Goal: Task Accomplishment & Management: Complete application form

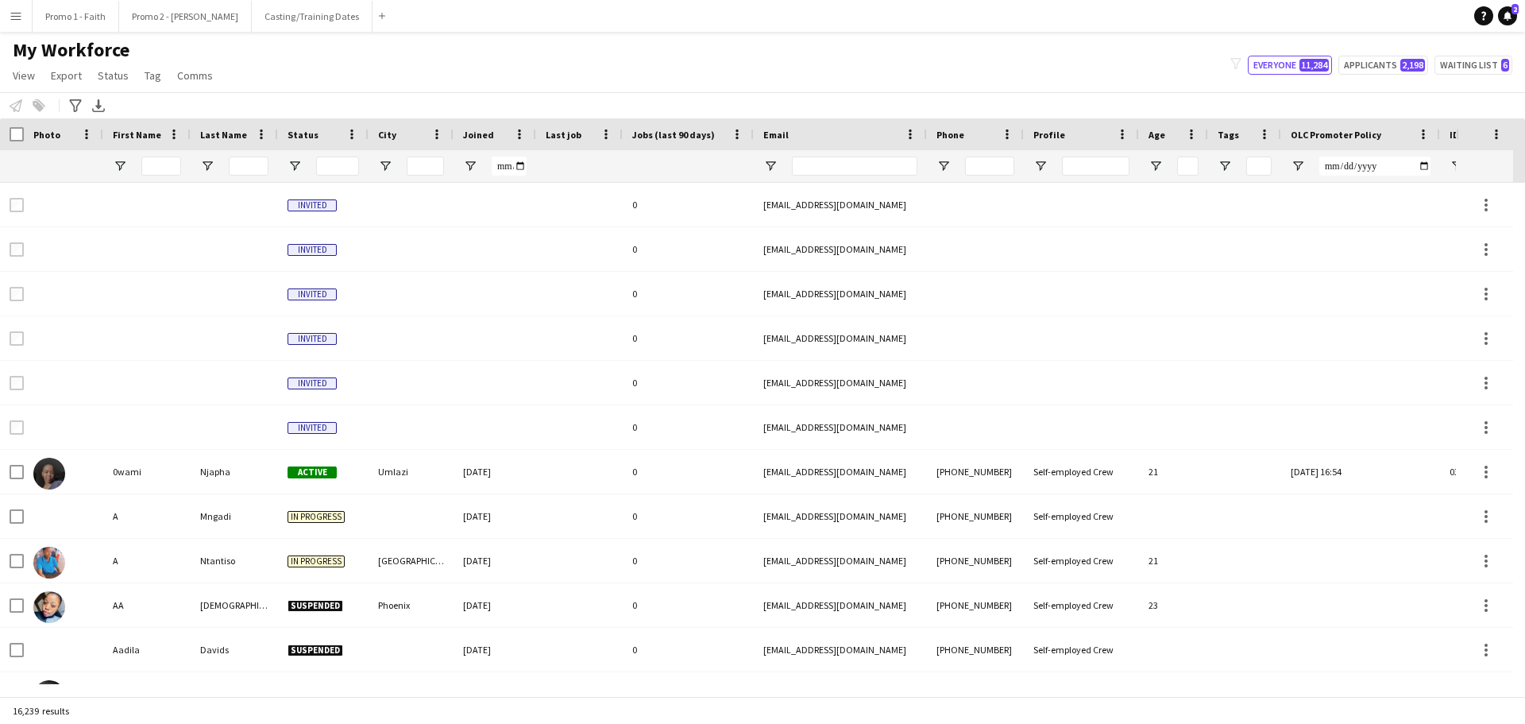
click at [17, 18] on app-icon "Menu" at bounding box center [16, 16] width 13 height 13
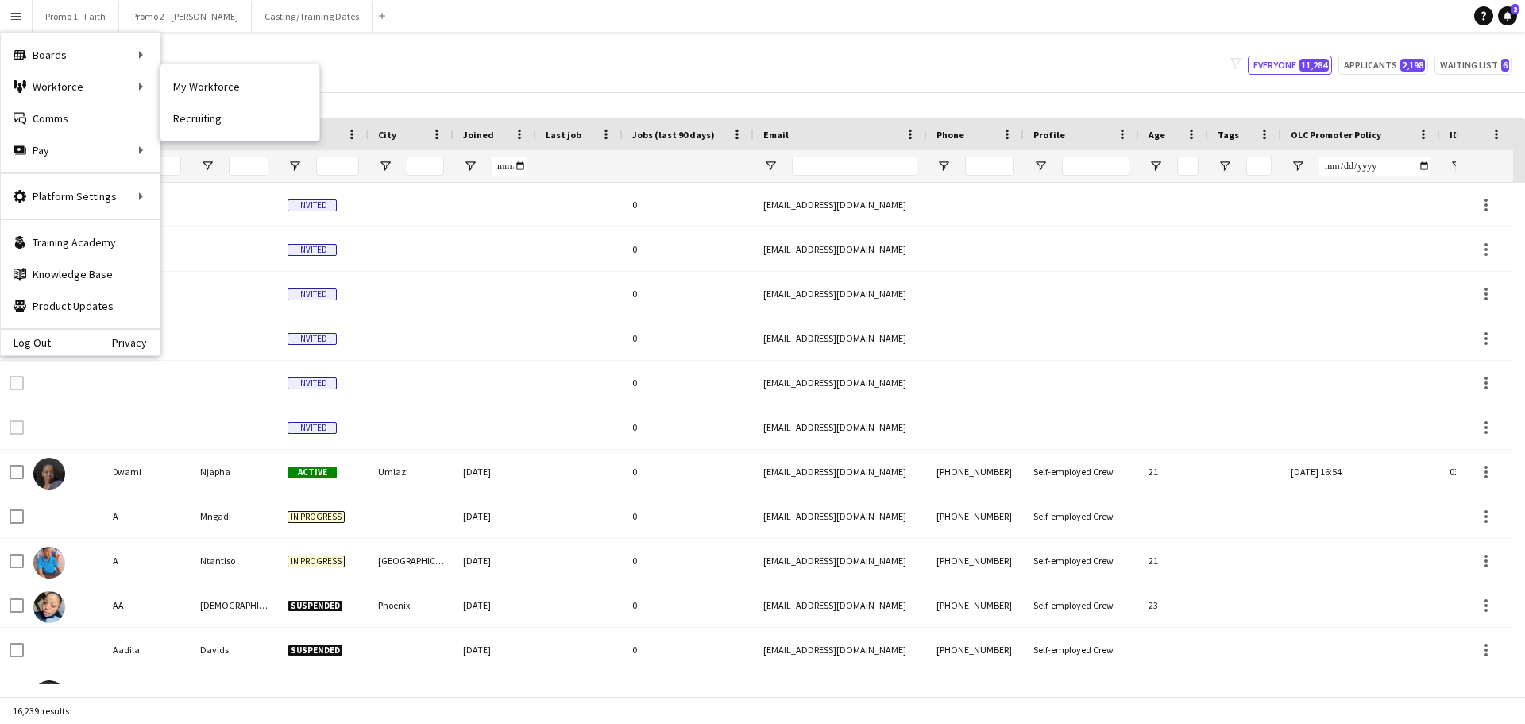
drag, startPoint x: 191, startPoint y: 87, endPoint x: 19, endPoint y: 18, distance: 185.4
click at [191, 87] on link "My Workforce" at bounding box center [239, 87] width 159 height 32
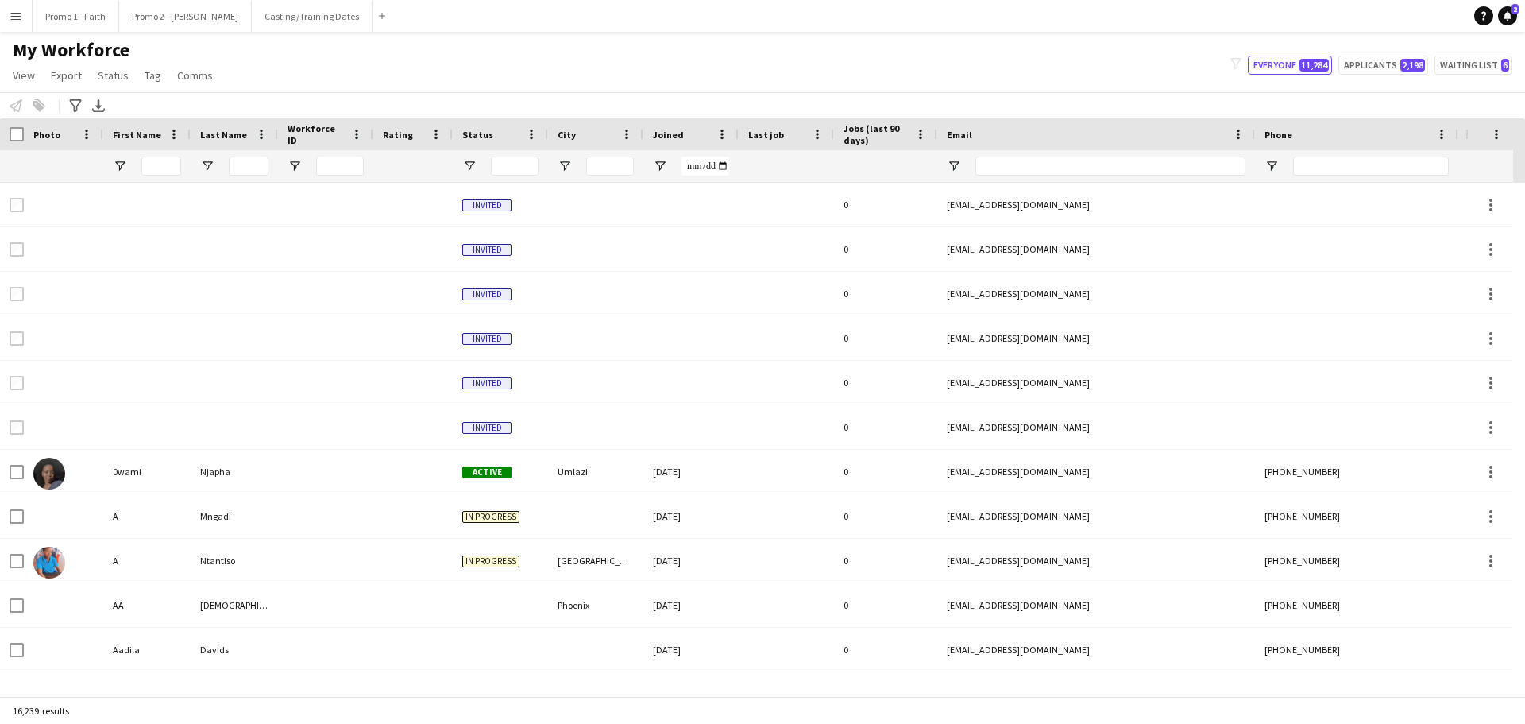
click at [19, 18] on app-icon "Menu" at bounding box center [16, 16] width 13 height 13
type input "**********"
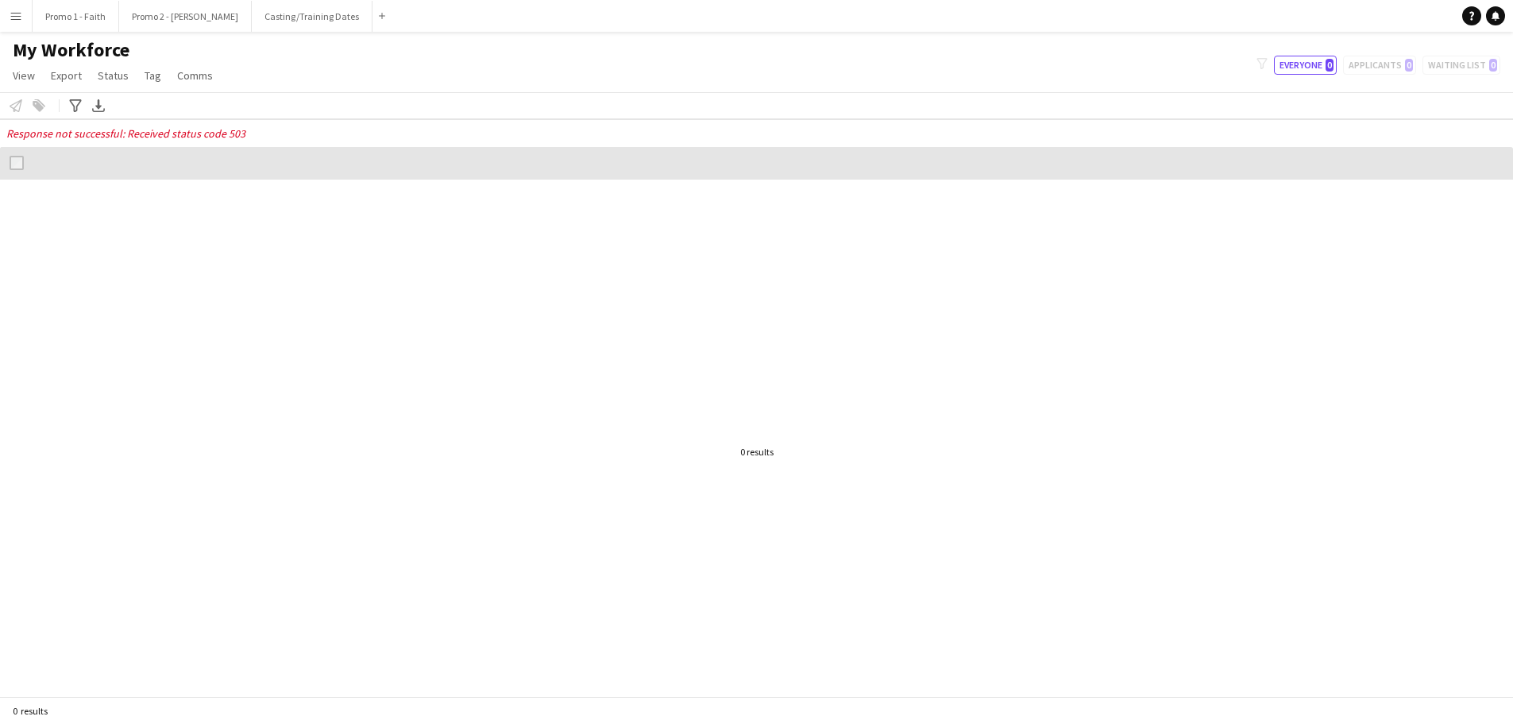
click at [10, 10] on app-icon "Menu" at bounding box center [16, 16] width 13 height 13
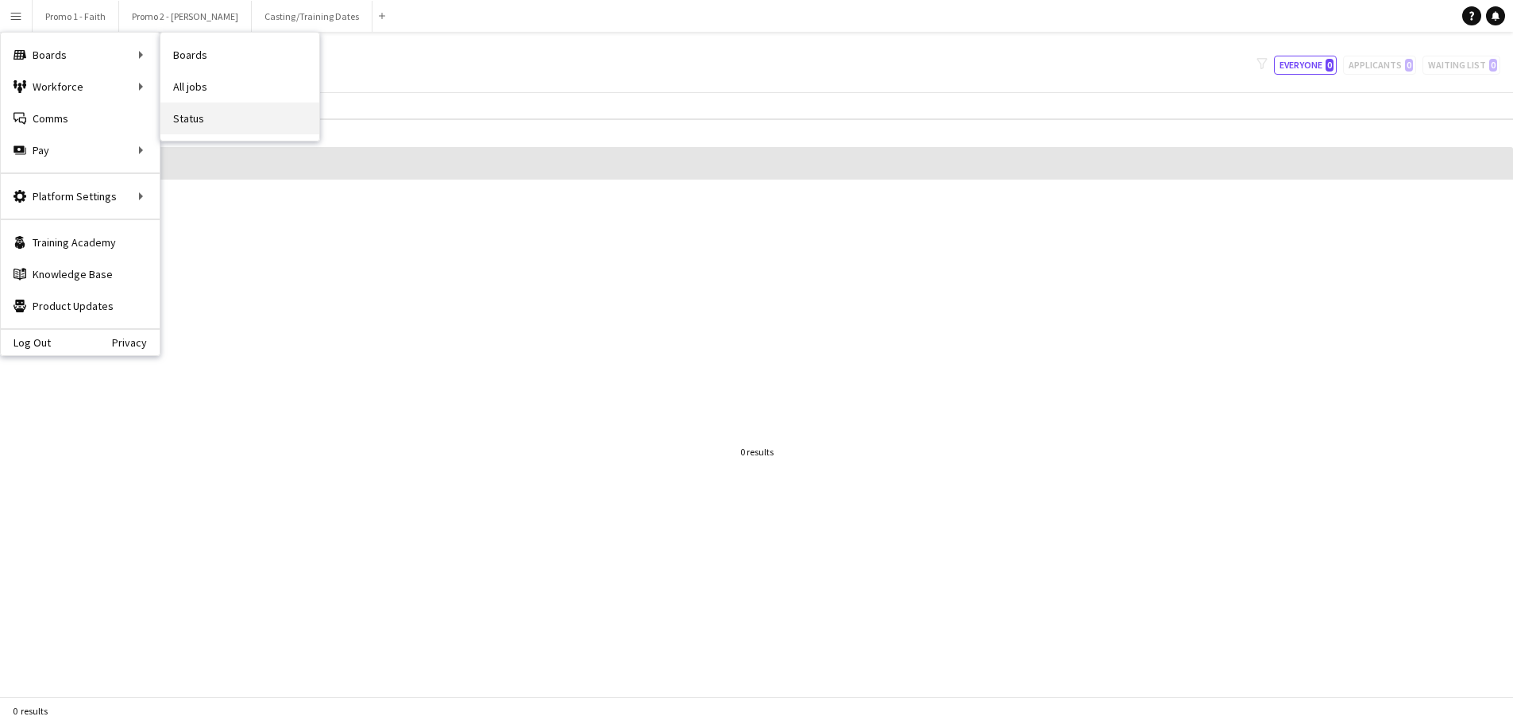
click at [193, 120] on link "Status" at bounding box center [239, 118] width 159 height 32
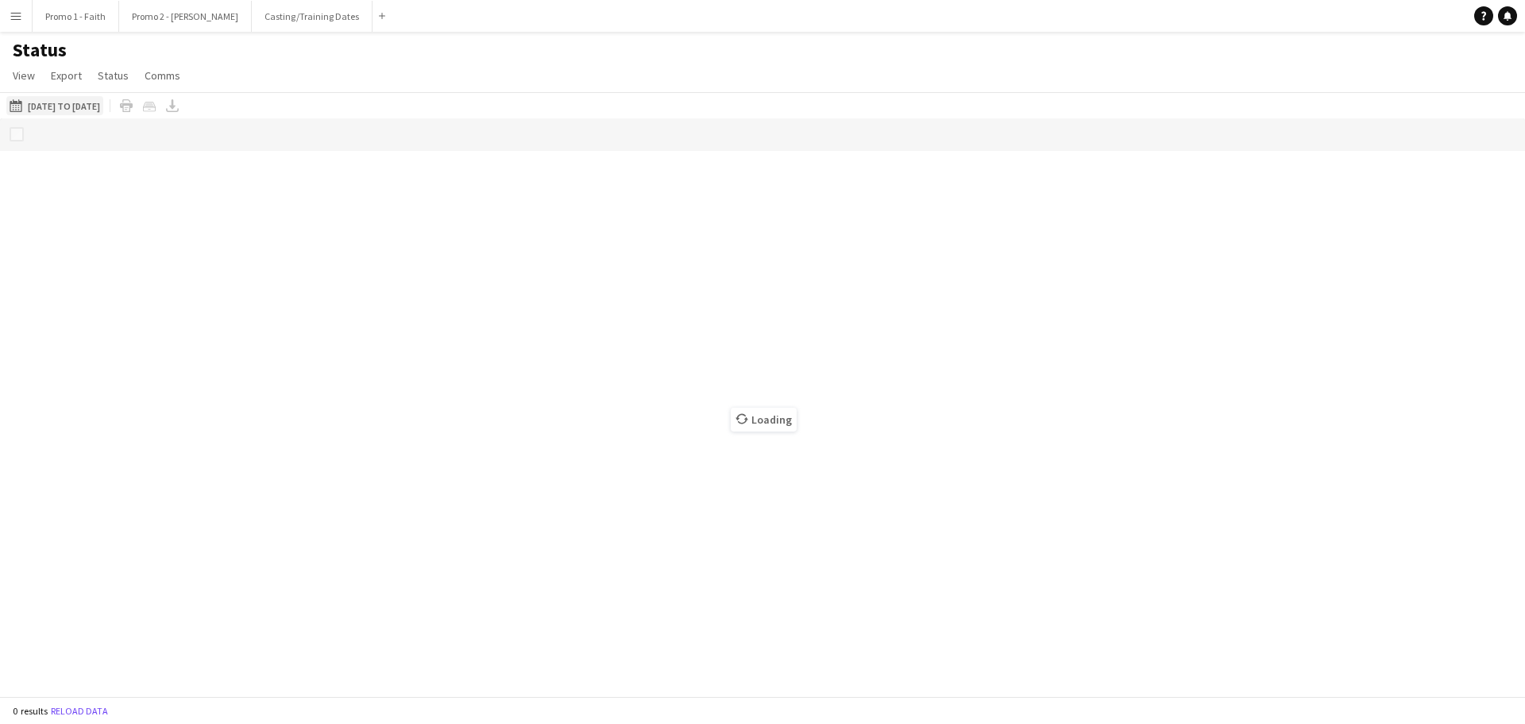
click at [48, 102] on button "[DATE] to [DATE] [DATE] to [DATE]" at bounding box center [54, 105] width 97 height 19
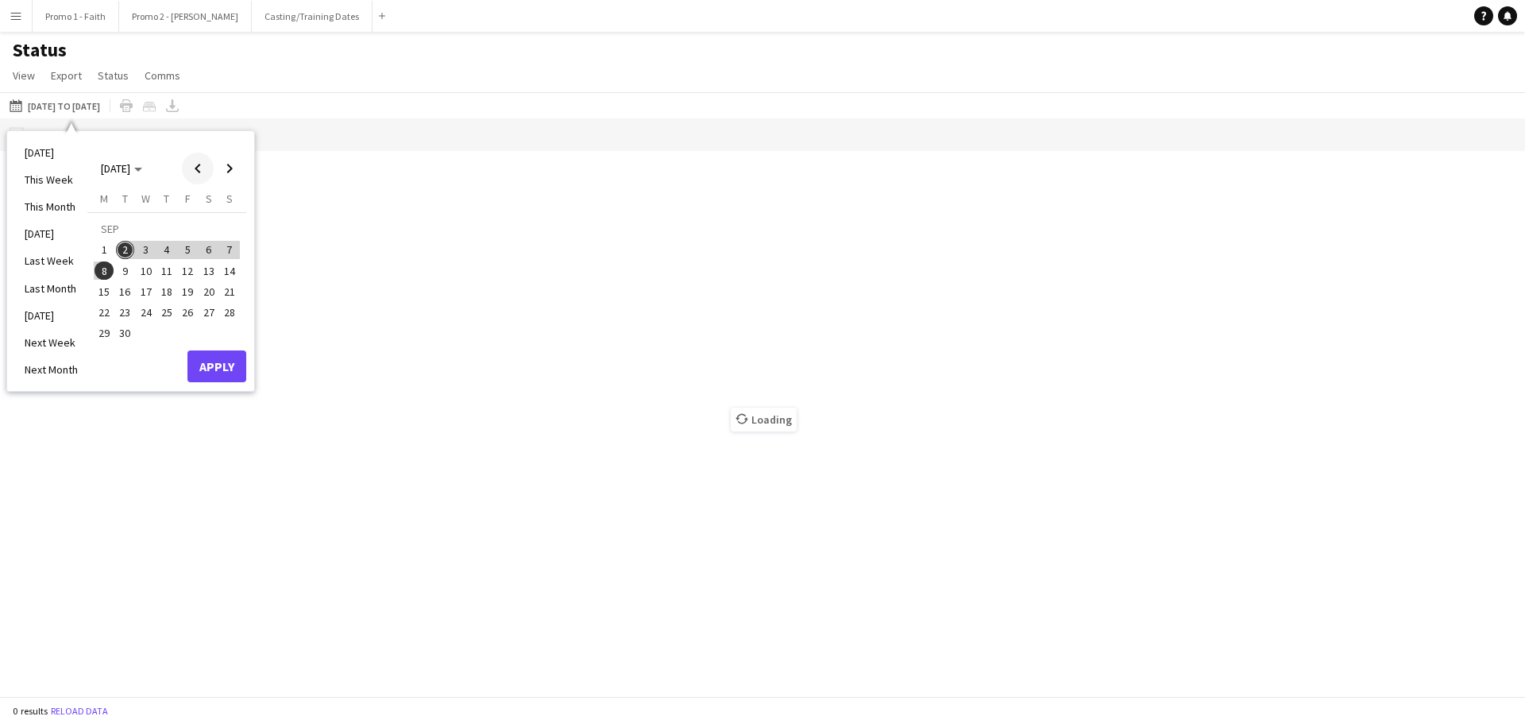
click at [202, 167] on span "Previous month" at bounding box center [198, 169] width 32 height 32
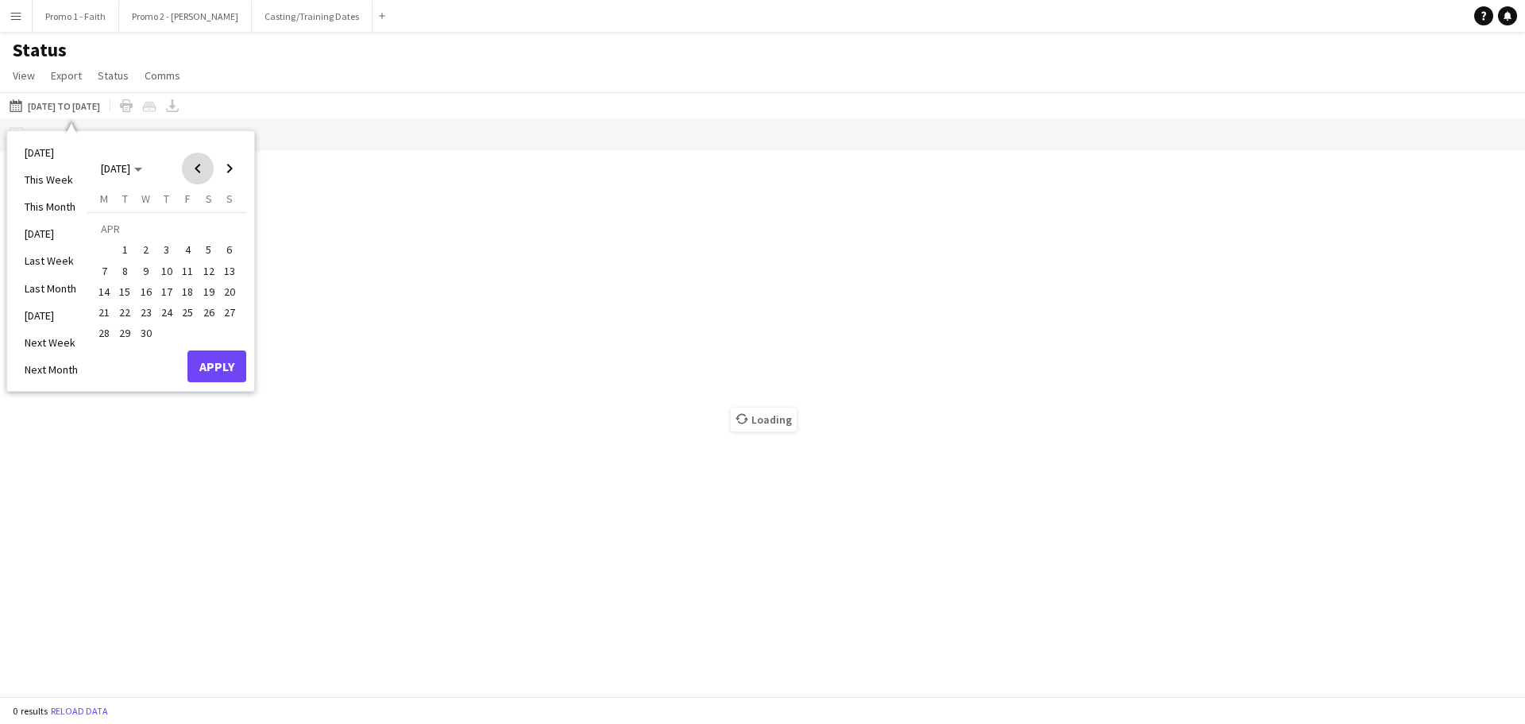
click at [202, 167] on span "Previous month" at bounding box center [198, 169] width 32 height 32
click at [225, 162] on span "Next month" at bounding box center [230, 169] width 32 height 32
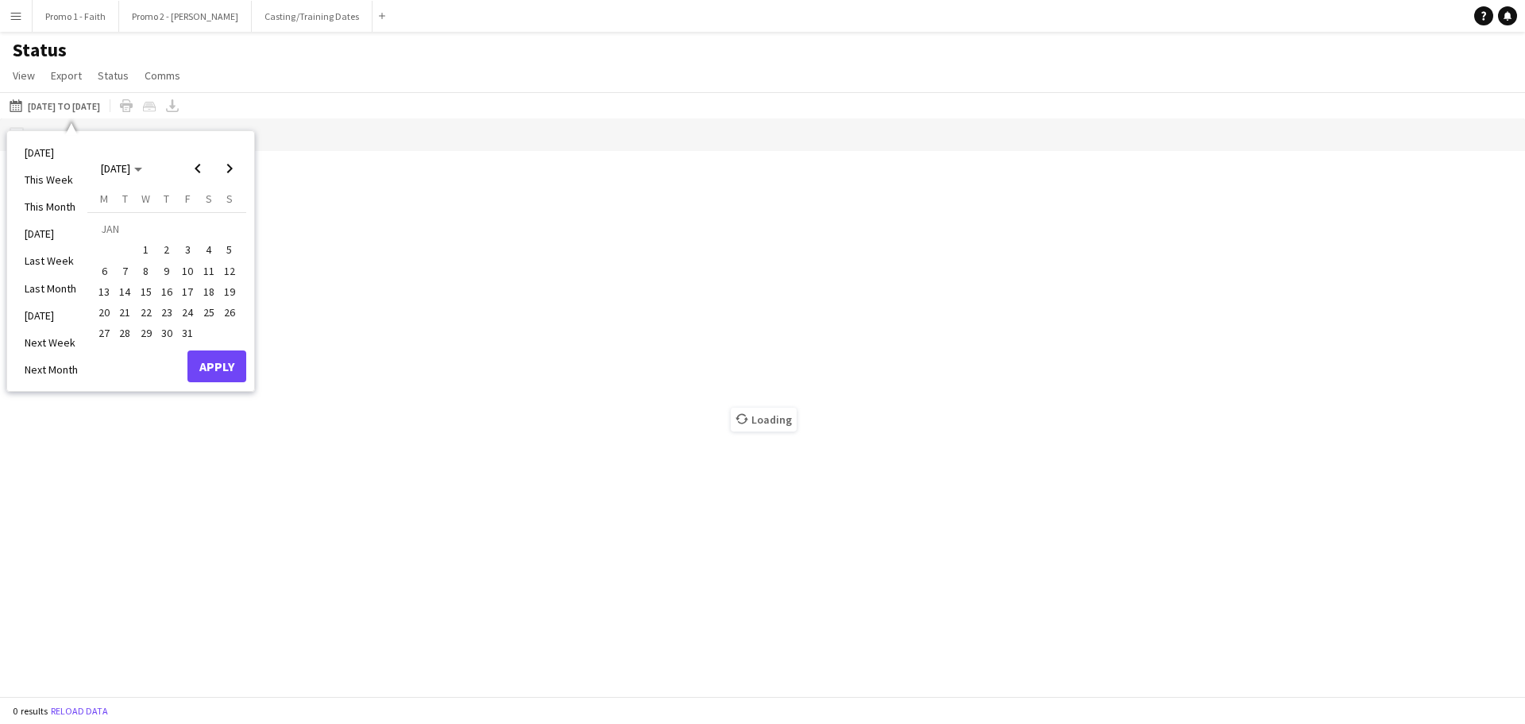
click at [147, 248] on span "1" at bounding box center [146, 250] width 19 height 19
click at [234, 171] on span "Next month" at bounding box center [230, 169] width 32 height 32
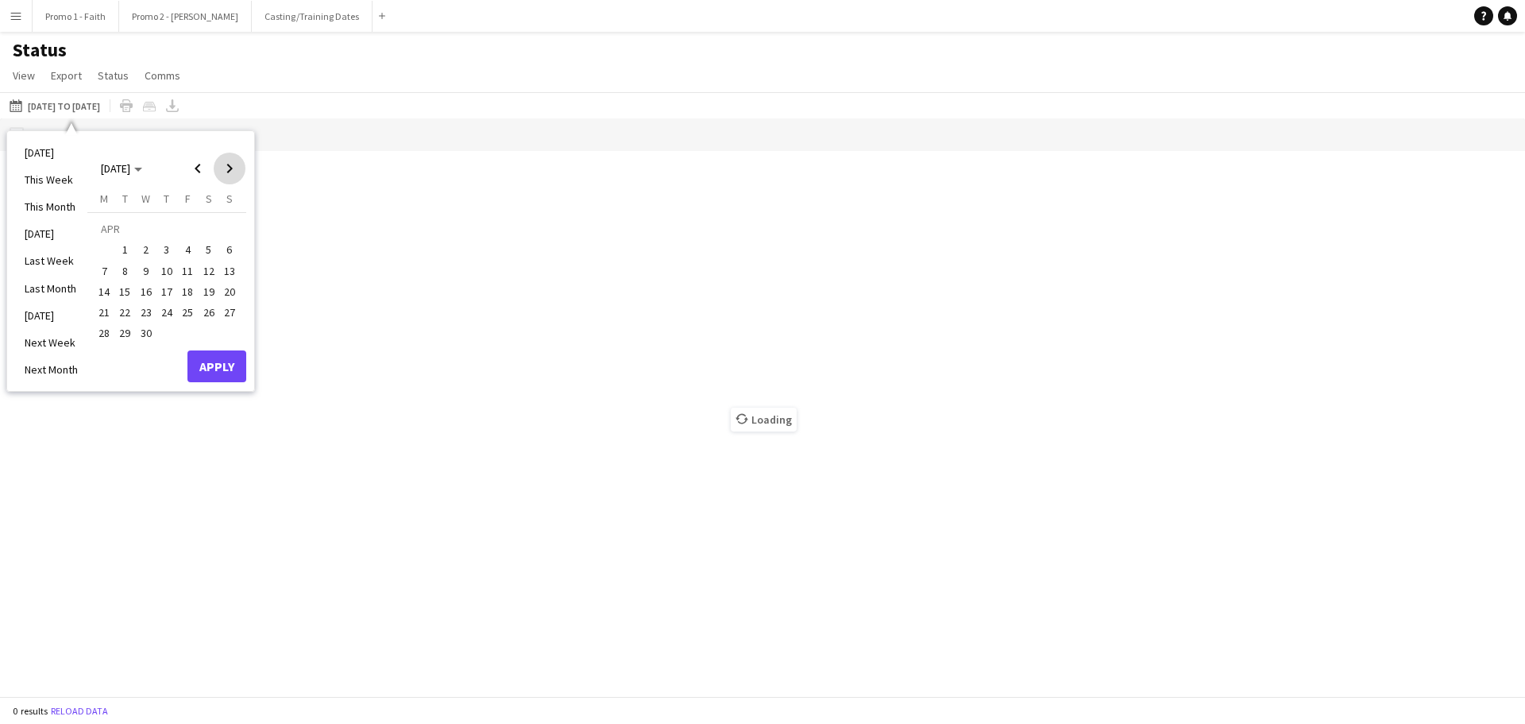
click at [234, 171] on span "Next month" at bounding box center [230, 169] width 32 height 32
click at [101, 244] on span "1" at bounding box center [104, 250] width 19 height 19
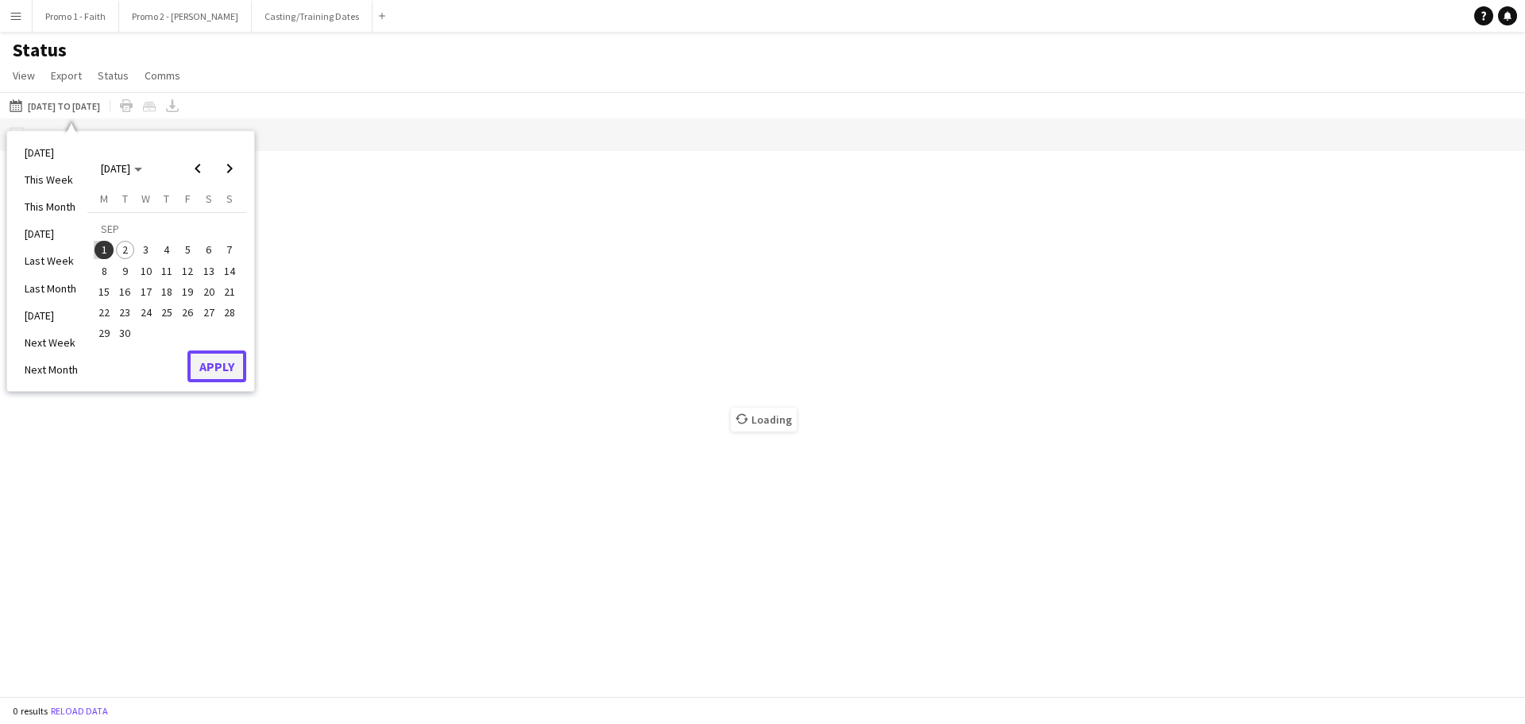
click at [216, 360] on button "Apply" at bounding box center [216, 366] width 59 height 32
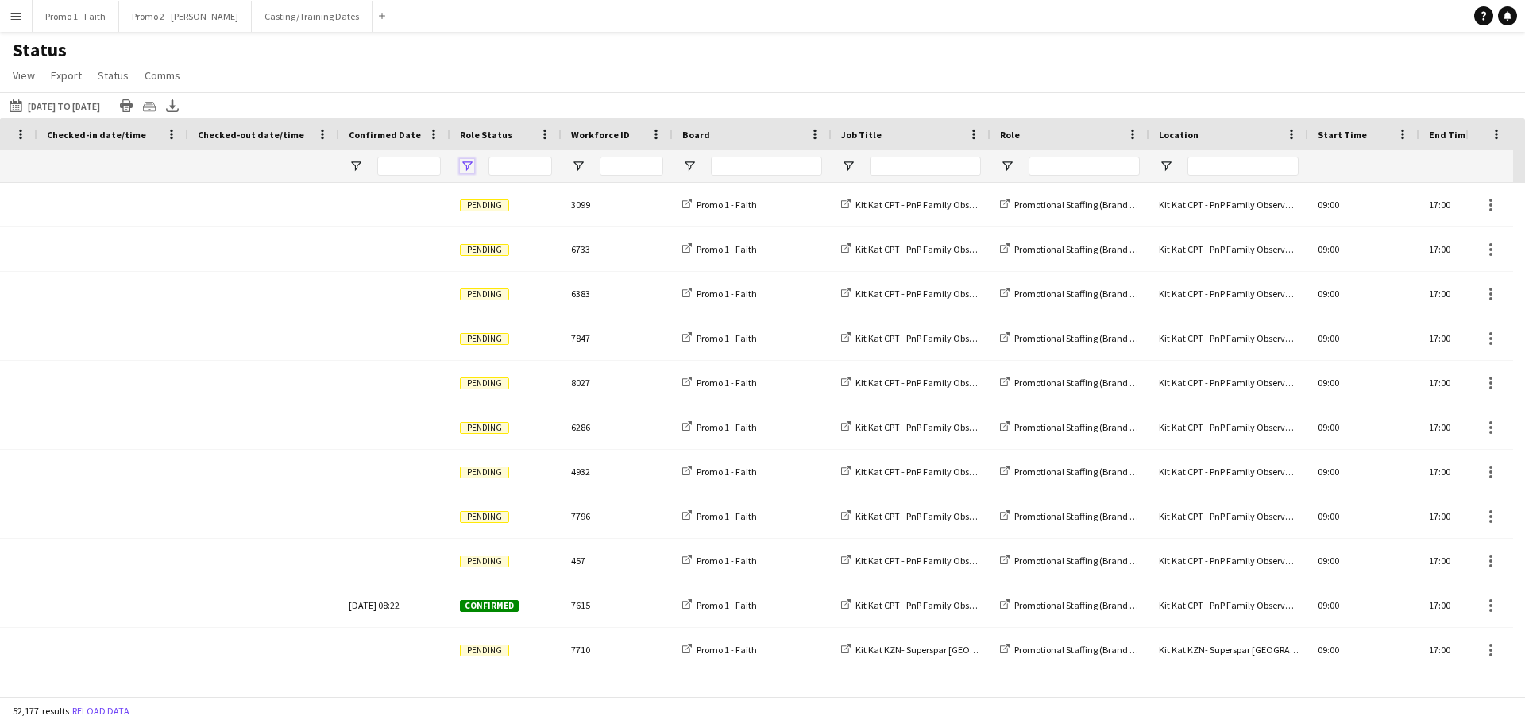
click at [466, 167] on span "Open Filter Menu" at bounding box center [467, 166] width 14 height 14
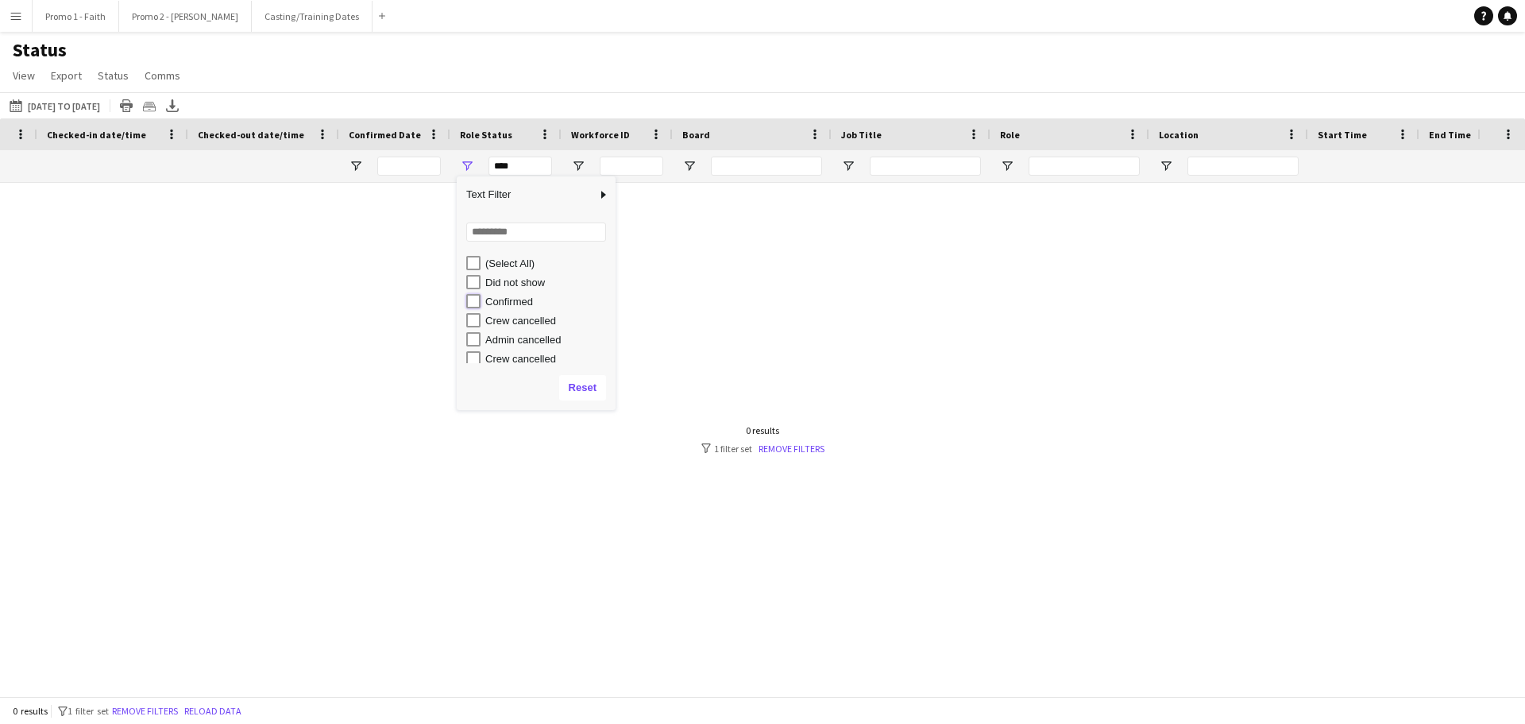
type input "**********"
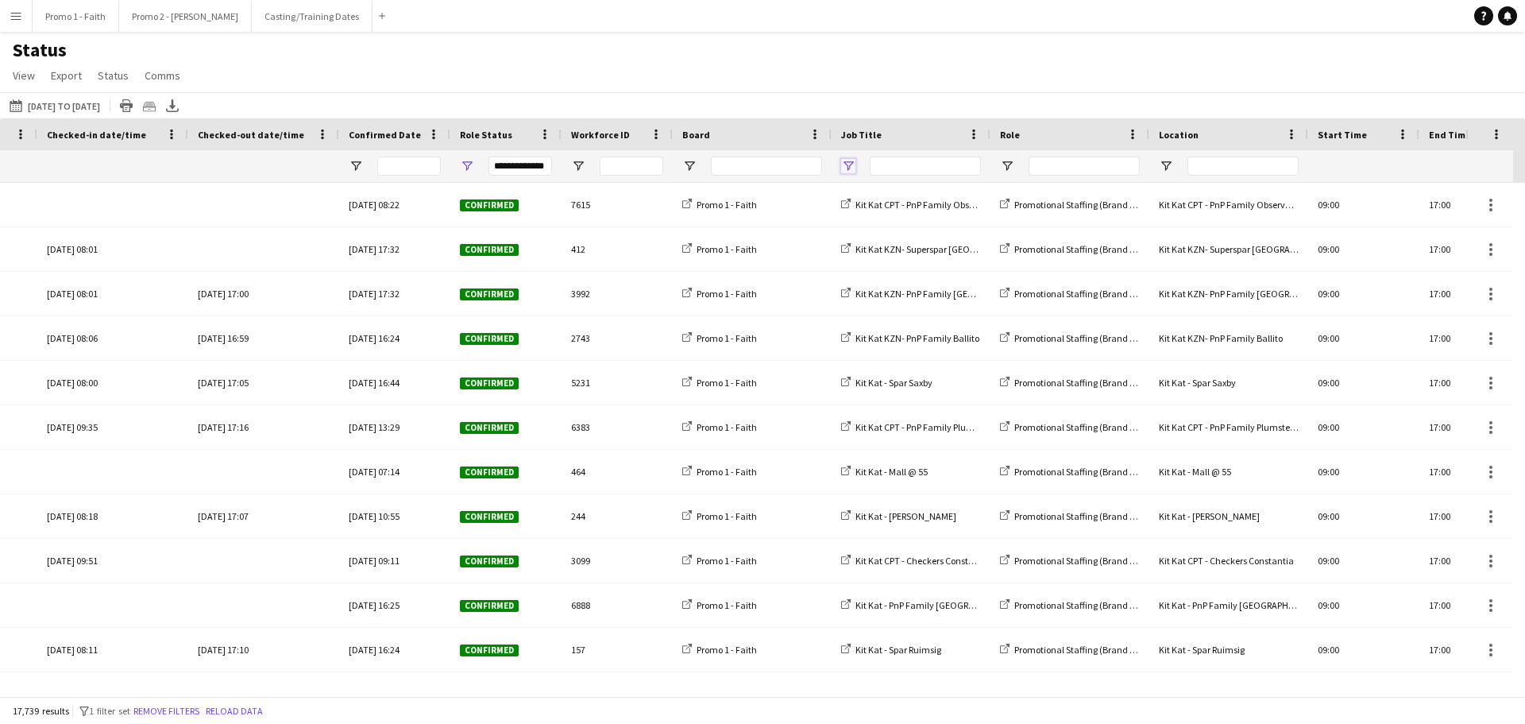
click at [845, 162] on span "Open Filter Menu" at bounding box center [848, 166] width 14 height 14
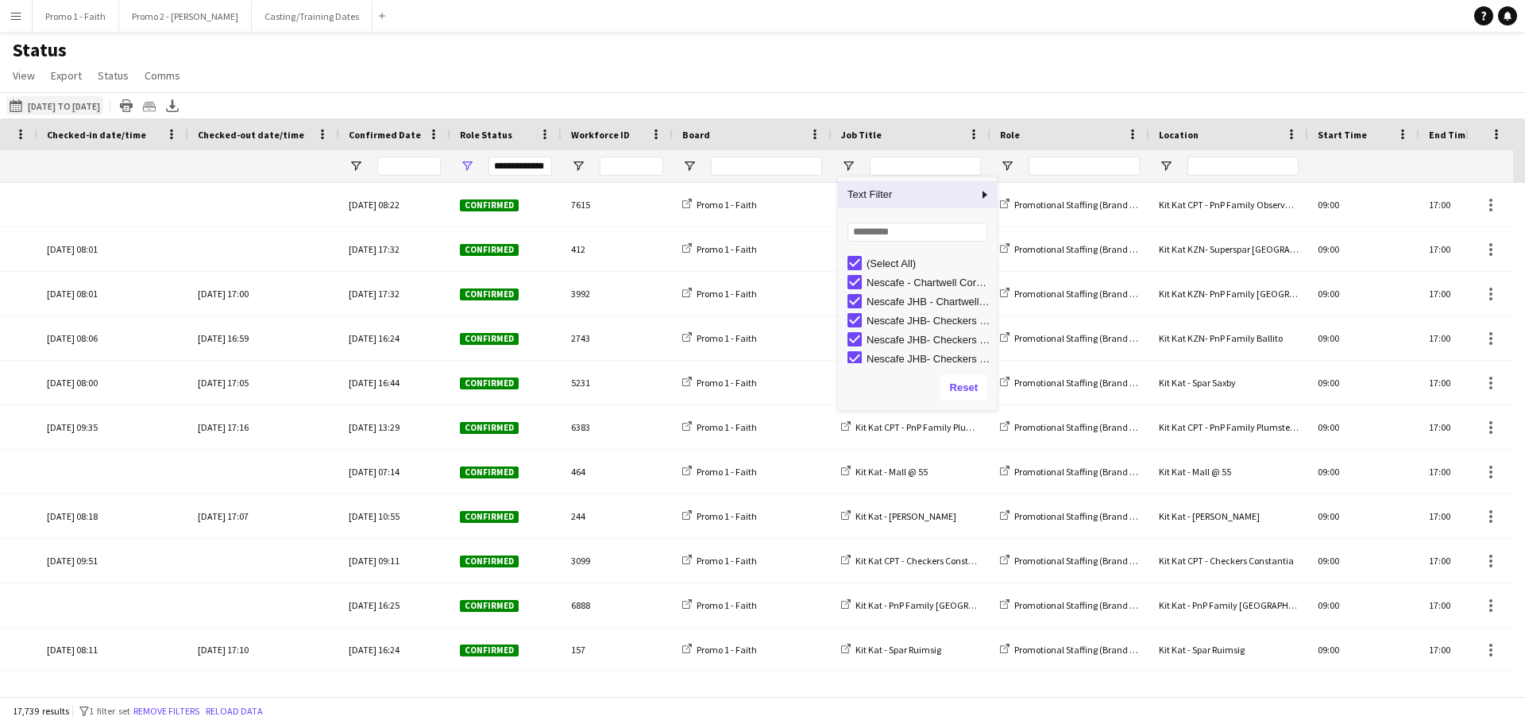
click at [78, 110] on button "[DATE] to [DATE] [DATE] to [DATE]" at bounding box center [54, 105] width 97 height 19
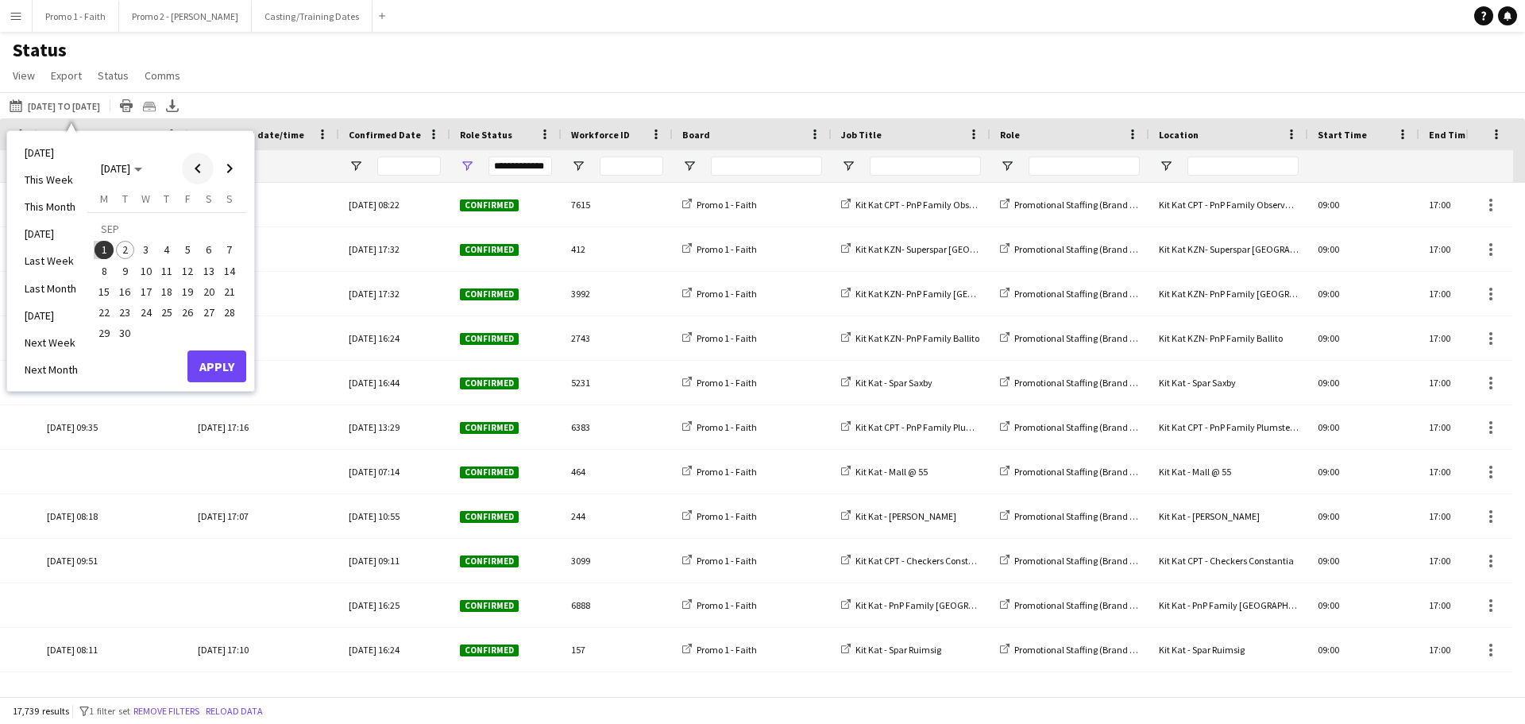
click at [198, 168] on span "Previous month" at bounding box center [198, 169] width 32 height 32
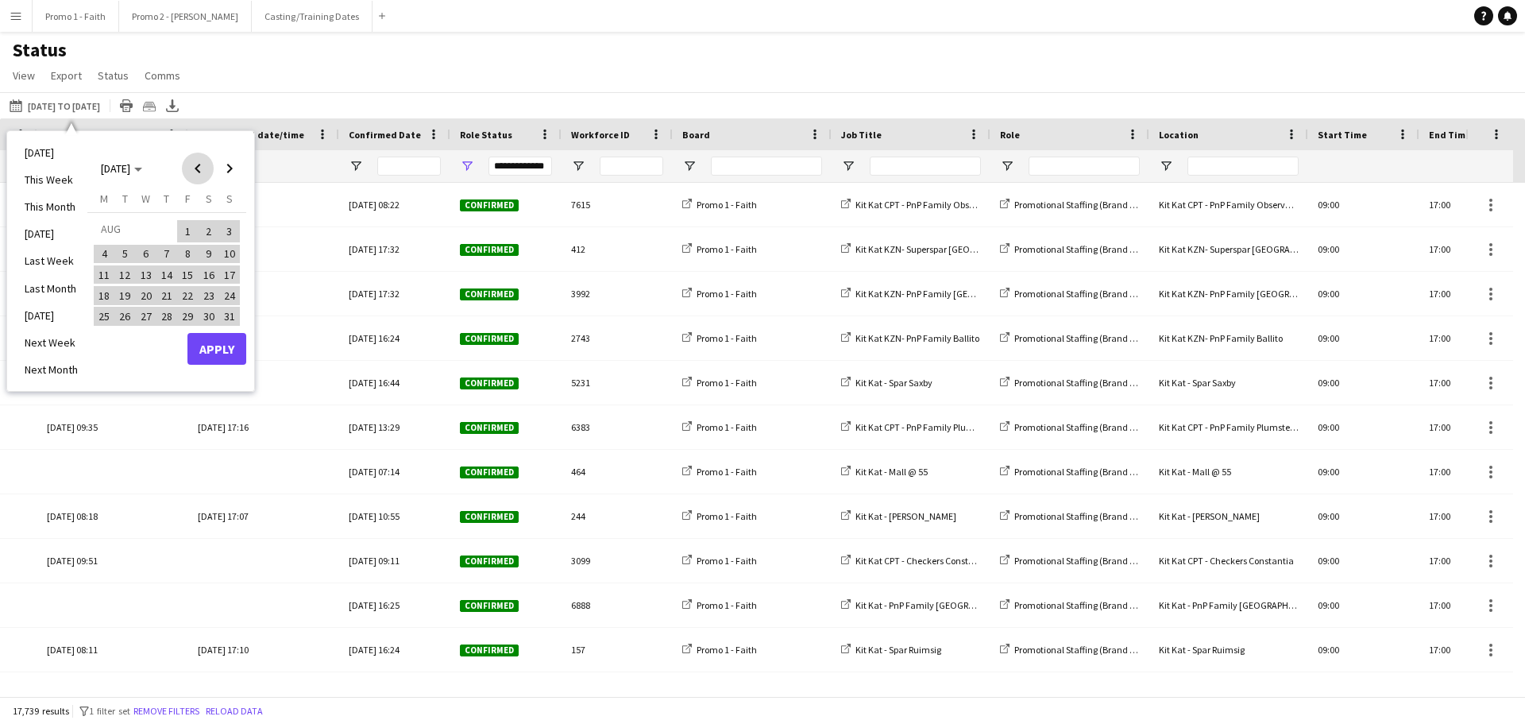
click at [198, 168] on span "Previous month" at bounding box center [198, 169] width 32 height 32
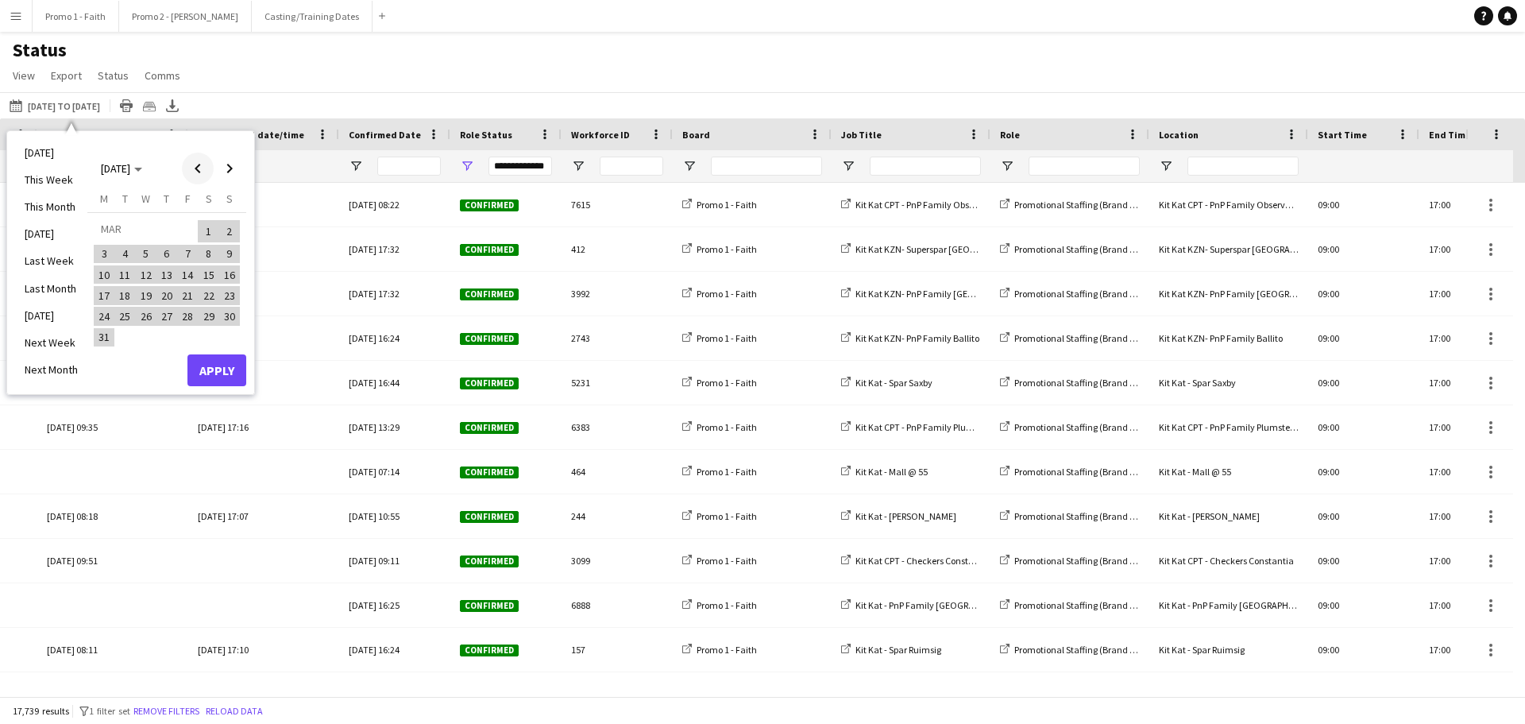
click at [198, 168] on span "Previous month" at bounding box center [198, 169] width 32 height 32
click at [226, 168] on span "Next month" at bounding box center [230, 169] width 32 height 32
click at [203, 226] on span "1" at bounding box center [208, 231] width 19 height 22
click at [230, 166] on span "Next month" at bounding box center [230, 169] width 32 height 32
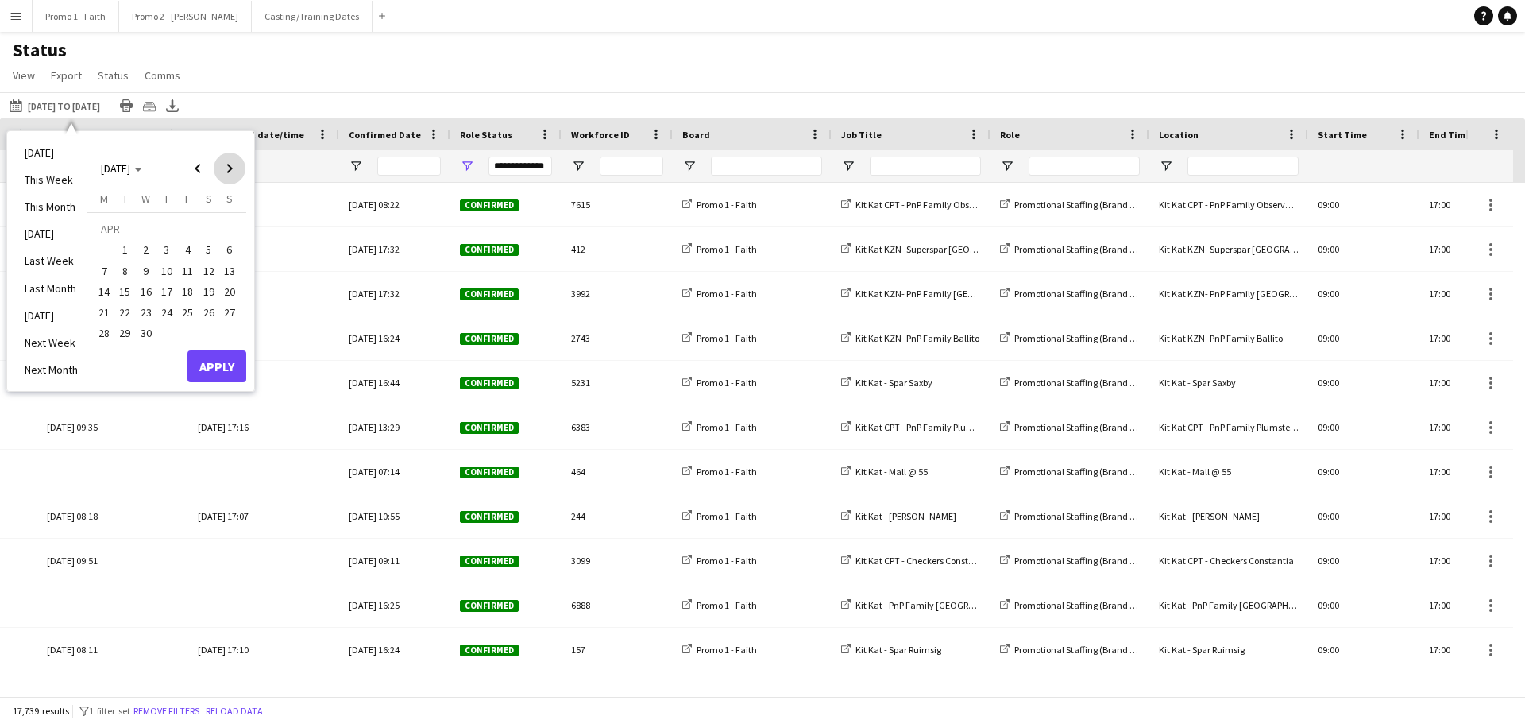
click at [230, 166] on span "Next month" at bounding box center [230, 169] width 32 height 32
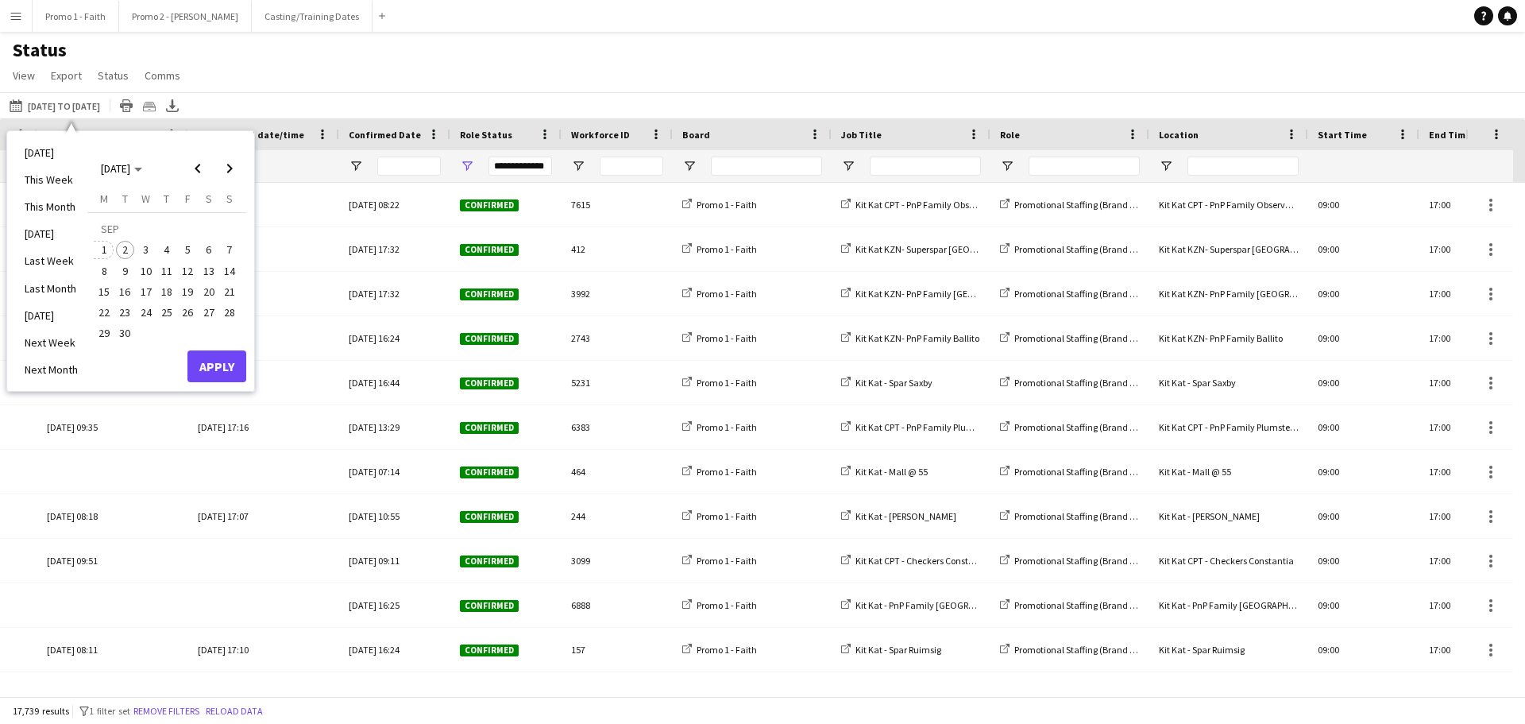
click at [107, 249] on span "1" at bounding box center [104, 250] width 19 height 19
click at [210, 373] on button "Apply" at bounding box center [216, 366] width 59 height 32
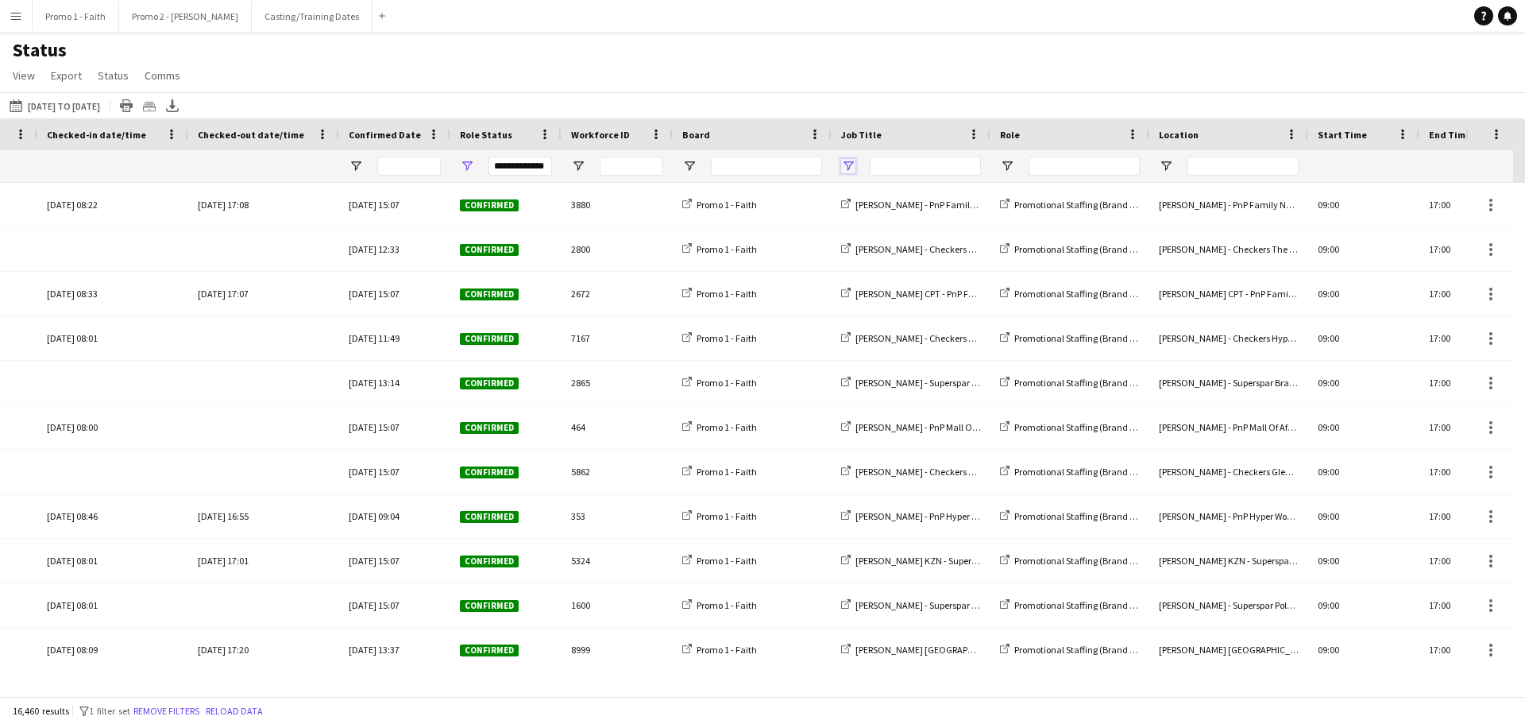
click at [848, 164] on span "Open Filter Menu" at bounding box center [848, 166] width 14 height 14
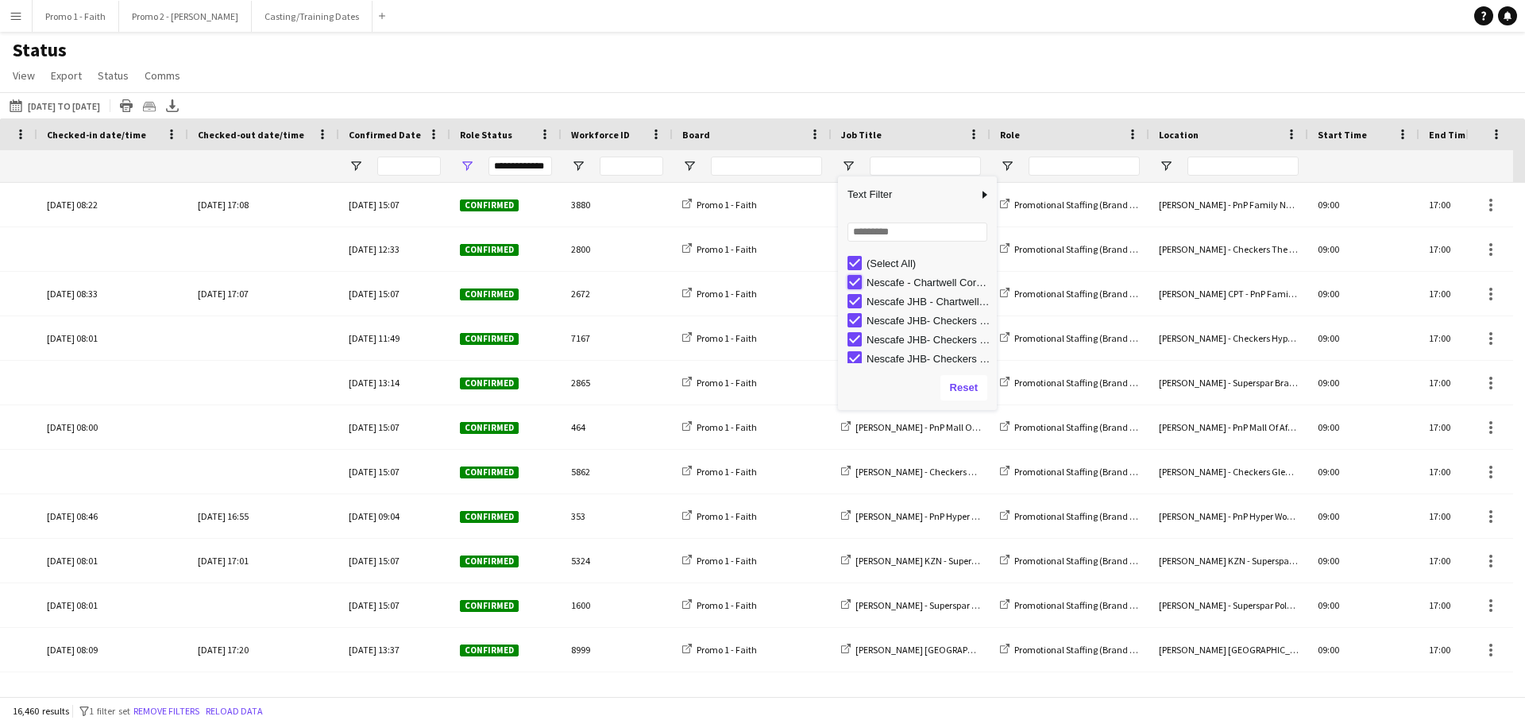
type input "**********"
click at [9, 14] on button "Menu" at bounding box center [16, 16] width 32 height 32
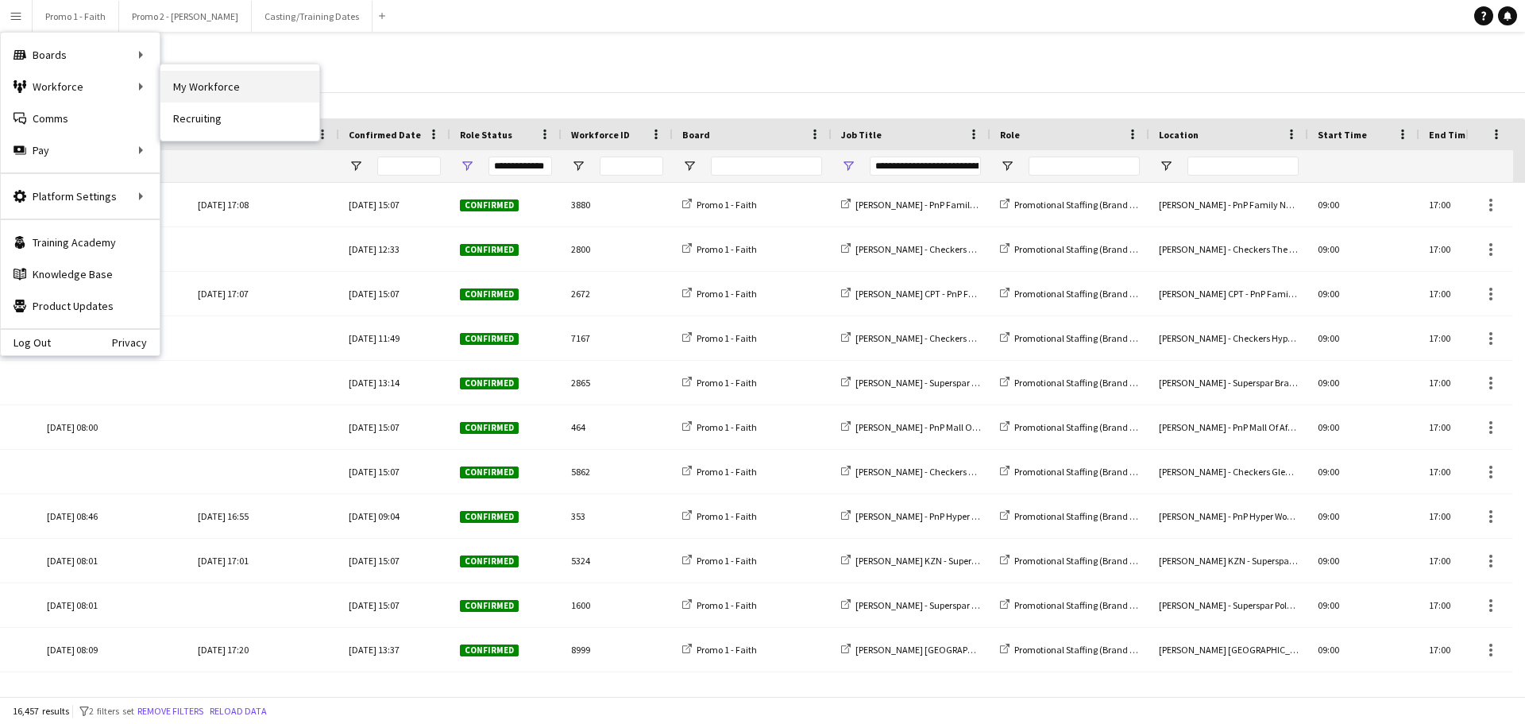
click at [180, 88] on link "My Workforce" at bounding box center [239, 87] width 159 height 32
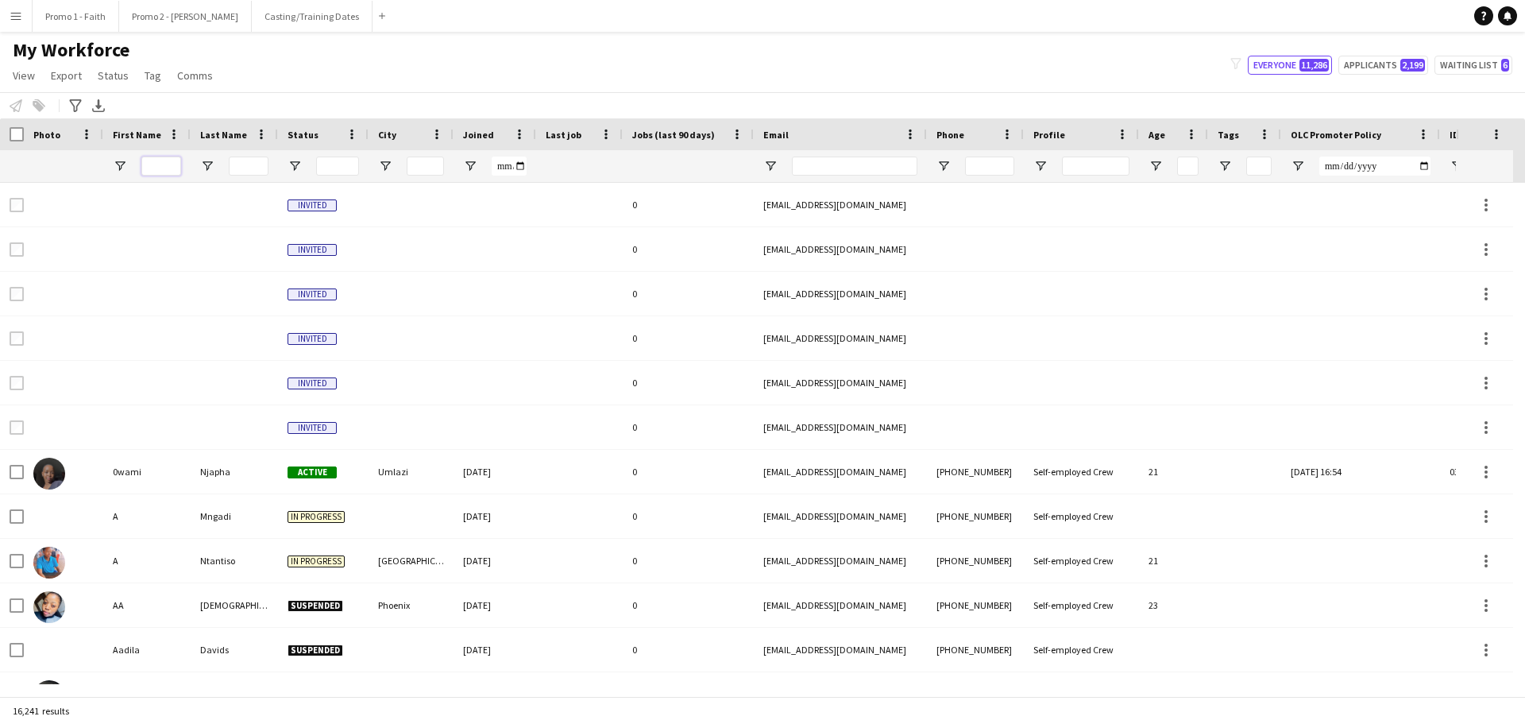
click at [161, 167] on input "First Name Filter Input" at bounding box center [161, 165] width 40 height 19
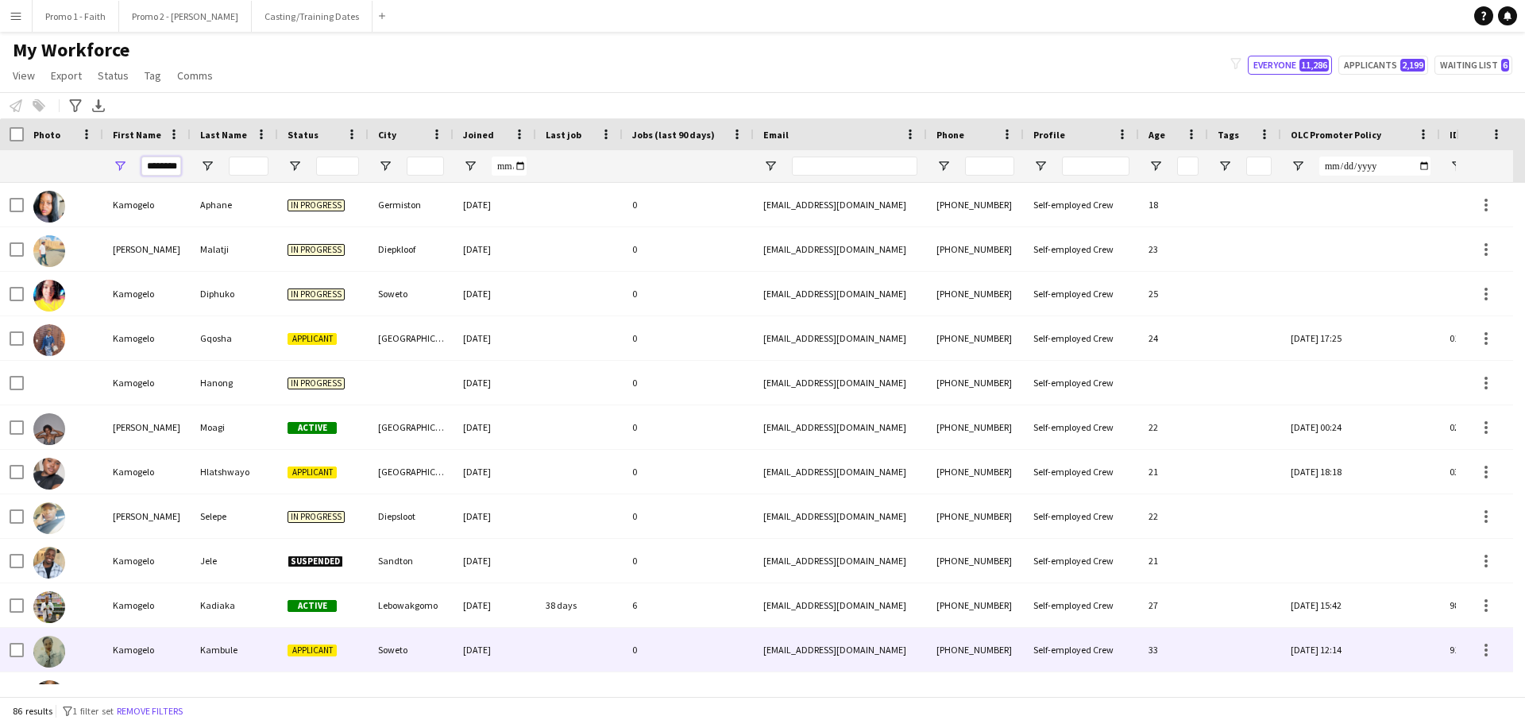
type input "********"
click at [258, 651] on div "Kambule" at bounding box center [234, 650] width 87 height 44
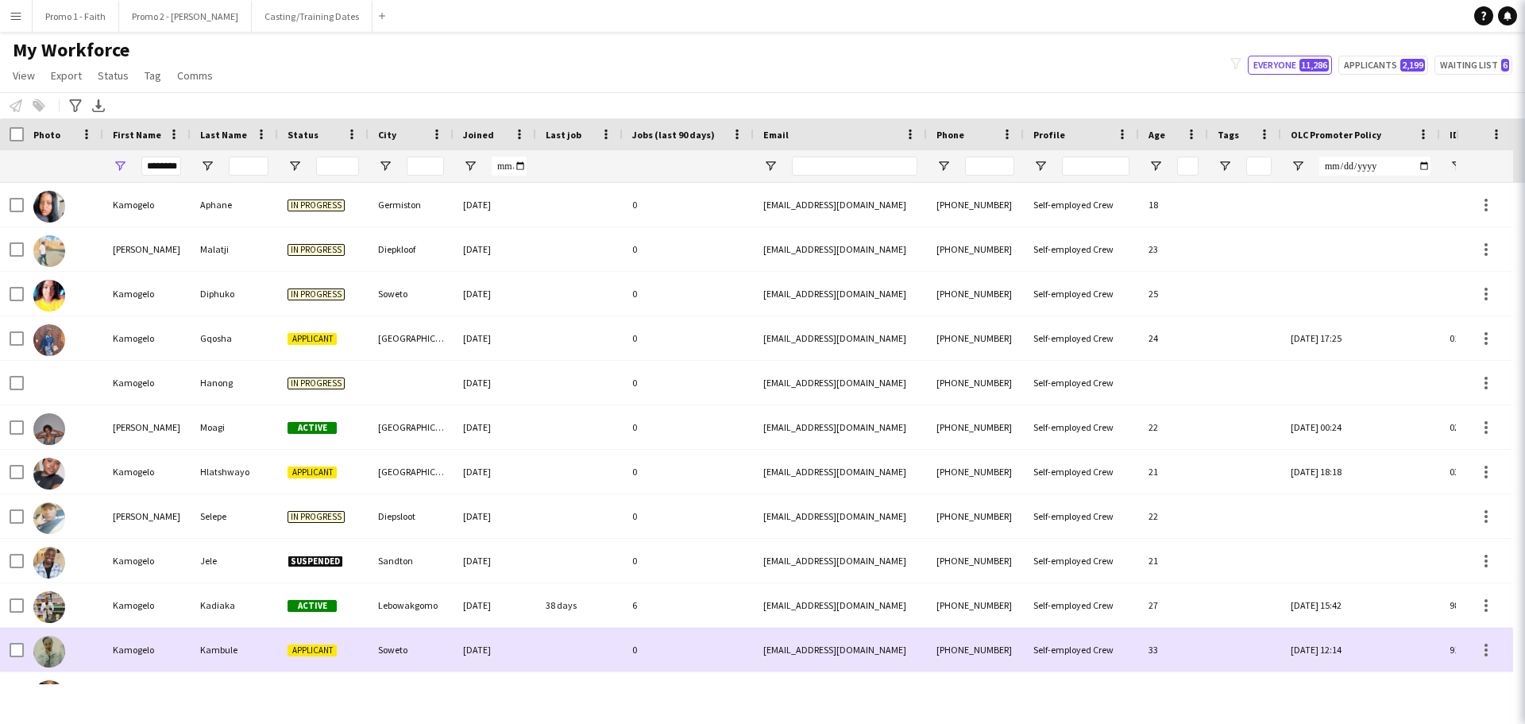
scroll to position [0, 0]
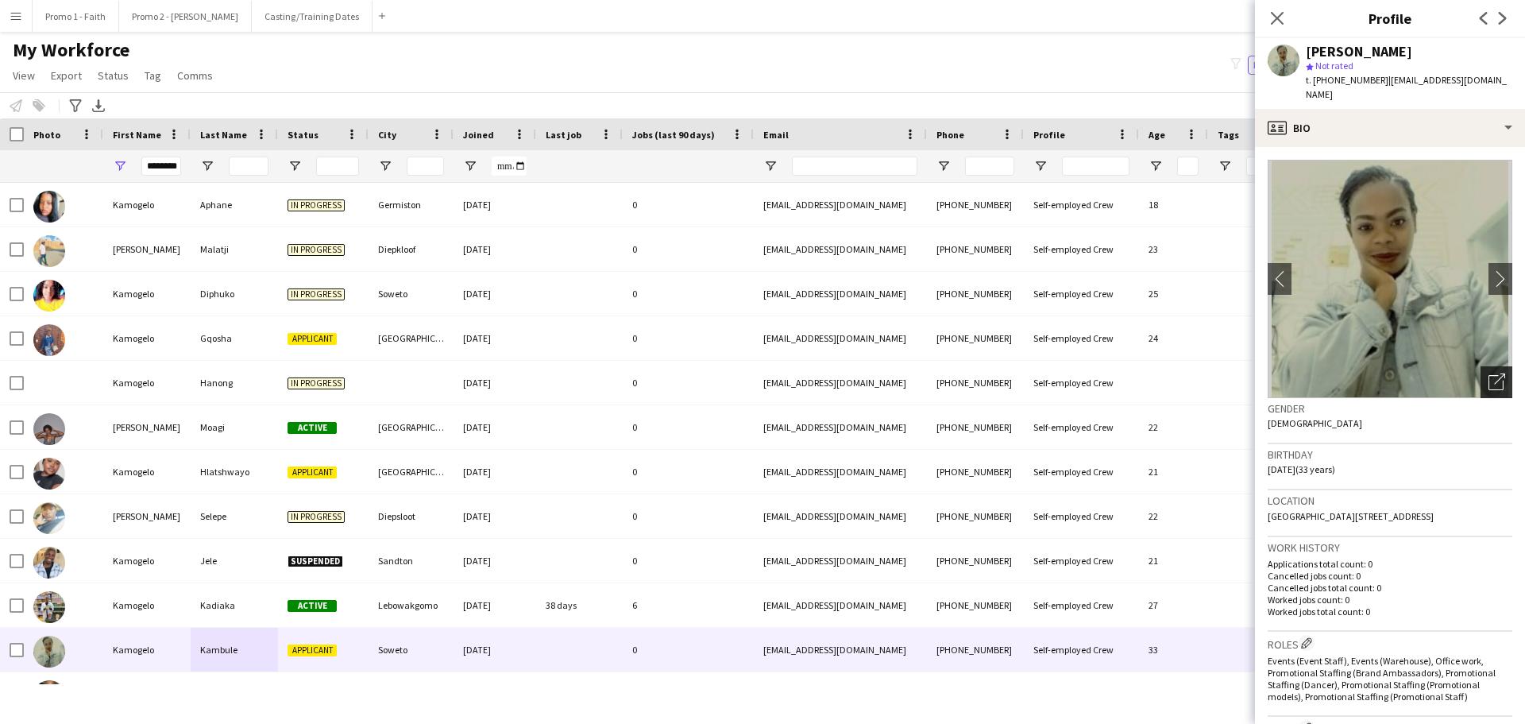
click at [1489, 373] on icon "Open photos pop-in" at bounding box center [1497, 381] width 17 height 17
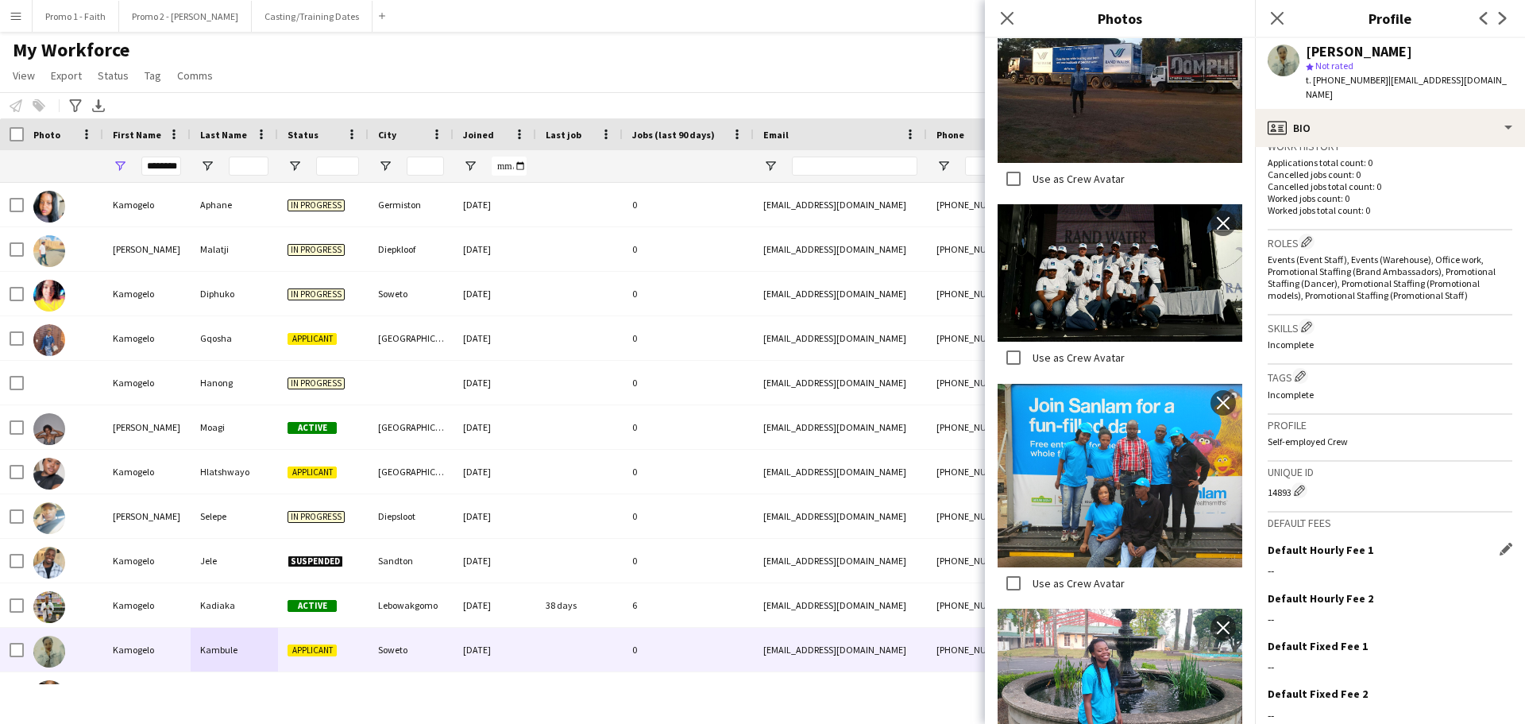
scroll to position [455, 0]
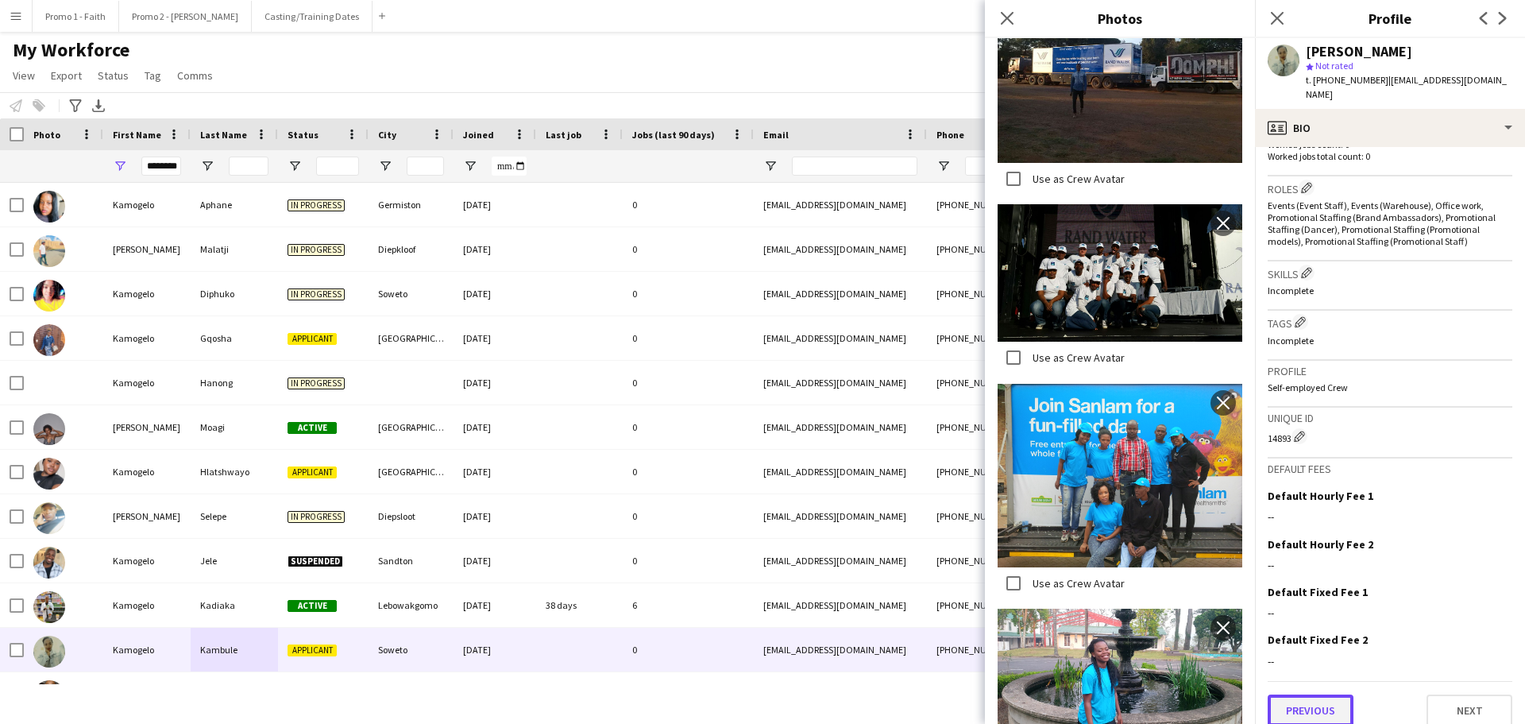
click at [1319, 696] on button "Previous" at bounding box center [1311, 710] width 86 height 32
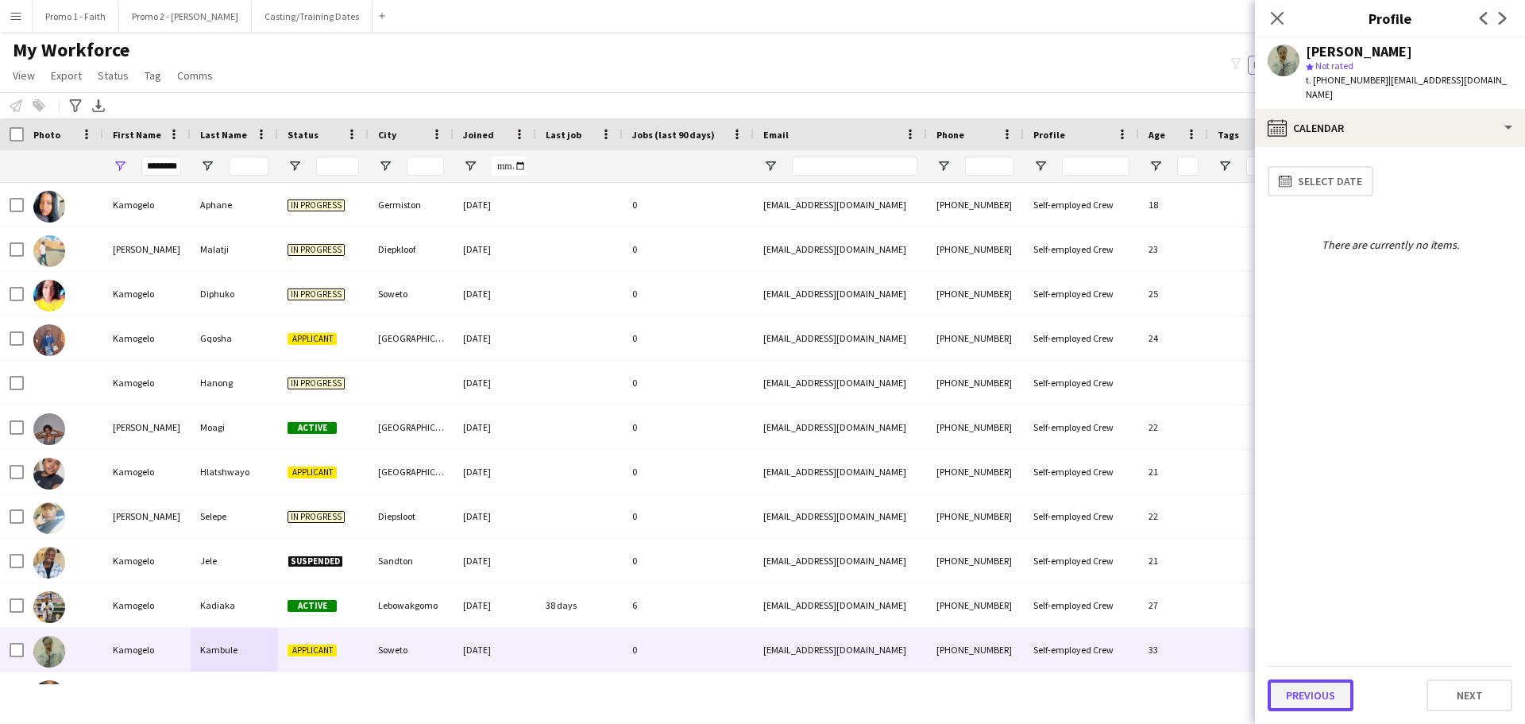
click at [1316, 690] on button "Previous" at bounding box center [1311, 695] width 86 height 32
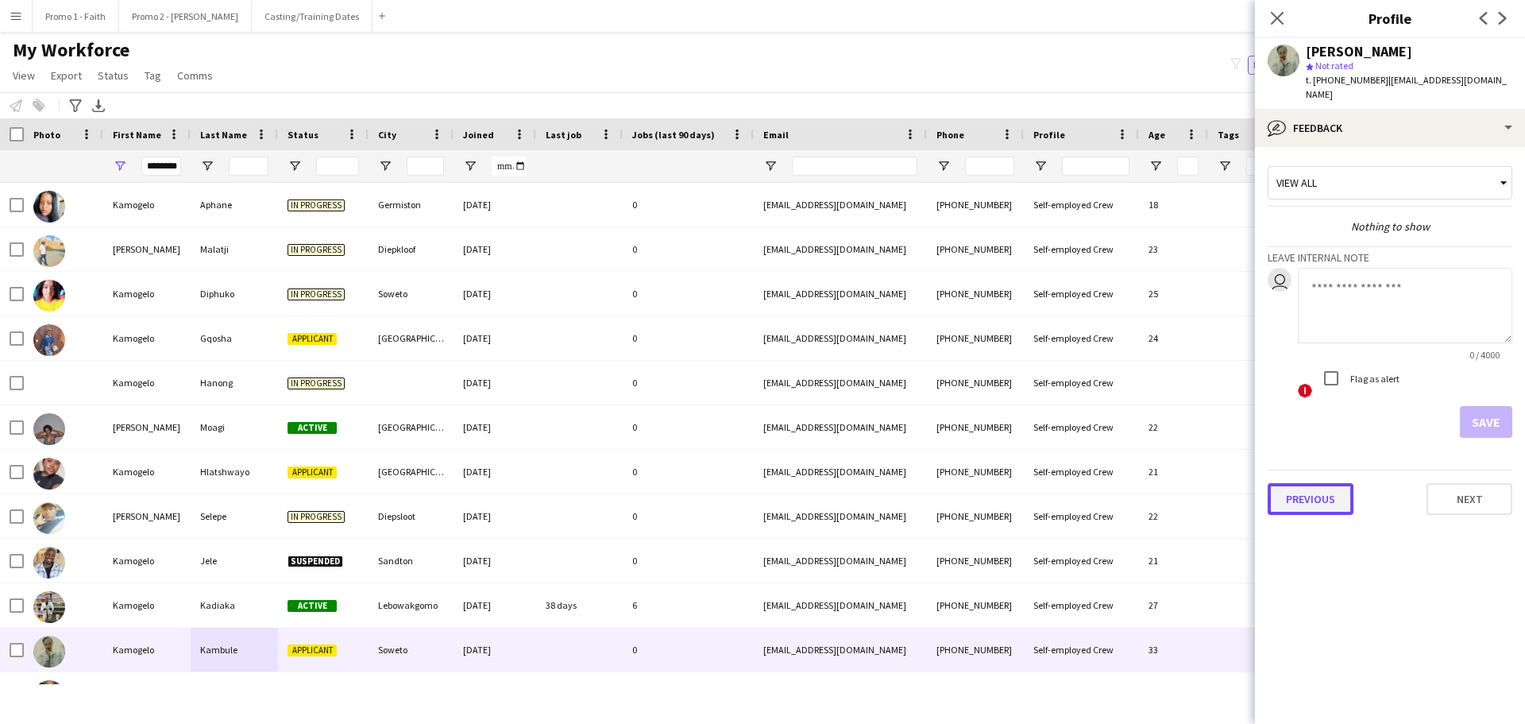
click at [1334, 483] on button "Previous" at bounding box center [1311, 499] width 86 height 32
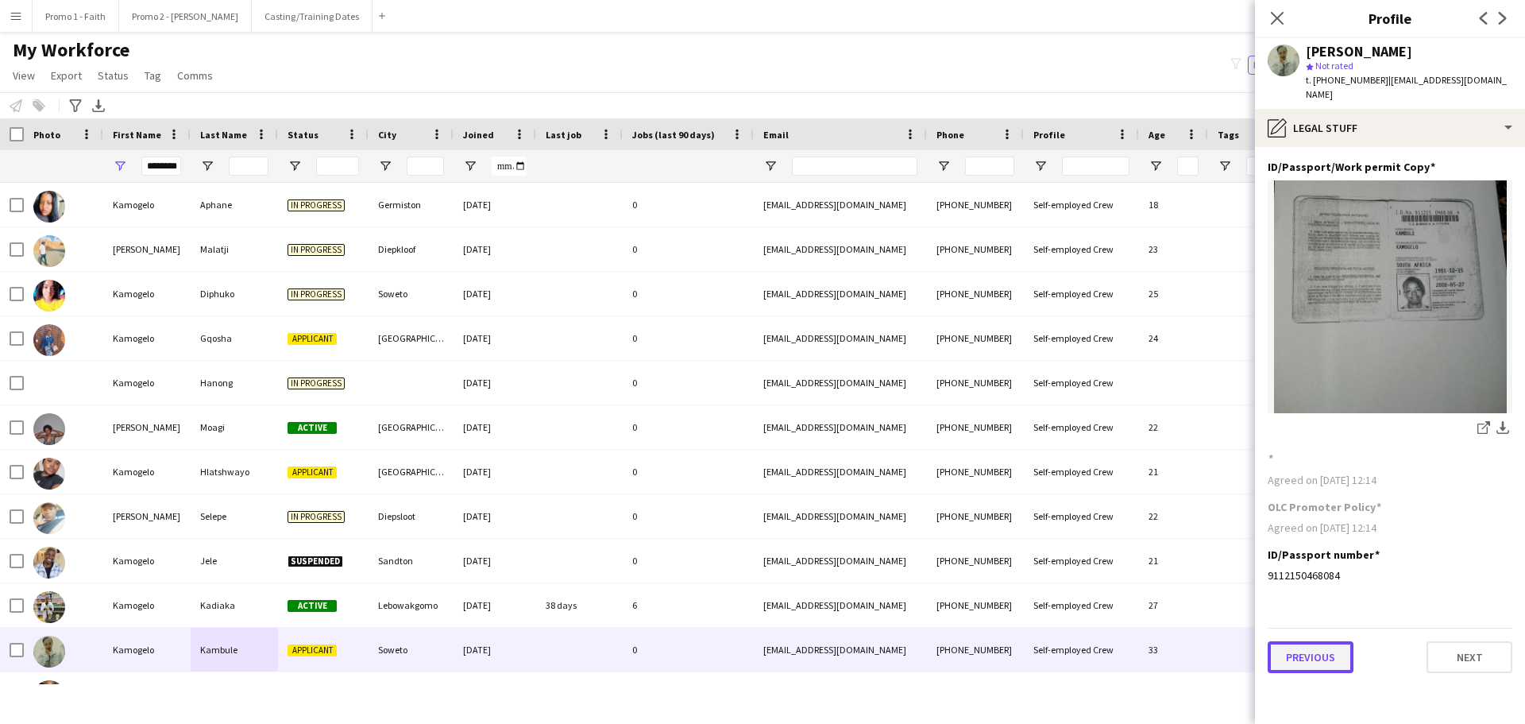
click at [1300, 643] on button "Previous" at bounding box center [1311, 657] width 86 height 32
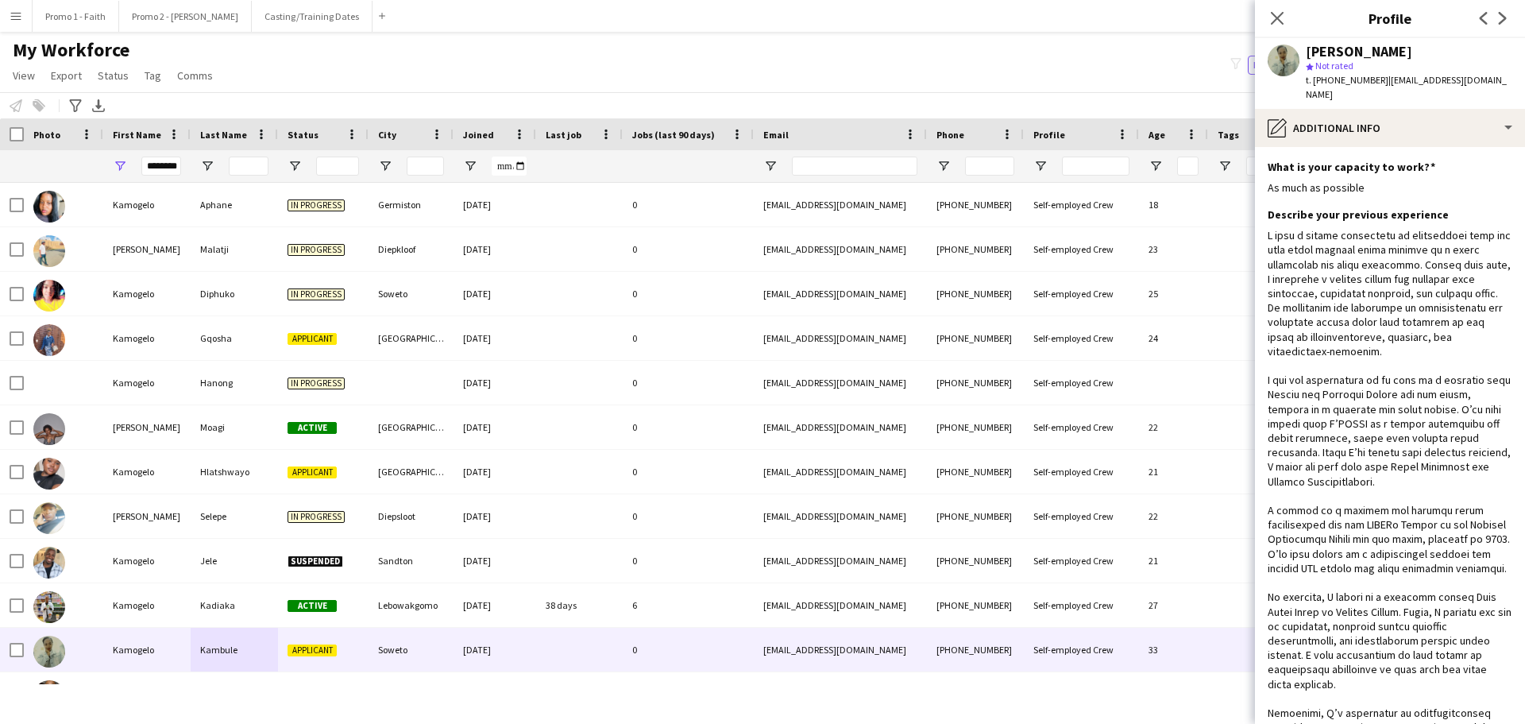
scroll to position [377, 0]
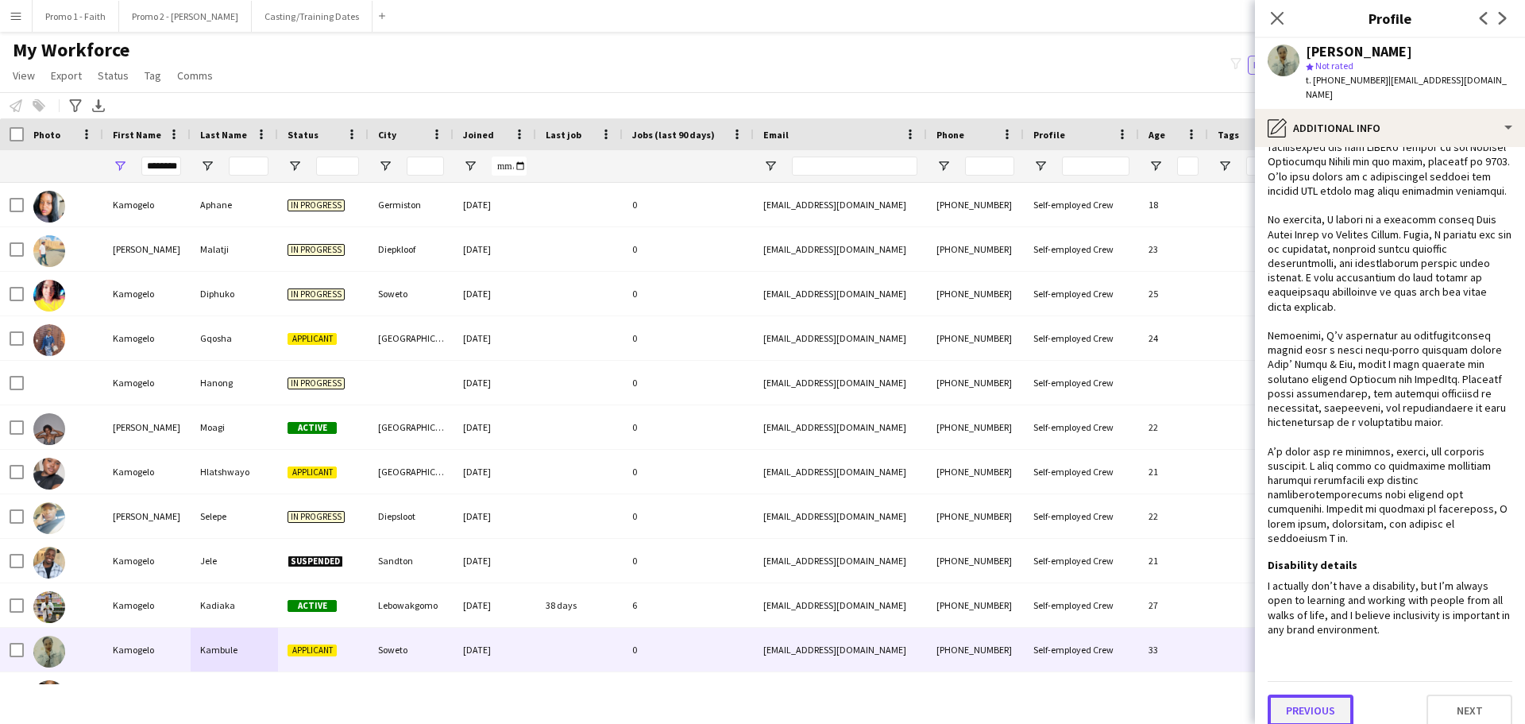
click at [1302, 694] on button "Previous" at bounding box center [1311, 710] width 86 height 32
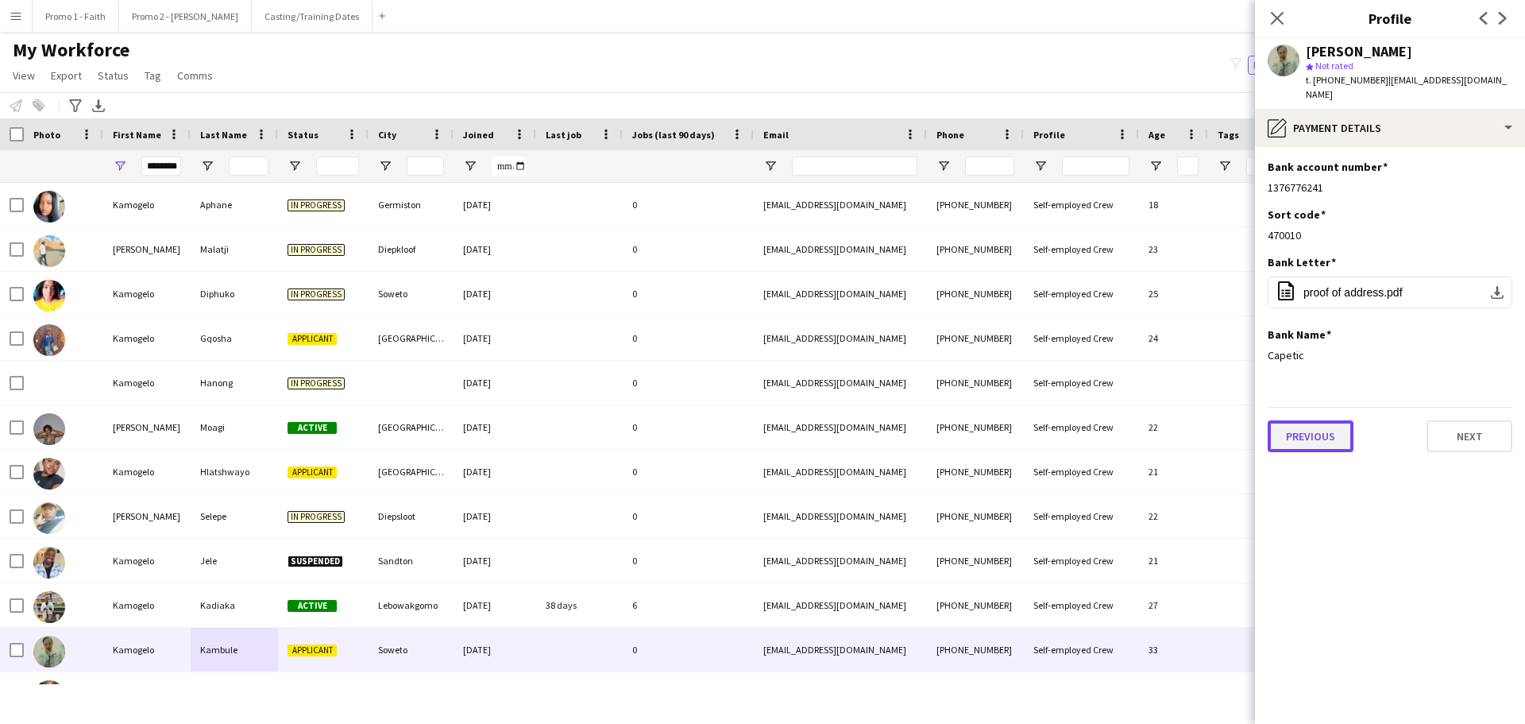
click at [1295, 423] on button "Previous" at bounding box center [1311, 436] width 86 height 32
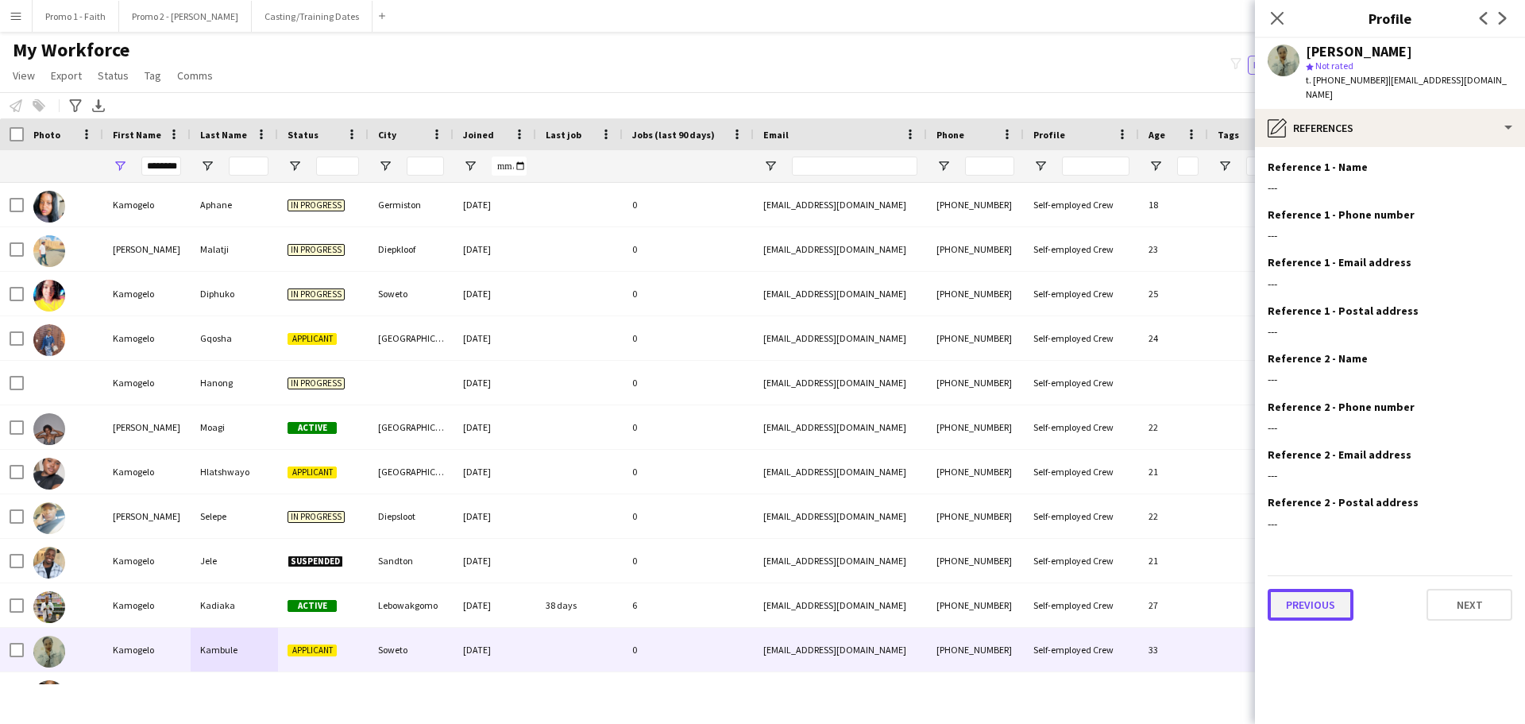
click at [1286, 593] on button "Previous" at bounding box center [1311, 605] width 86 height 32
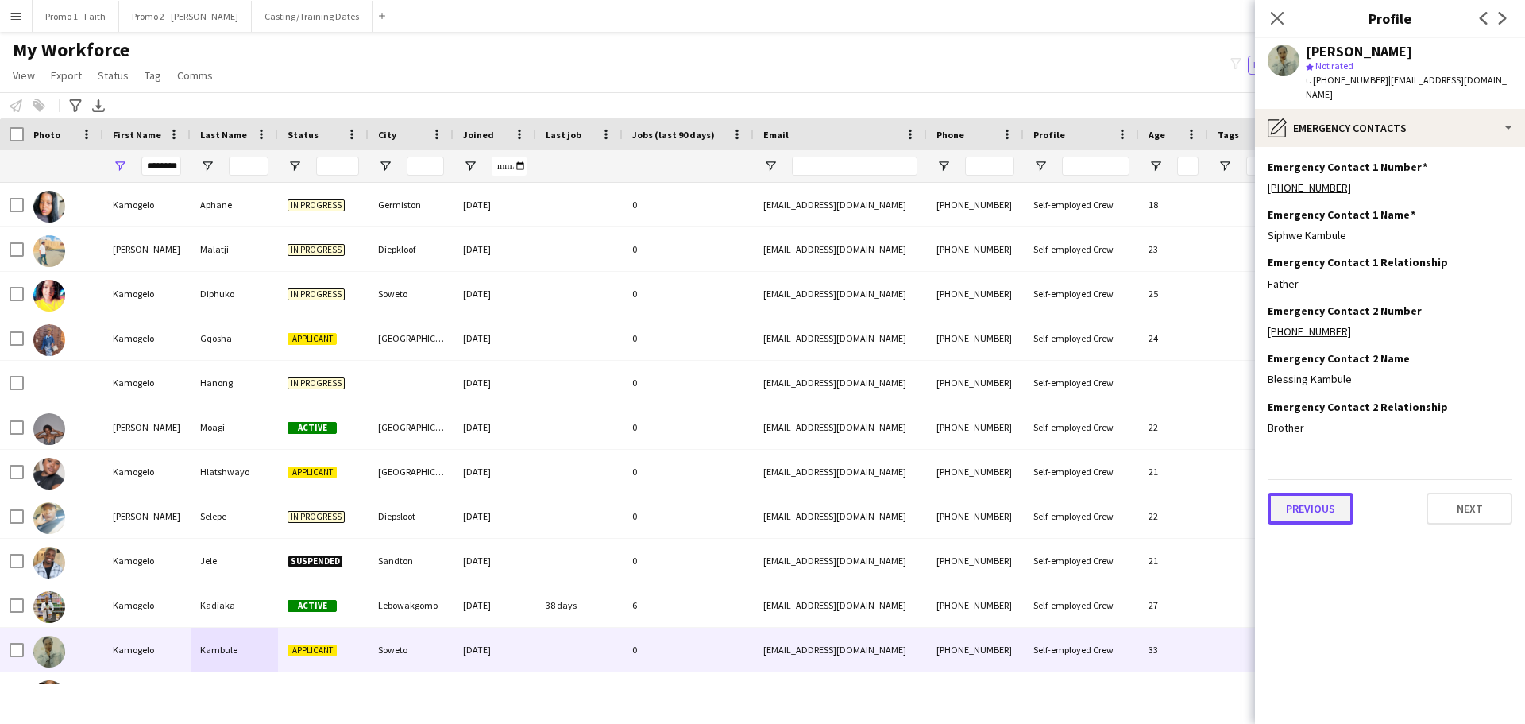
click at [1318, 493] on button "Previous" at bounding box center [1311, 509] width 86 height 32
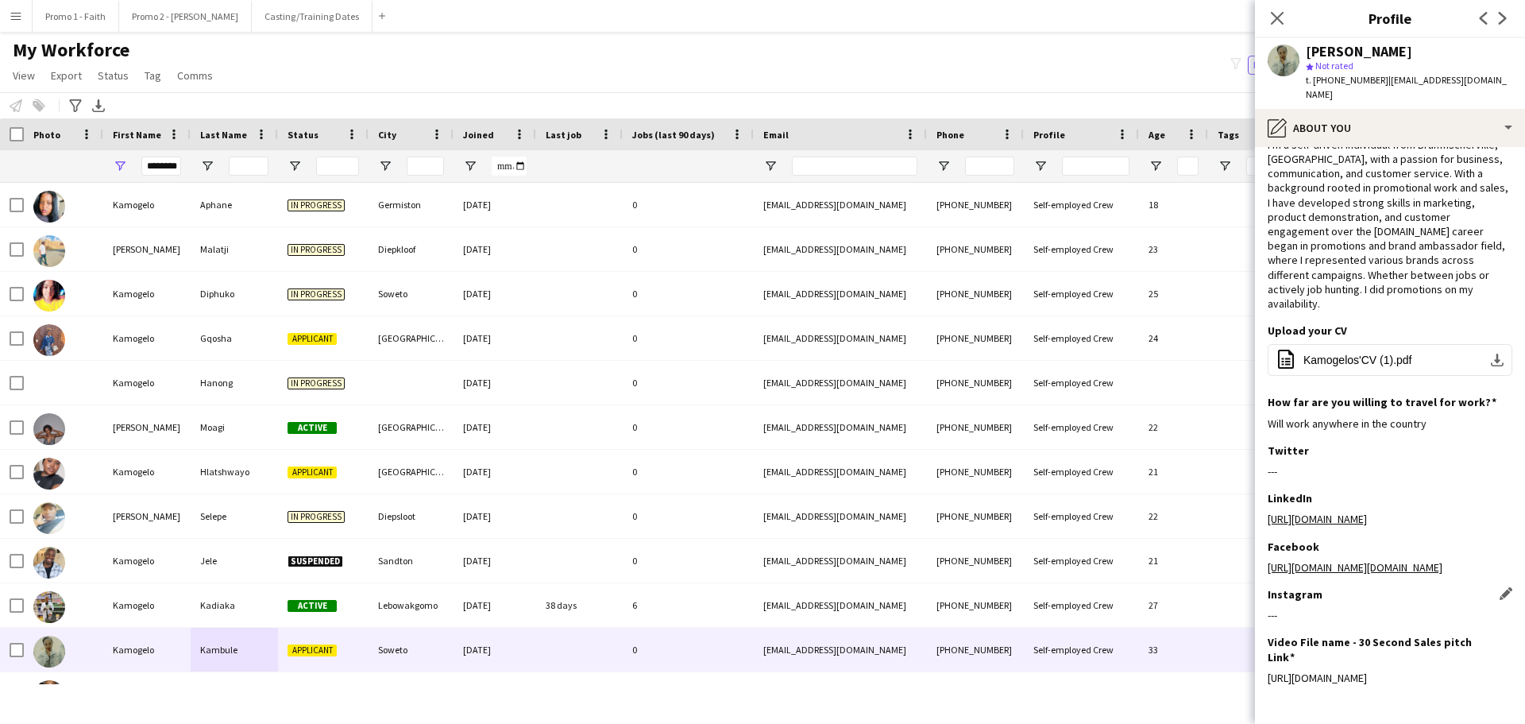
scroll to position [77, 0]
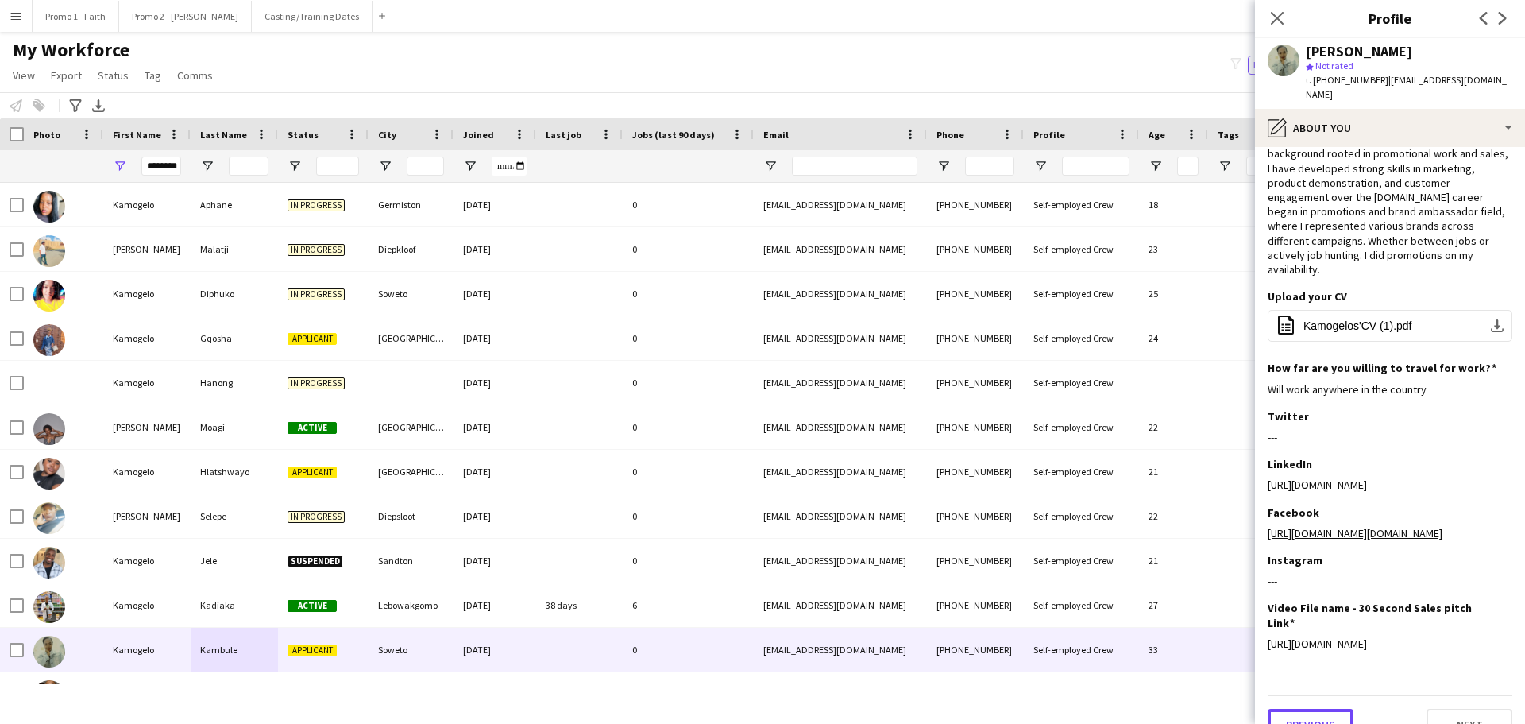
click at [1326, 709] on button "Previous" at bounding box center [1311, 725] width 86 height 32
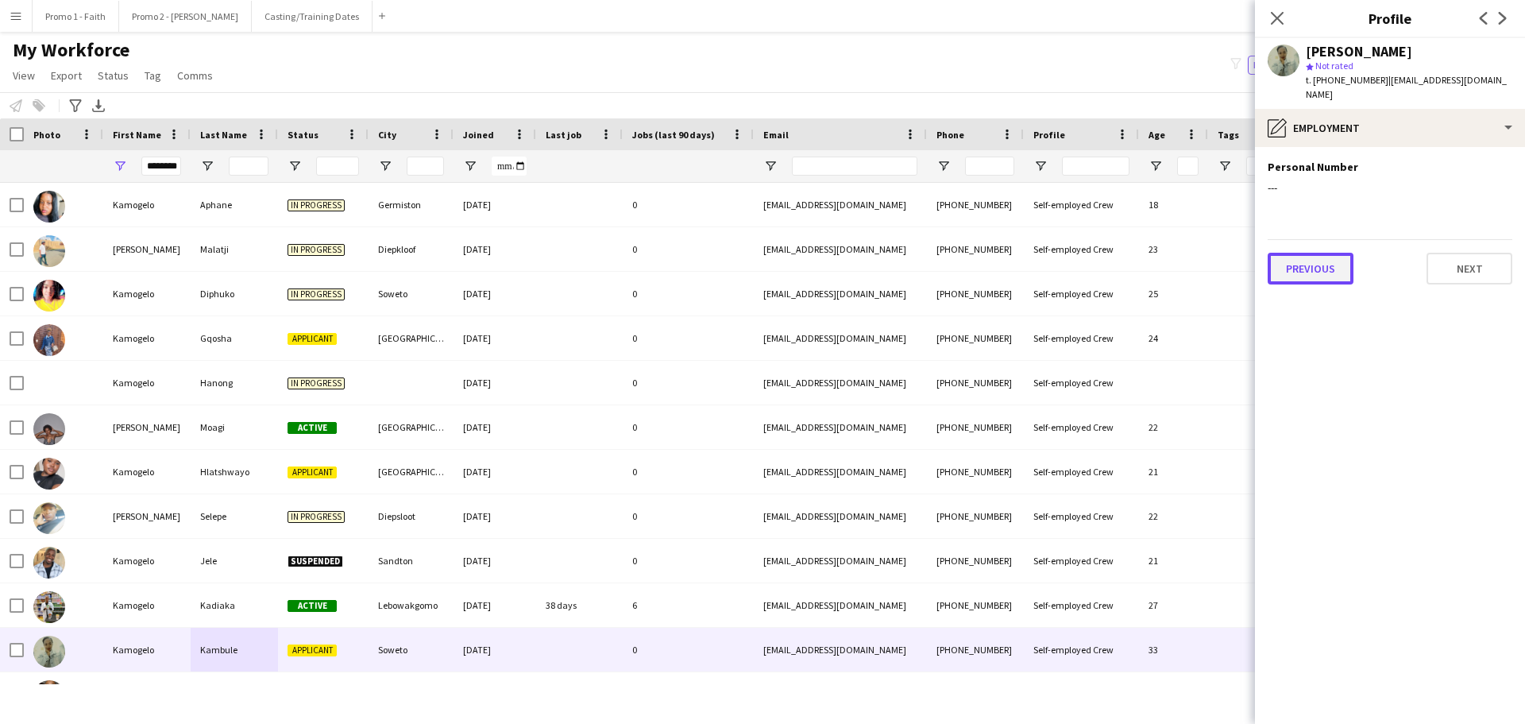
click at [1304, 257] on button "Previous" at bounding box center [1311, 269] width 86 height 32
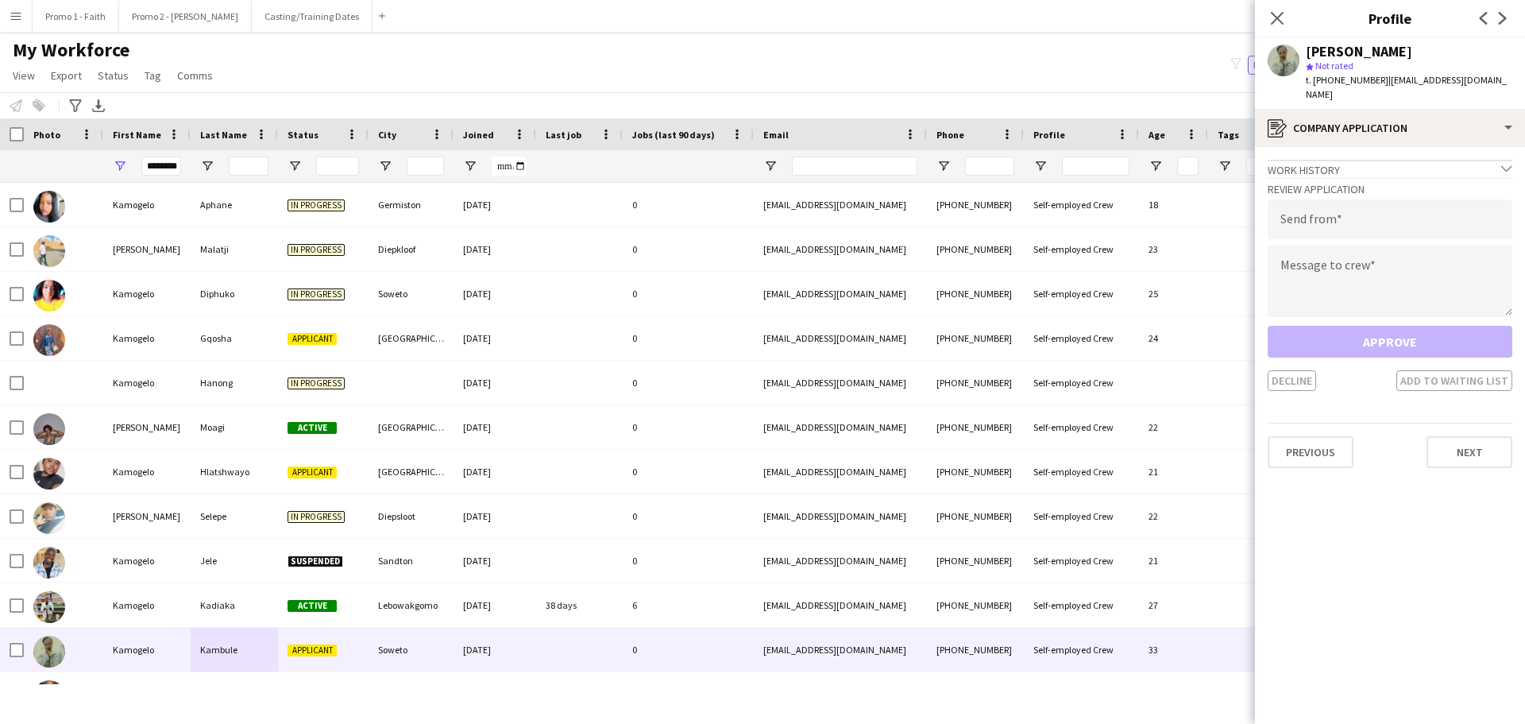
drag, startPoint x: 1375, startPoint y: 79, endPoint x: 1504, endPoint y: 80, distance: 128.7
click at [1504, 80] on div "[PERSON_NAME] star Not rated t. [PHONE_NUMBER] | [EMAIL_ADDRESS][DOMAIN_NAME]" at bounding box center [1390, 73] width 270 height 71
copy span "[EMAIL_ADDRESS][DOMAIN_NAME]"
click at [1330, 204] on input "email" at bounding box center [1390, 219] width 245 height 40
paste input "**********"
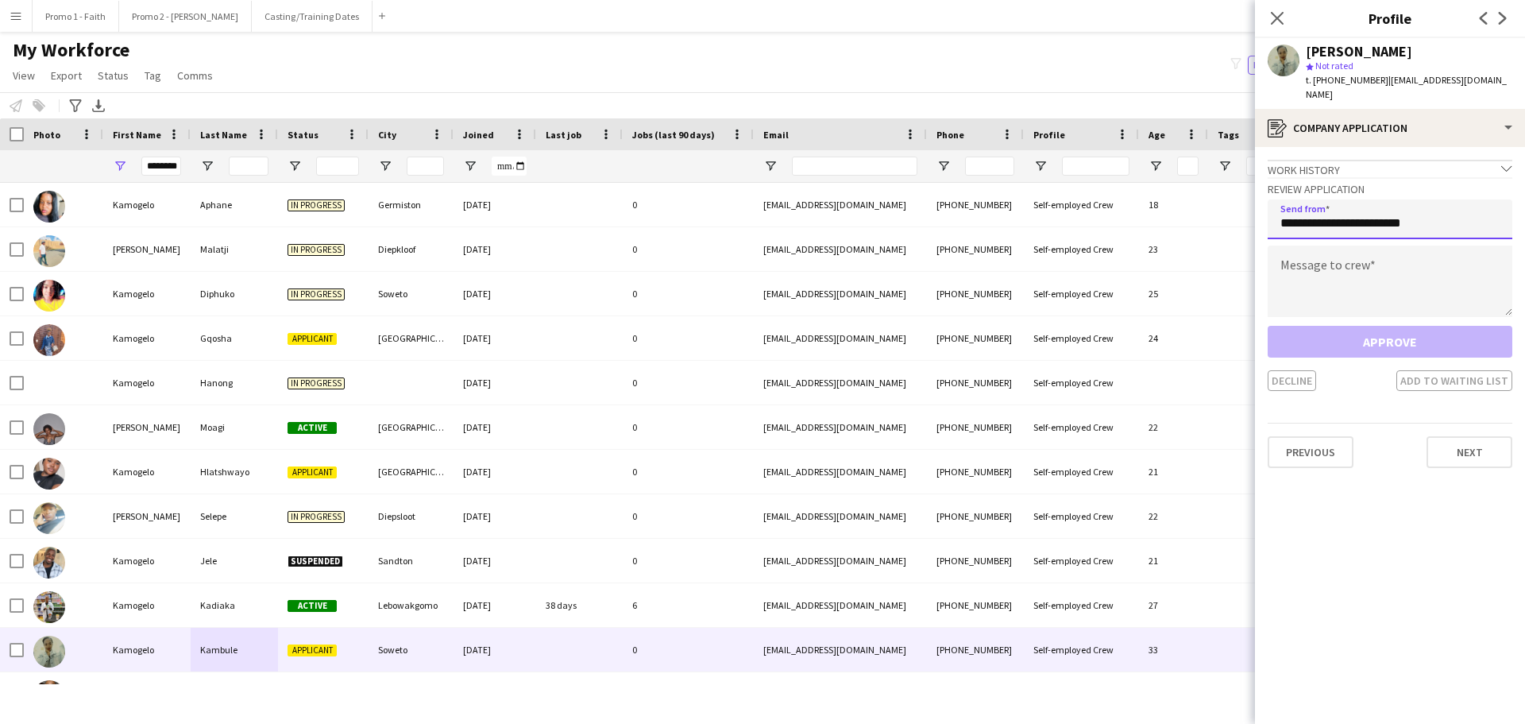
type input "**********"
click at [1308, 256] on textarea at bounding box center [1390, 280] width 245 height 71
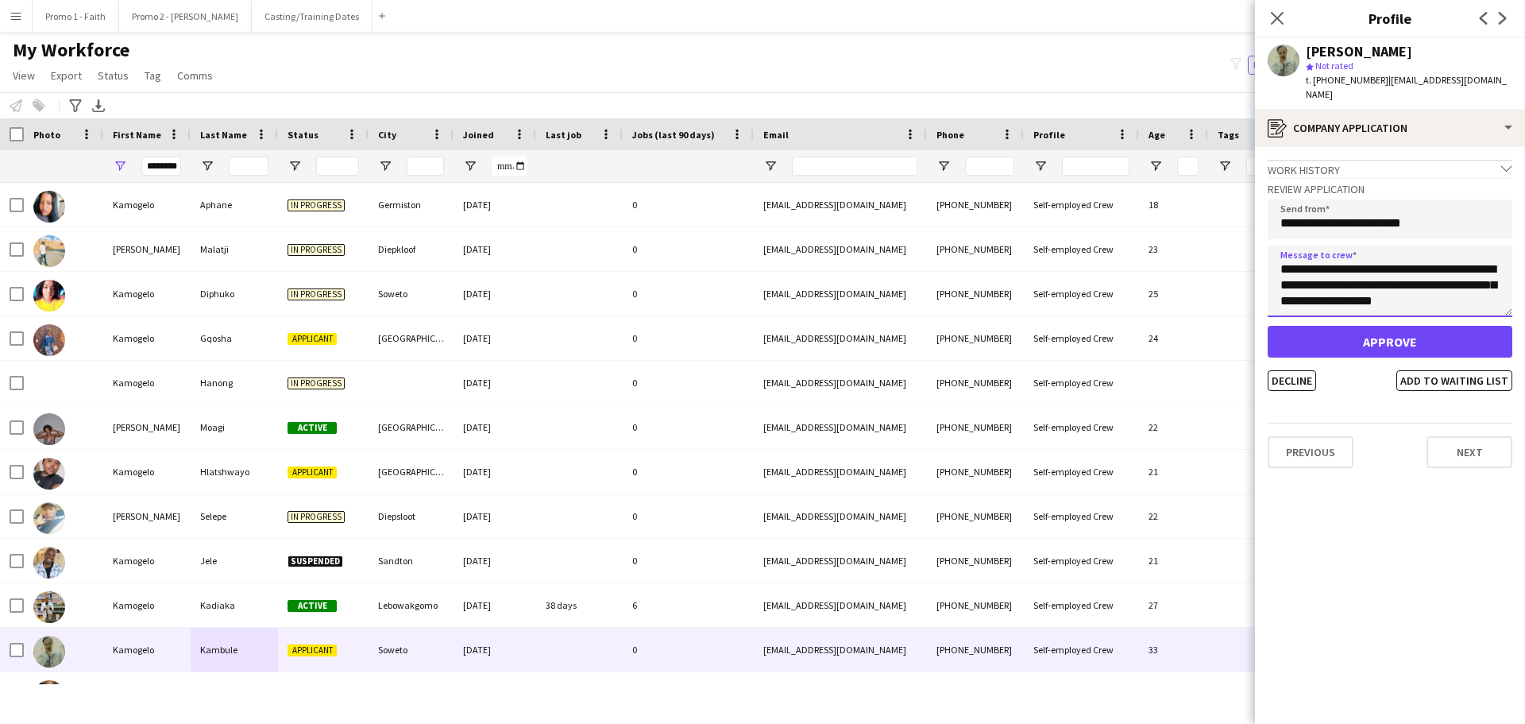
type textarea "**********"
click at [1403, 326] on button "Approve" at bounding box center [1390, 342] width 245 height 32
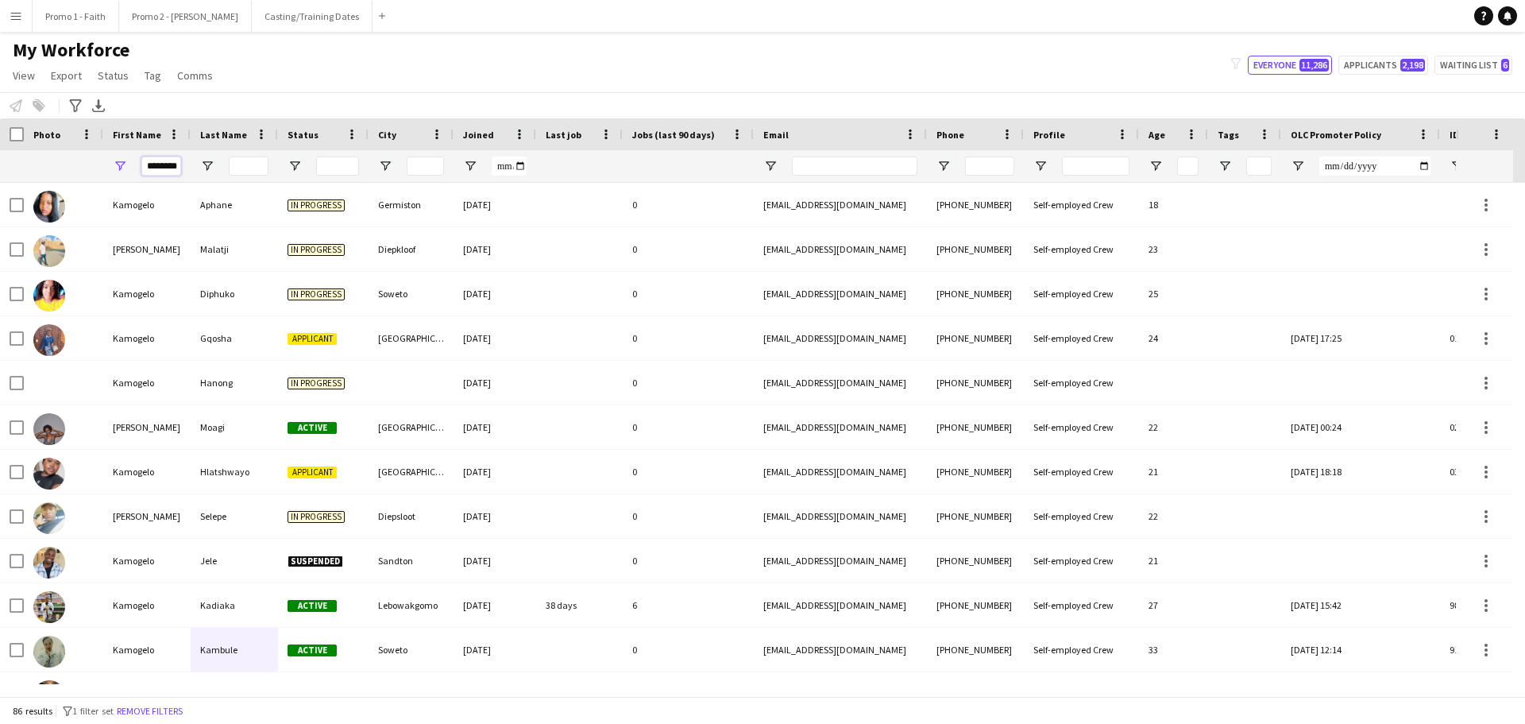
click at [145, 164] on input "********" at bounding box center [161, 165] width 40 height 19
type input "*"
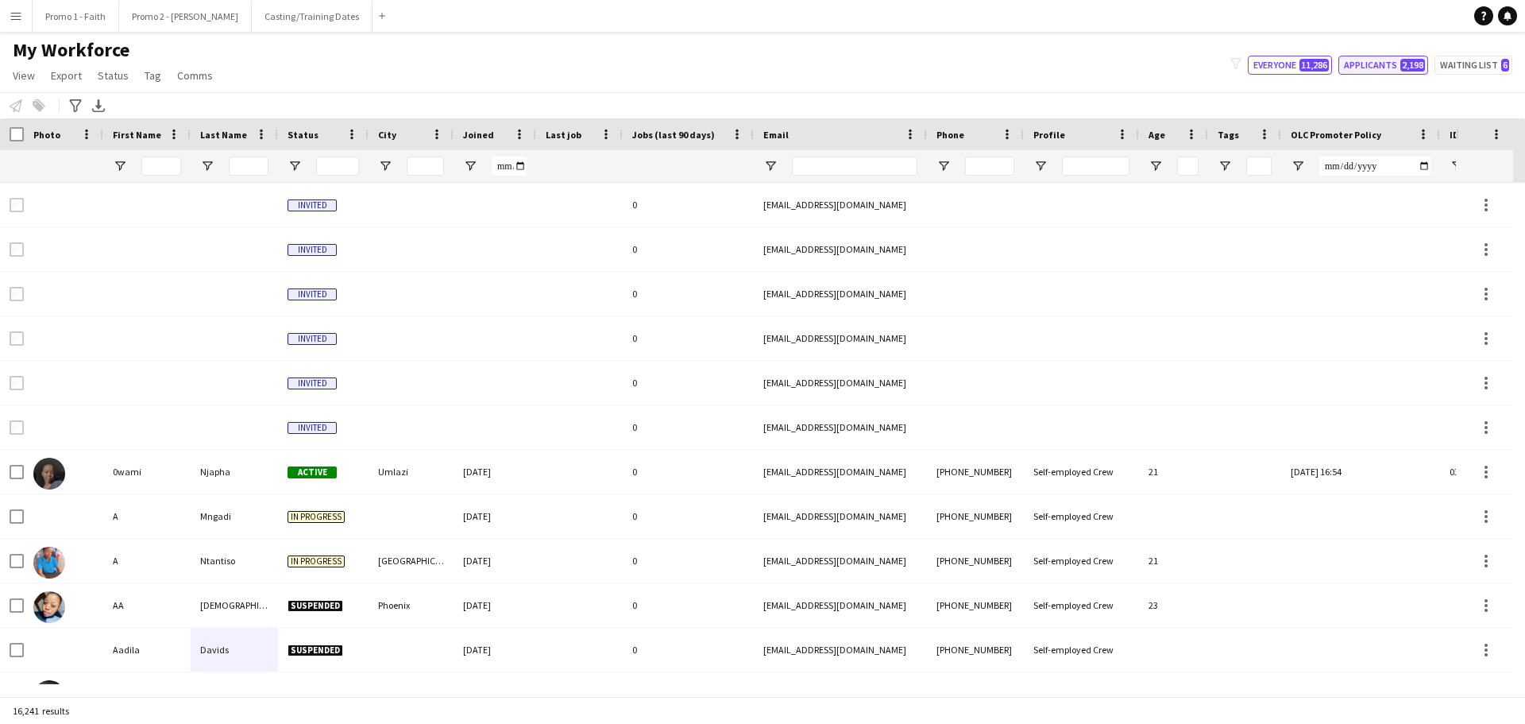
click at [1392, 67] on button "Applicants 2,198" at bounding box center [1384, 65] width 90 height 19
type input "**********"
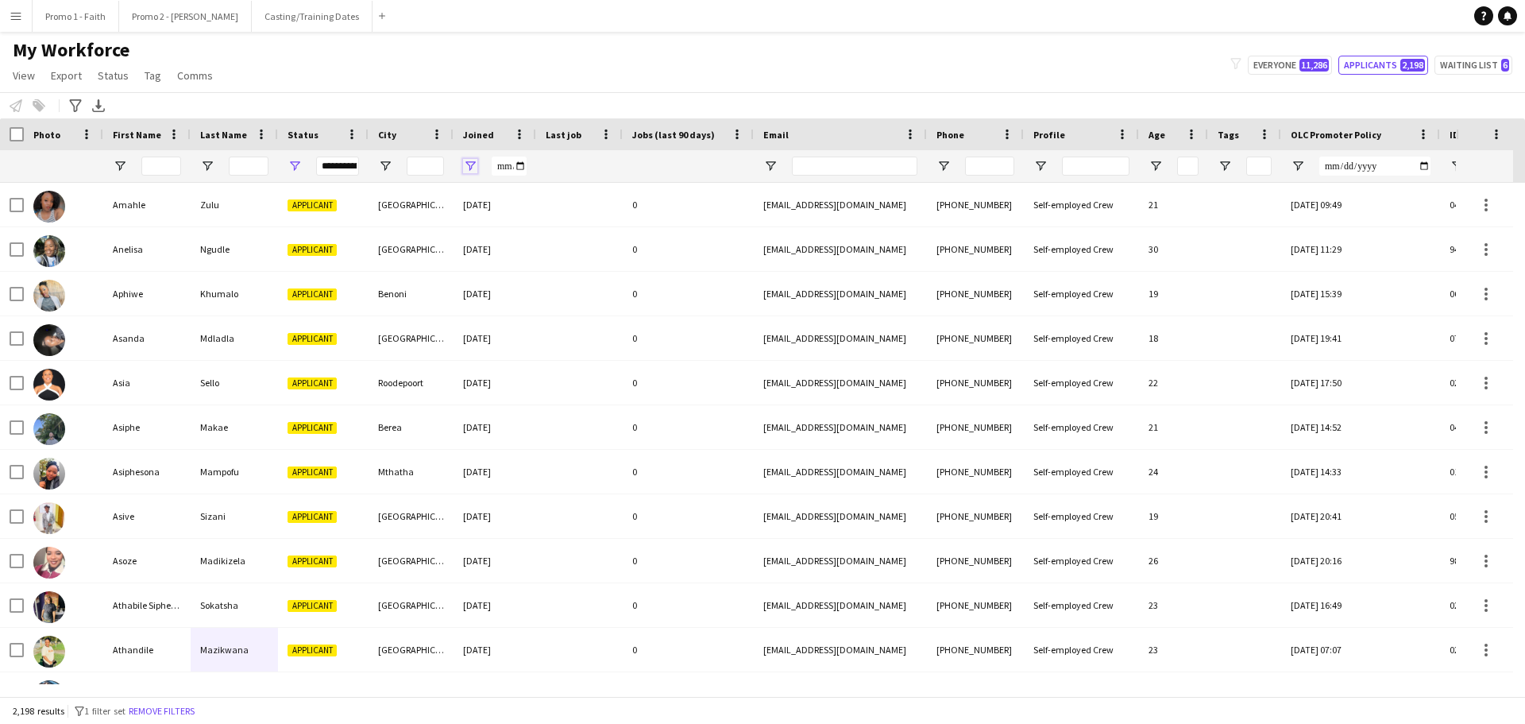
click at [470, 163] on span "Open Filter Menu" at bounding box center [470, 166] width 14 height 14
click at [583, 194] on span "Filtering operator" at bounding box center [581, 195] width 14 height 14
click at [585, 220] on input "Filter Value" at bounding box center [530, 221] width 123 height 19
type input "**********"
click at [584, 246] on input "Filter Value" at bounding box center [530, 247] width 123 height 19
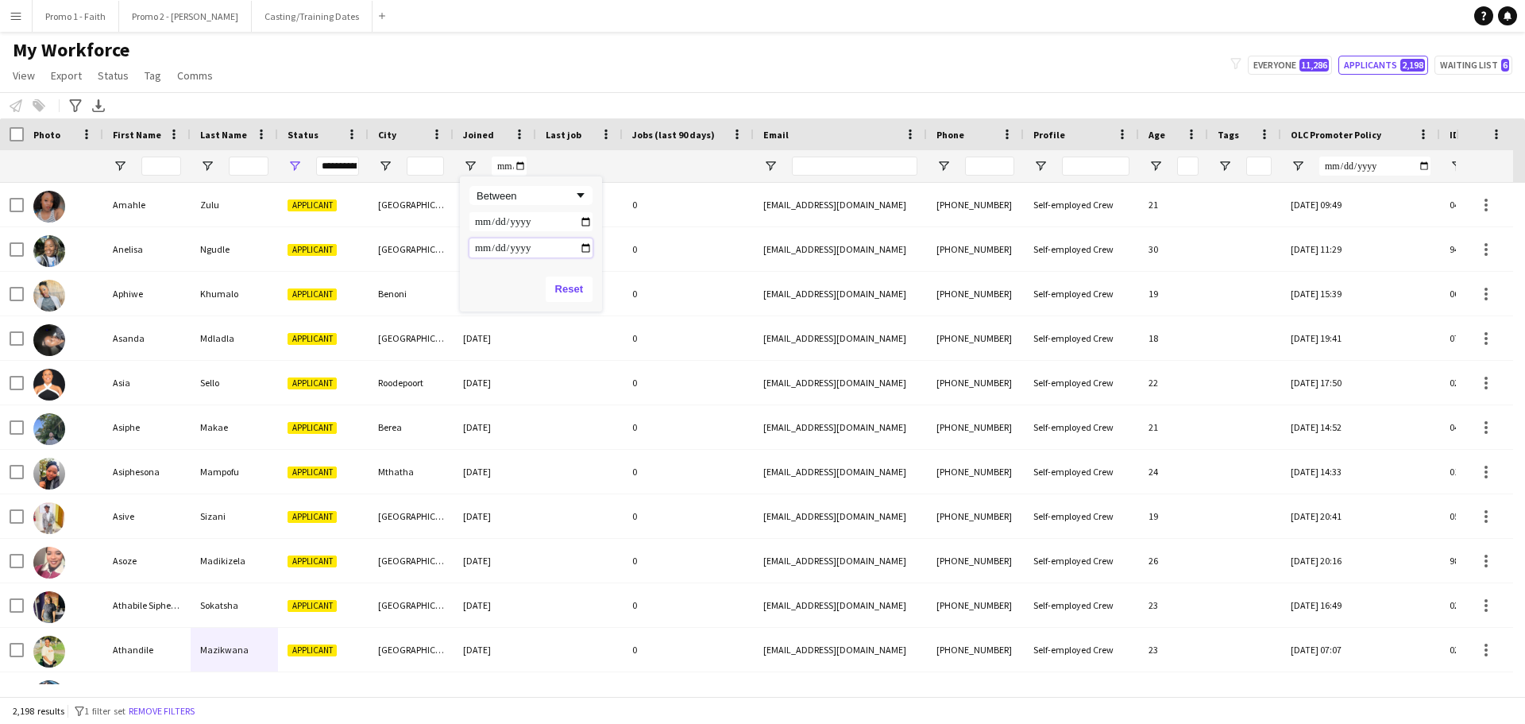
type input "**********"
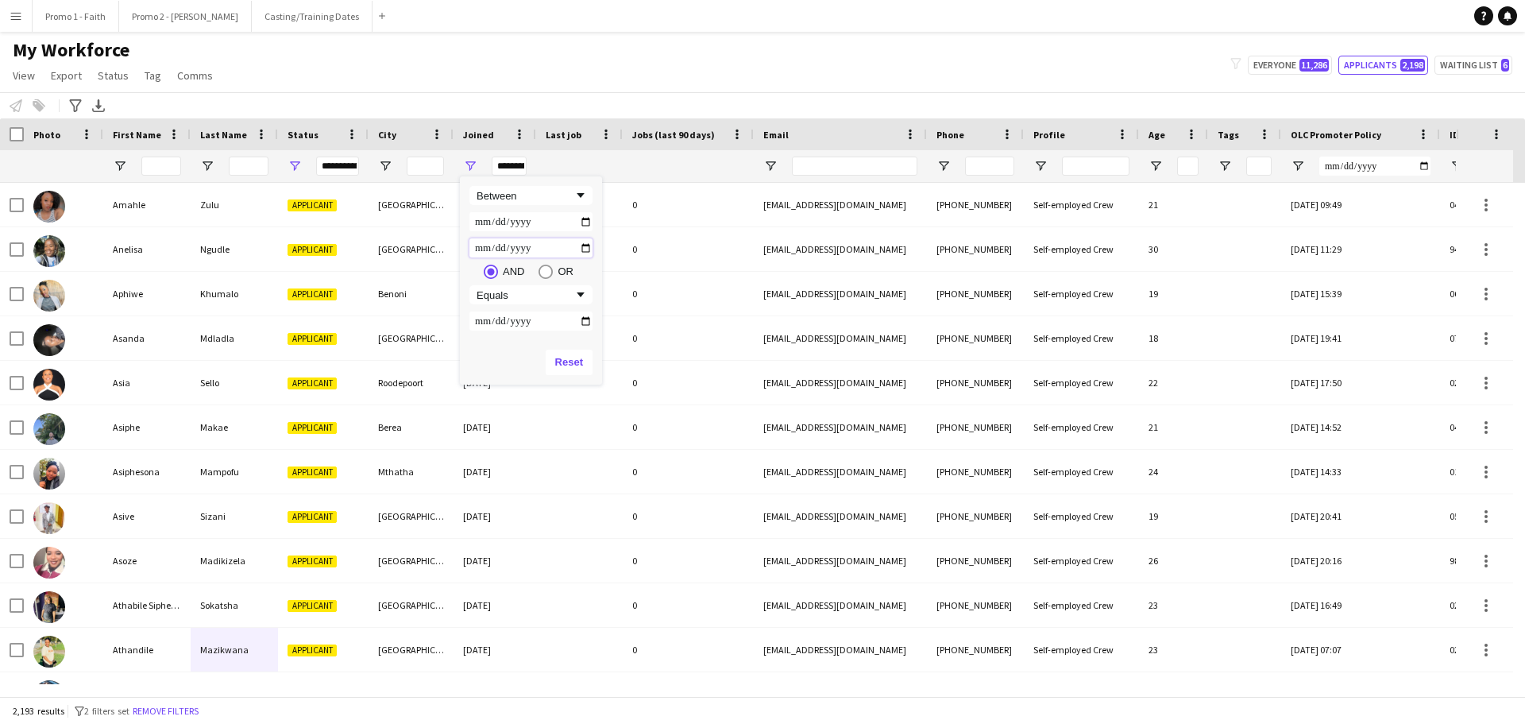
type input "**********"
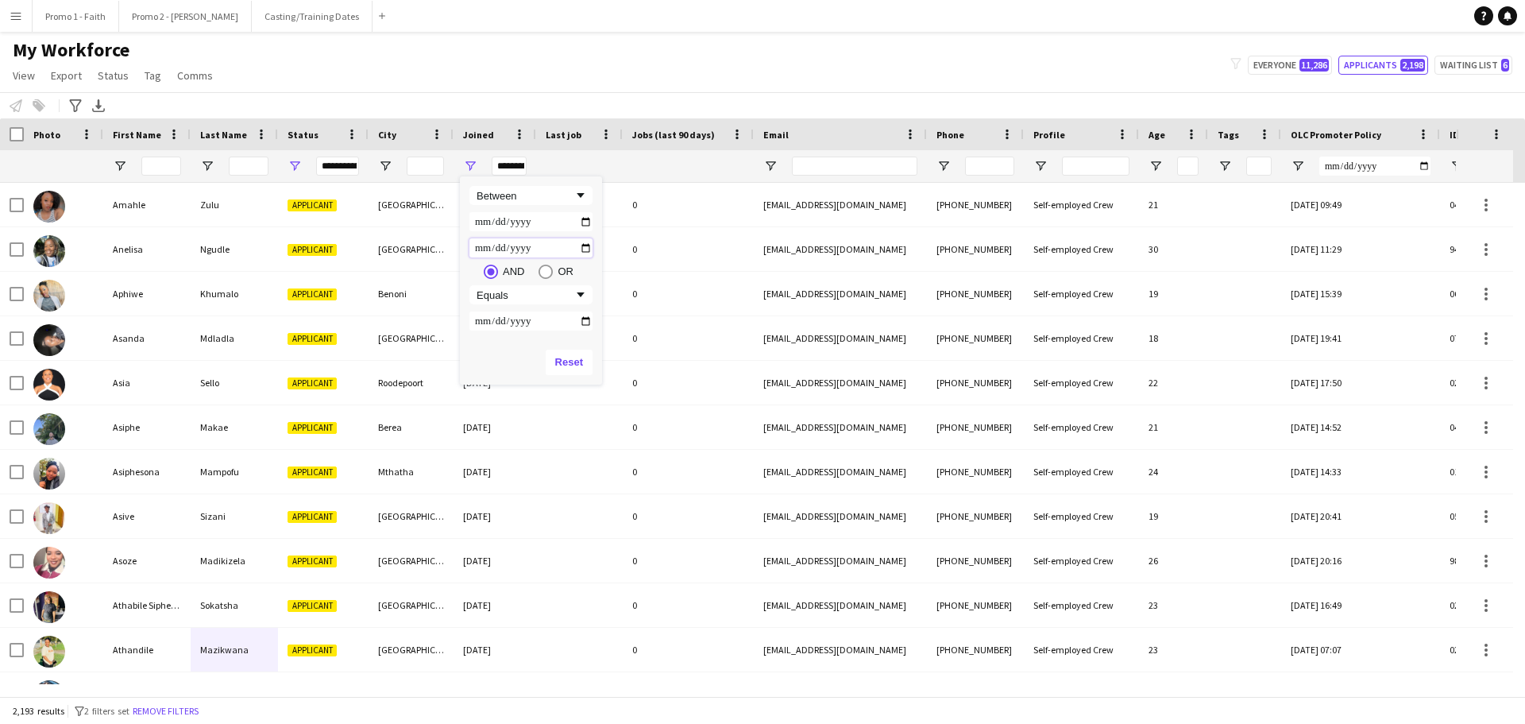
type input "**********"
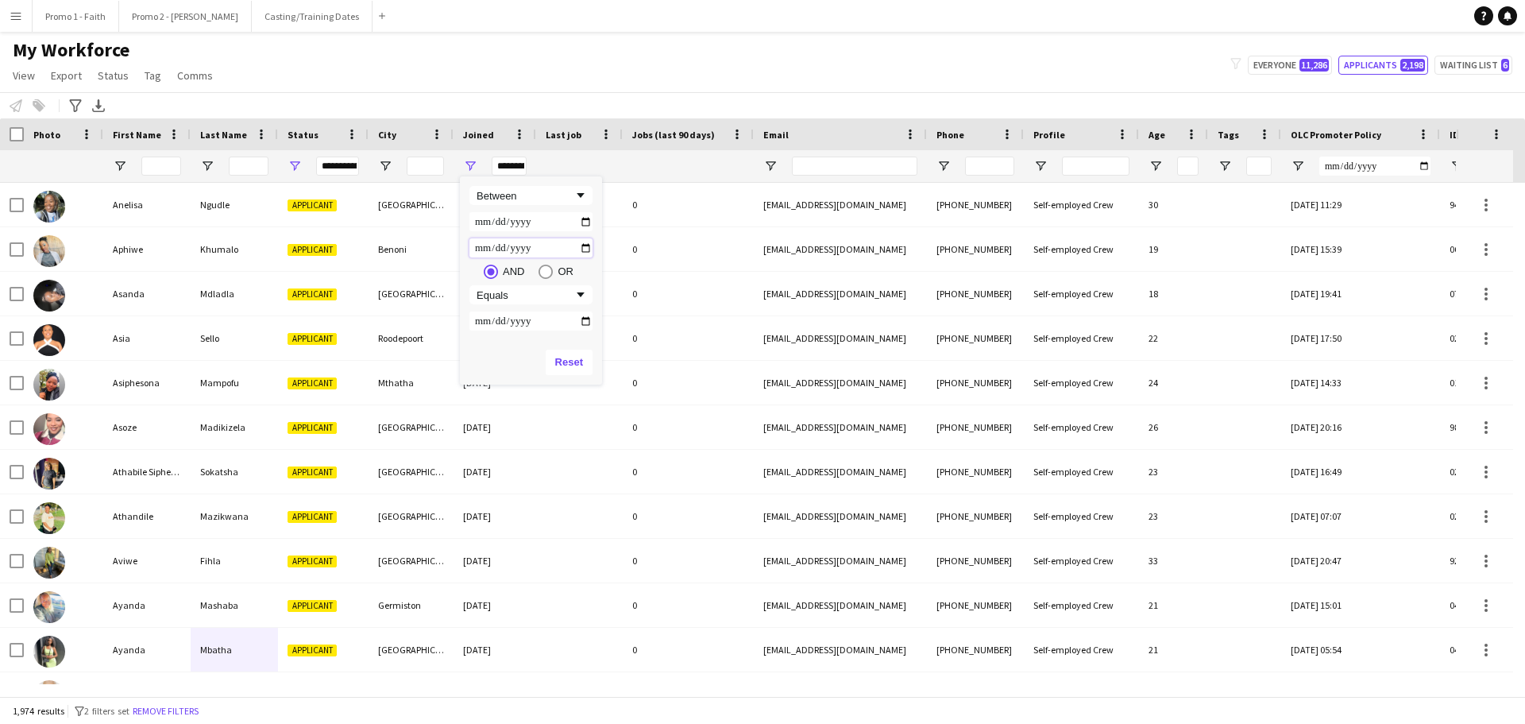
type input "**********"
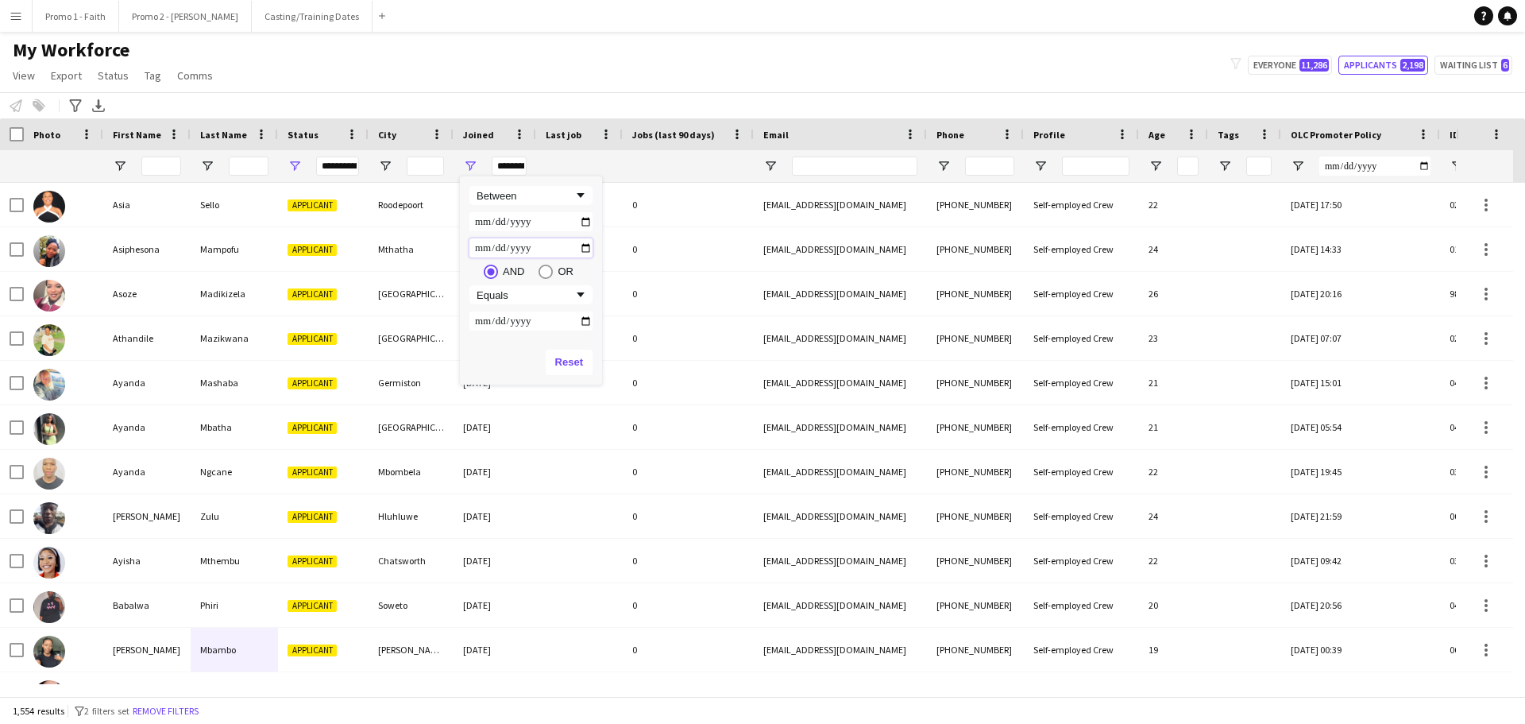
type input "**********"
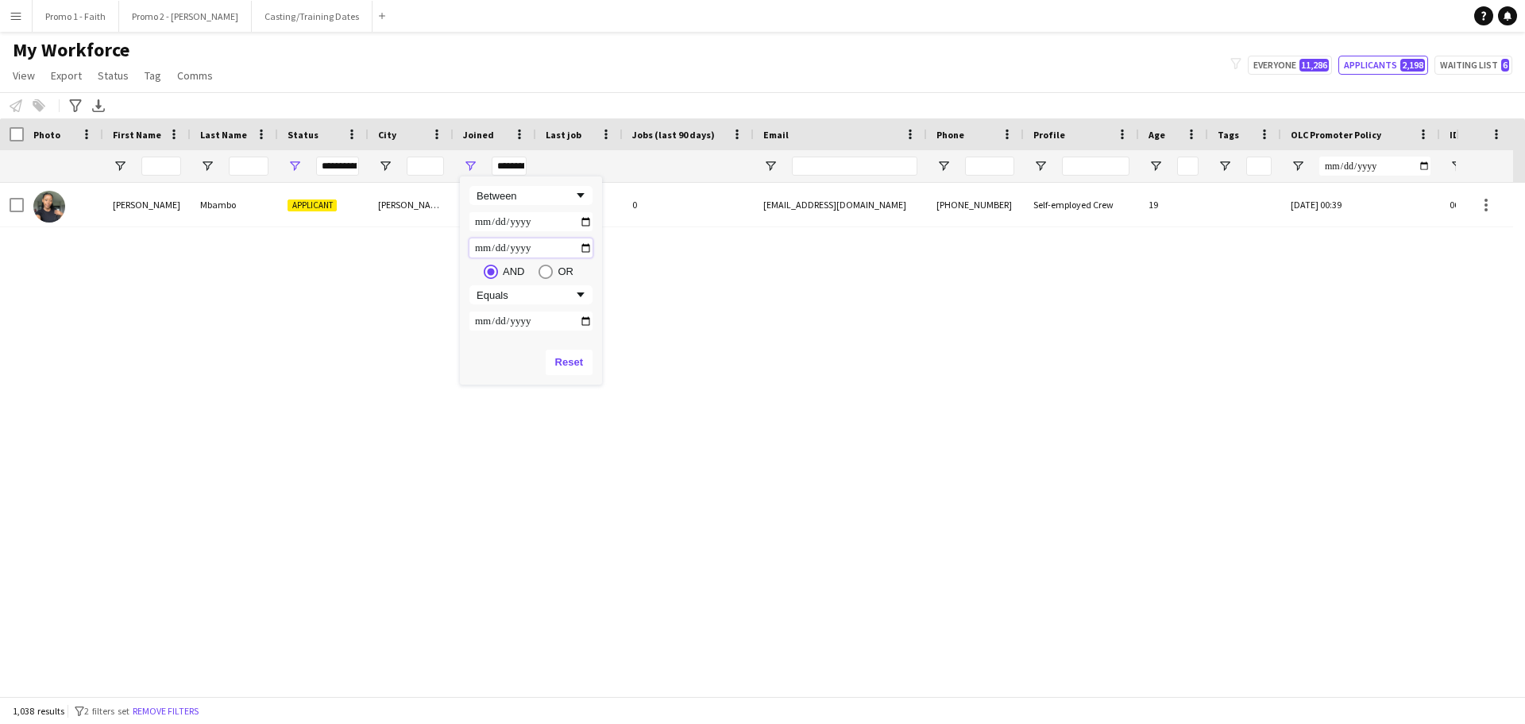
type input "**********"
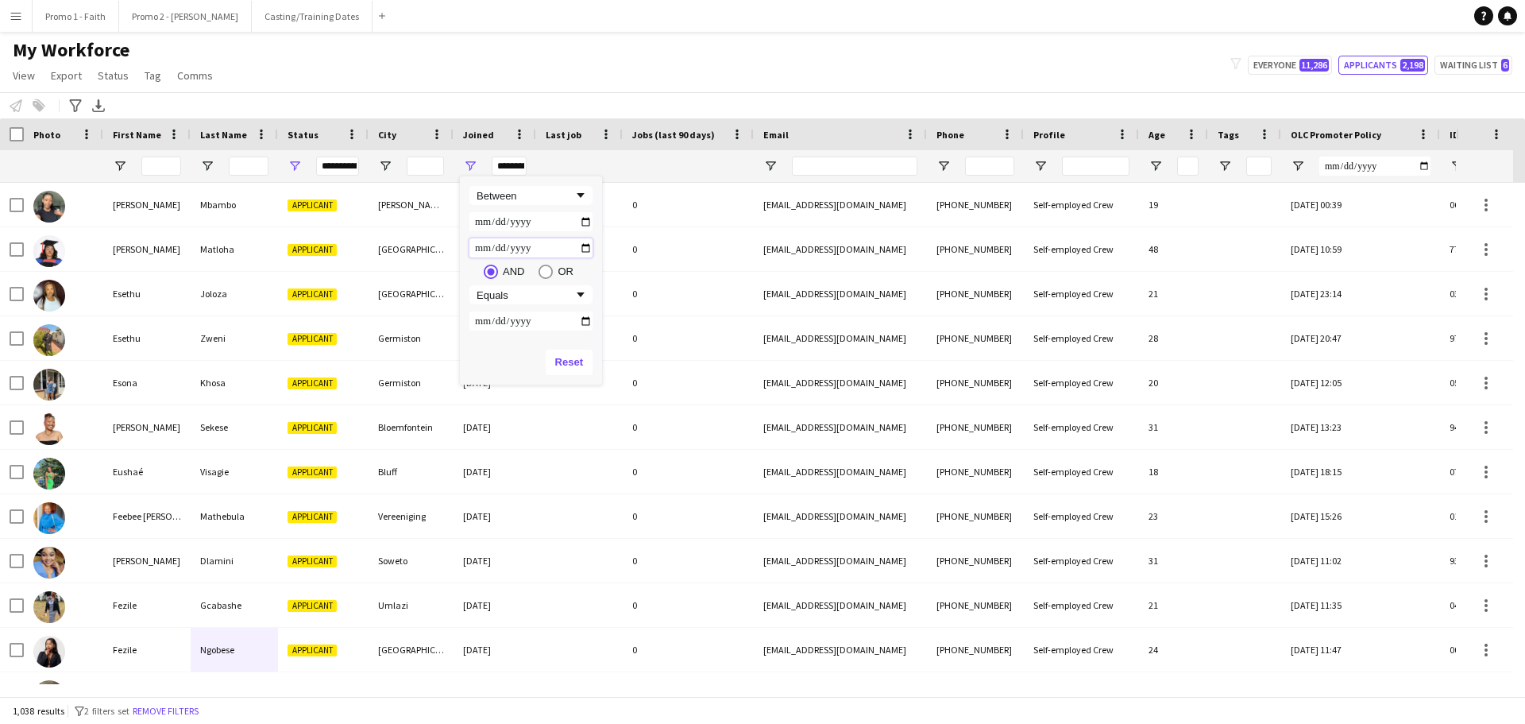
type input "**********"
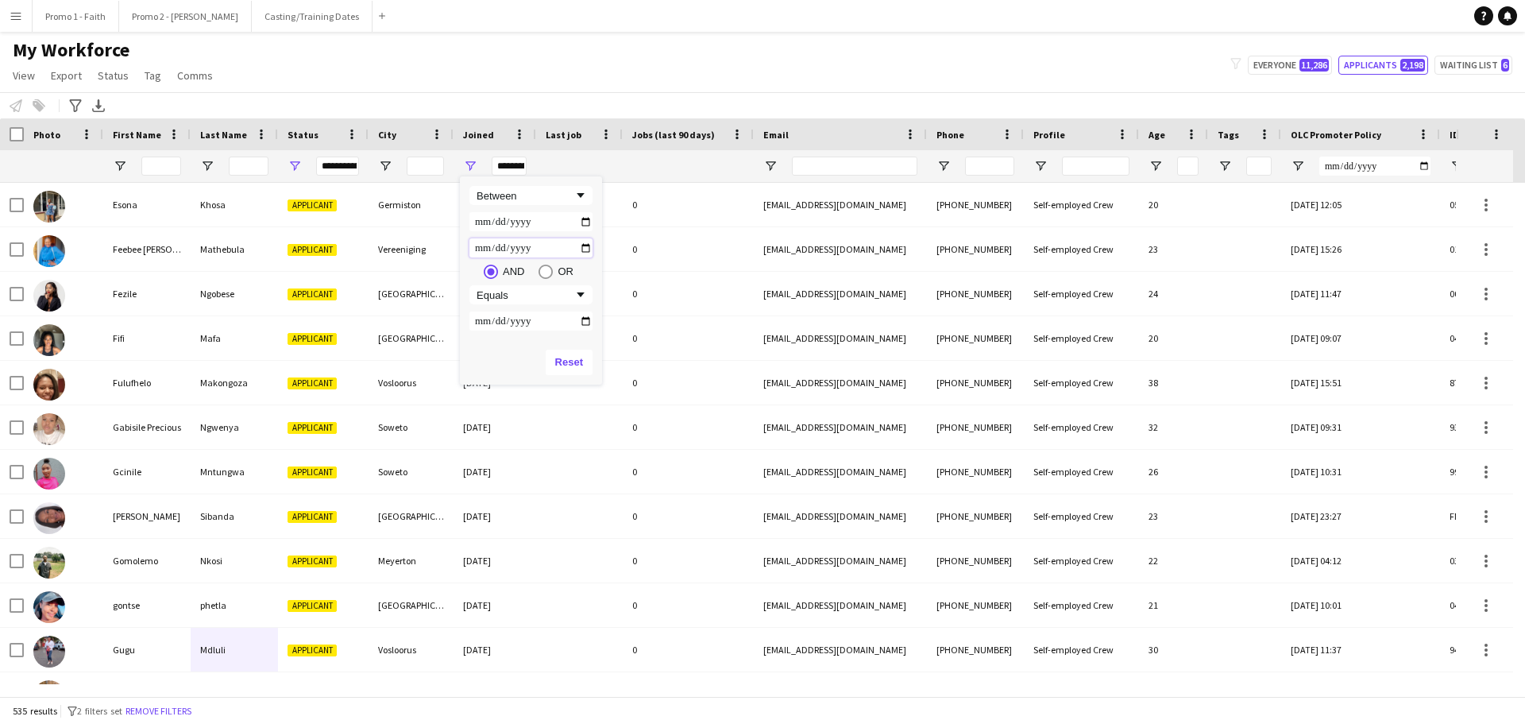
type input "**********"
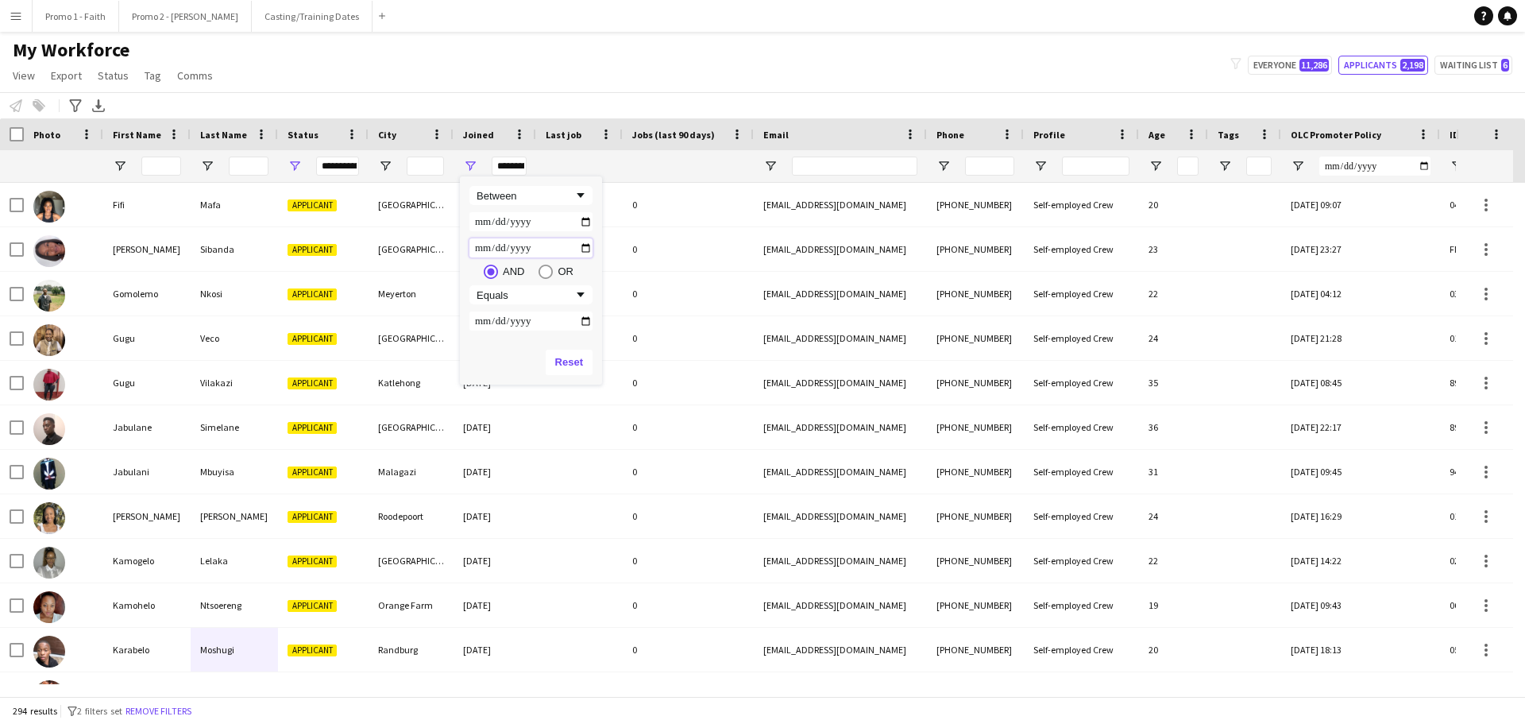
type input "**********"
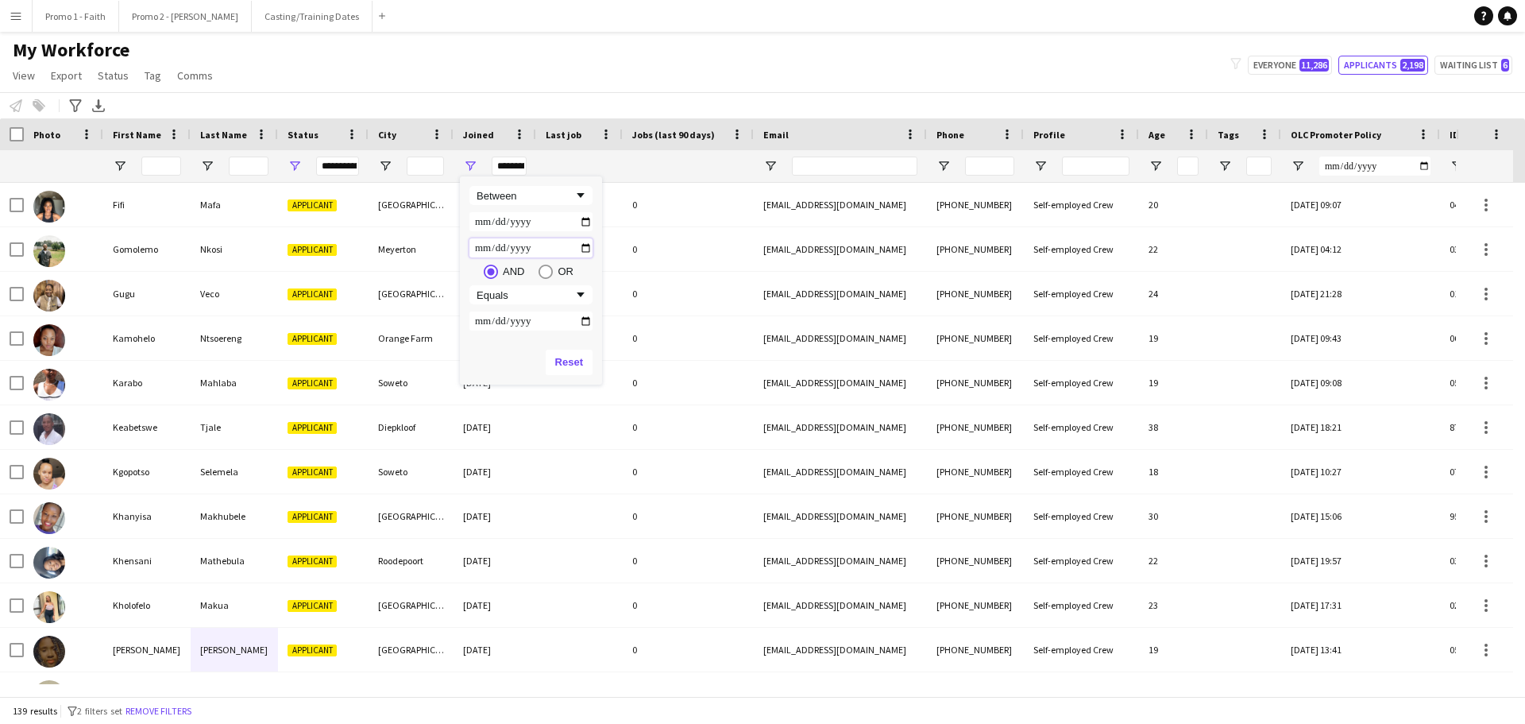
type input "**********"
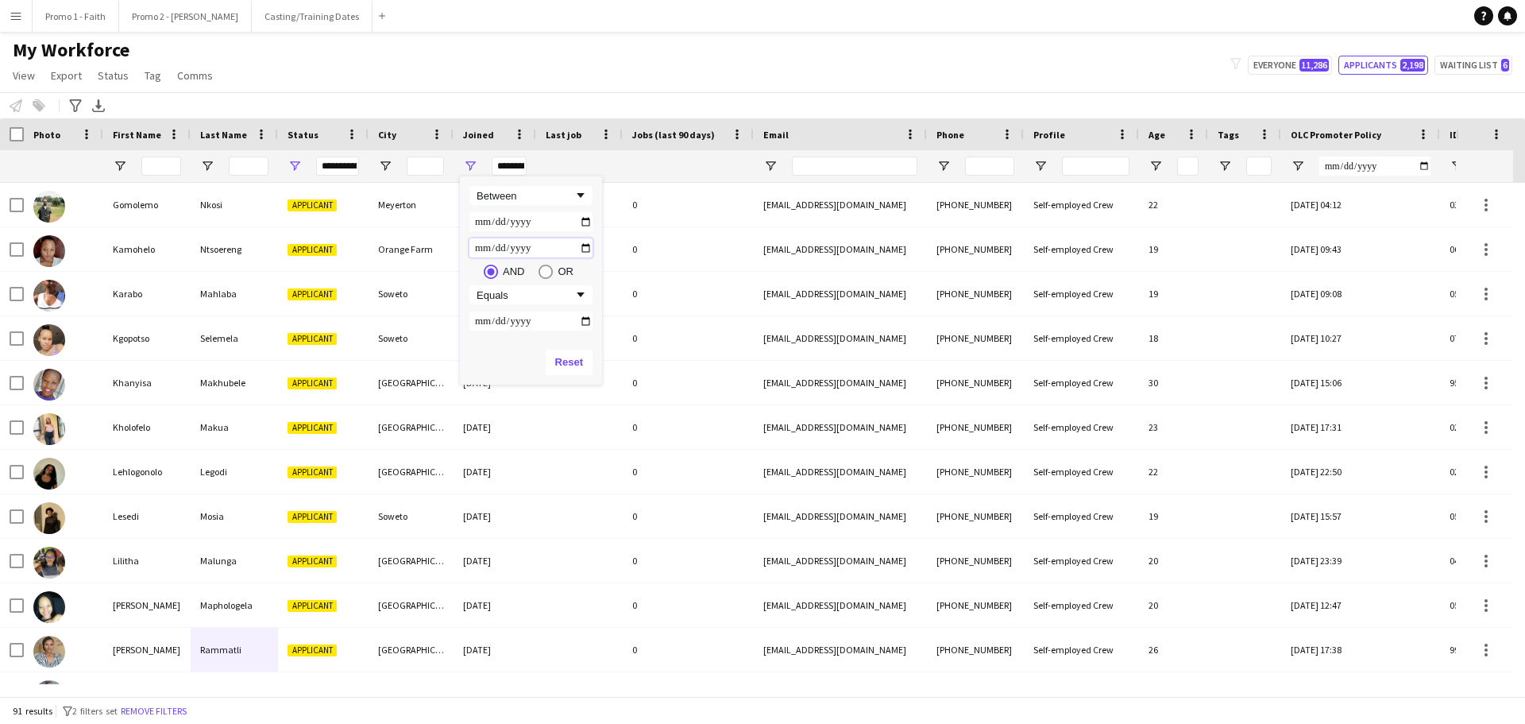
type input "**********"
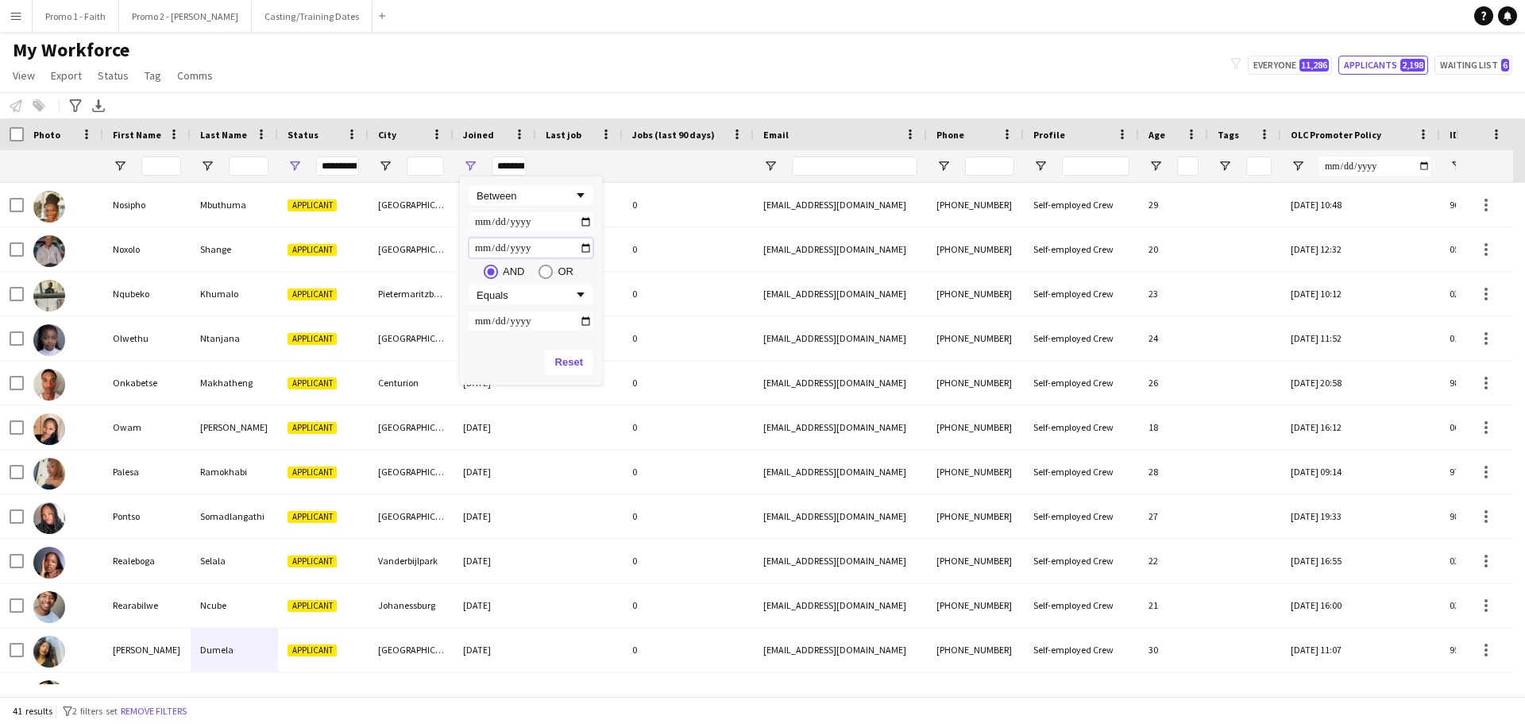
type input "**********"
click at [541, 86] on div "My Workforce View Views Default view Applicants New view Update view Delete vie…" at bounding box center [762, 65] width 1525 height 54
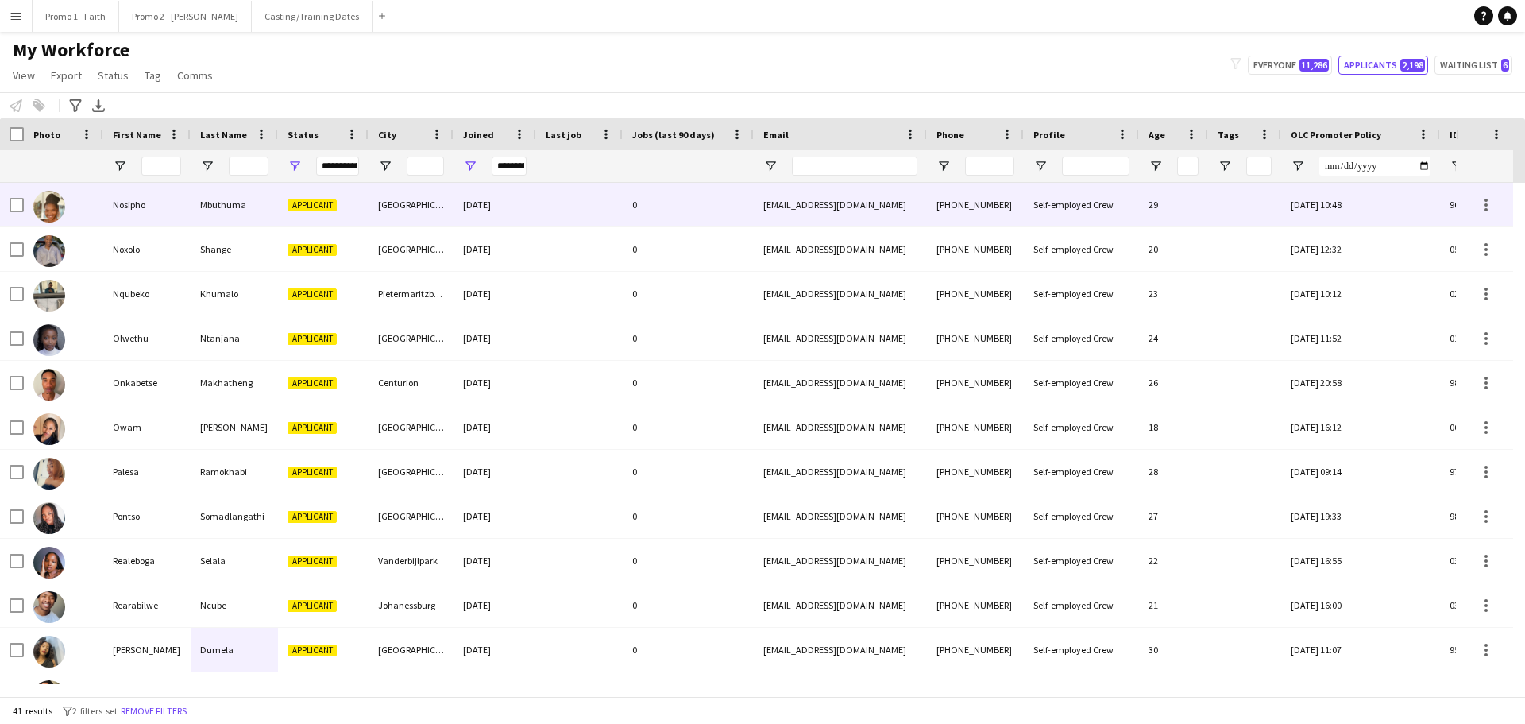
click at [269, 209] on div "Mbuthuma" at bounding box center [234, 205] width 87 height 44
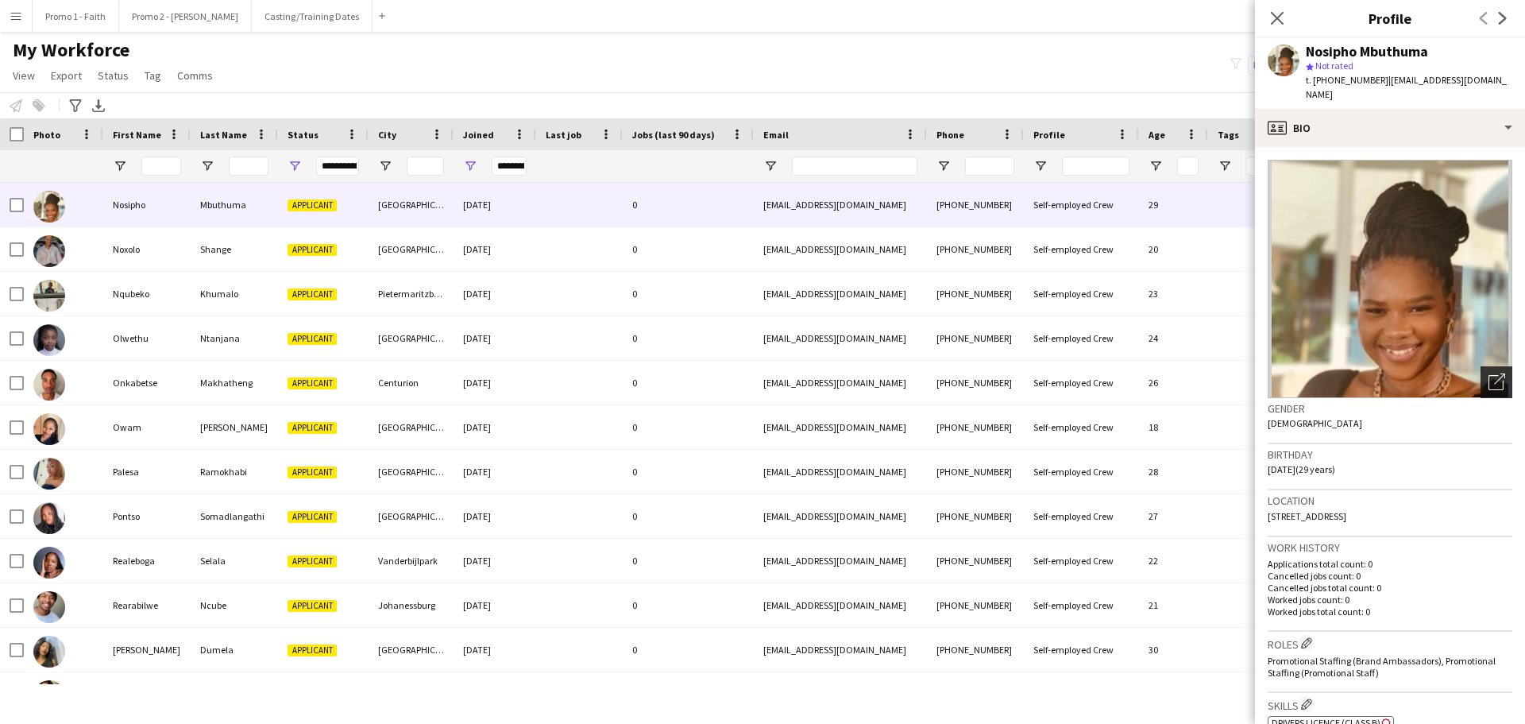
click at [1494, 373] on icon at bounding box center [1499, 378] width 11 height 11
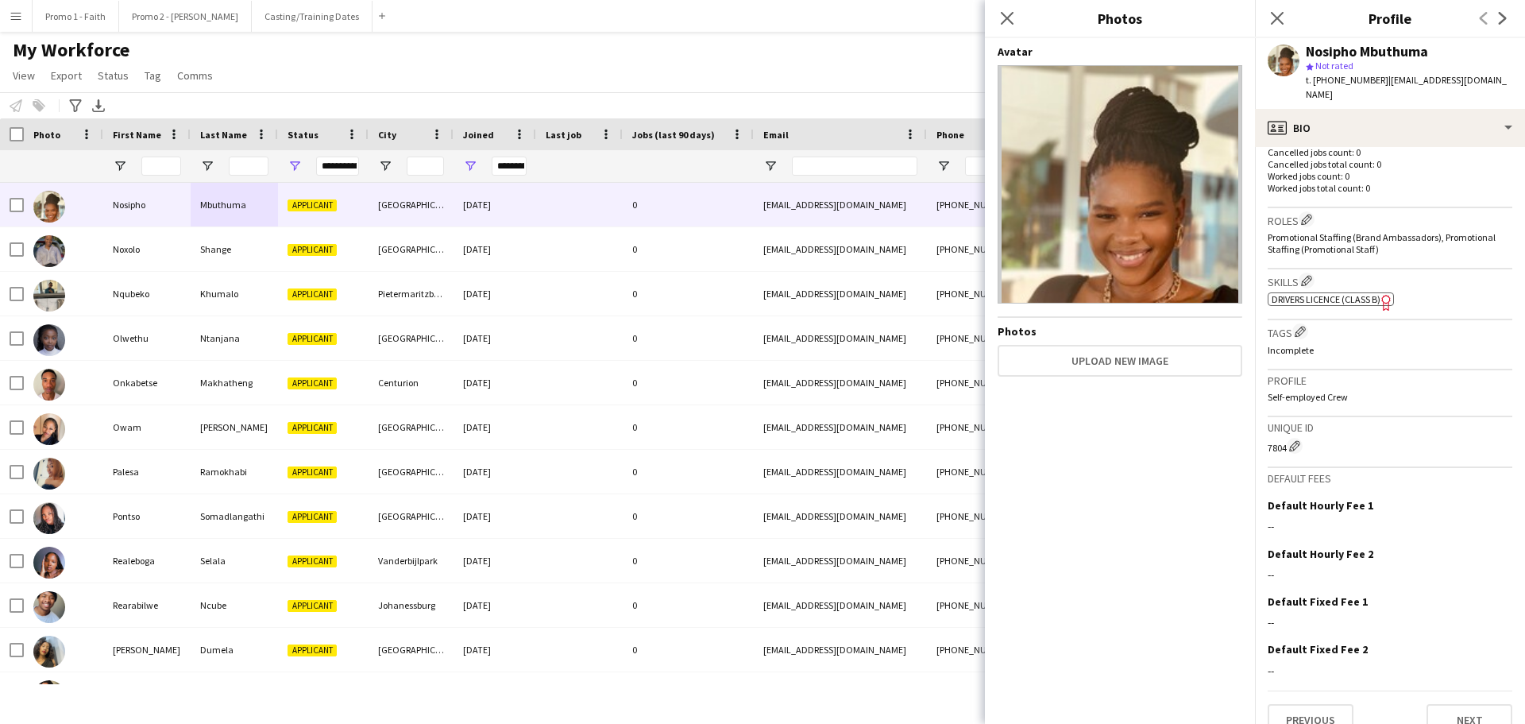
scroll to position [433, 0]
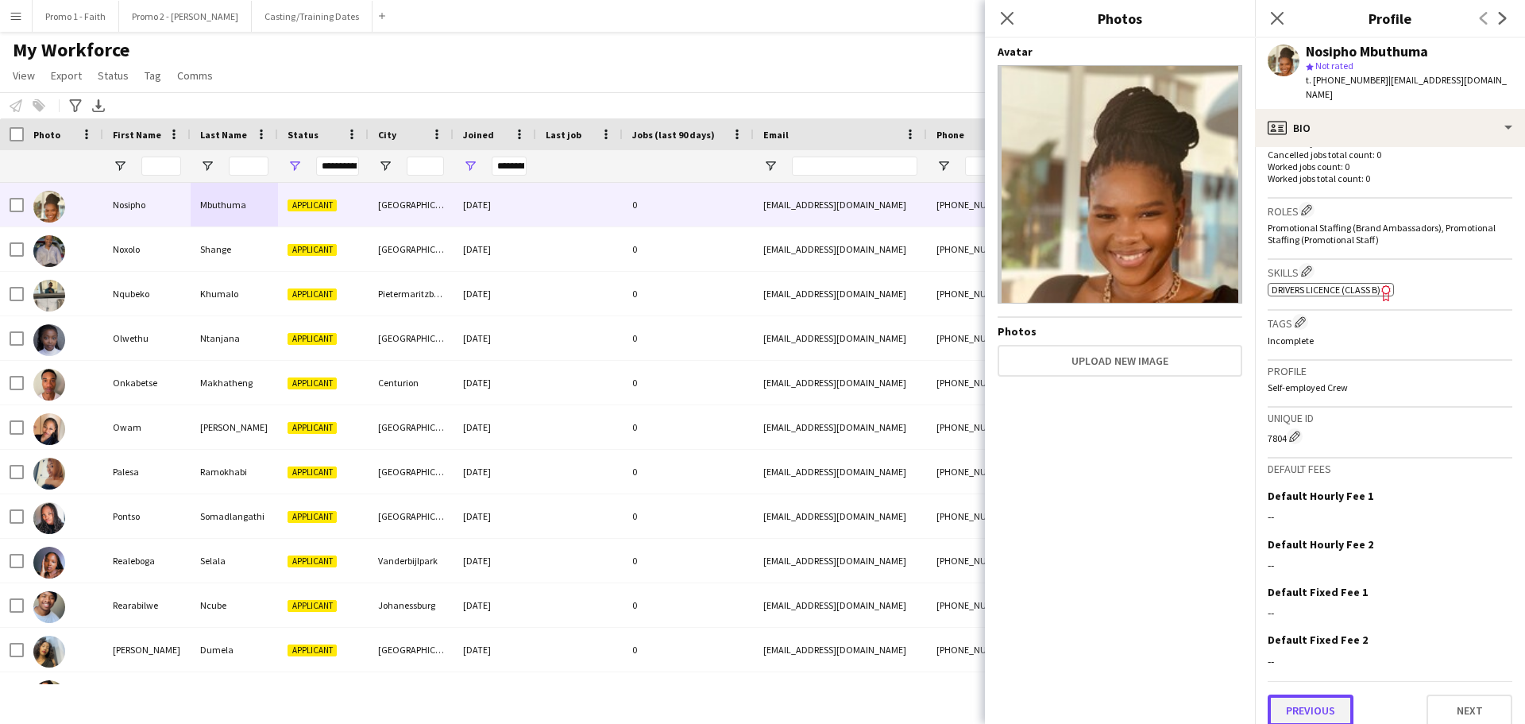
click at [1316, 694] on button "Previous" at bounding box center [1311, 710] width 86 height 32
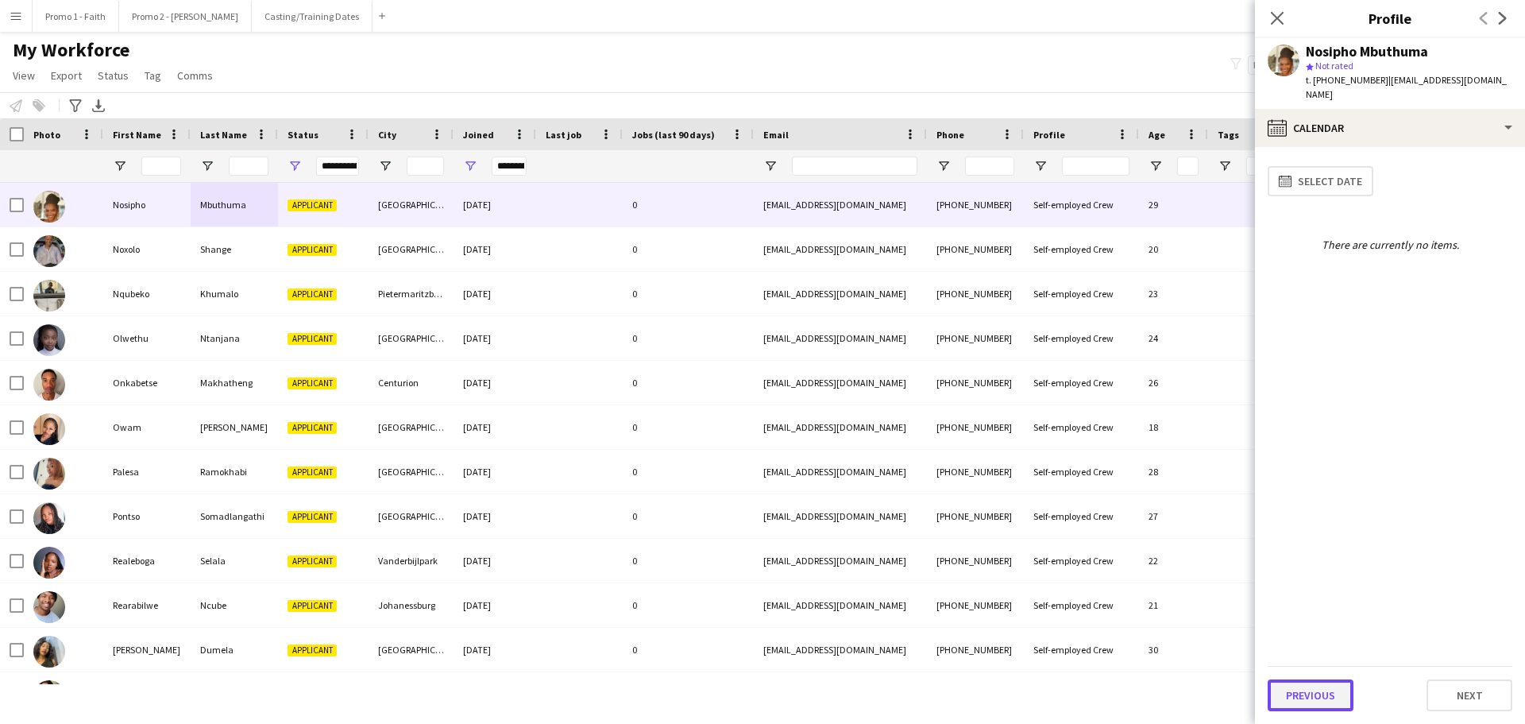
click at [1326, 690] on button "Previous" at bounding box center [1311, 695] width 86 height 32
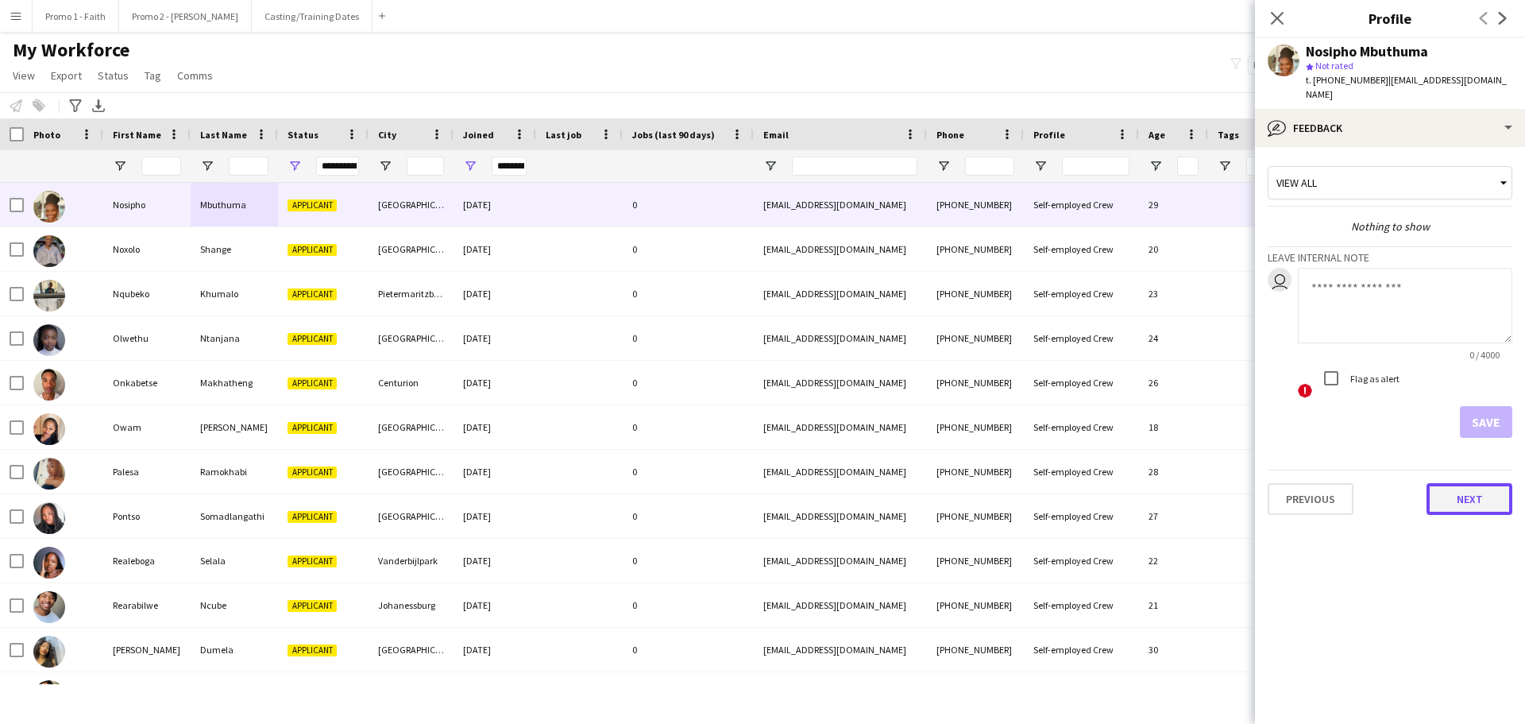
click at [1462, 483] on button "Next" at bounding box center [1470, 499] width 86 height 32
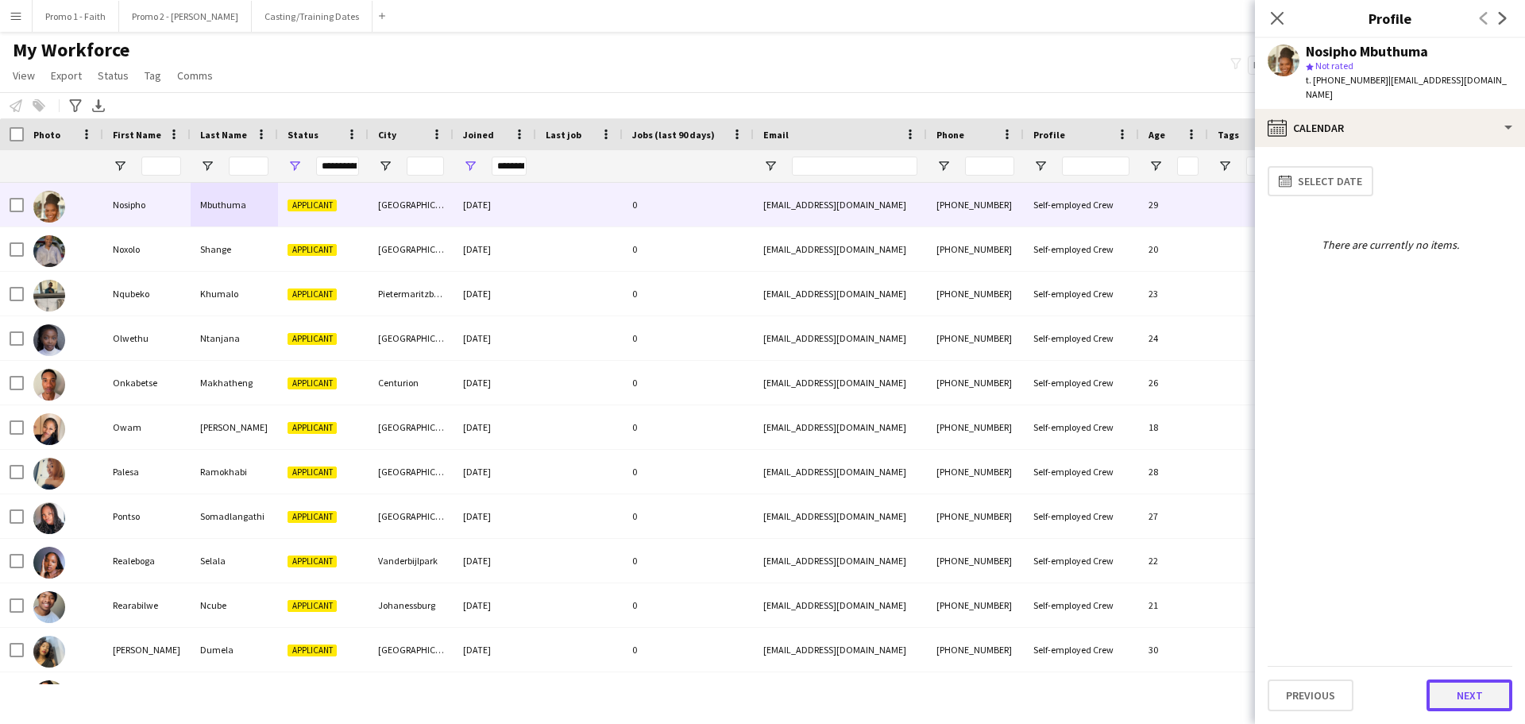
click at [1455, 691] on button "Next" at bounding box center [1470, 695] width 86 height 32
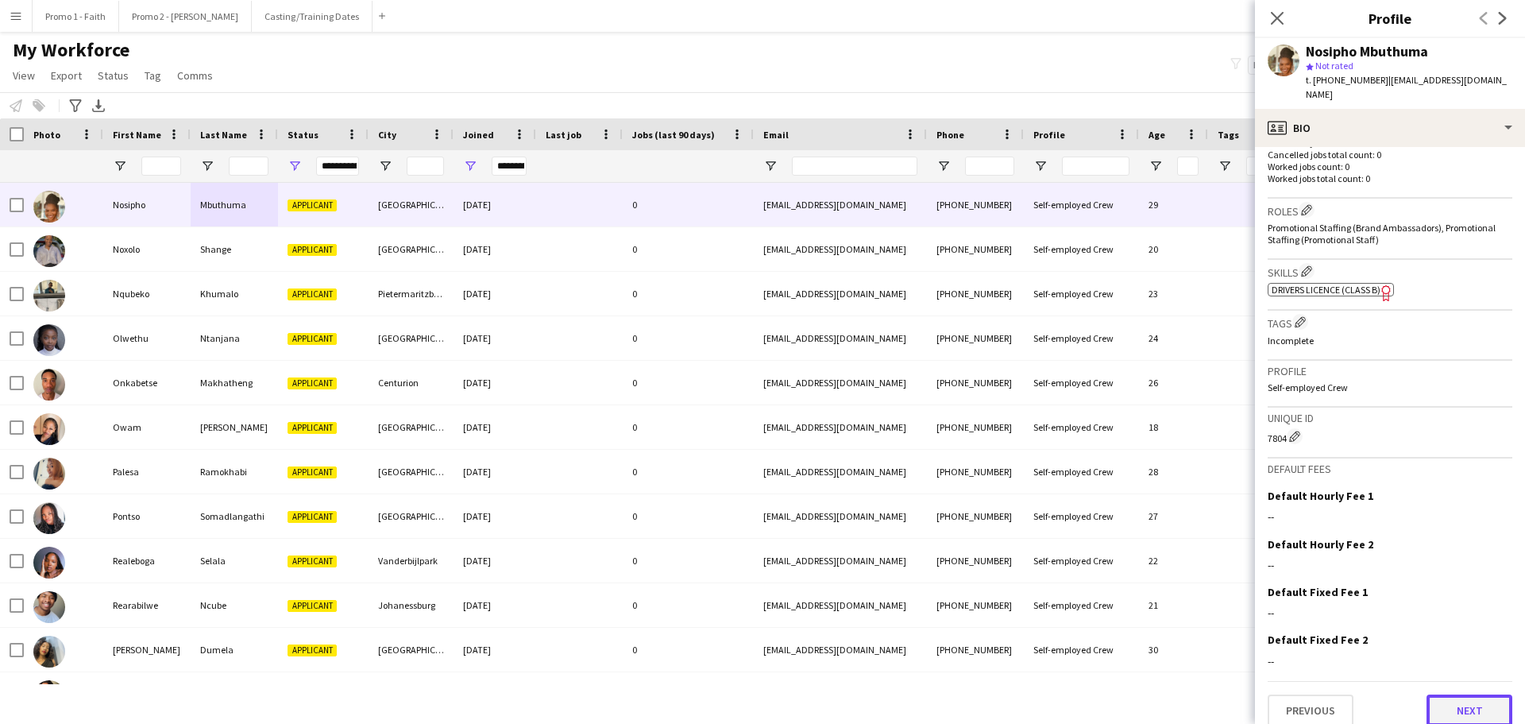
click at [1447, 694] on button "Next" at bounding box center [1470, 710] width 86 height 32
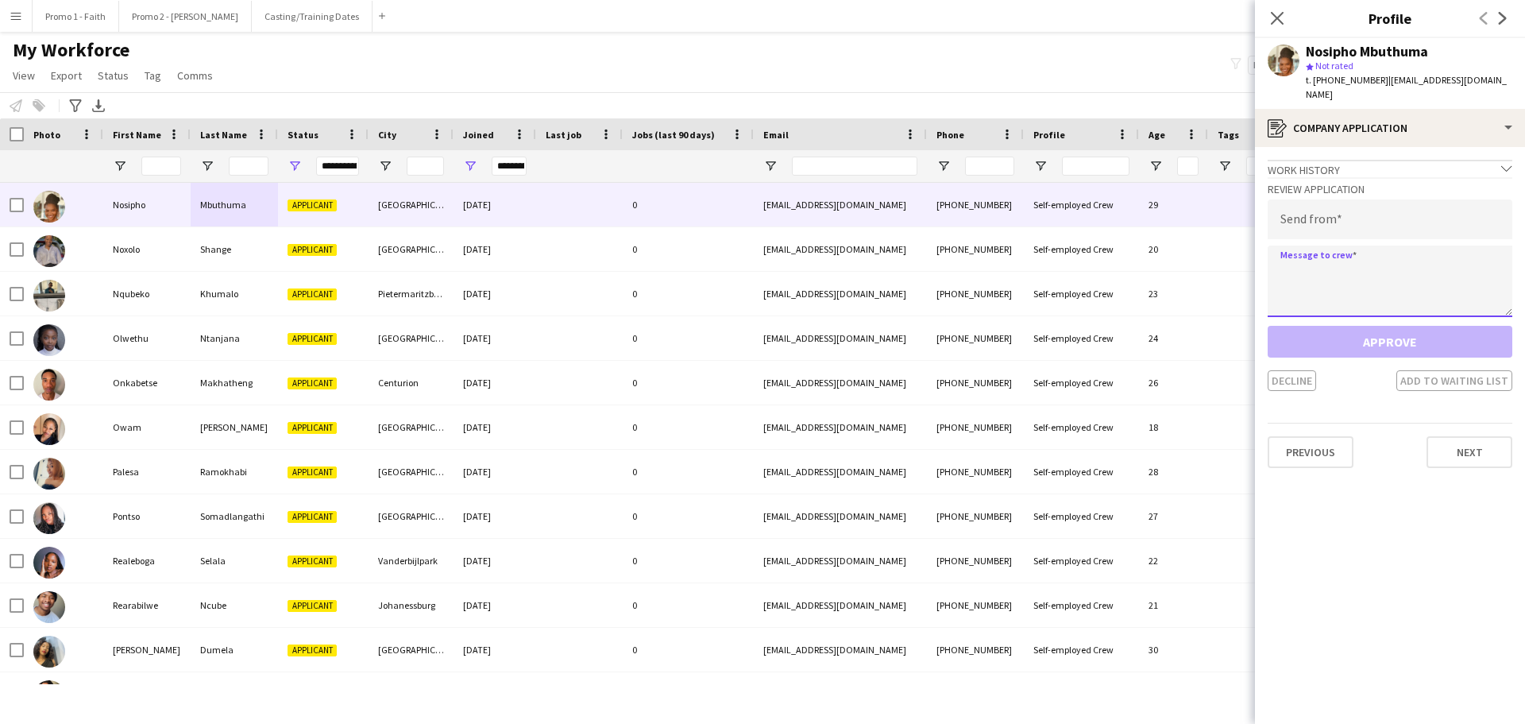
click at [1296, 261] on textarea at bounding box center [1390, 280] width 245 height 71
paste textarea "**********"
type textarea "**********"
drag, startPoint x: 1377, startPoint y: 79, endPoint x: 1524, endPoint y: 79, distance: 147.0
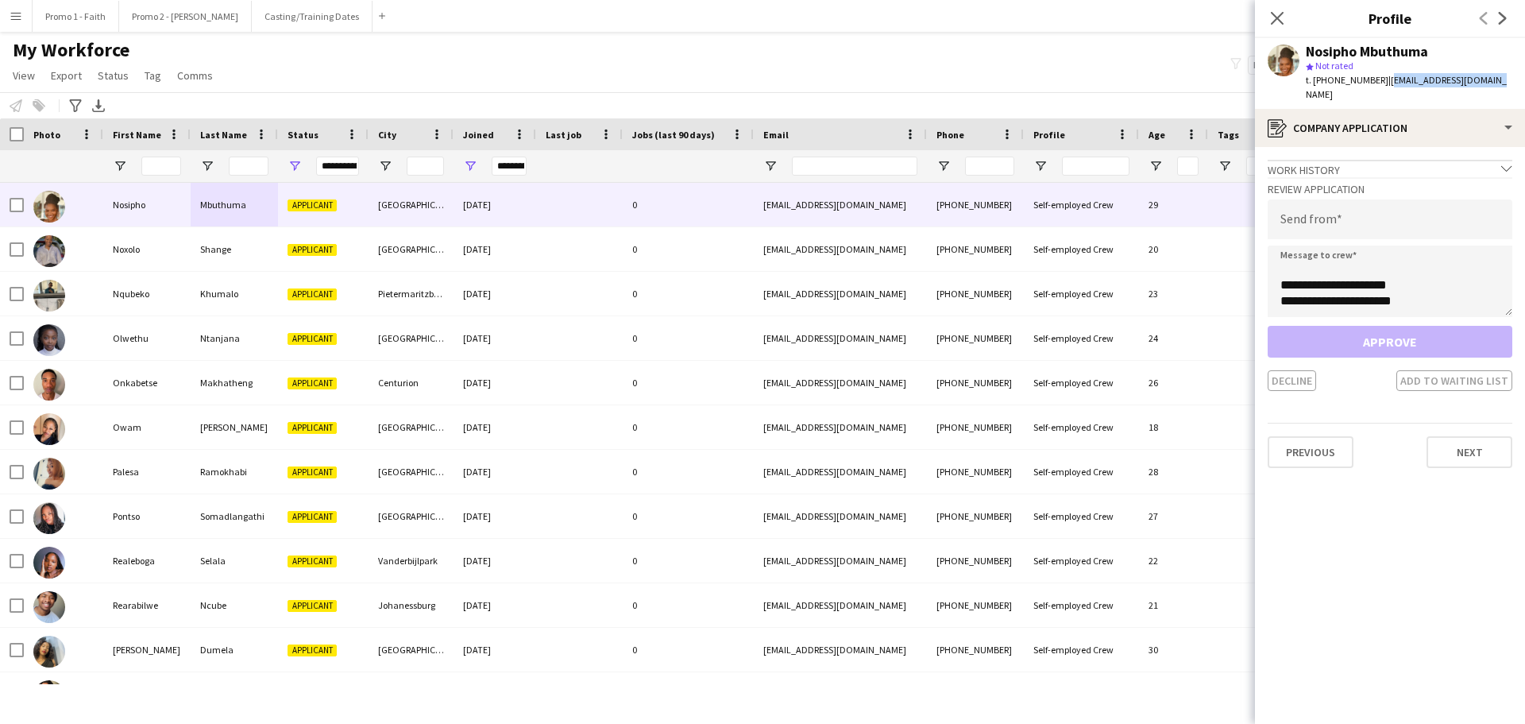
click at [1524, 79] on app-profile-header "Nosipho Mbuthuma star Not rated t. [PHONE_NUMBER] | [EMAIL_ADDRESS][DOMAIN_NAME]" at bounding box center [1390, 73] width 270 height 71
drag, startPoint x: 1430, startPoint y: 69, endPoint x: 1451, endPoint y: 76, distance: 21.9
click at [1451, 76] on span "| [EMAIL_ADDRESS][DOMAIN_NAME]" at bounding box center [1406, 87] width 201 height 26
drag, startPoint x: 1377, startPoint y: 79, endPoint x: 1498, endPoint y: 79, distance: 121.5
click at [1498, 79] on div "Nosipho Mbuthuma star Not rated t. [PHONE_NUMBER] | [EMAIL_ADDRESS][DOMAIN_NAME]" at bounding box center [1390, 73] width 270 height 71
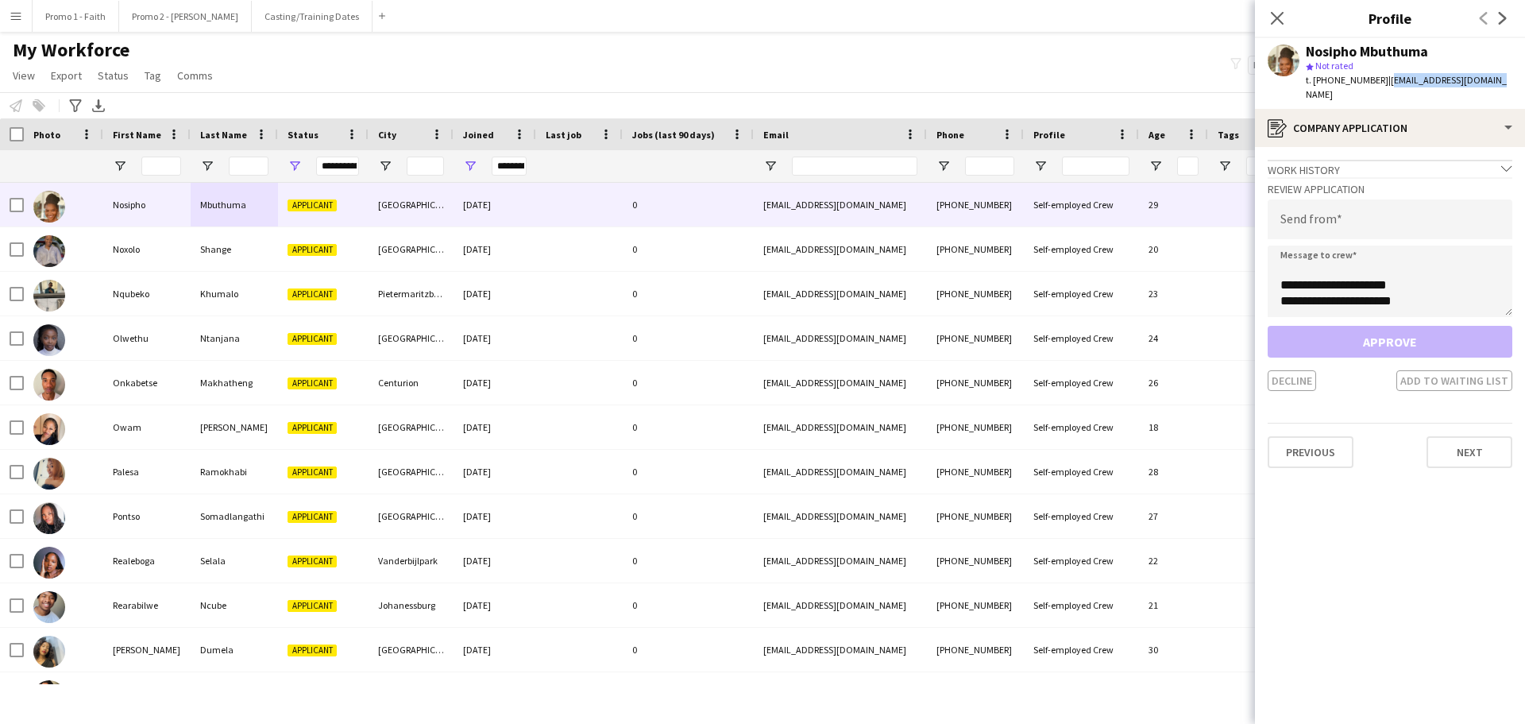
copy span "[EMAIL_ADDRESS][DOMAIN_NAME]"
click at [1302, 213] on input "email" at bounding box center [1390, 219] width 245 height 40
paste input "**********"
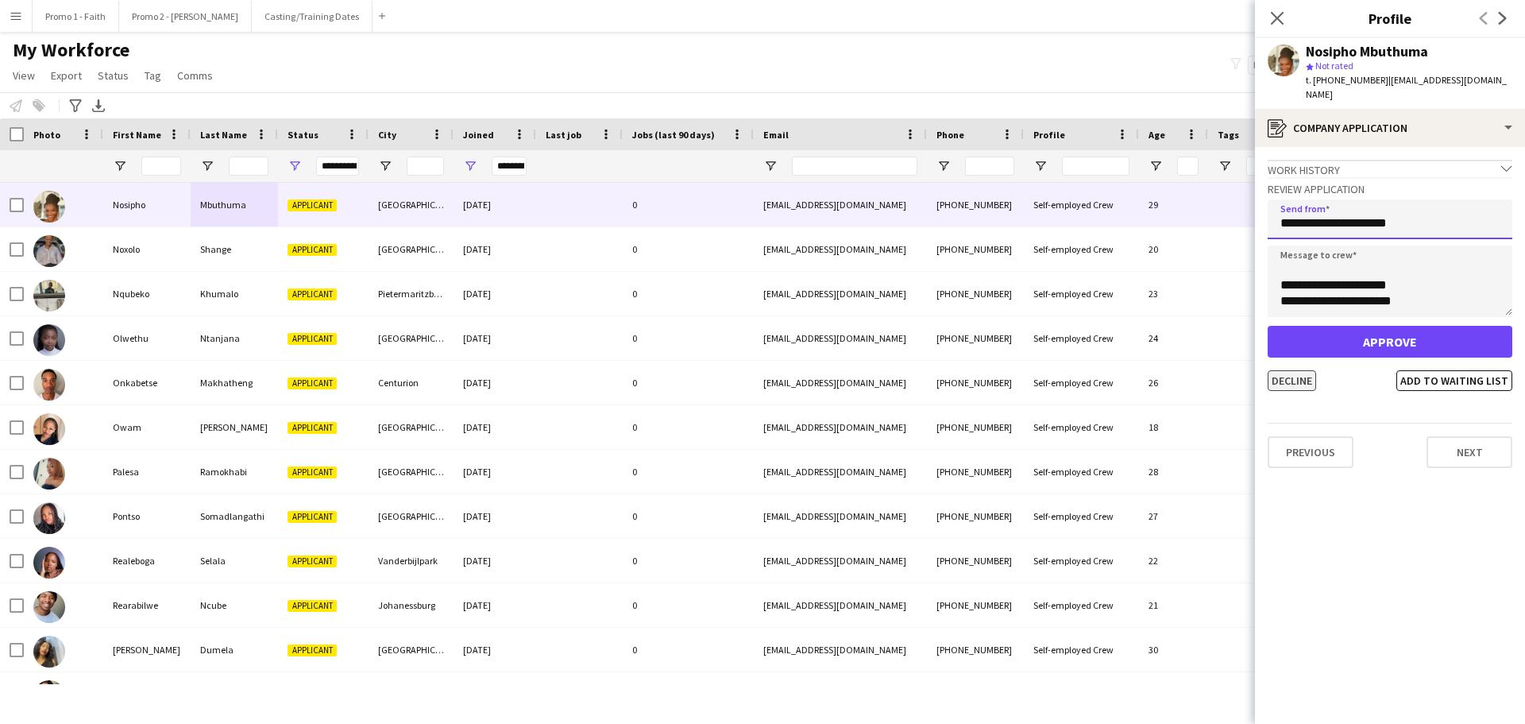
type input "**********"
click at [1301, 370] on button "Decline" at bounding box center [1292, 380] width 48 height 21
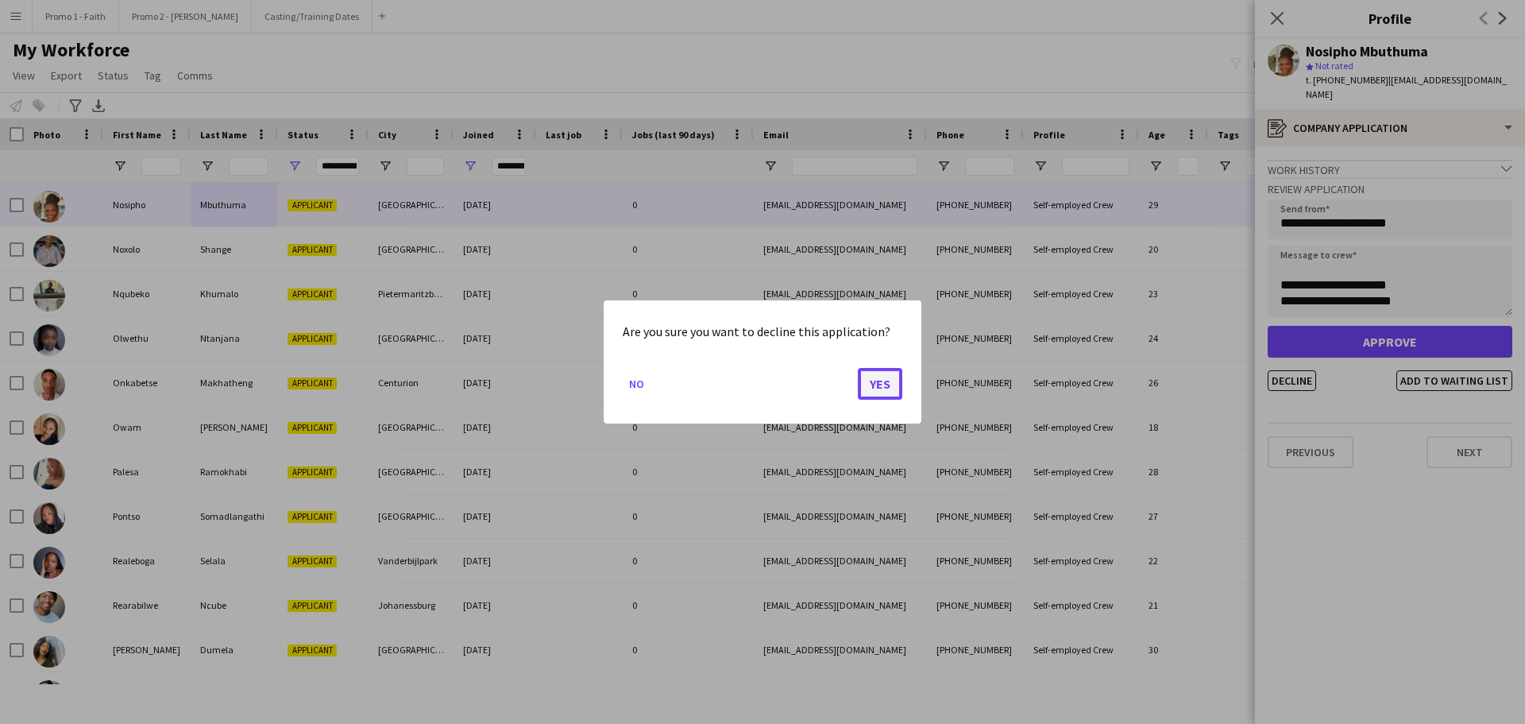
click at [874, 379] on button "Yes" at bounding box center [880, 384] width 44 height 32
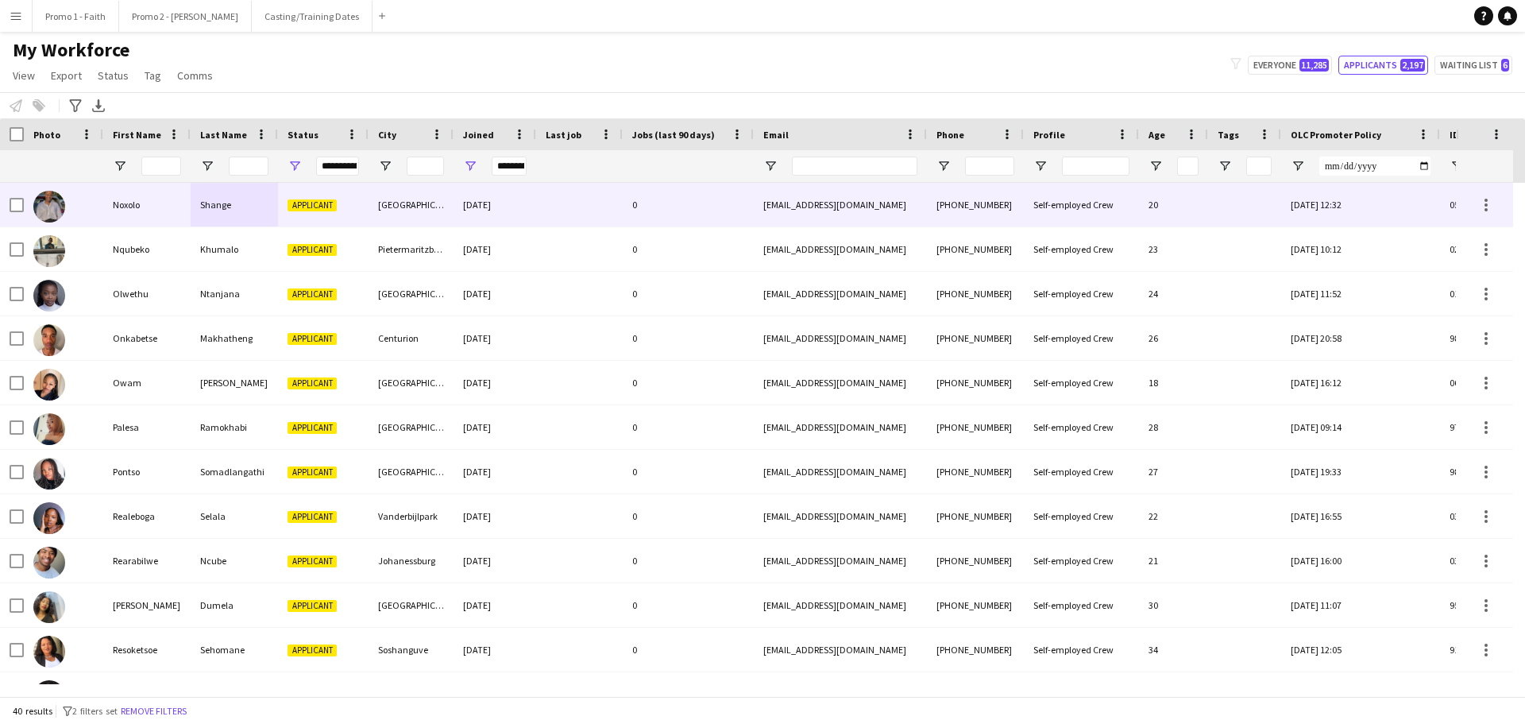
drag, startPoint x: 345, startPoint y: 214, endPoint x: 351, endPoint y: 220, distance: 9.0
click at [345, 214] on div "Applicant" at bounding box center [323, 205] width 91 height 44
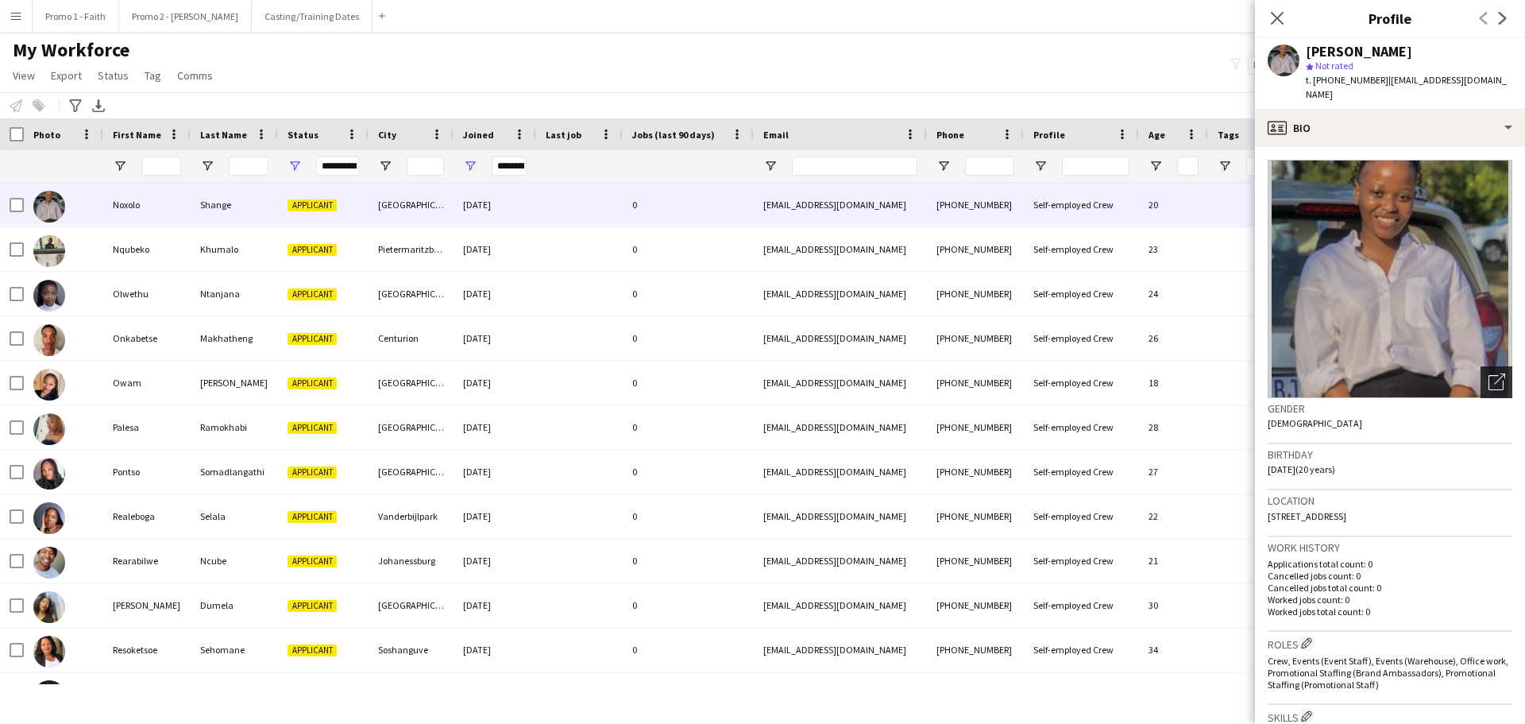
click at [1489, 373] on icon "Open photos pop-in" at bounding box center [1497, 381] width 17 height 17
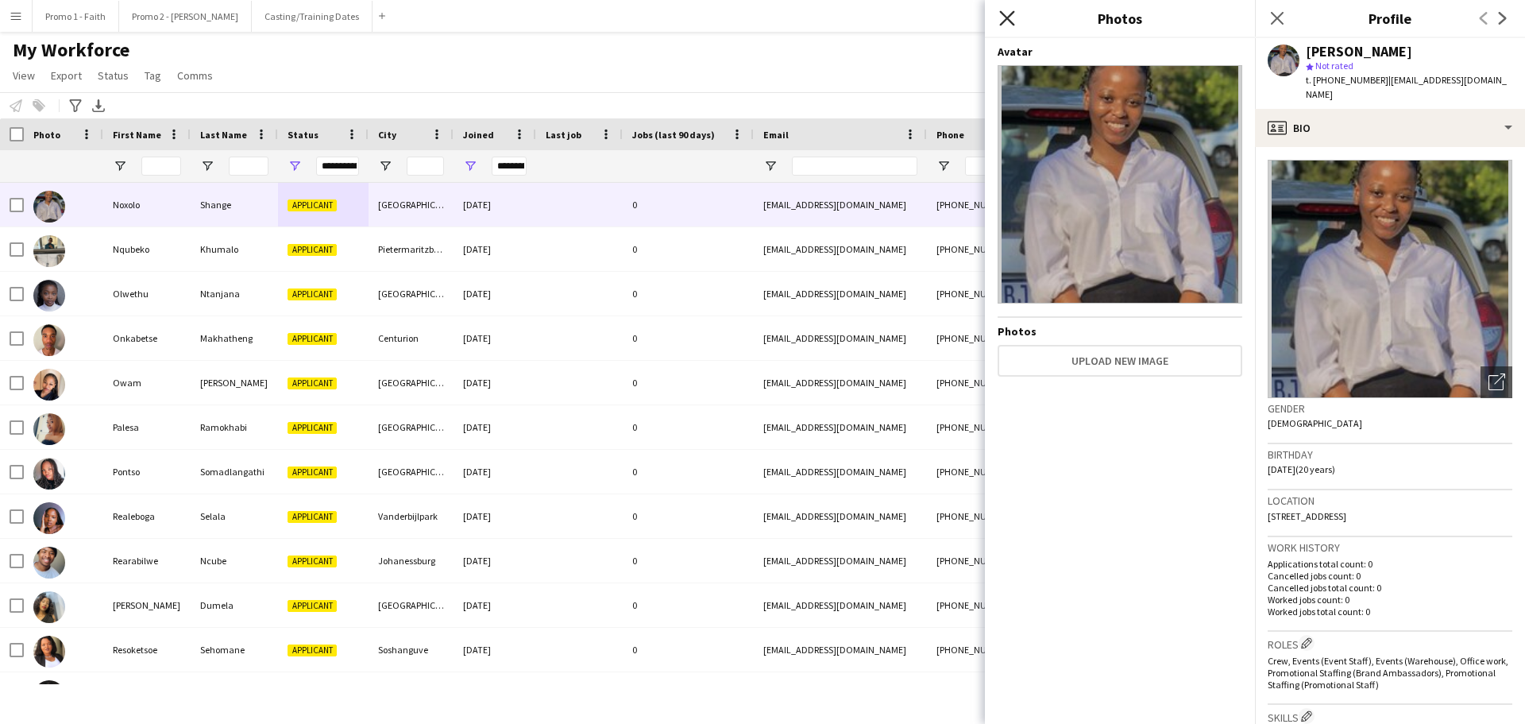
click at [1009, 17] on icon at bounding box center [1006, 17] width 15 height 15
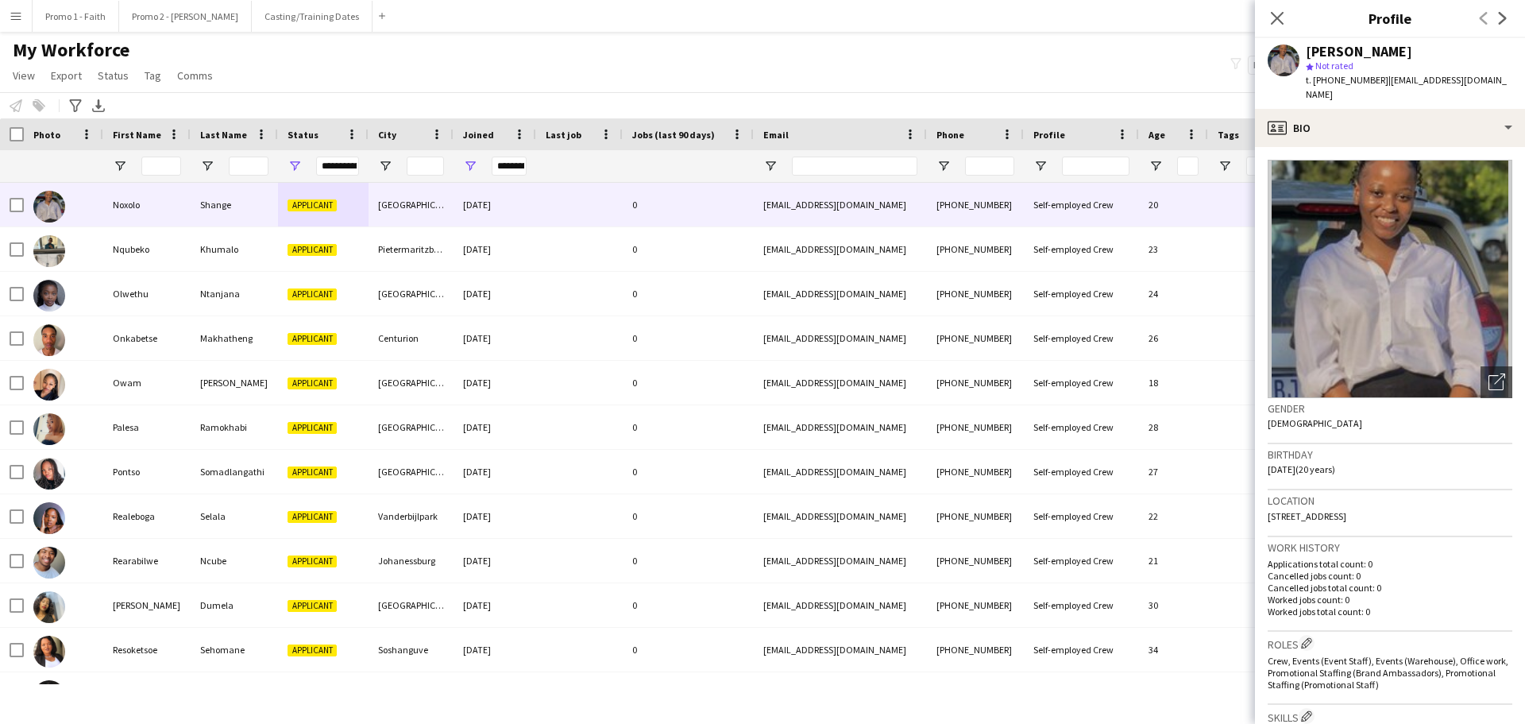
scroll to position [443, 0]
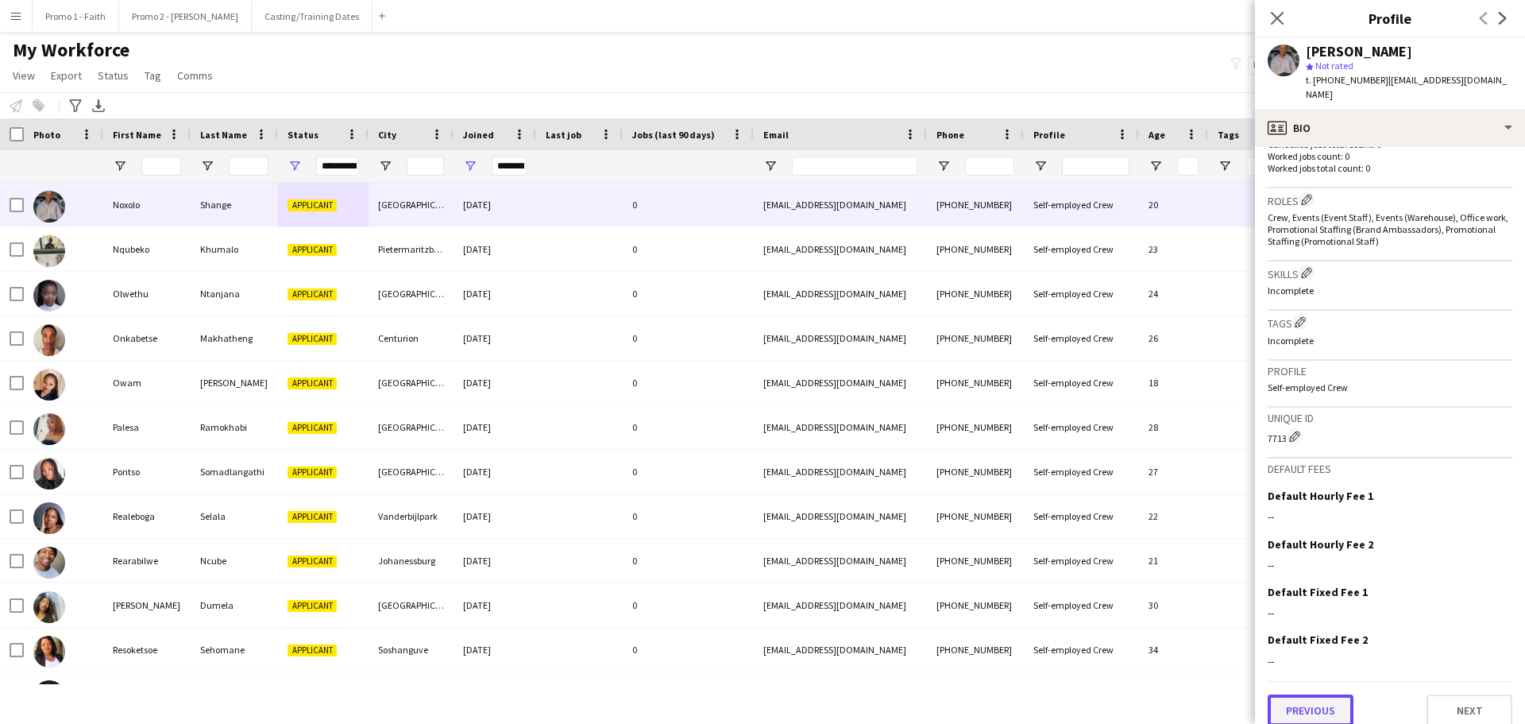
click at [1284, 704] on button "Previous" at bounding box center [1311, 710] width 86 height 32
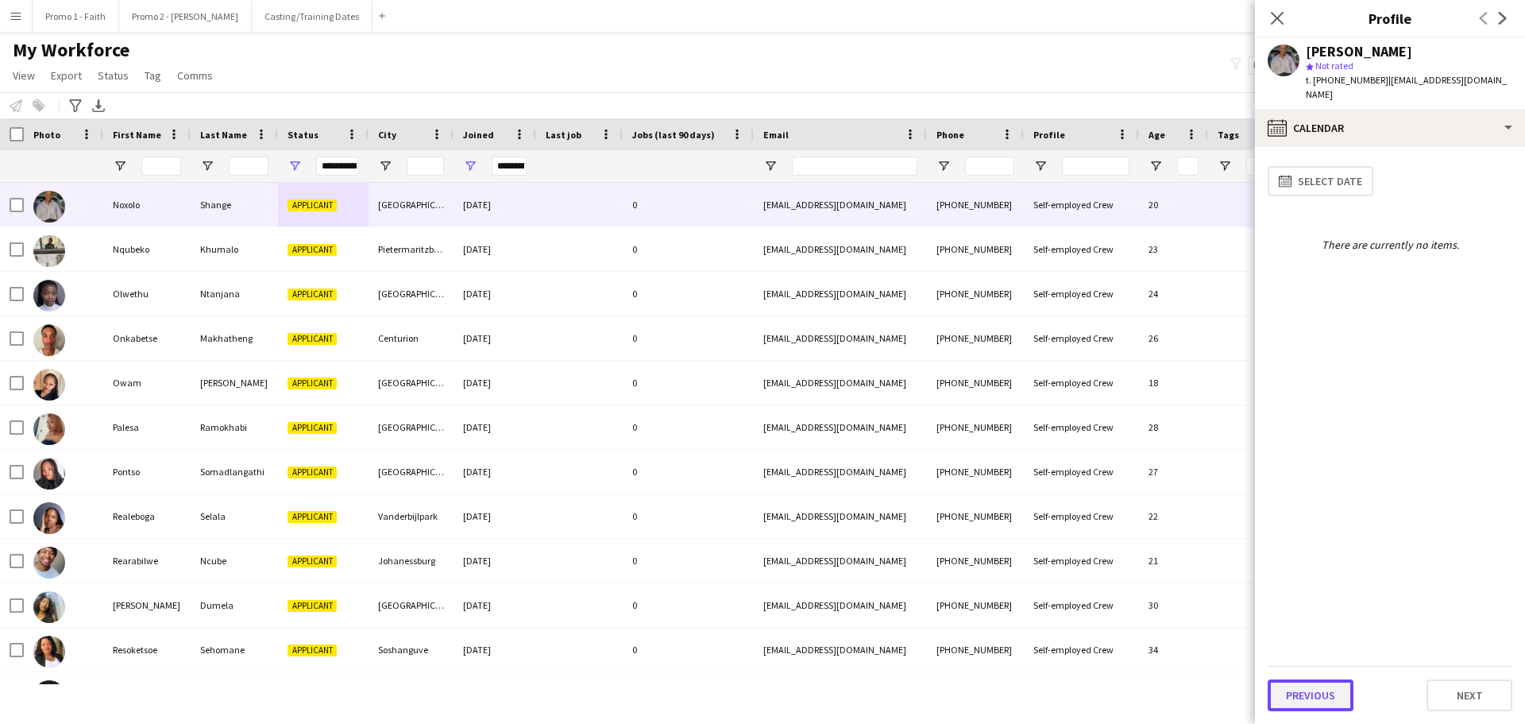
click at [1326, 705] on button "Previous" at bounding box center [1311, 695] width 86 height 32
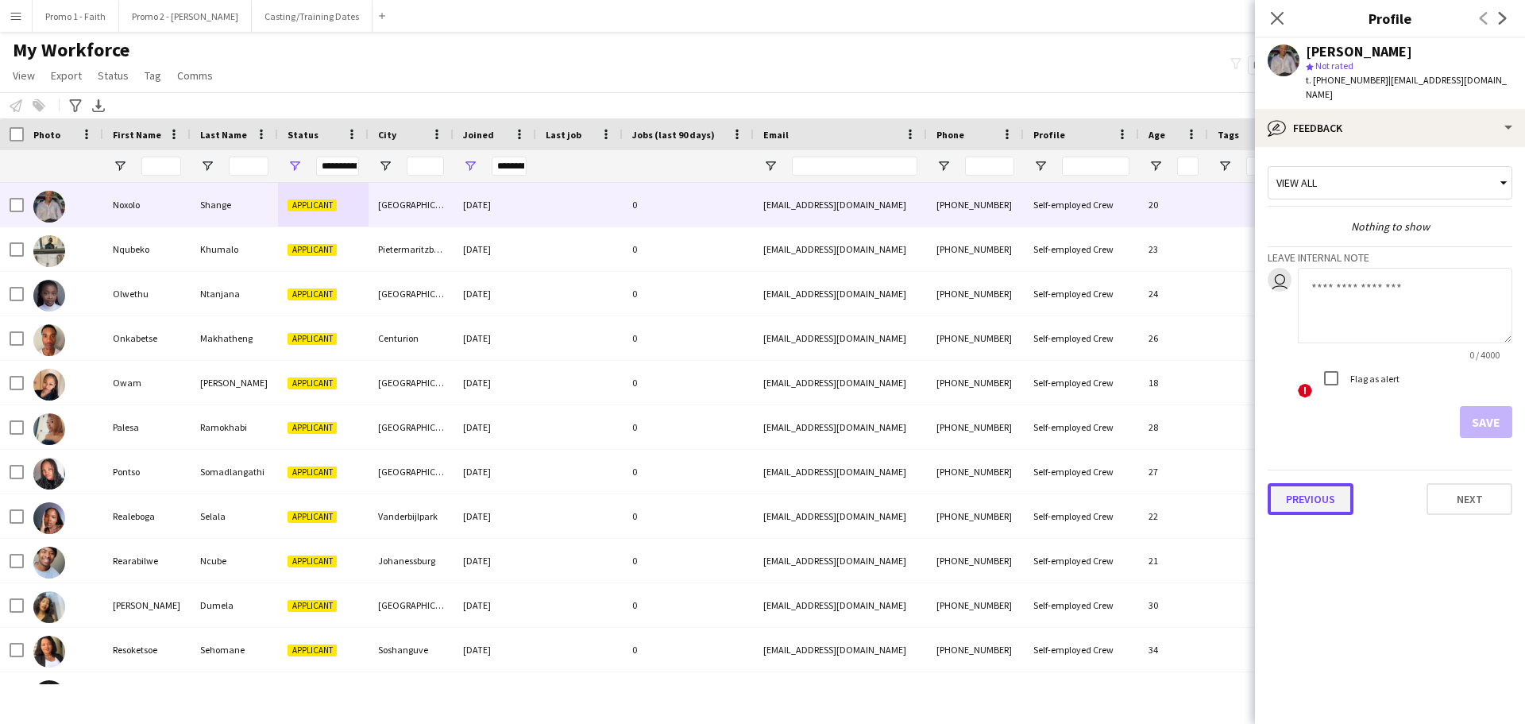
click at [1317, 487] on button "Previous" at bounding box center [1311, 499] width 86 height 32
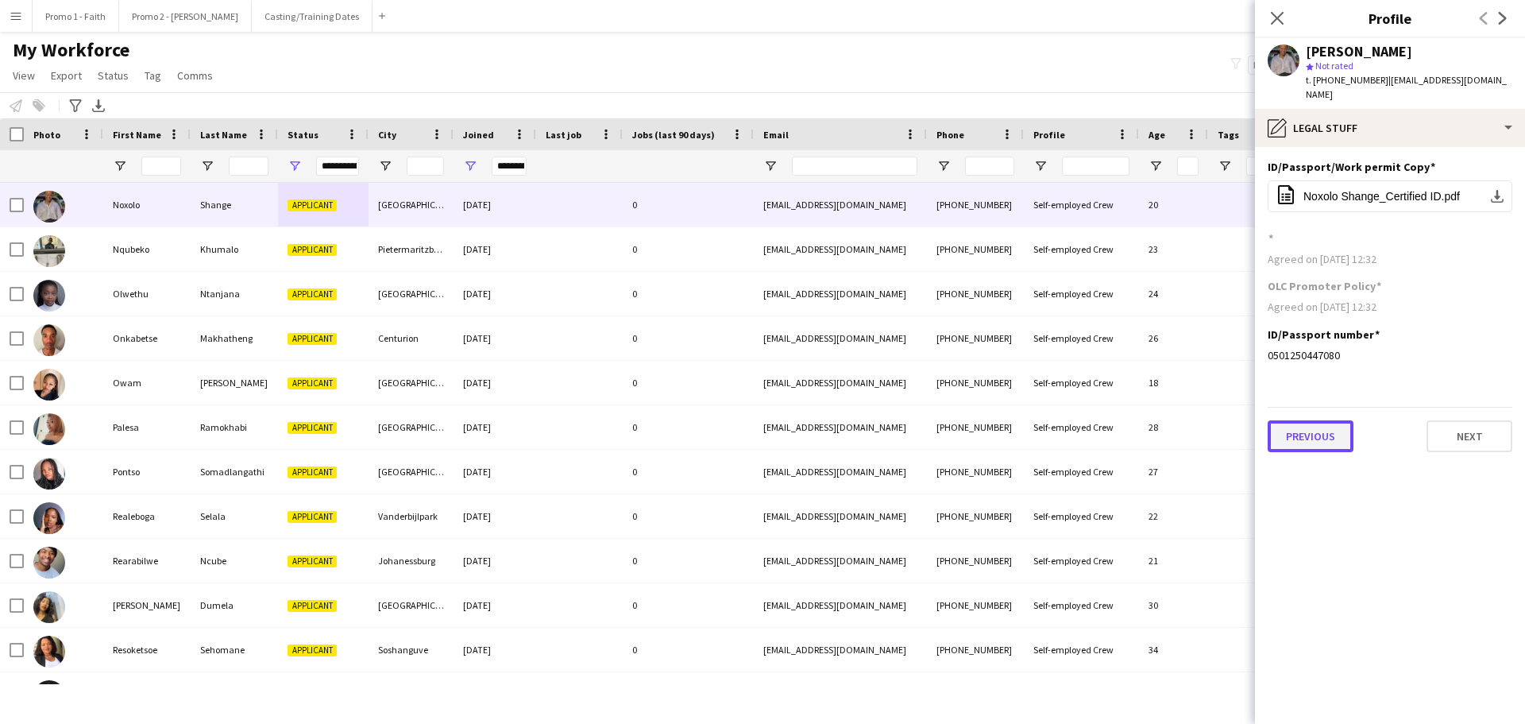
click at [1302, 427] on button "Previous" at bounding box center [1311, 436] width 86 height 32
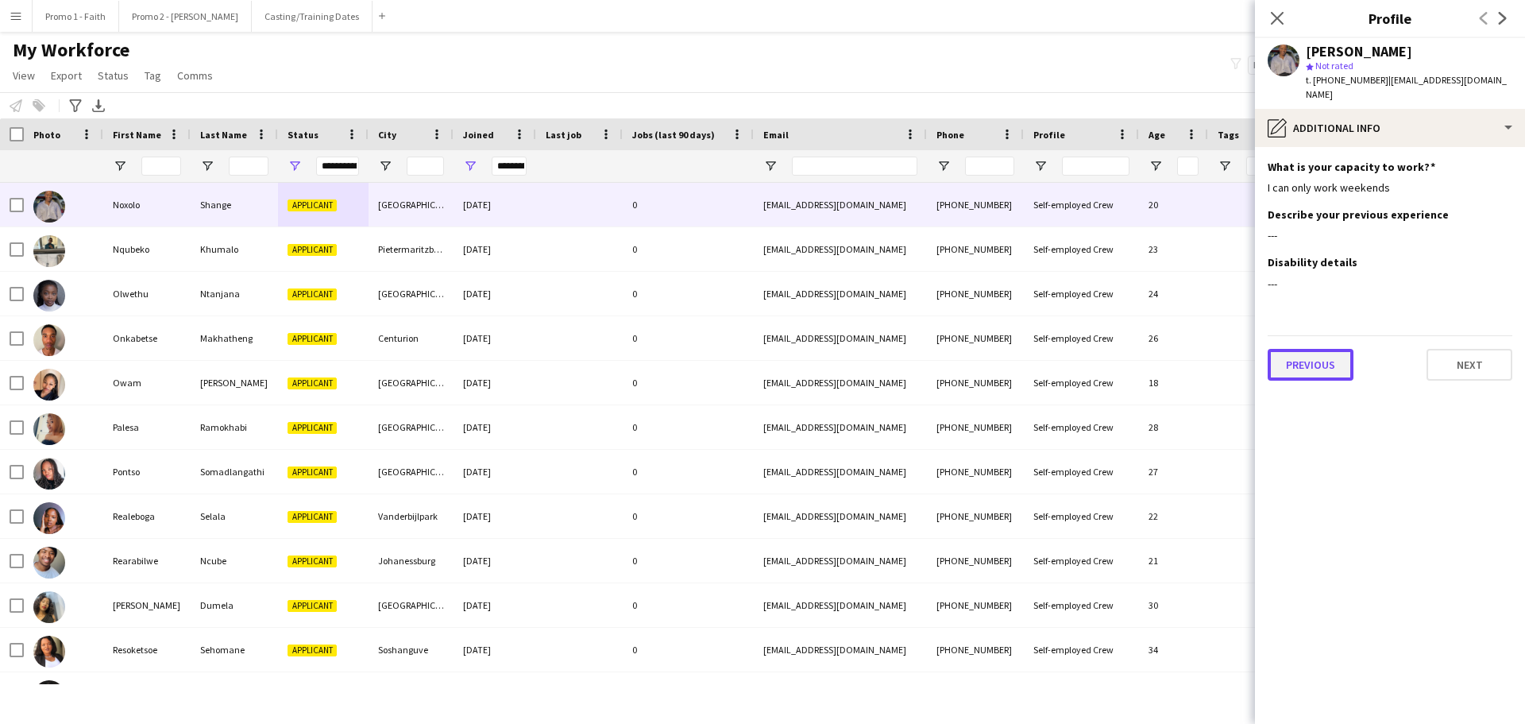
click at [1308, 353] on button "Previous" at bounding box center [1311, 365] width 86 height 32
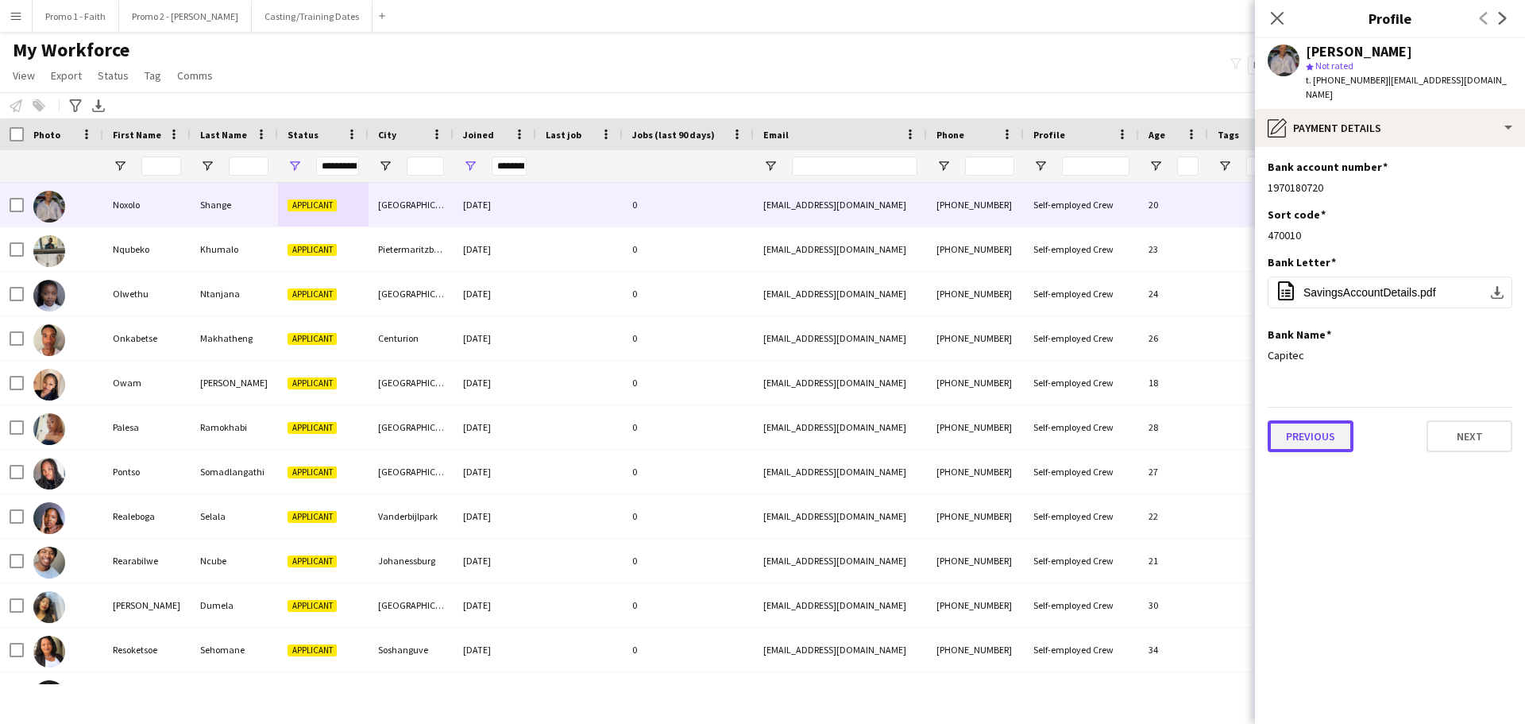
click at [1302, 427] on button "Previous" at bounding box center [1311, 436] width 86 height 32
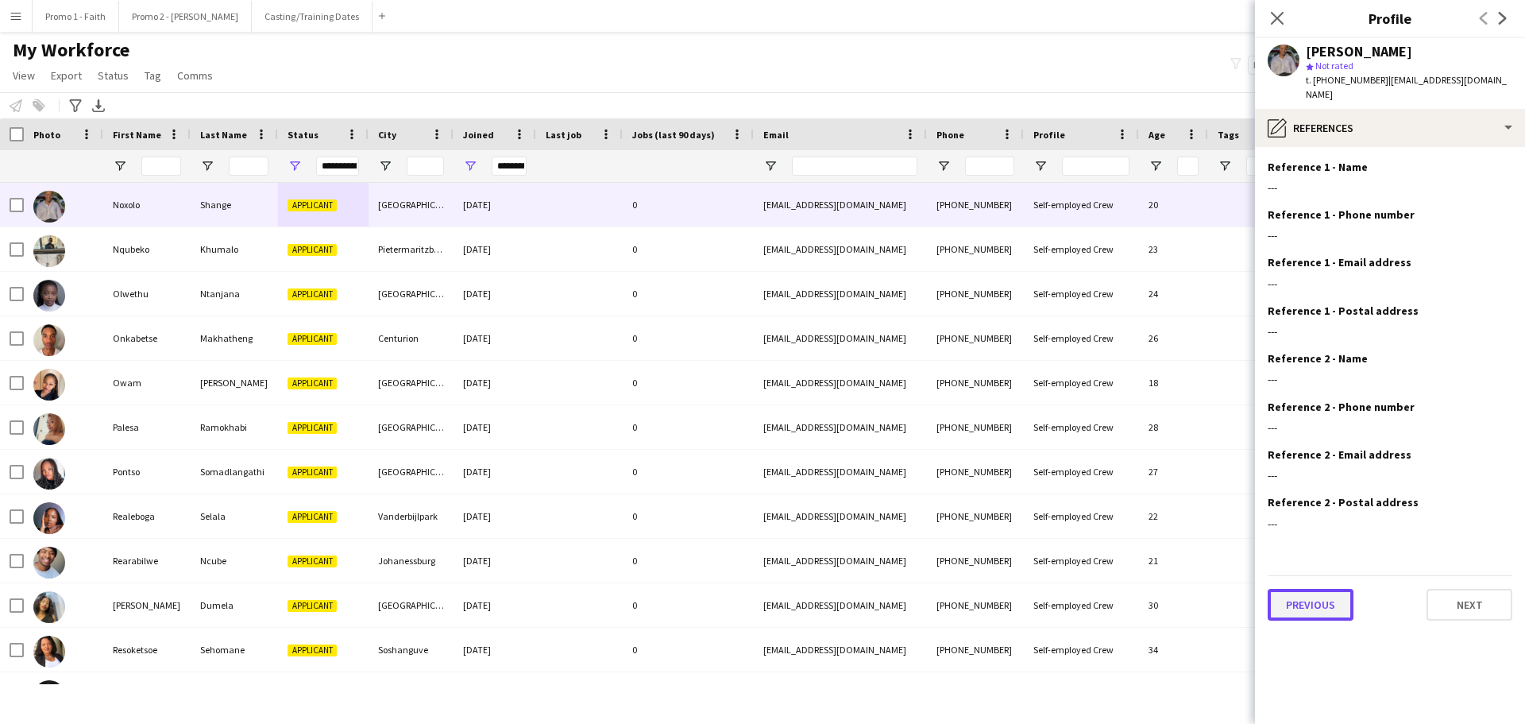
click at [1323, 589] on button "Previous" at bounding box center [1311, 605] width 86 height 32
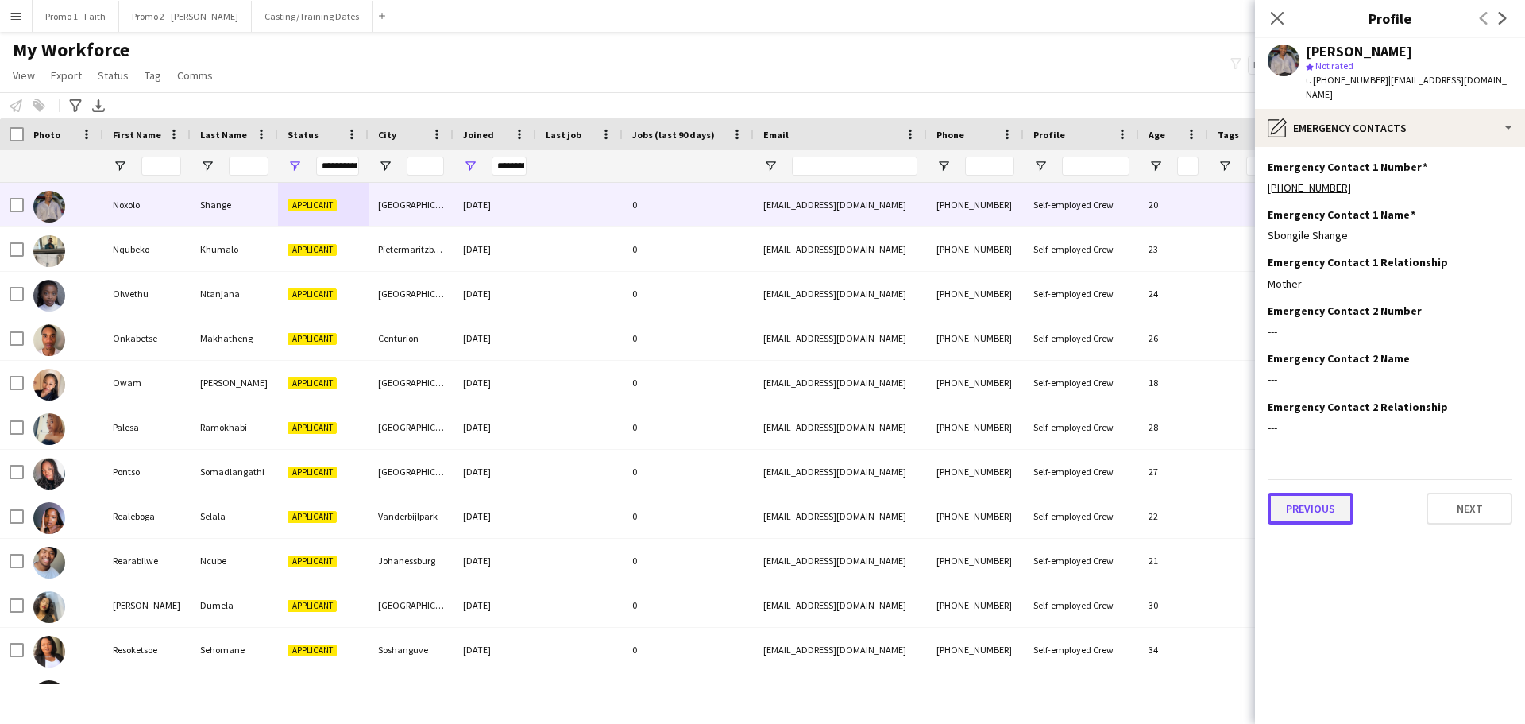
click at [1319, 498] on button "Previous" at bounding box center [1311, 509] width 86 height 32
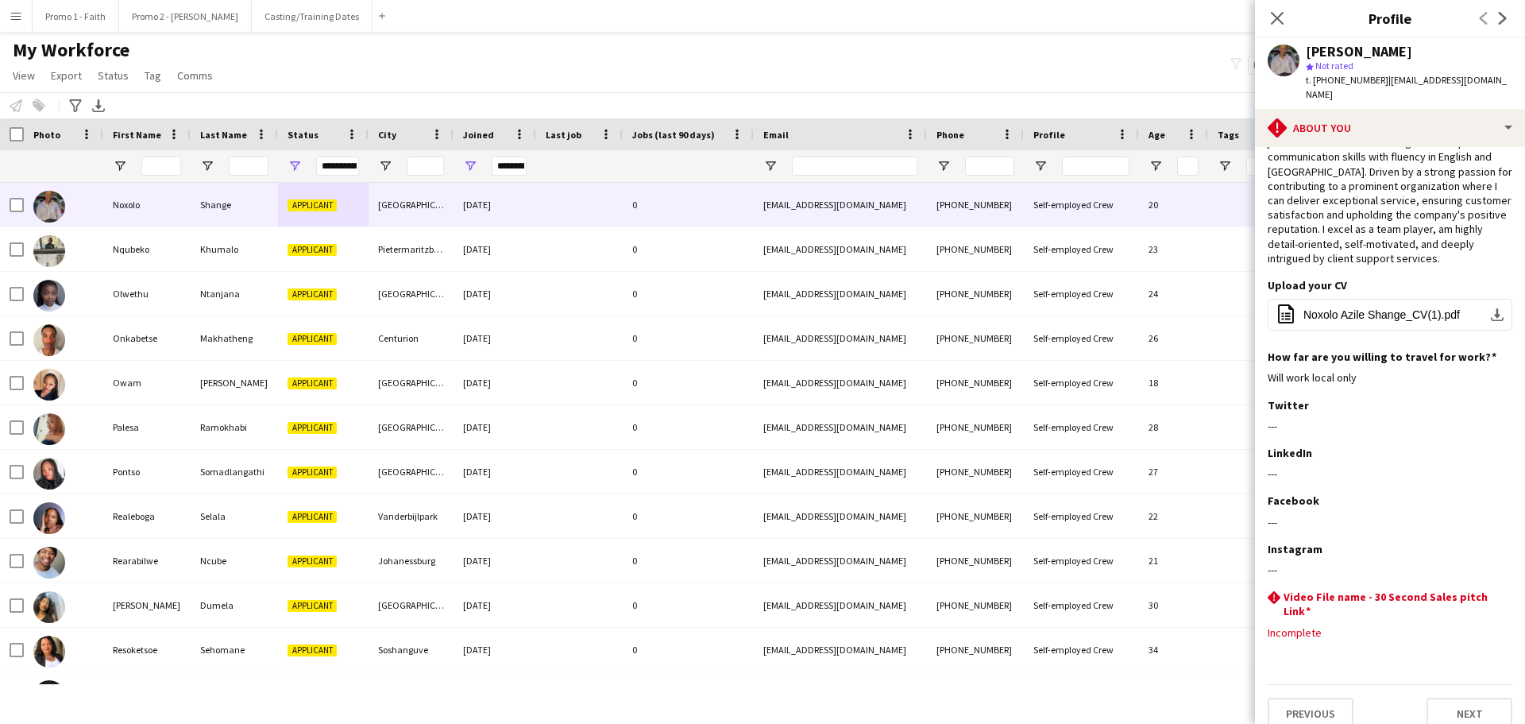
scroll to position [77, 0]
click at [1323, 704] on button "Previous" at bounding box center [1311, 710] width 86 height 32
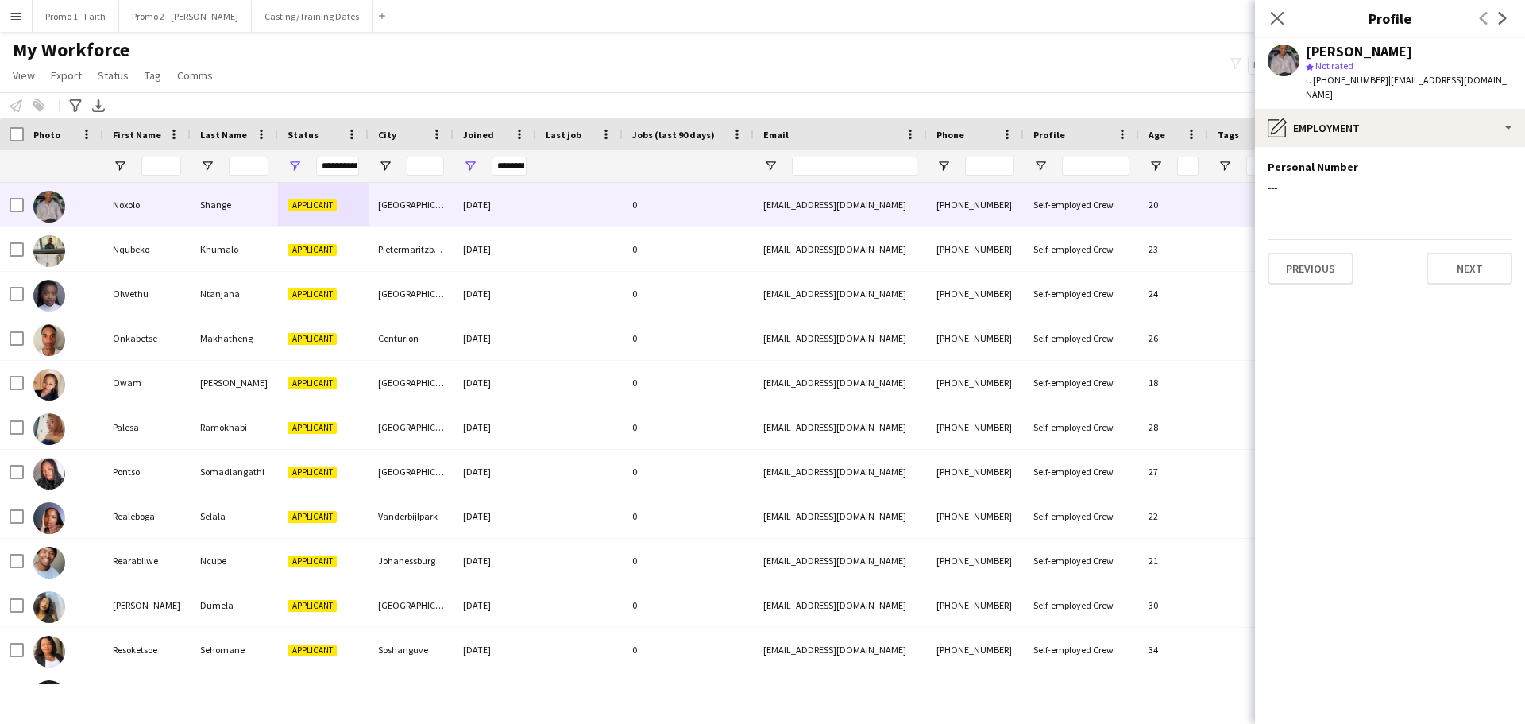
scroll to position [0, 0]
click at [1319, 254] on button "Previous" at bounding box center [1311, 269] width 86 height 32
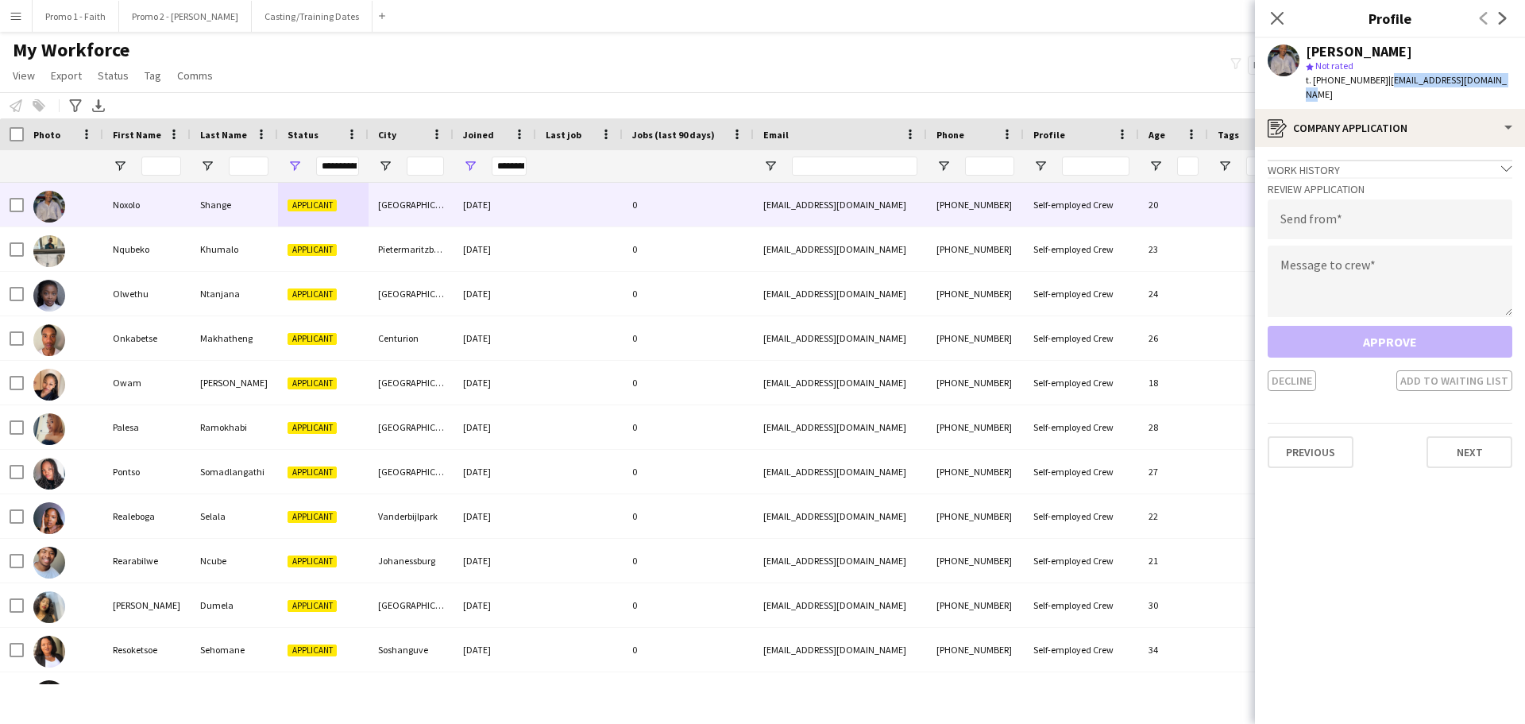
drag, startPoint x: 1378, startPoint y: 79, endPoint x: 1510, endPoint y: 79, distance: 131.9
click at [1510, 79] on app-profile-header "Noxolo Shange star Not rated t. [PHONE_NUMBER] | [EMAIL_ADDRESS][DOMAIN_NAME]" at bounding box center [1390, 73] width 270 height 71
copy span "[EMAIL_ADDRESS][DOMAIN_NAME]"
click at [1354, 215] on input "email" at bounding box center [1390, 219] width 245 height 40
paste input "**********"
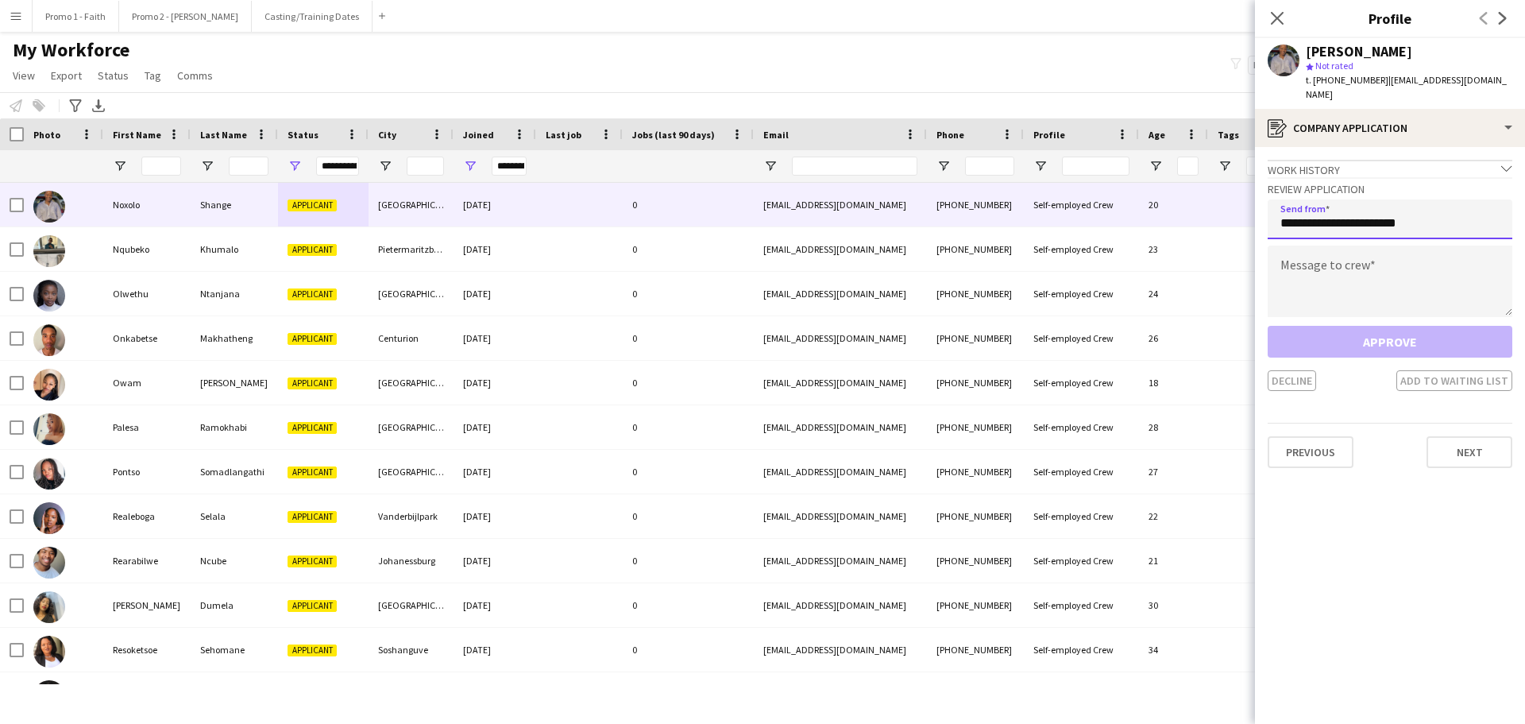
type input "**********"
click at [1307, 279] on textarea at bounding box center [1390, 280] width 245 height 71
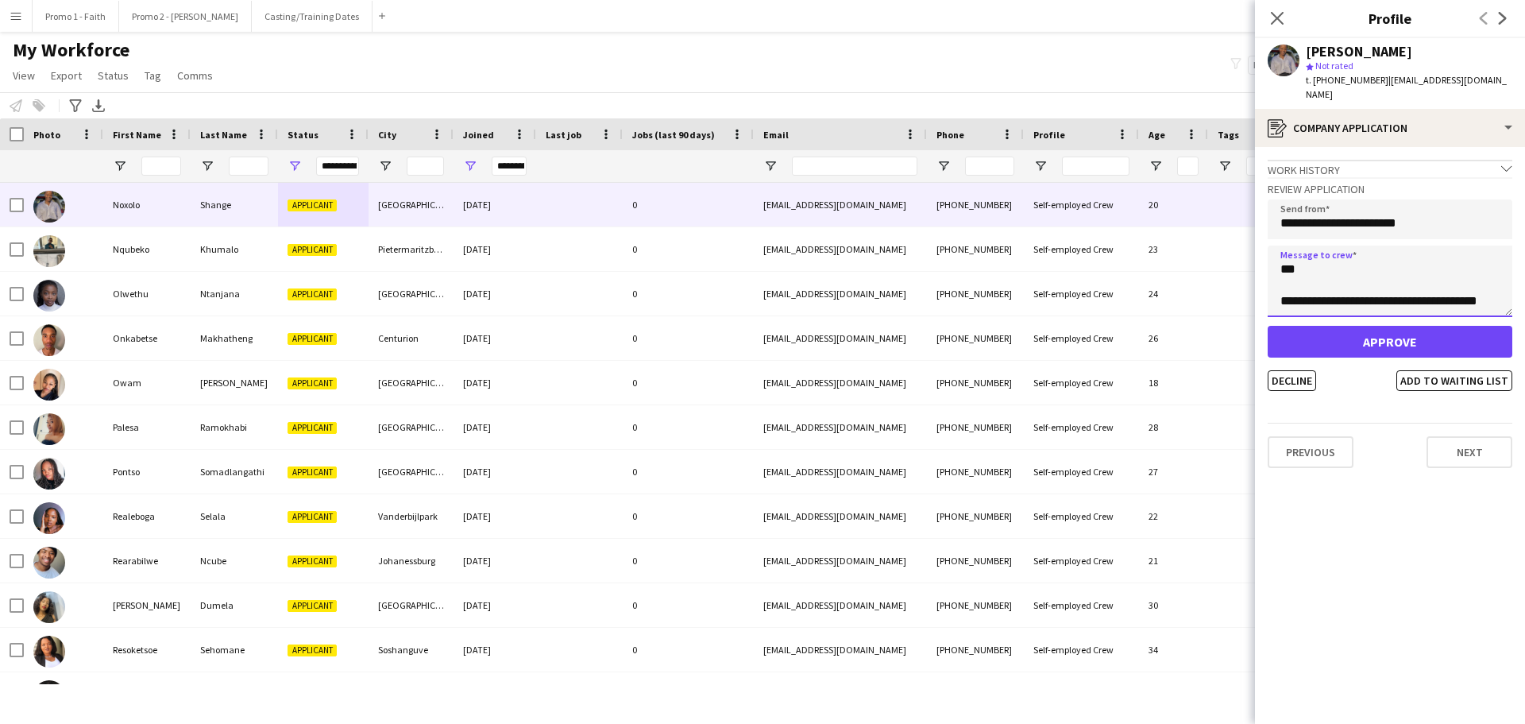
scroll to position [10, 0]
type textarea "**********"
click at [1395, 326] on button "Approve" at bounding box center [1390, 342] width 245 height 32
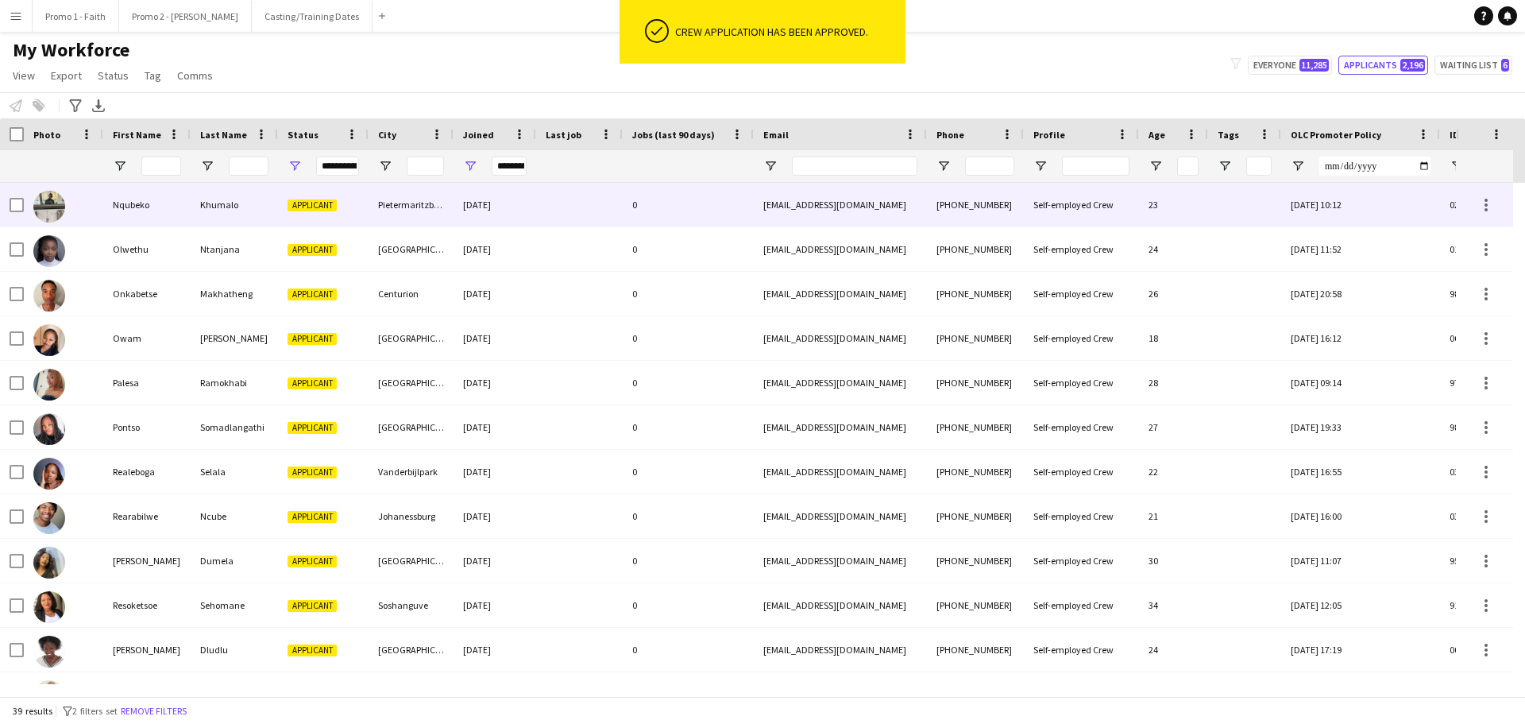
click at [442, 207] on div "Pietermaritzburg" at bounding box center [411, 205] width 85 height 44
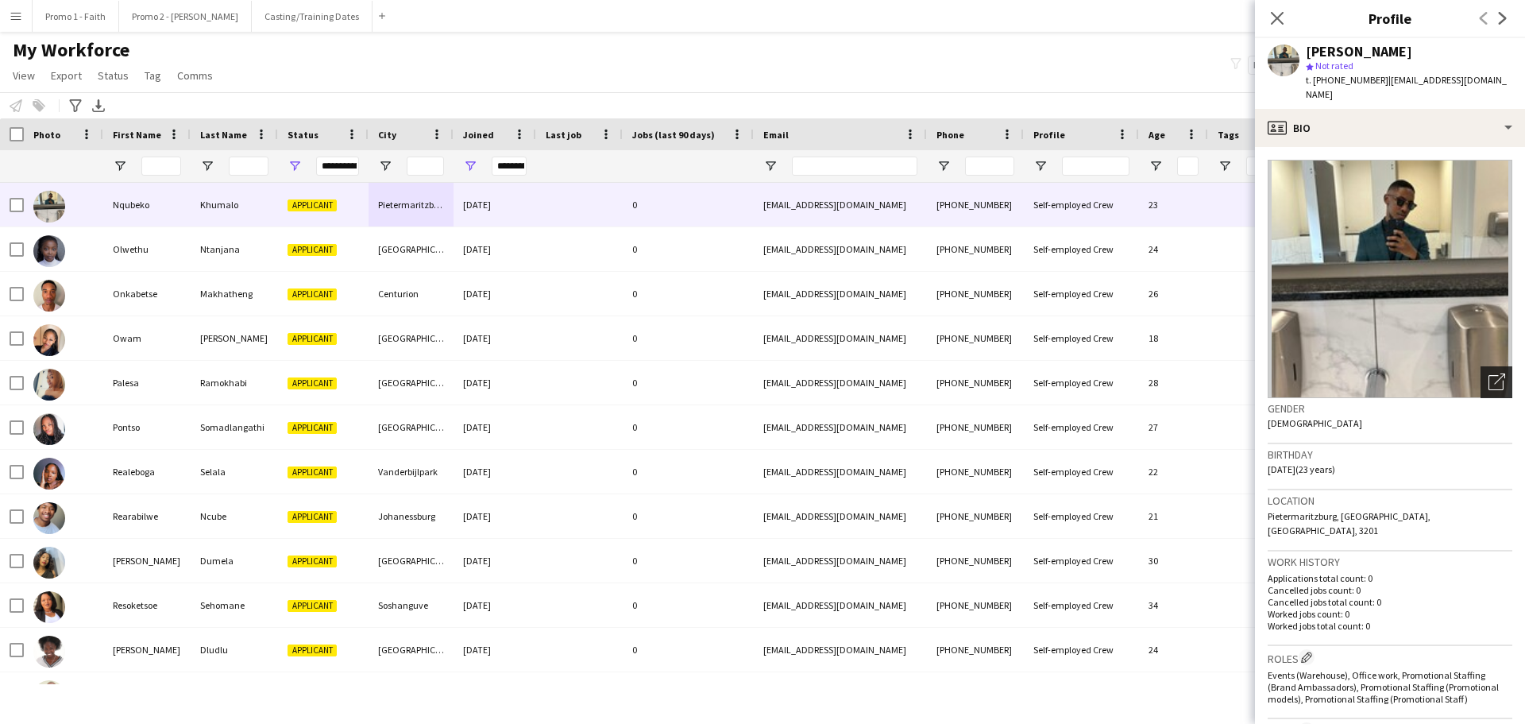
click at [1494, 373] on icon at bounding box center [1499, 378] width 11 height 11
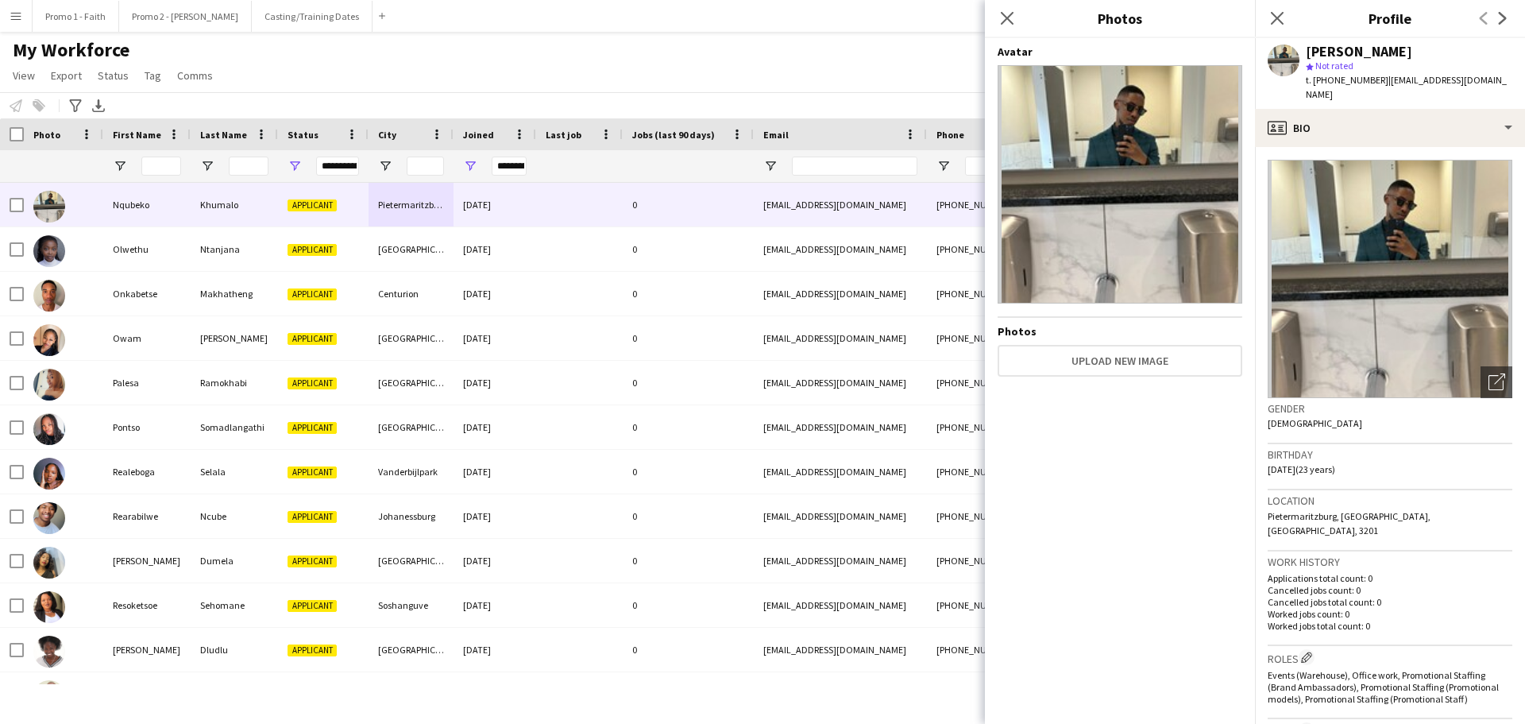
scroll to position [443, 0]
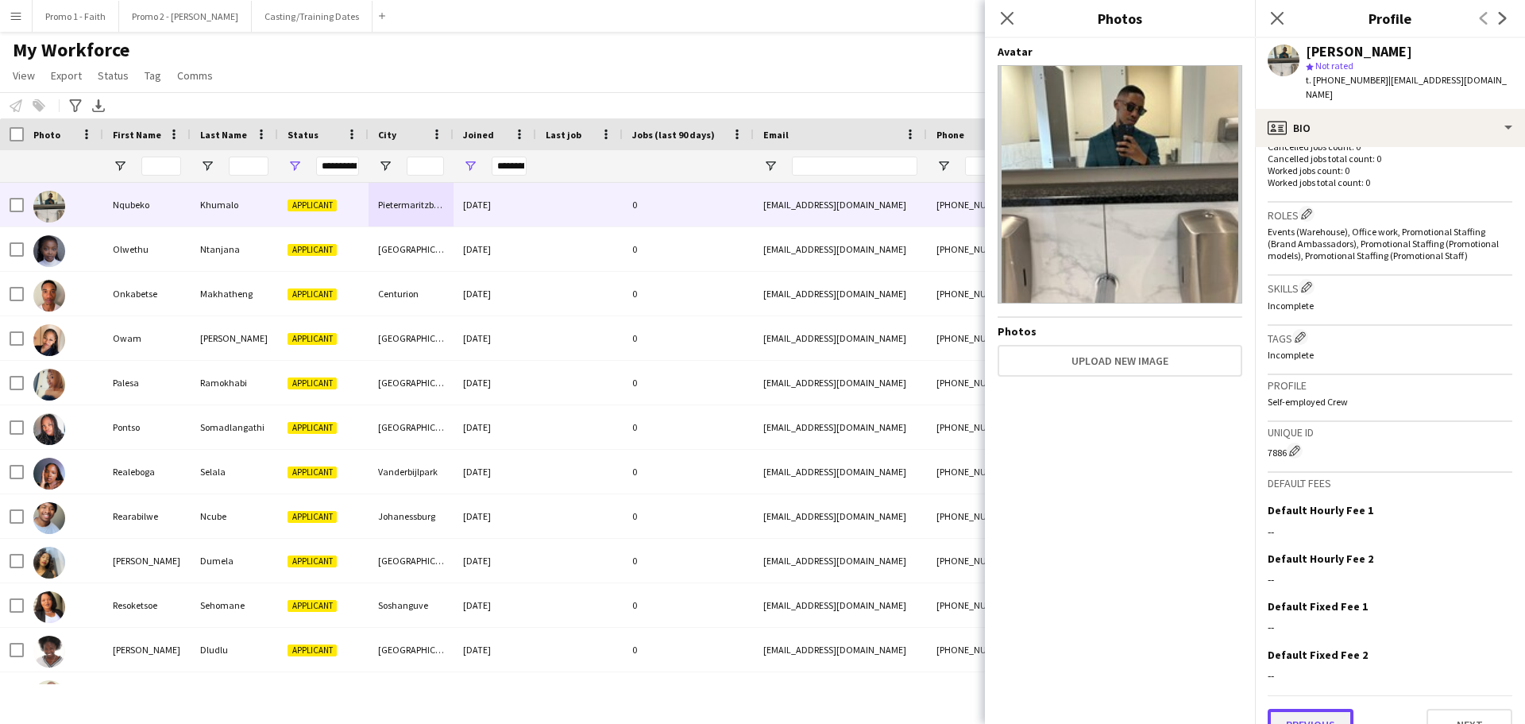
click at [1291, 709] on button "Previous" at bounding box center [1311, 725] width 86 height 32
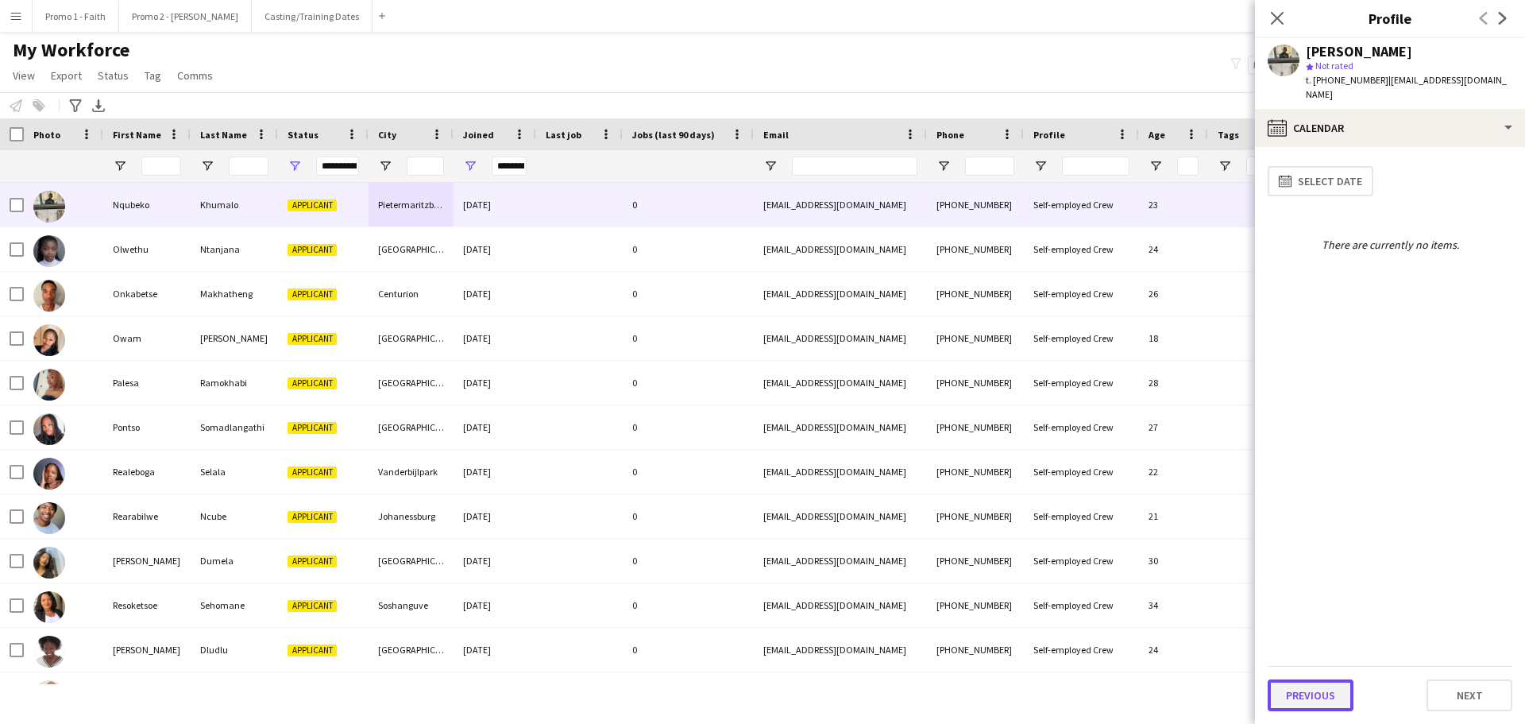
click at [1323, 684] on button "Previous" at bounding box center [1311, 695] width 86 height 32
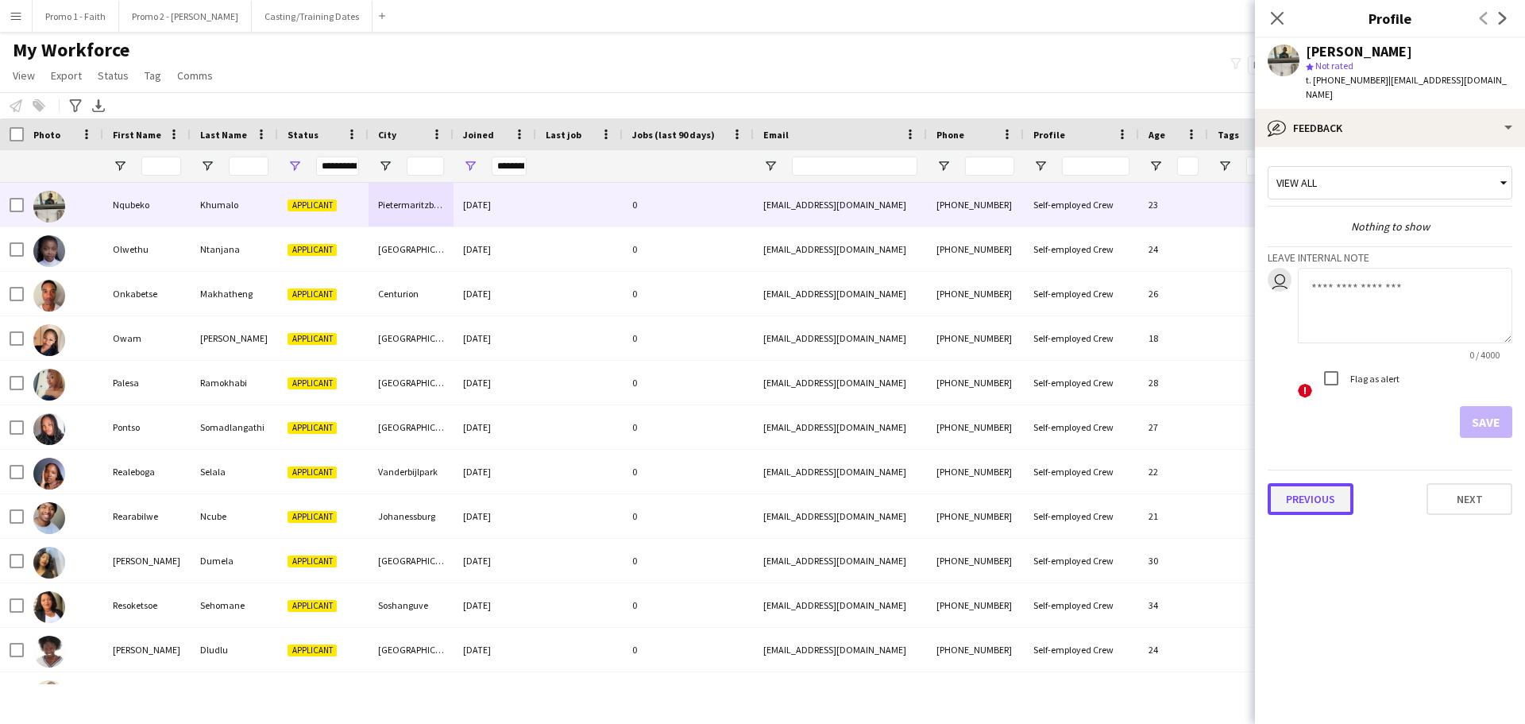
click at [1299, 485] on button "Previous" at bounding box center [1311, 499] width 86 height 32
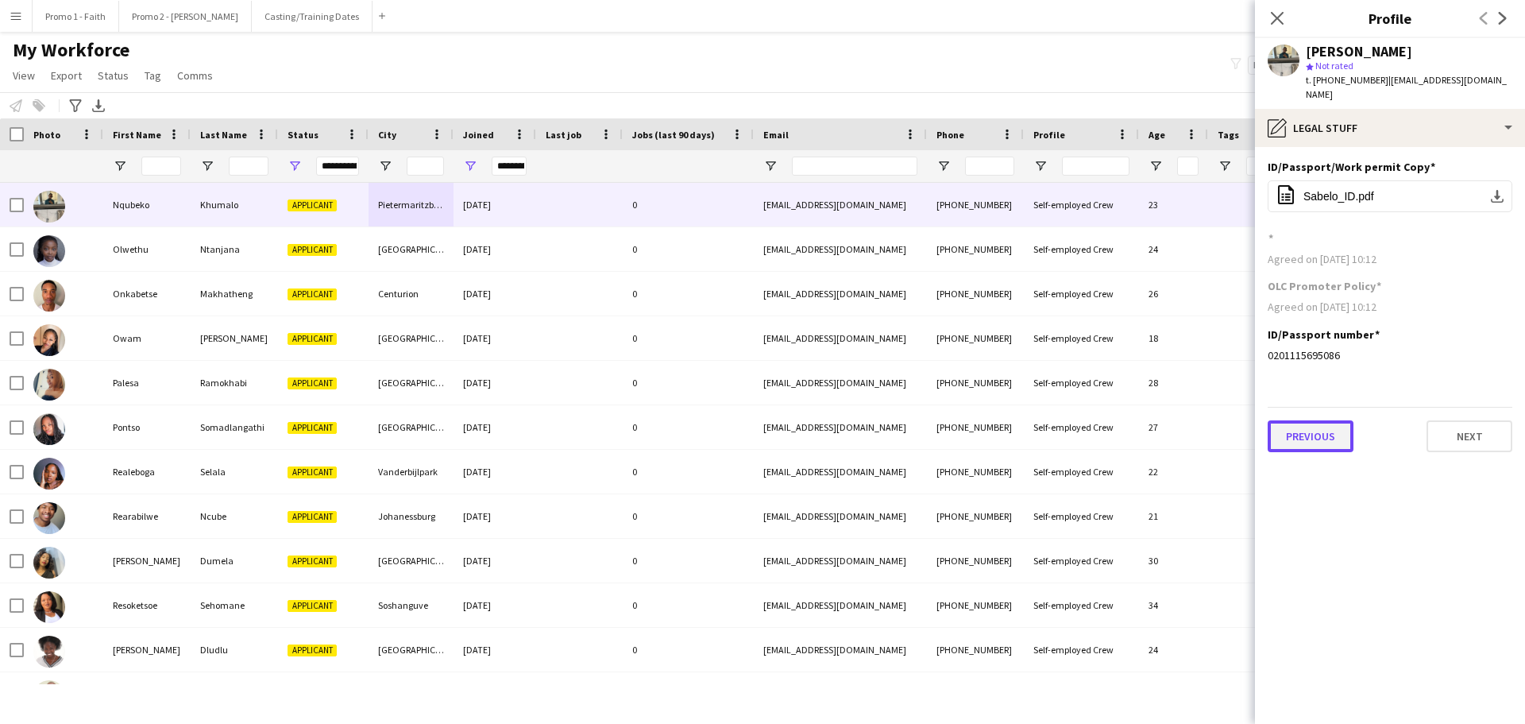
click at [1321, 420] on button "Previous" at bounding box center [1311, 436] width 86 height 32
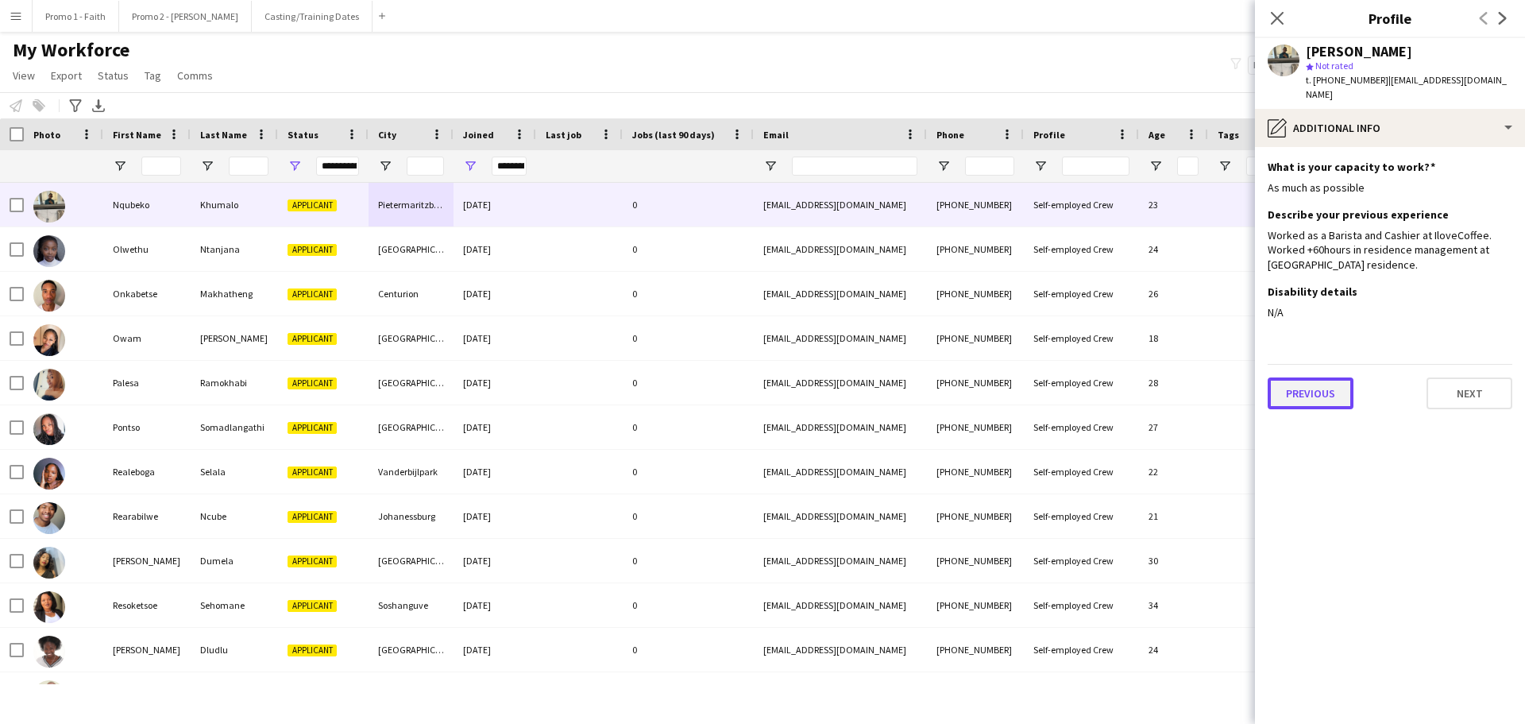
click at [1313, 380] on button "Previous" at bounding box center [1311, 393] width 86 height 32
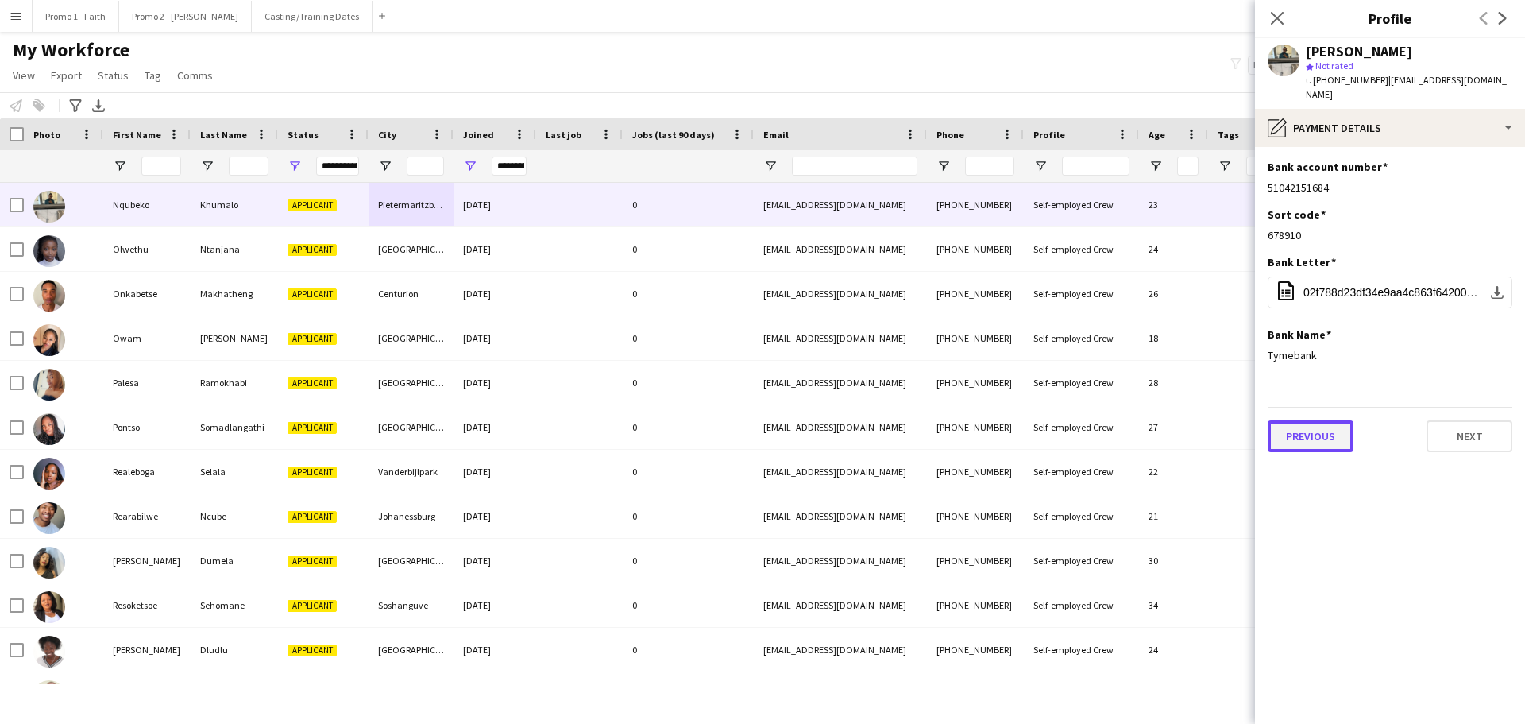
click at [1307, 423] on button "Previous" at bounding box center [1311, 436] width 86 height 32
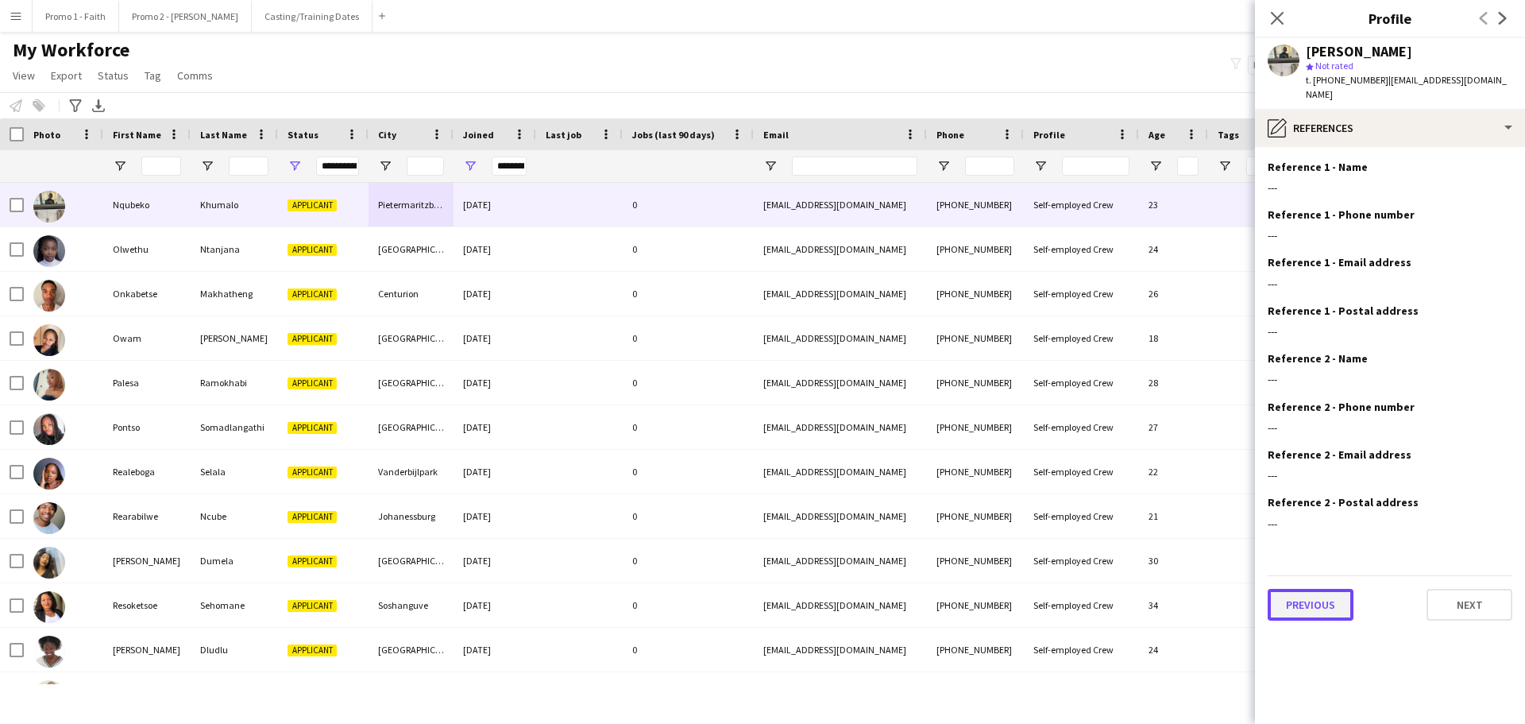
click at [1335, 596] on button "Previous" at bounding box center [1311, 605] width 86 height 32
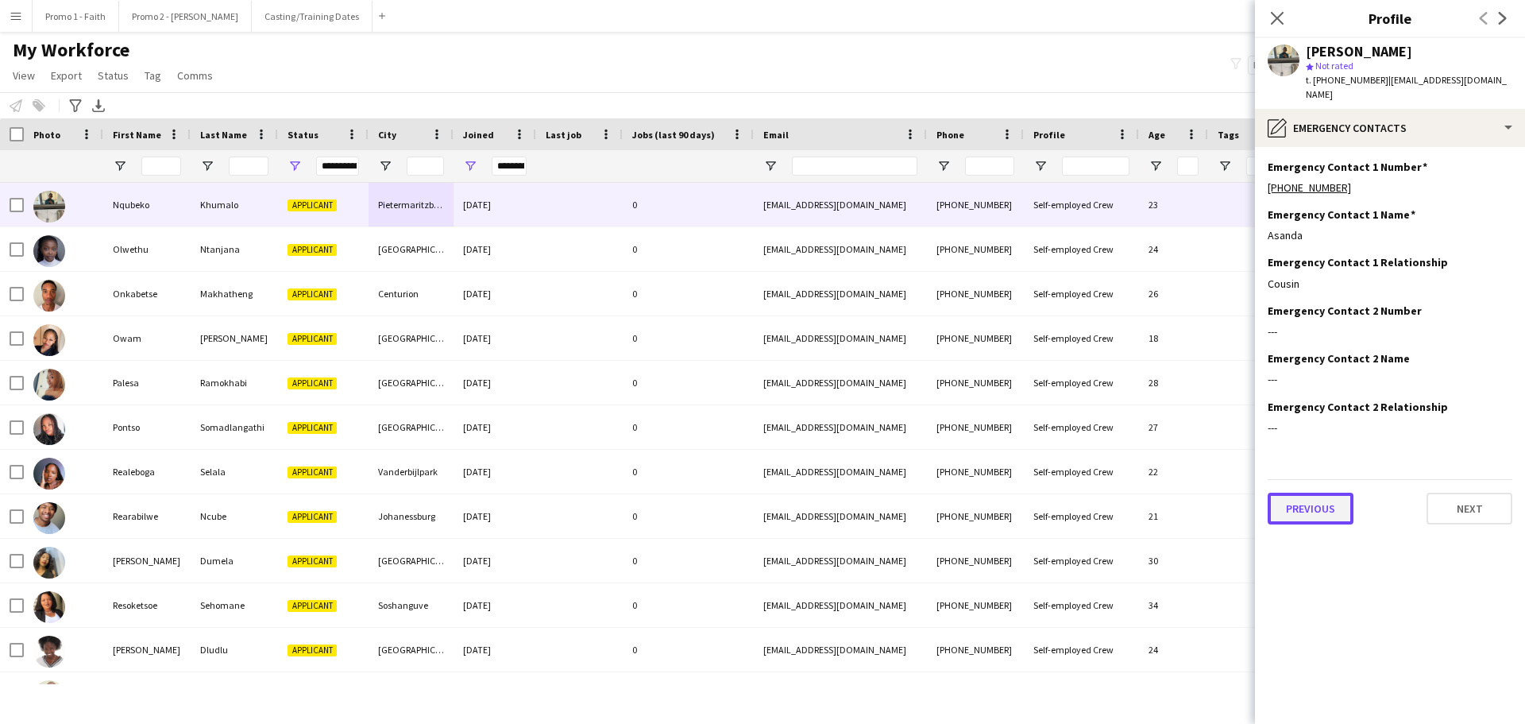
click at [1298, 497] on button "Previous" at bounding box center [1311, 509] width 86 height 32
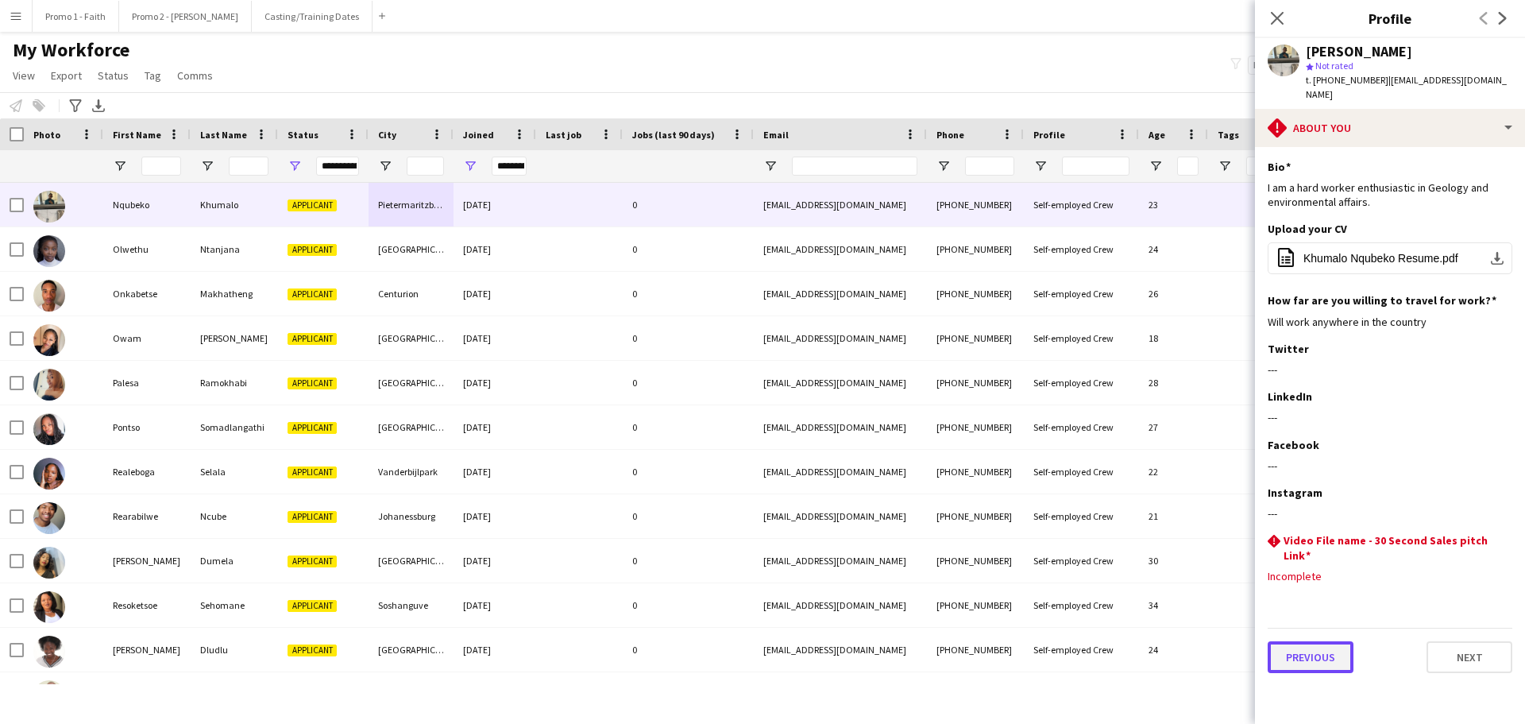
click at [1302, 641] on button "Previous" at bounding box center [1311, 657] width 86 height 32
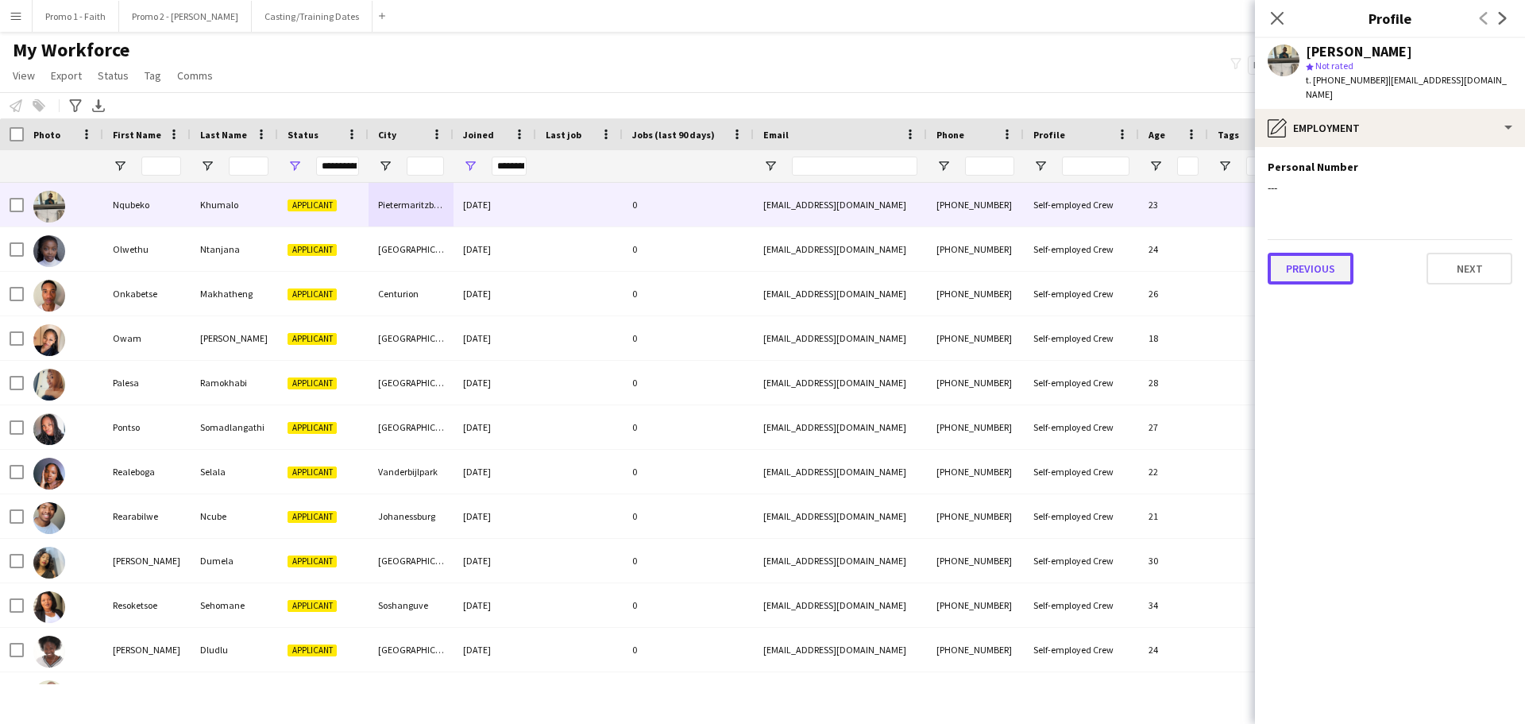
click at [1289, 257] on button "Previous" at bounding box center [1311, 269] width 86 height 32
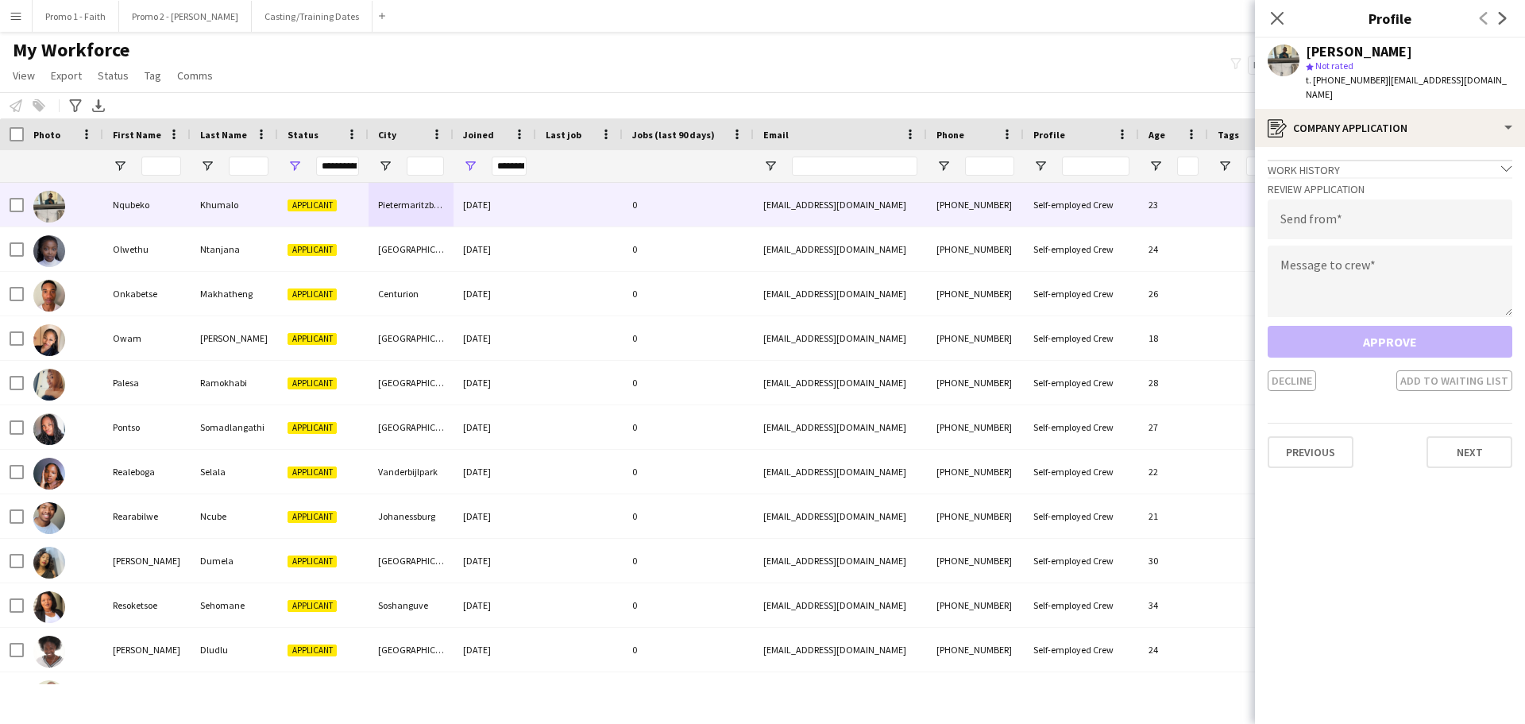
drag, startPoint x: 1378, startPoint y: 78, endPoint x: 1524, endPoint y: 81, distance: 146.2
click at [1524, 81] on app-profile-header "[PERSON_NAME] star Not rated t. [PHONE_NUMBER] | [EMAIL_ADDRESS][DOMAIN_NAME]" at bounding box center [1390, 73] width 270 height 71
copy span "[EMAIL_ADDRESS][DOMAIN_NAME]"
click at [1313, 199] on input "email" at bounding box center [1390, 219] width 245 height 40
paste input "**********"
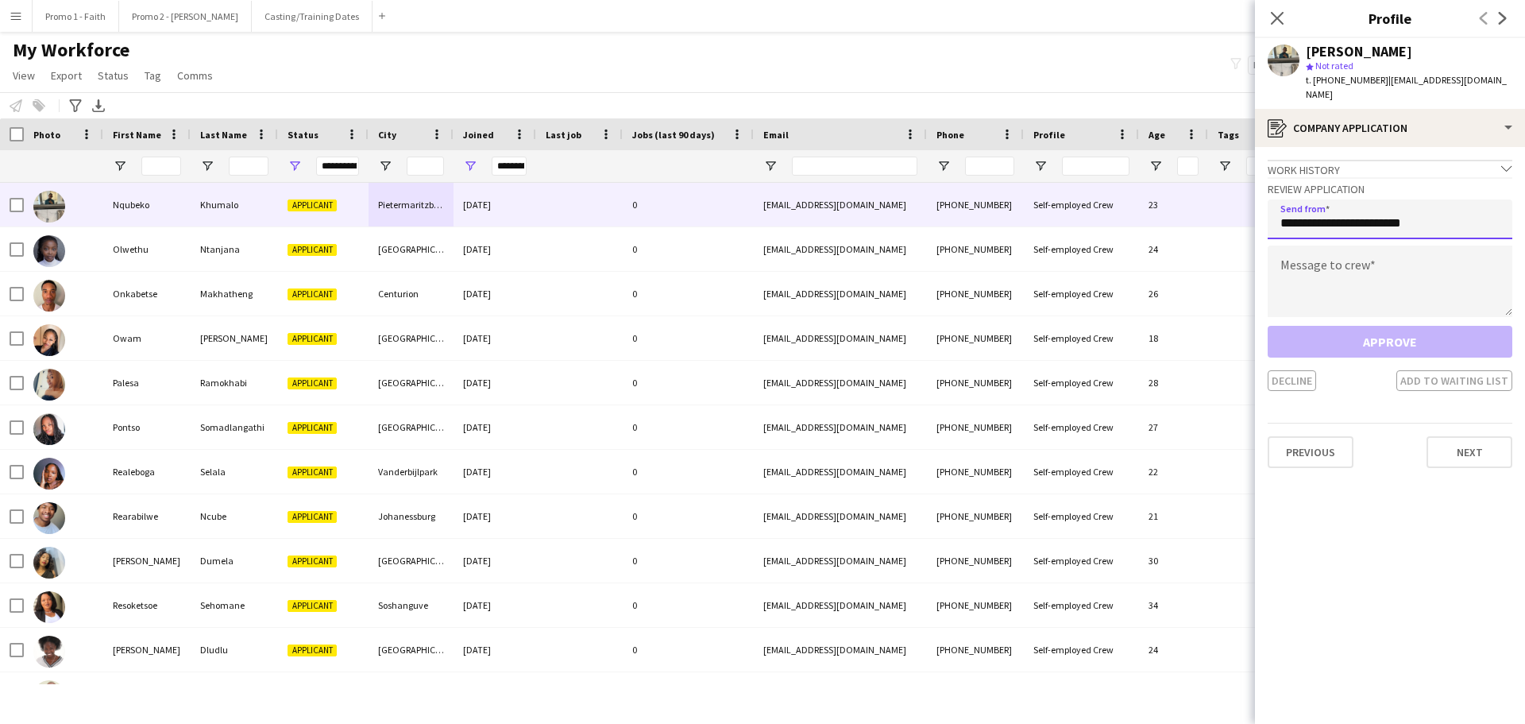
type input "**********"
click at [1344, 284] on textarea at bounding box center [1390, 280] width 245 height 71
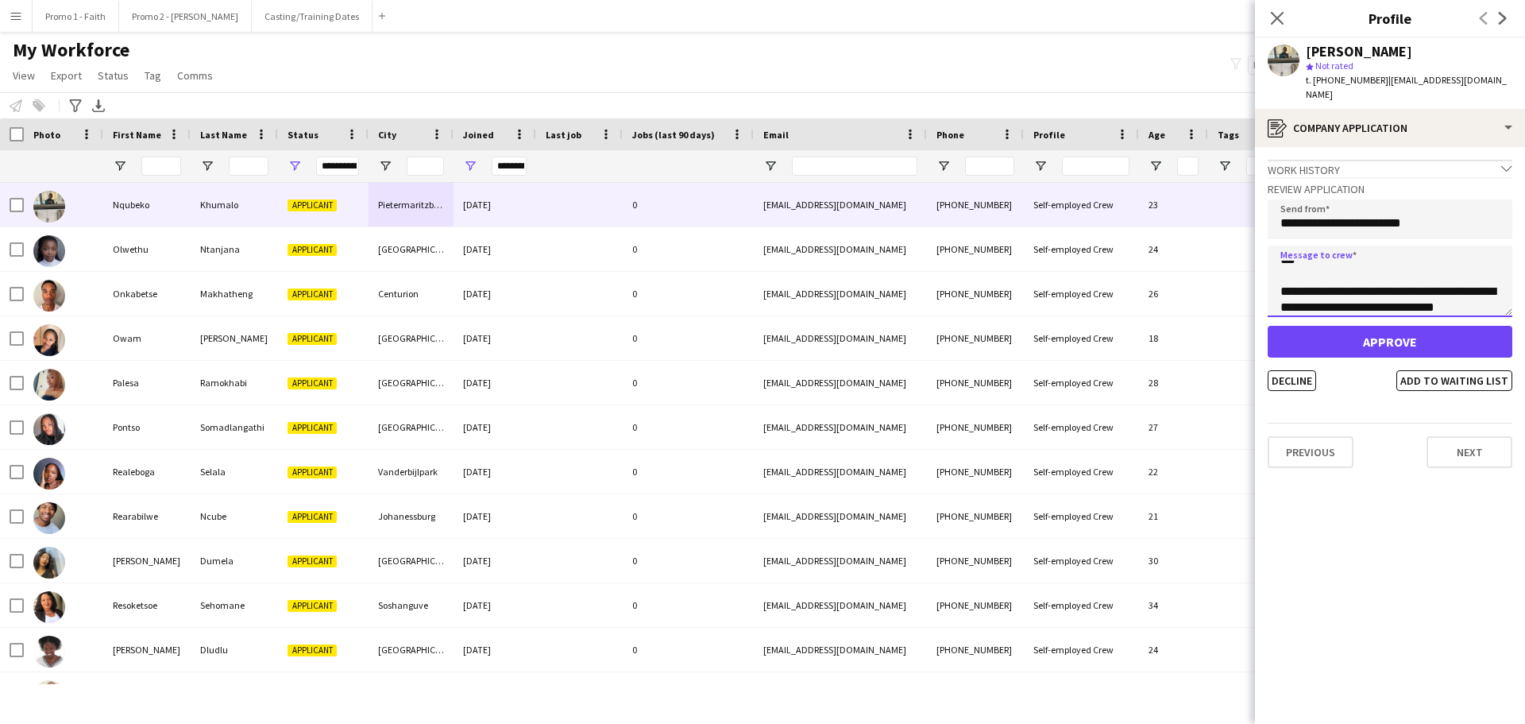
scroll to position [25, 0]
type textarea "**********"
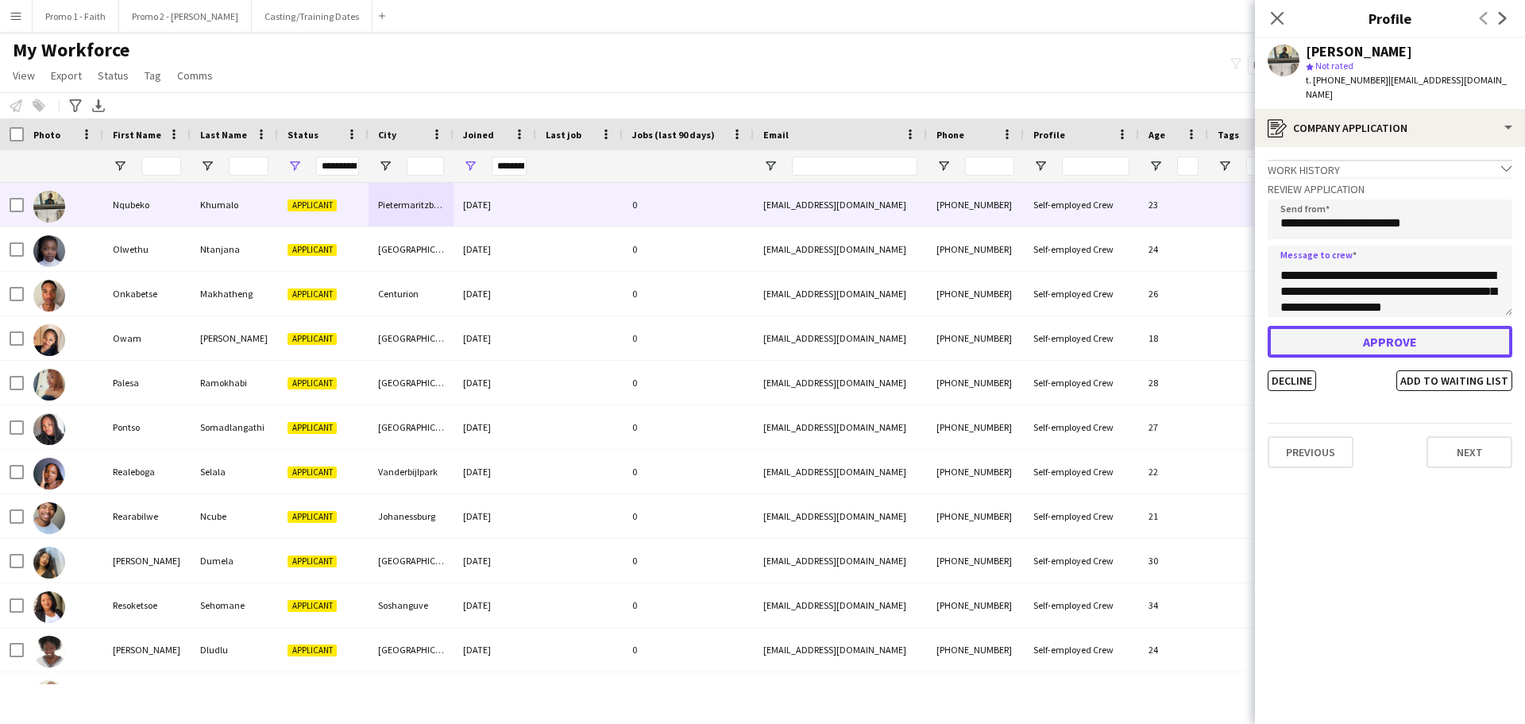
click at [1409, 329] on button "Approve" at bounding box center [1390, 342] width 245 height 32
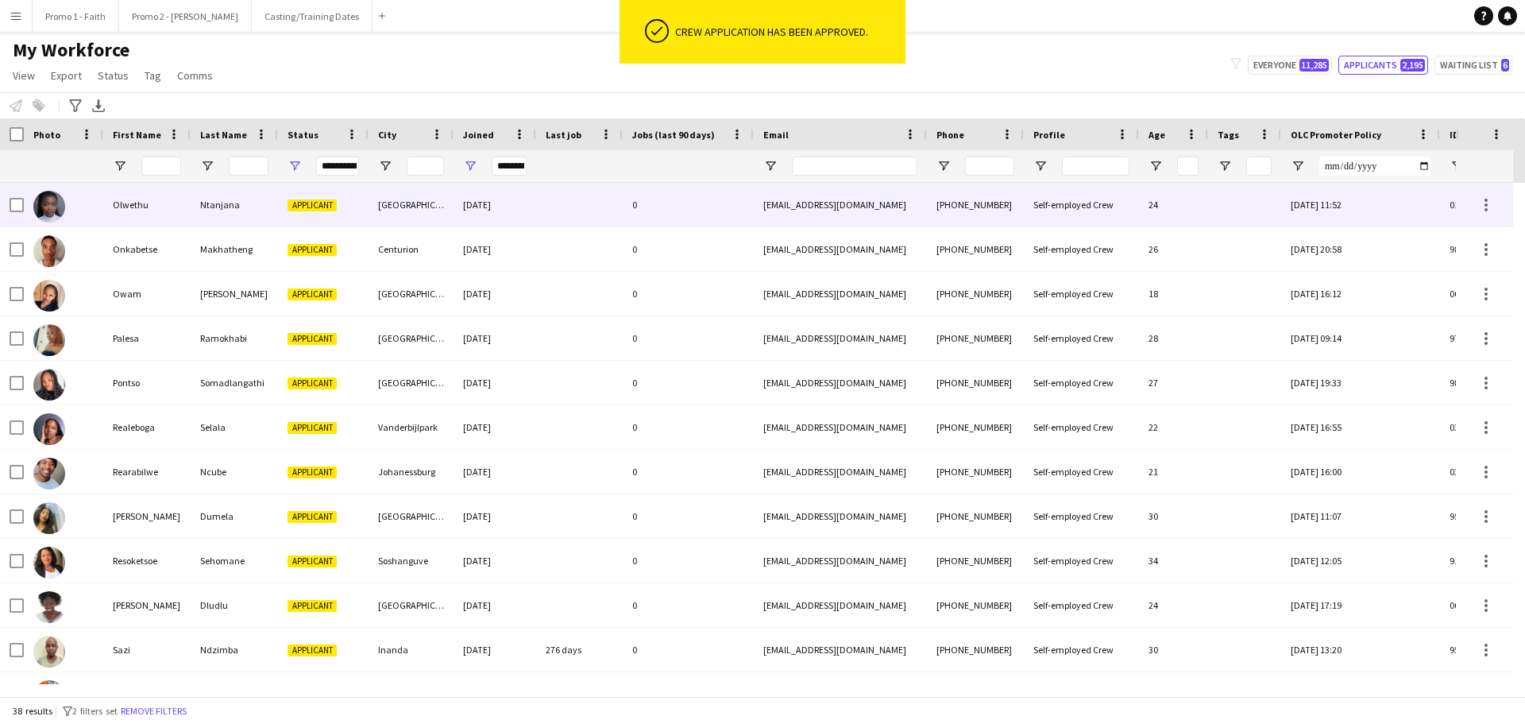
click at [554, 211] on div at bounding box center [579, 205] width 87 height 44
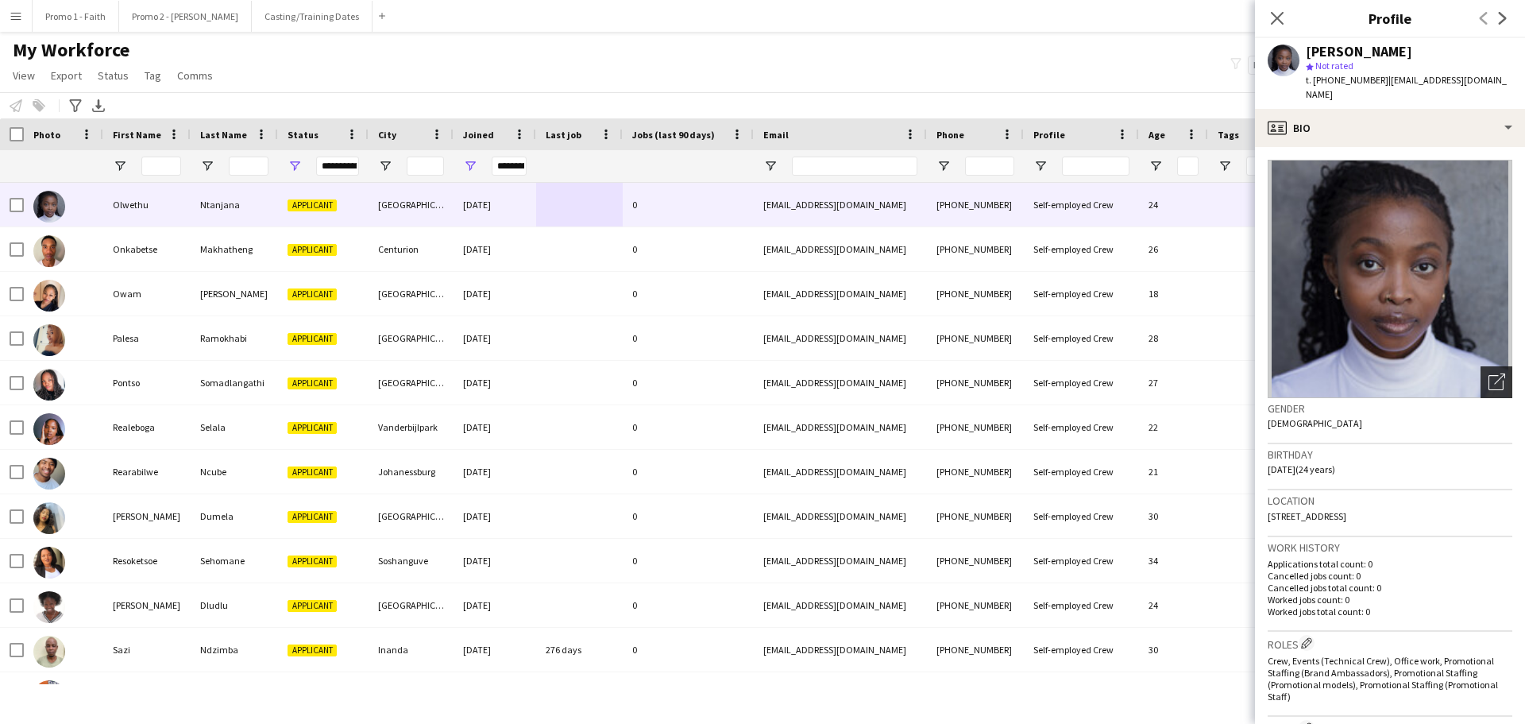
click at [1489, 373] on icon "Open photos pop-in" at bounding box center [1497, 381] width 17 height 17
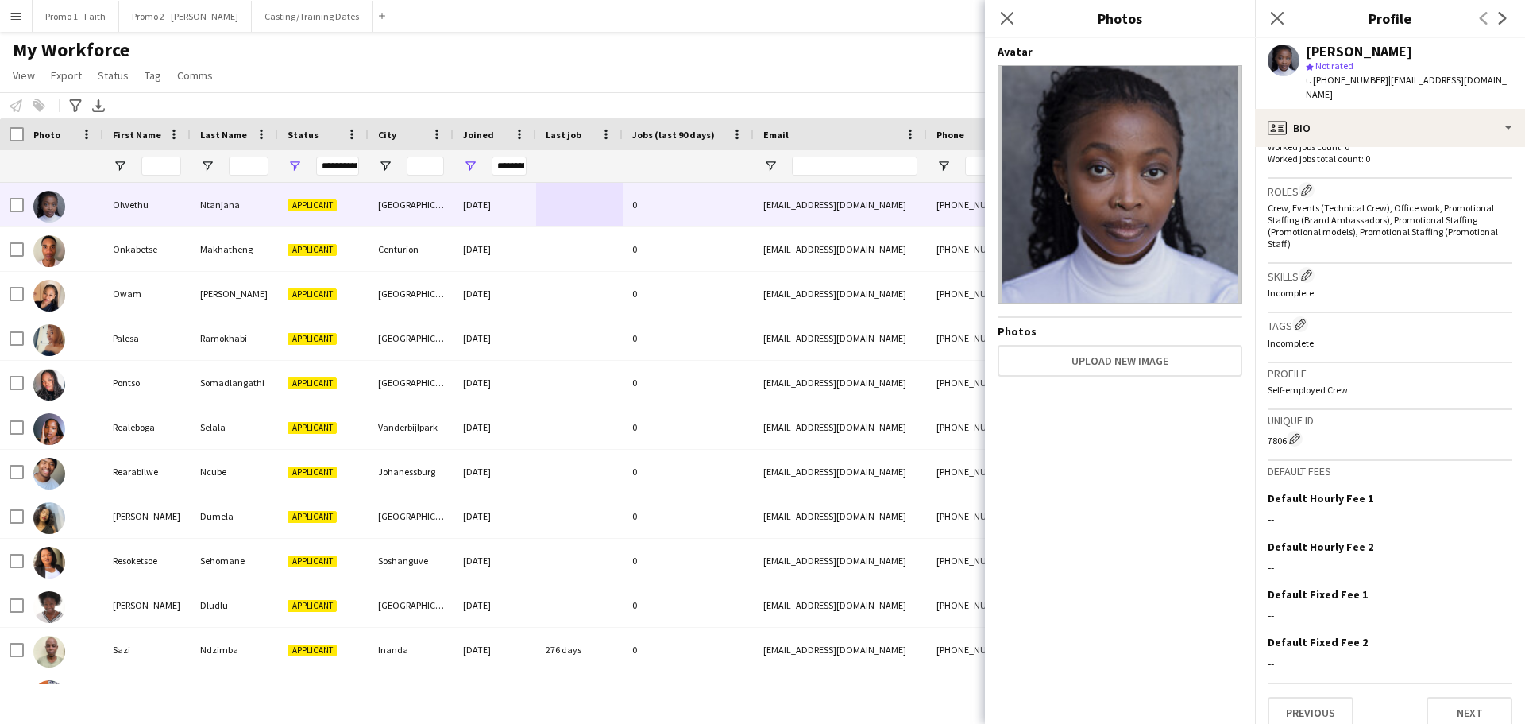
scroll to position [455, 0]
click at [1317, 697] on button "Previous" at bounding box center [1311, 710] width 86 height 32
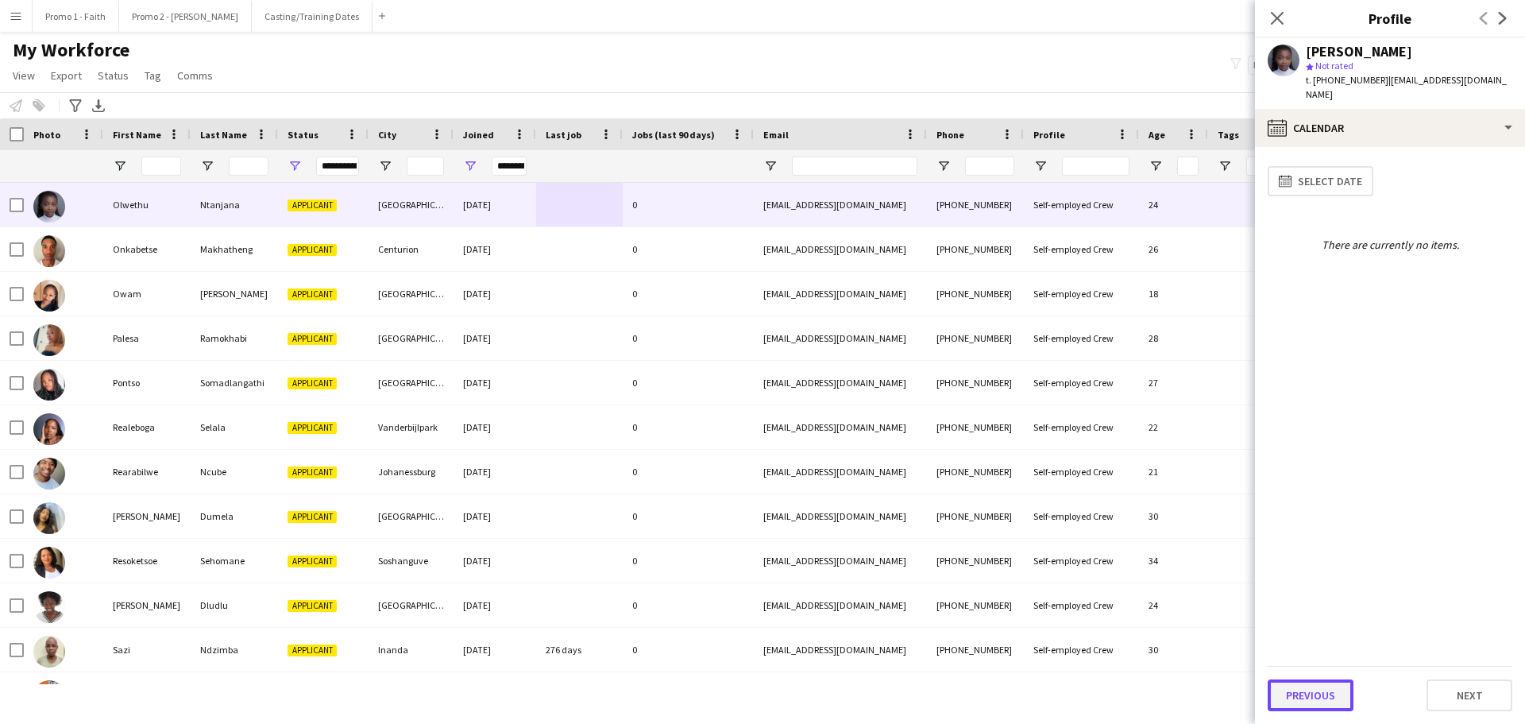
click at [1315, 684] on button "Previous" at bounding box center [1311, 695] width 86 height 32
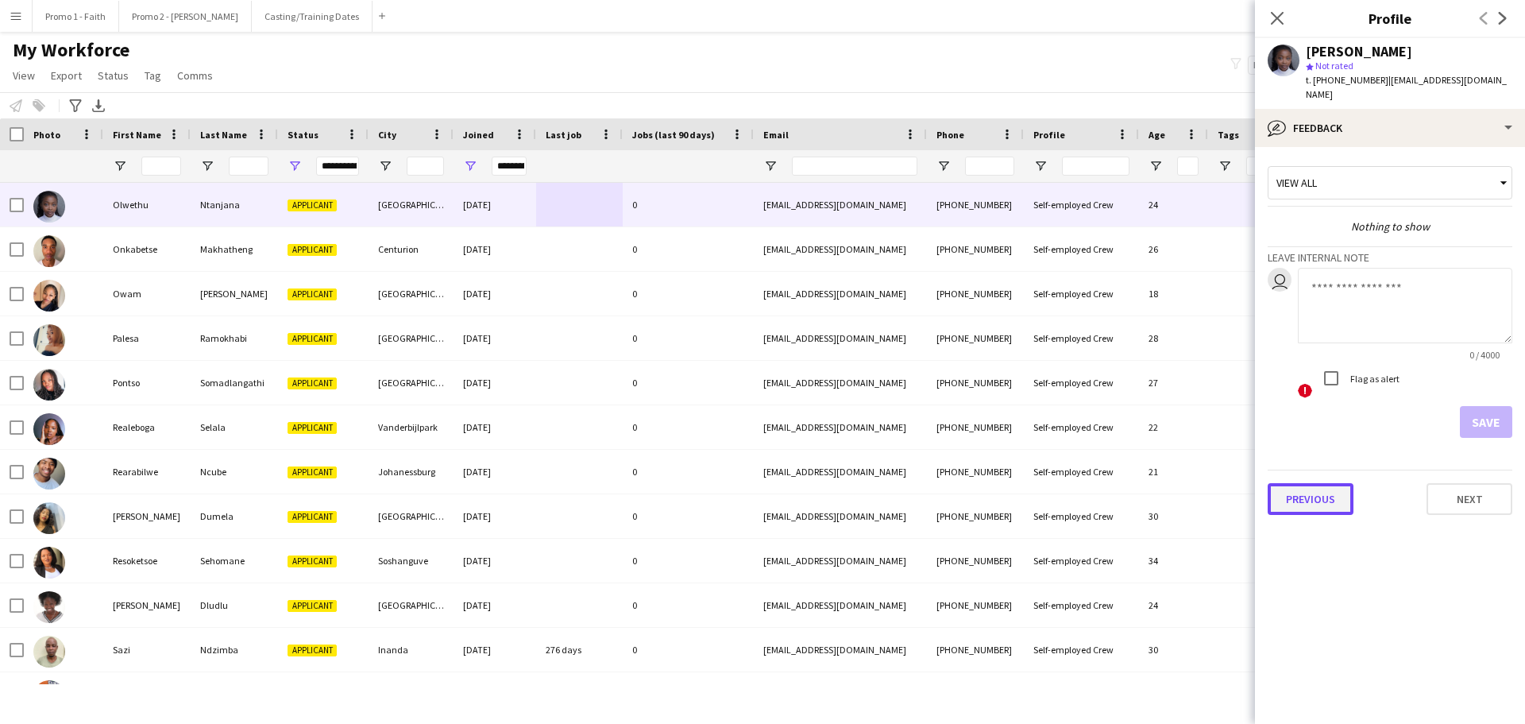
click at [1307, 489] on button "Previous" at bounding box center [1311, 499] width 86 height 32
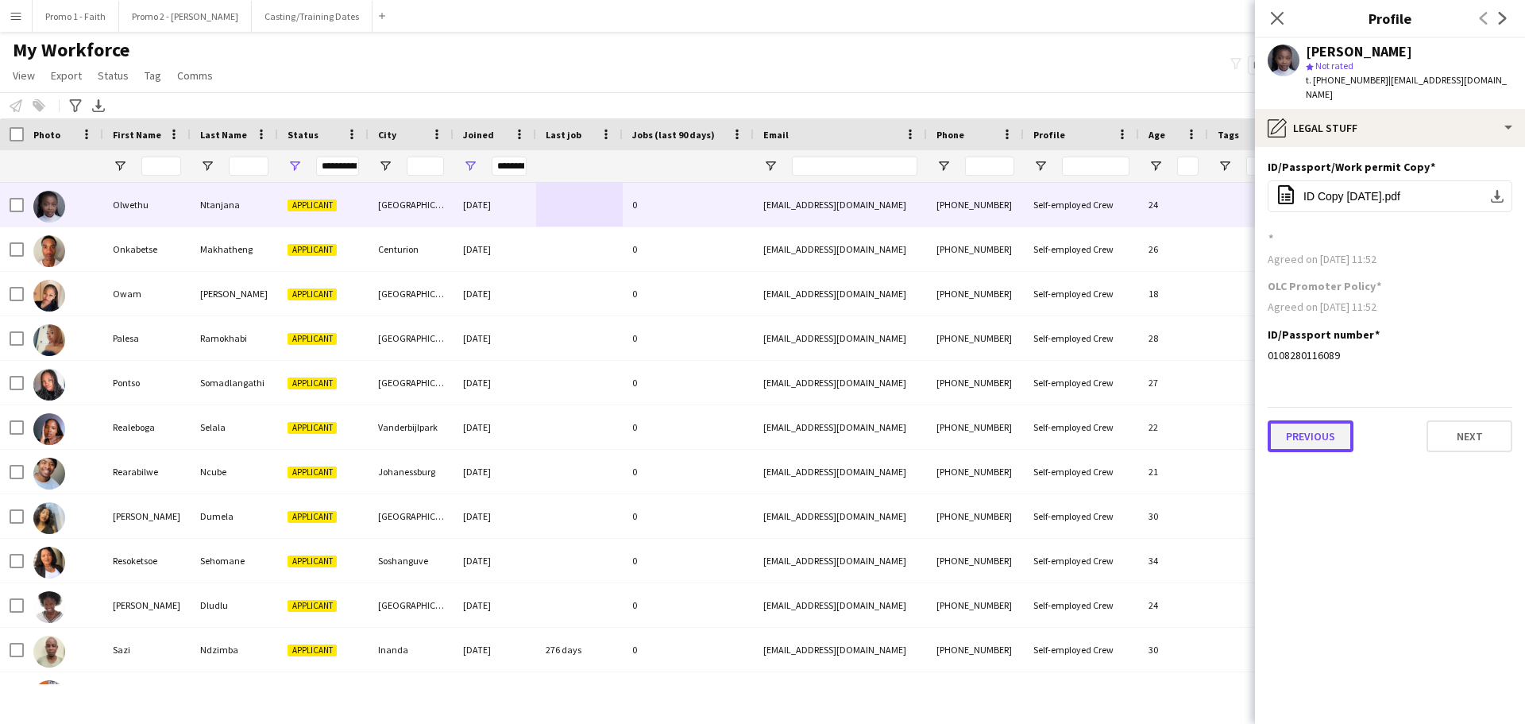
click at [1316, 423] on button "Previous" at bounding box center [1311, 436] width 86 height 32
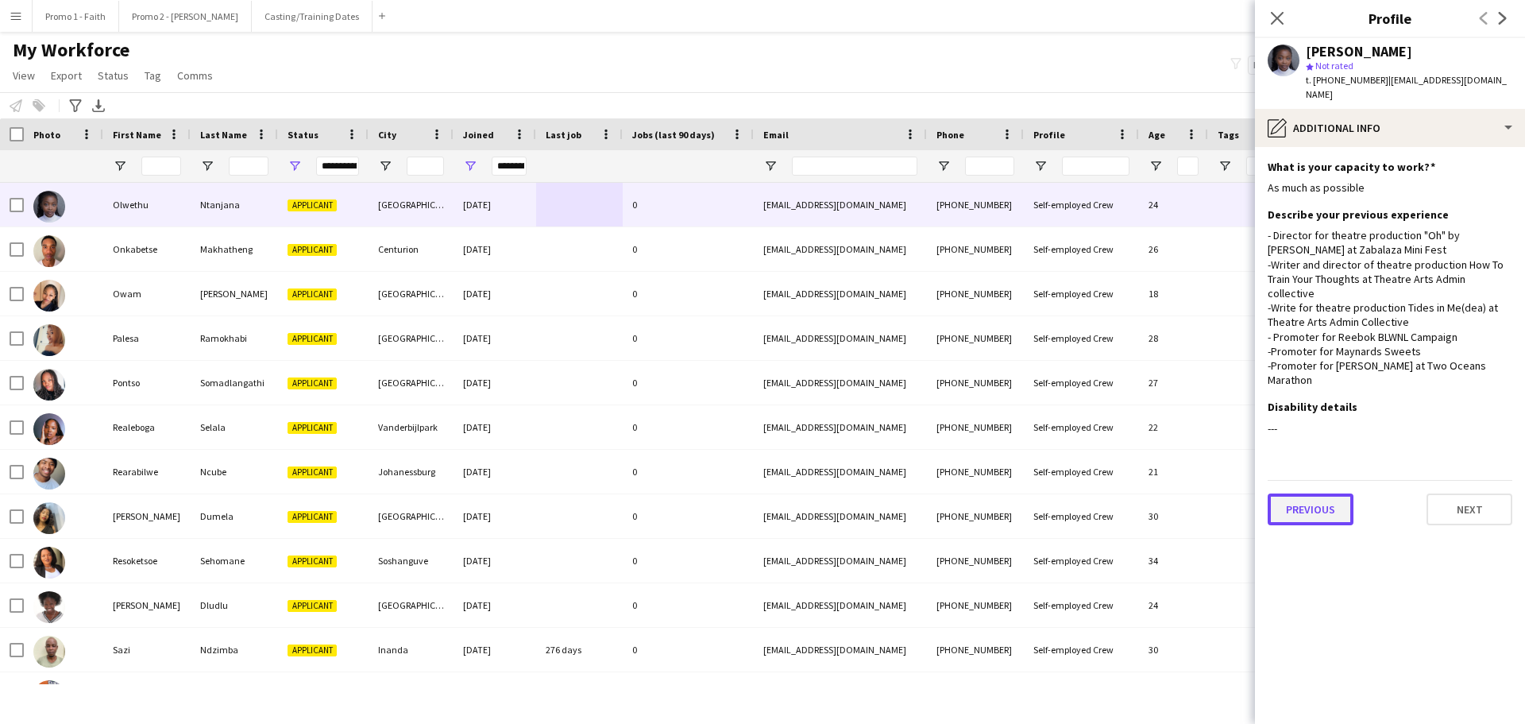
click at [1328, 493] on button "Previous" at bounding box center [1311, 509] width 86 height 32
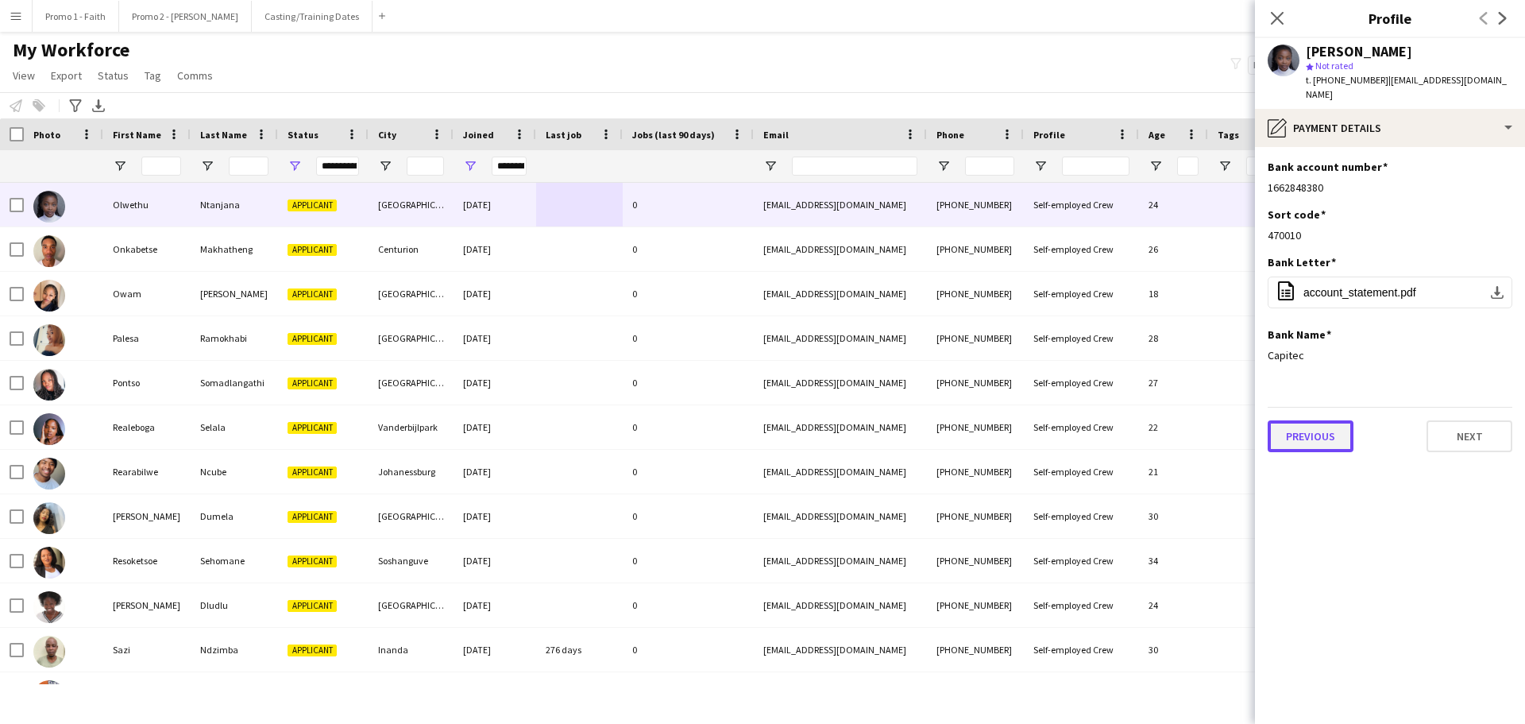
click at [1322, 427] on button "Previous" at bounding box center [1311, 436] width 86 height 32
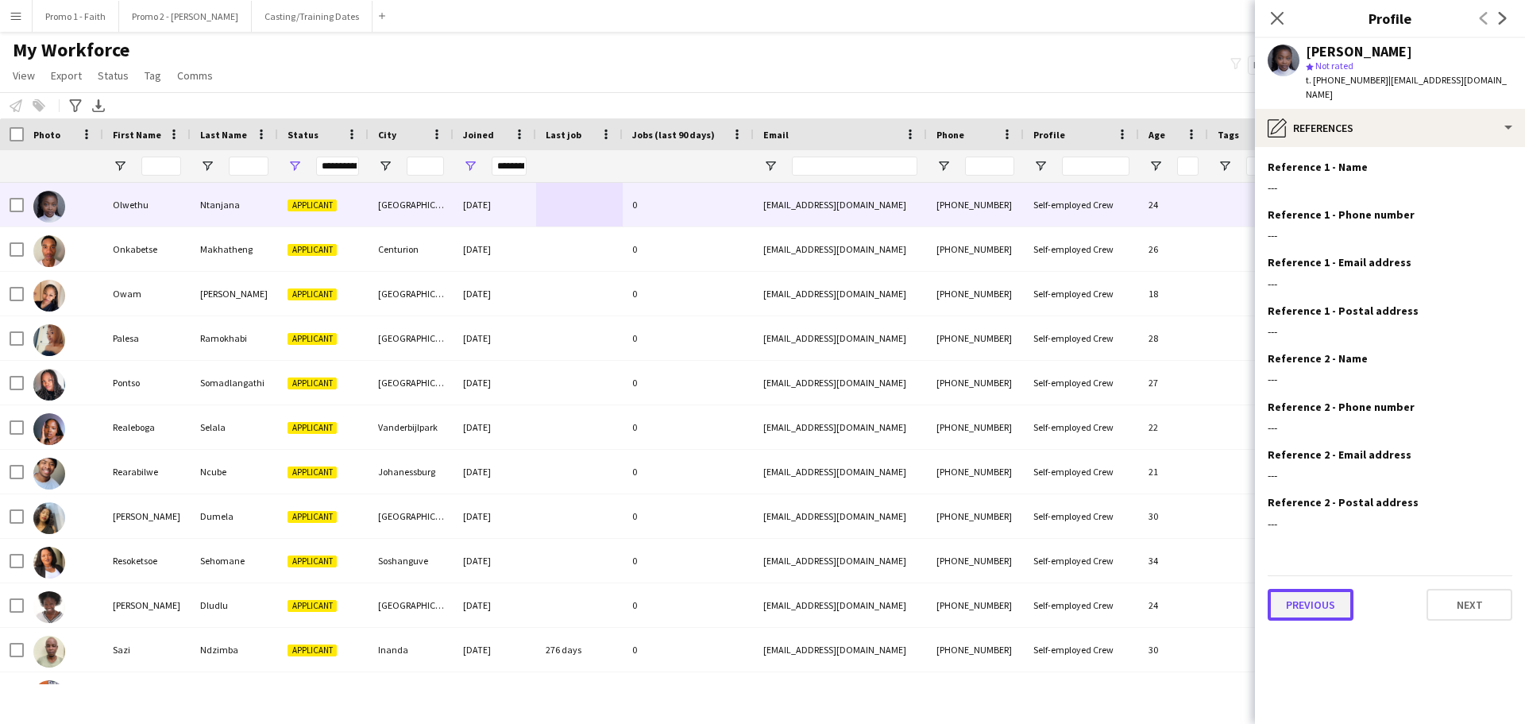
click at [1327, 589] on button "Previous" at bounding box center [1311, 605] width 86 height 32
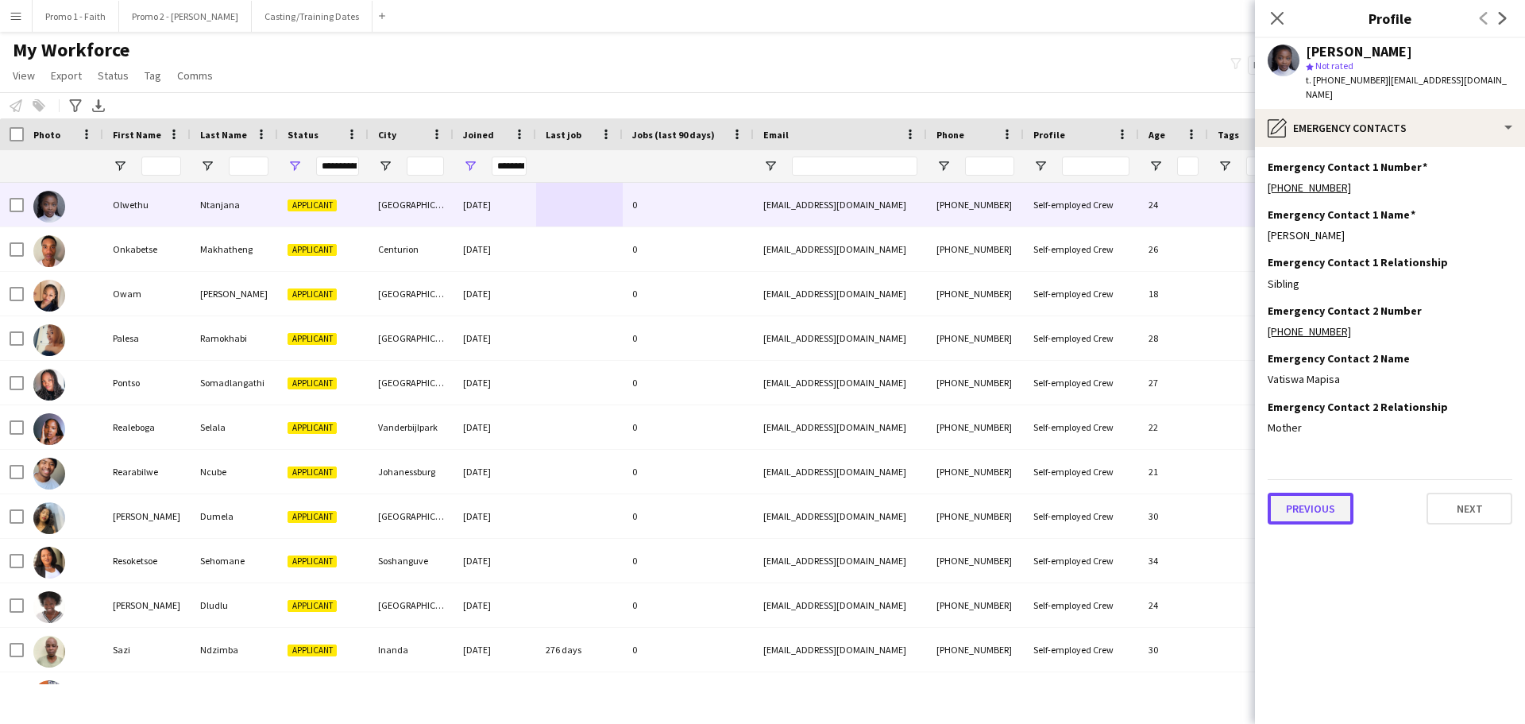
click at [1309, 497] on button "Previous" at bounding box center [1311, 509] width 86 height 32
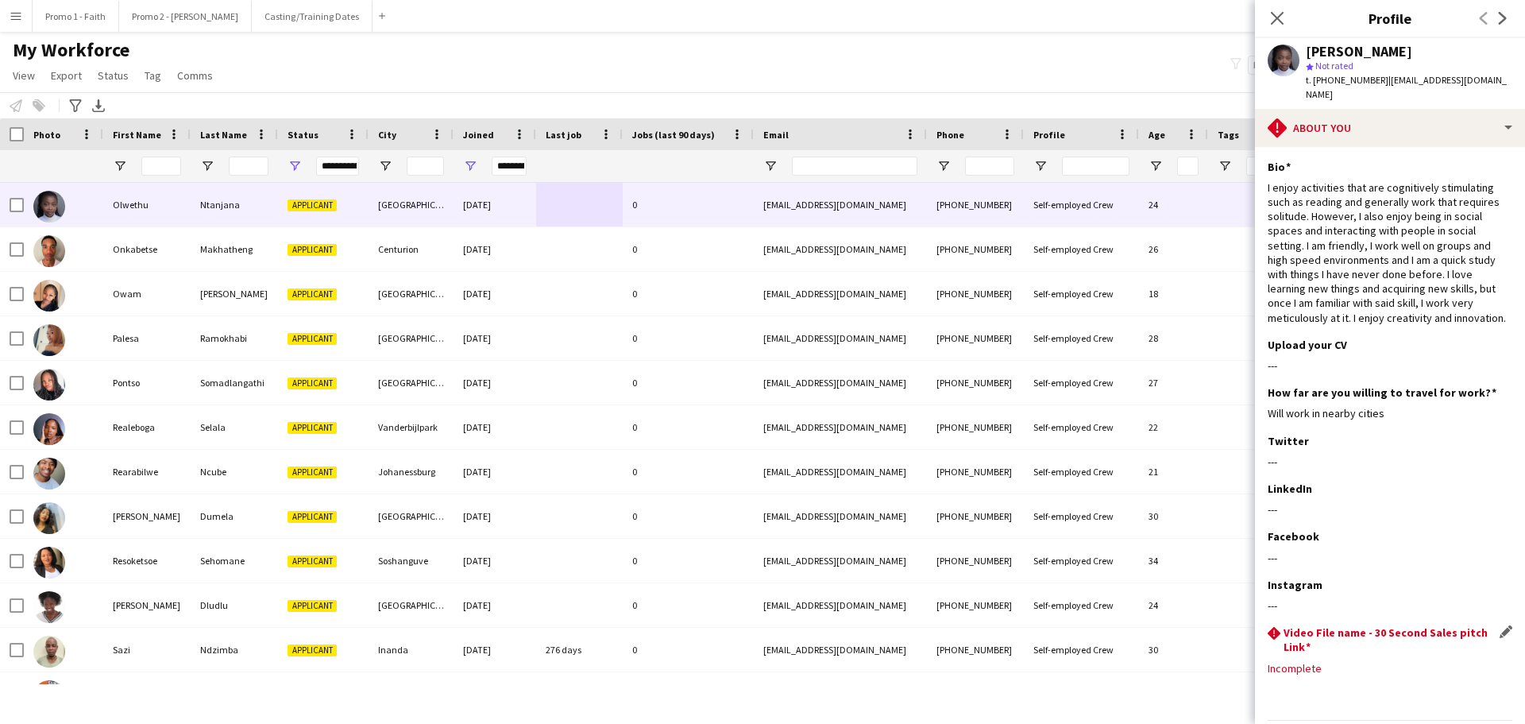
scroll to position [53, 0]
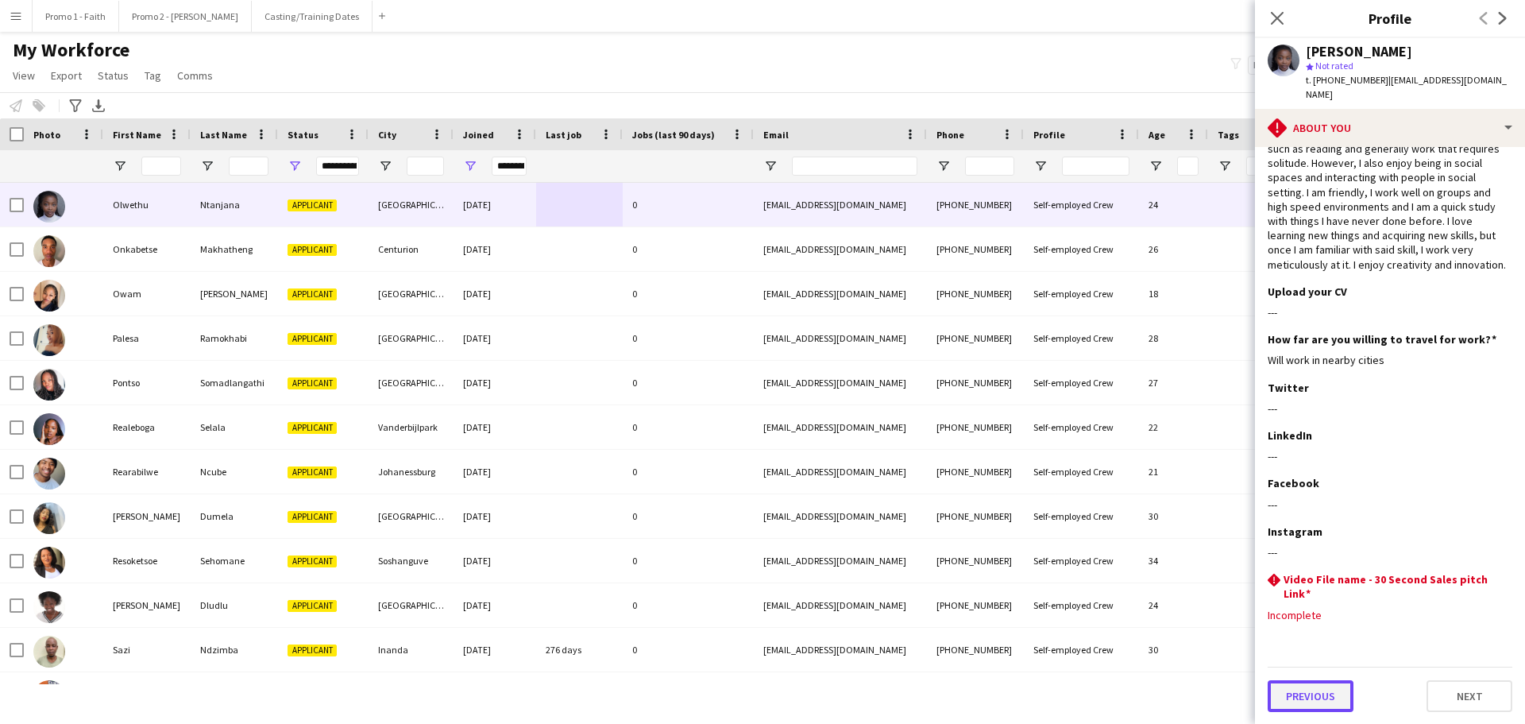
click at [1335, 697] on button "Previous" at bounding box center [1311, 696] width 86 height 32
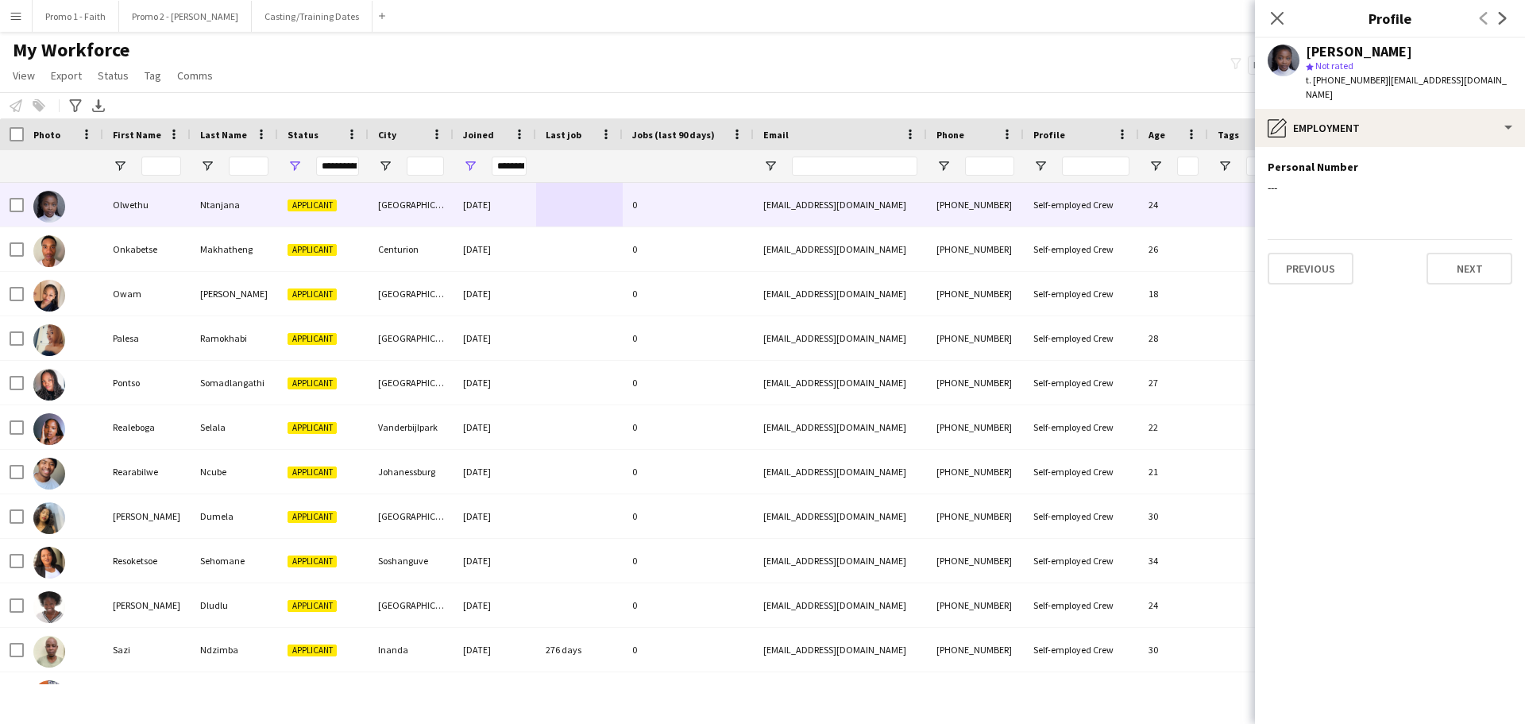
scroll to position [0, 0]
click at [1301, 253] on button "Previous" at bounding box center [1311, 269] width 86 height 32
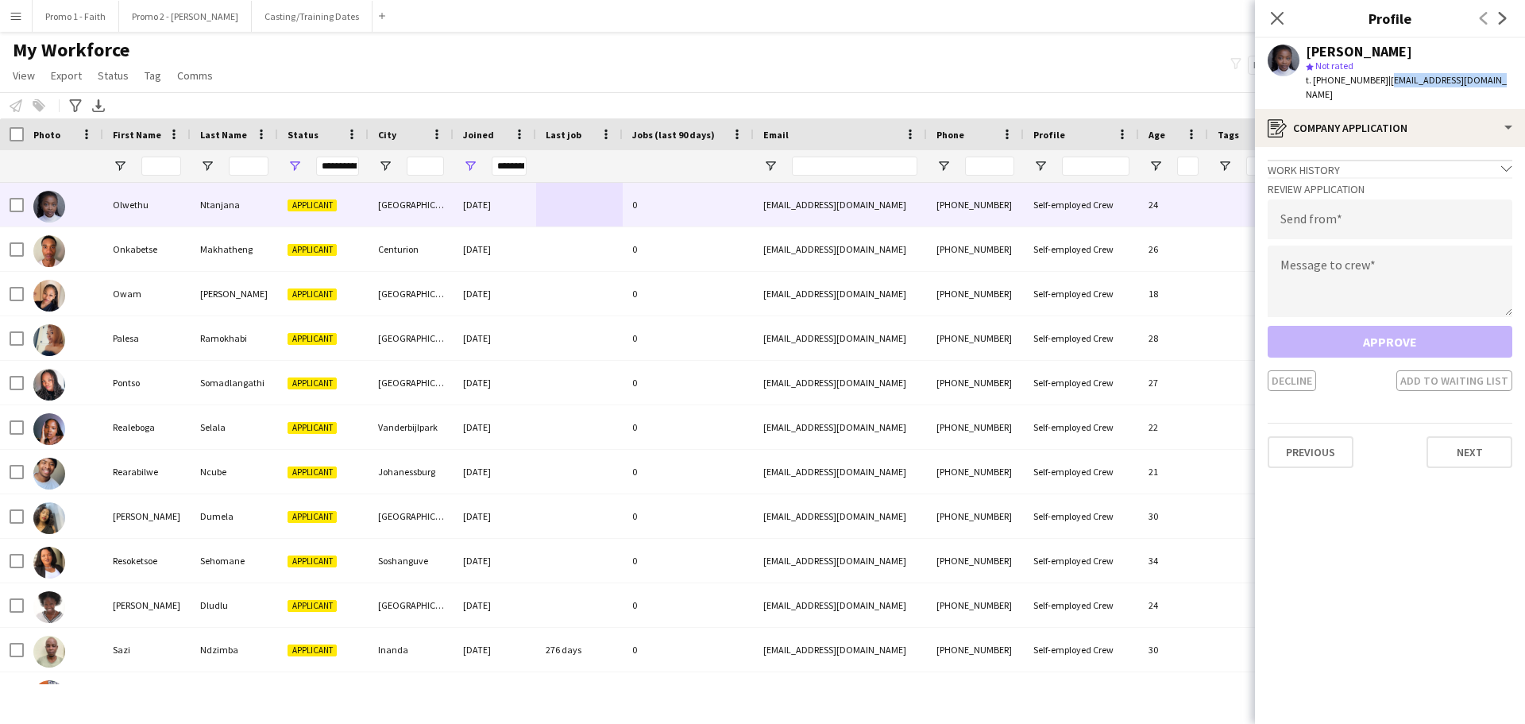
drag, startPoint x: 1381, startPoint y: 81, endPoint x: 1524, endPoint y: 79, distance: 143.0
click at [1524, 79] on app-profile-header "[PERSON_NAME] star Not rated t. [PHONE_NUMBER] | [EMAIL_ADDRESS][DOMAIN_NAME]" at bounding box center [1390, 73] width 270 height 71
copy span "[EMAIL_ADDRESS][DOMAIN_NAME]"
paste input "**********"
type input "**********"
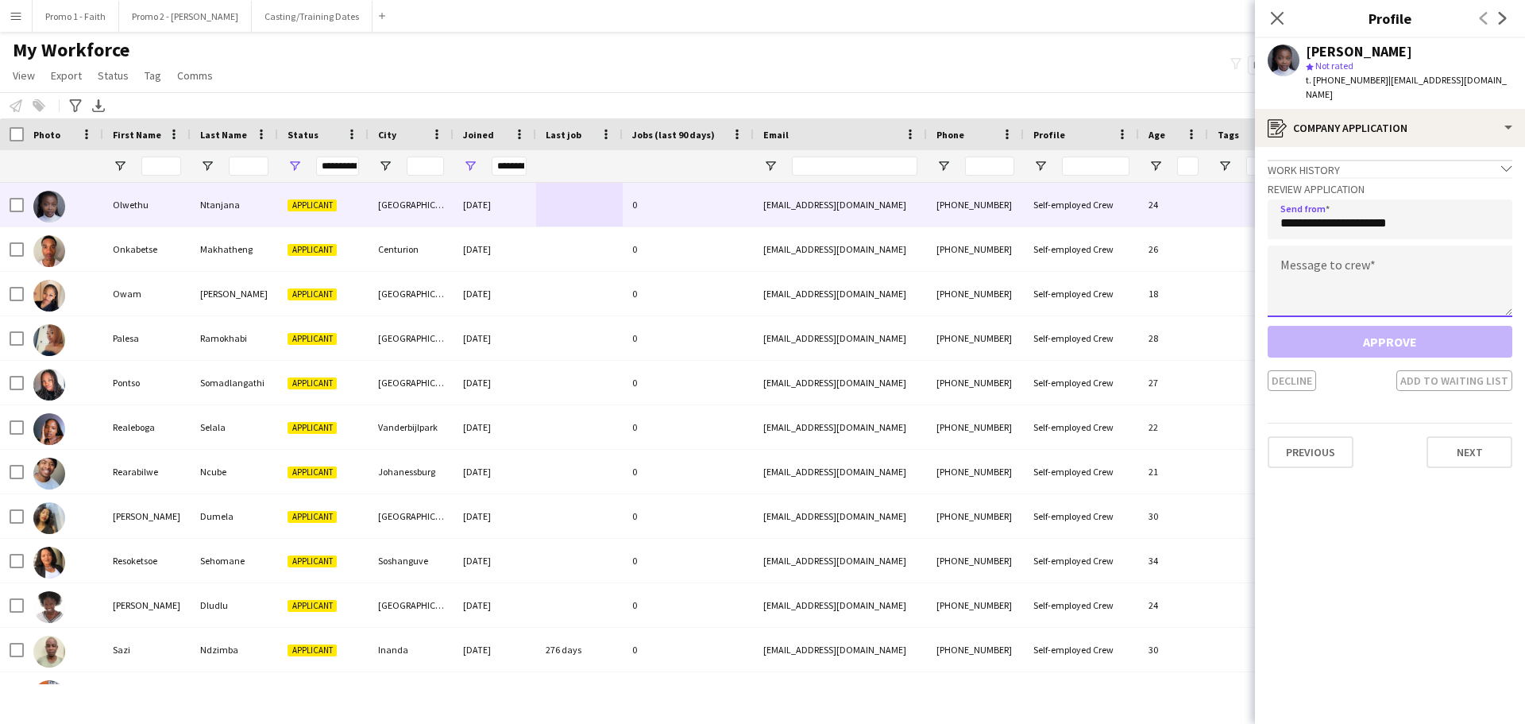
click at [1308, 282] on textarea at bounding box center [1390, 280] width 245 height 71
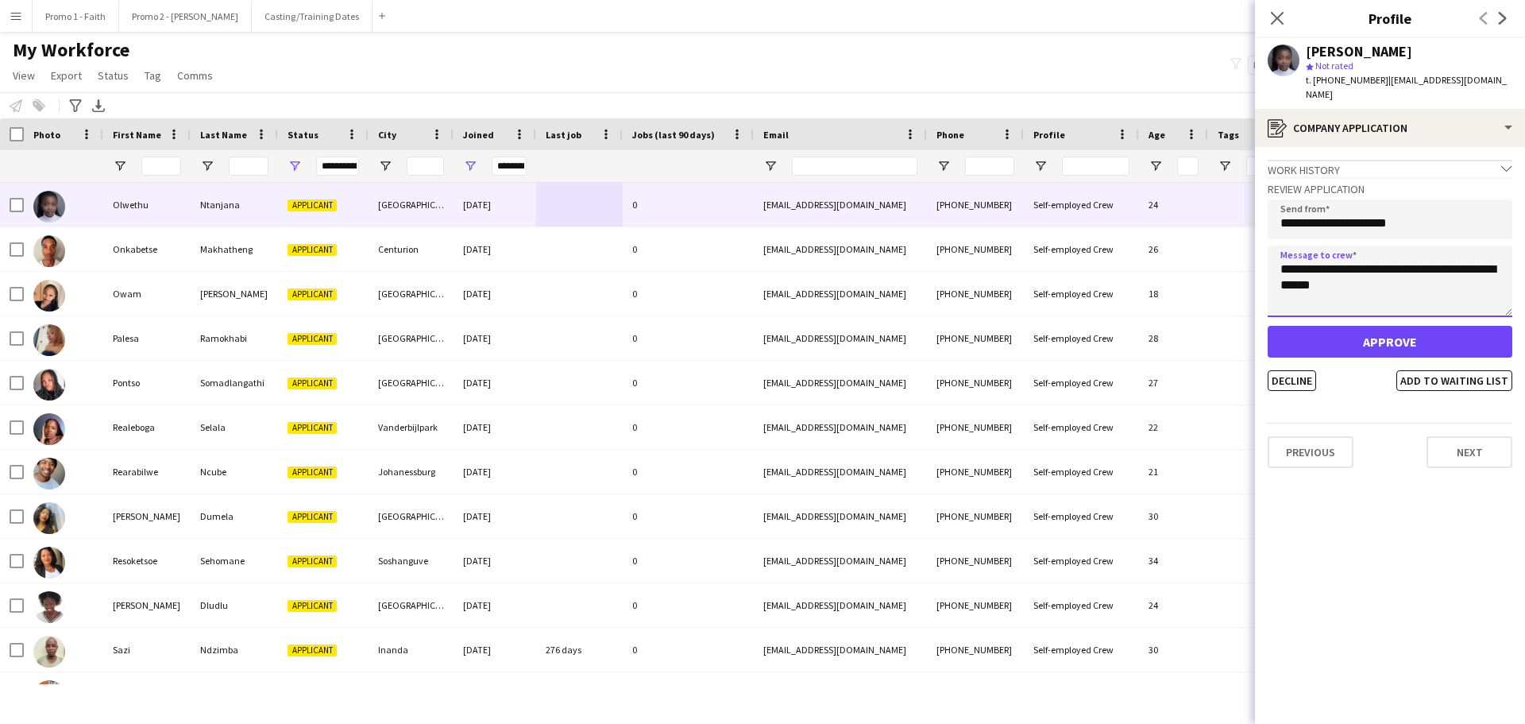
type textarea "**********"
click at [1448, 326] on button "Approve" at bounding box center [1390, 342] width 245 height 32
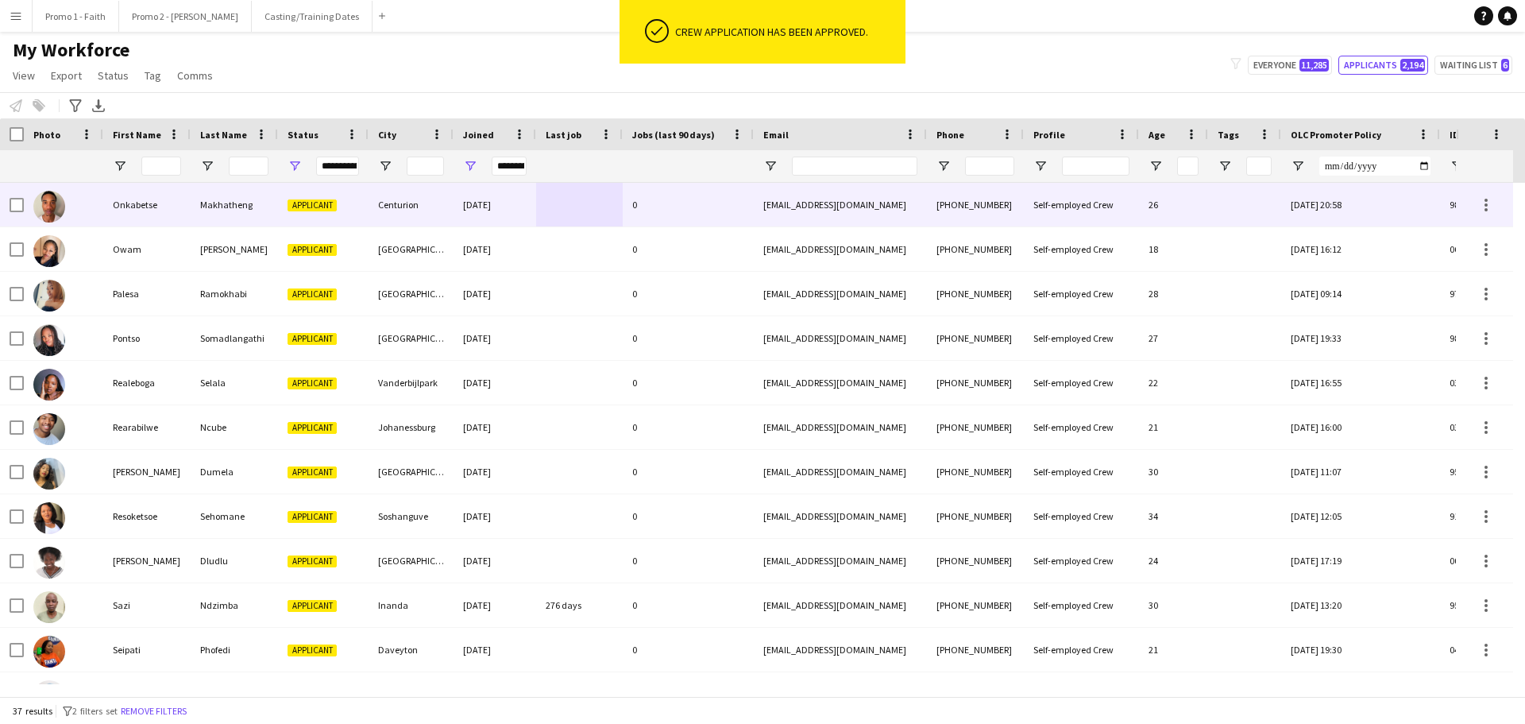
click at [357, 204] on div "Applicant" at bounding box center [323, 205] width 91 height 44
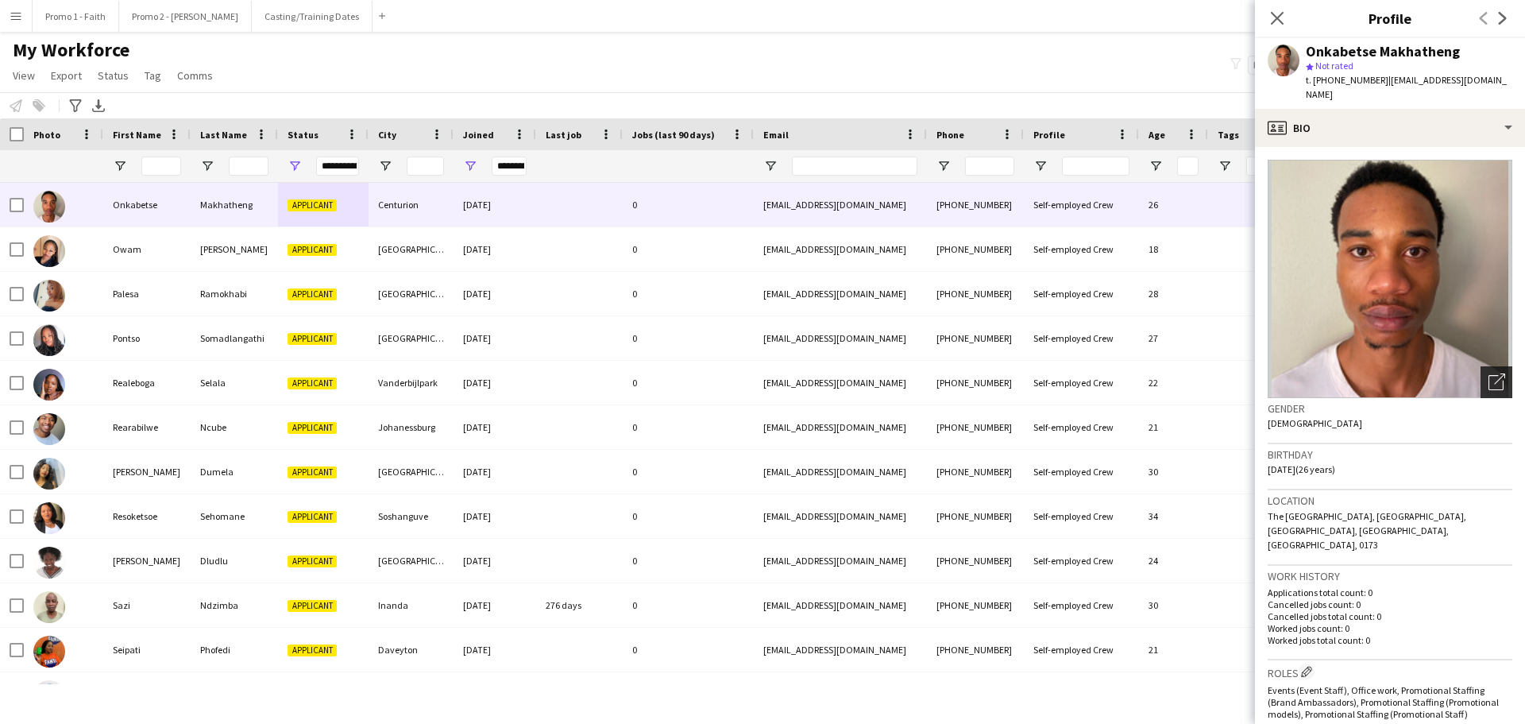
click at [1493, 366] on div "Open photos pop-in" at bounding box center [1497, 382] width 32 height 32
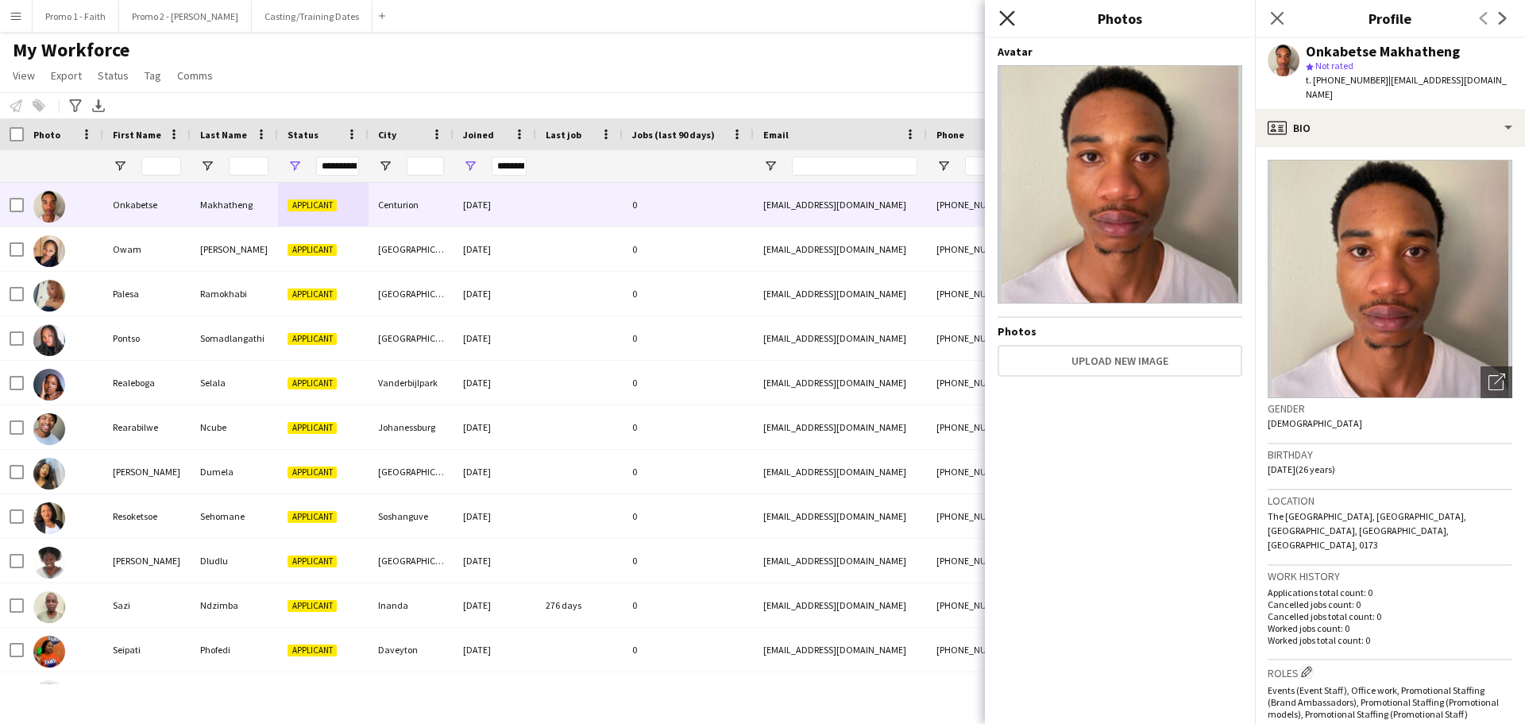
click at [1000, 13] on icon "Close pop-in" at bounding box center [1006, 17] width 15 height 15
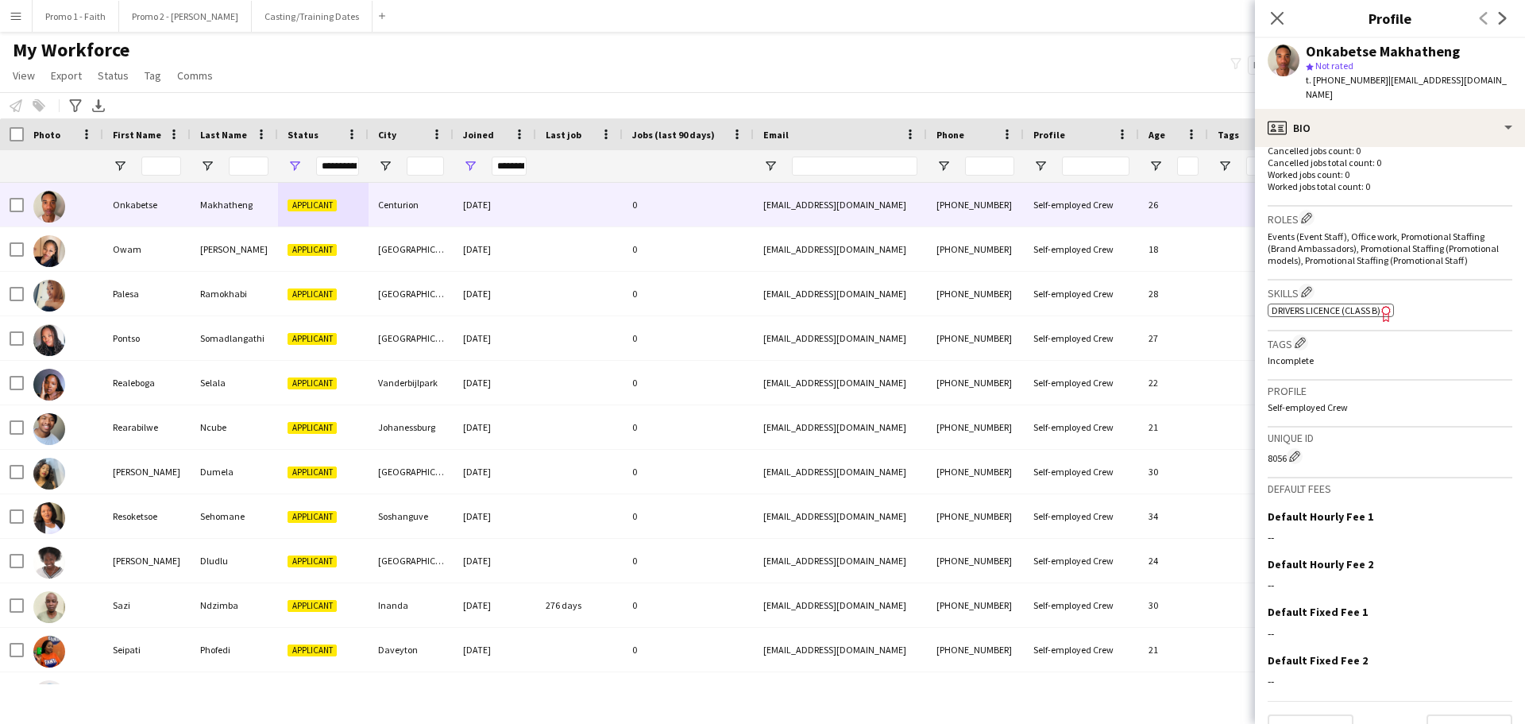
scroll to position [459, 0]
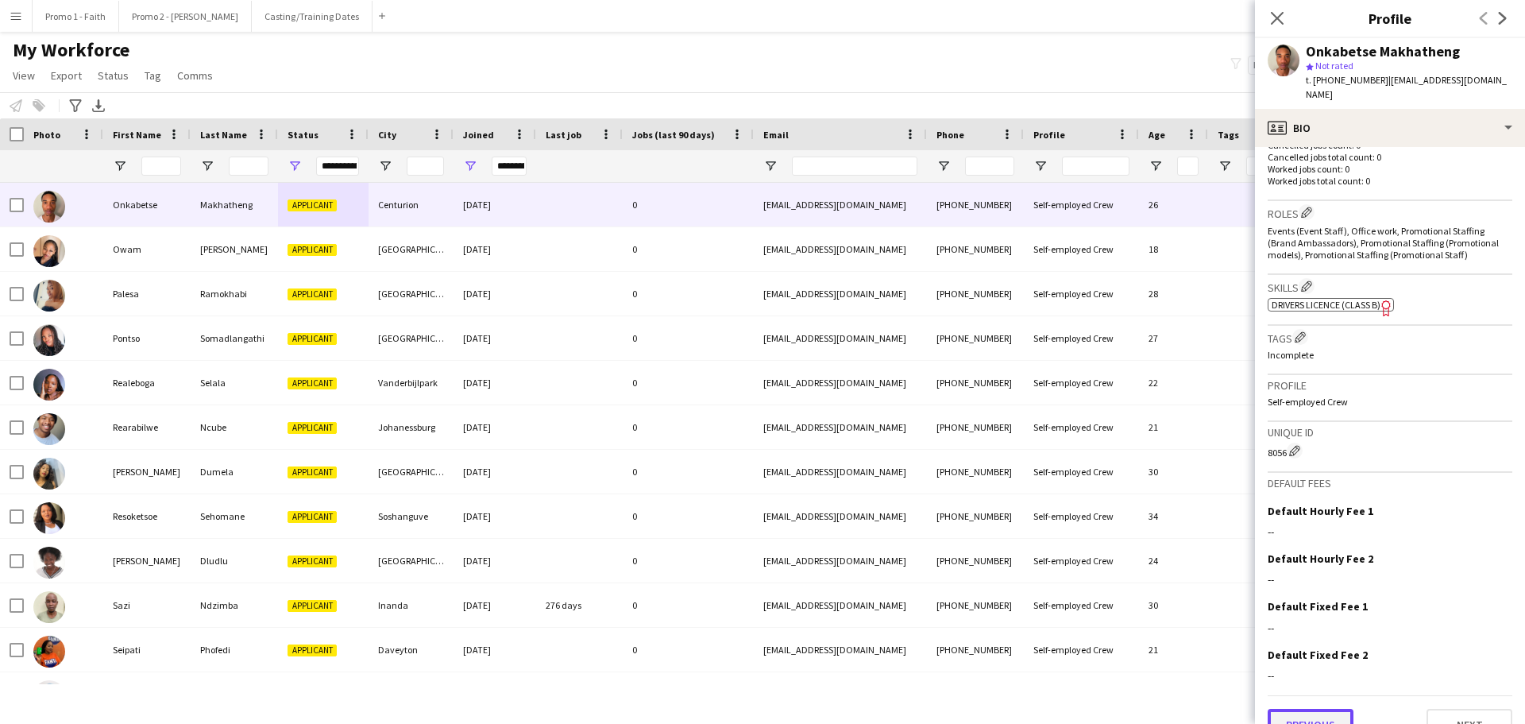
click at [1304, 709] on button "Previous" at bounding box center [1311, 725] width 86 height 32
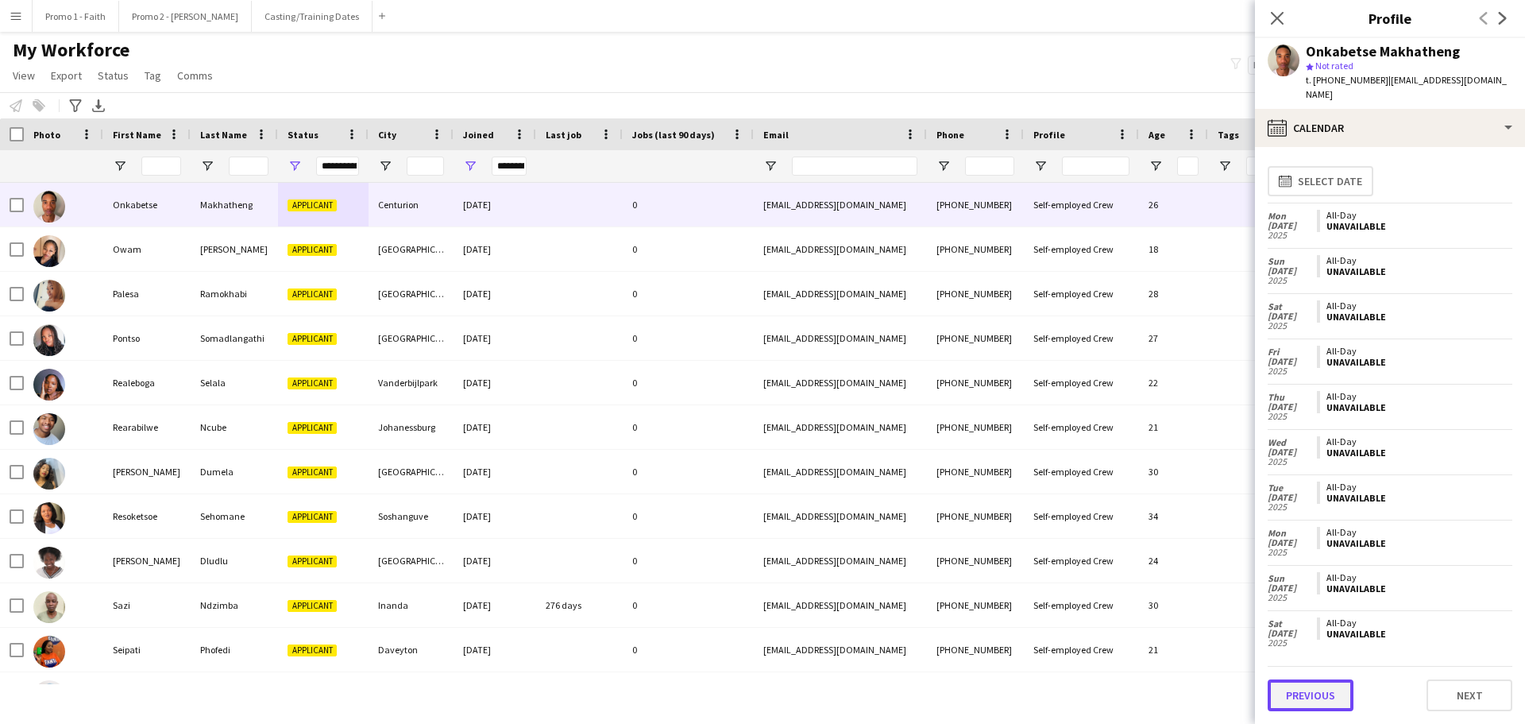
click at [1305, 691] on button "Previous" at bounding box center [1311, 695] width 86 height 32
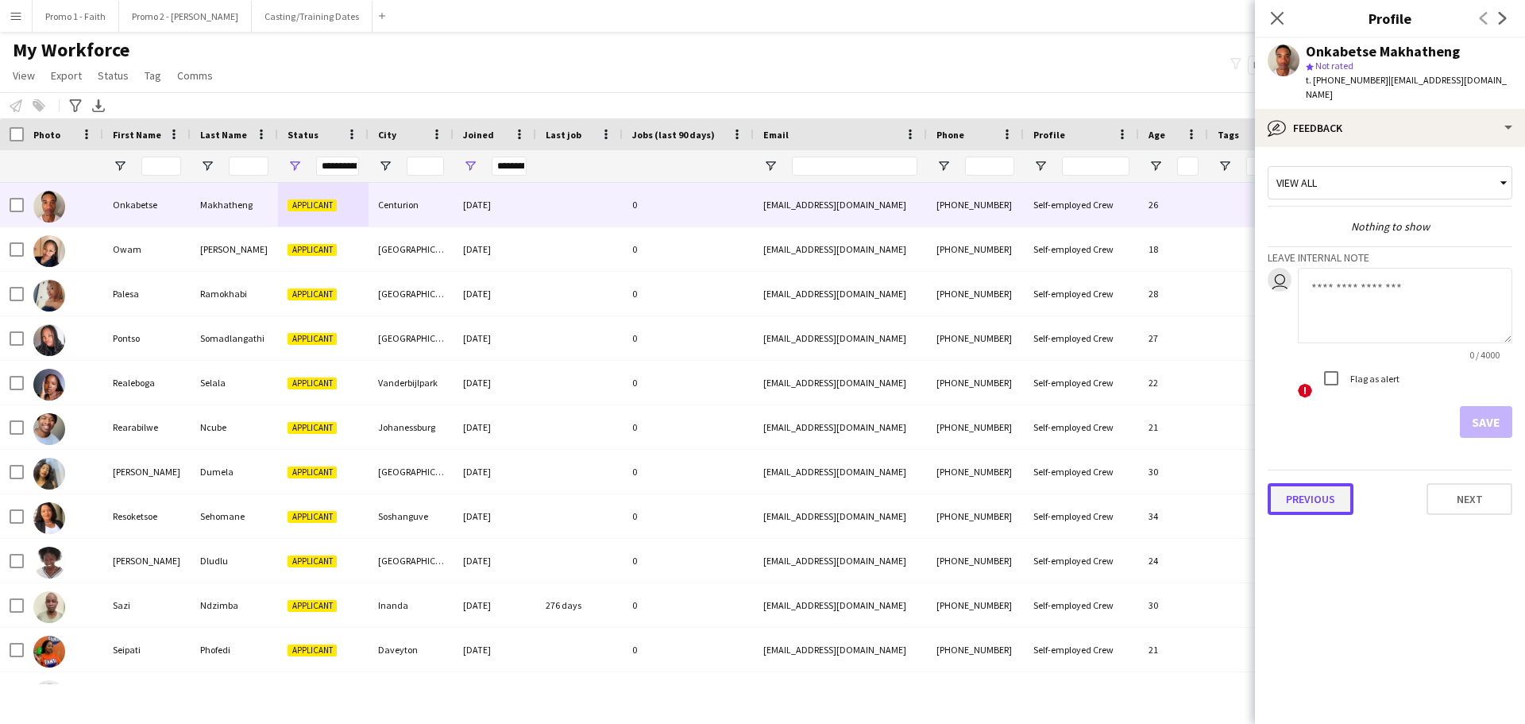
click at [1312, 483] on button "Previous" at bounding box center [1311, 499] width 86 height 32
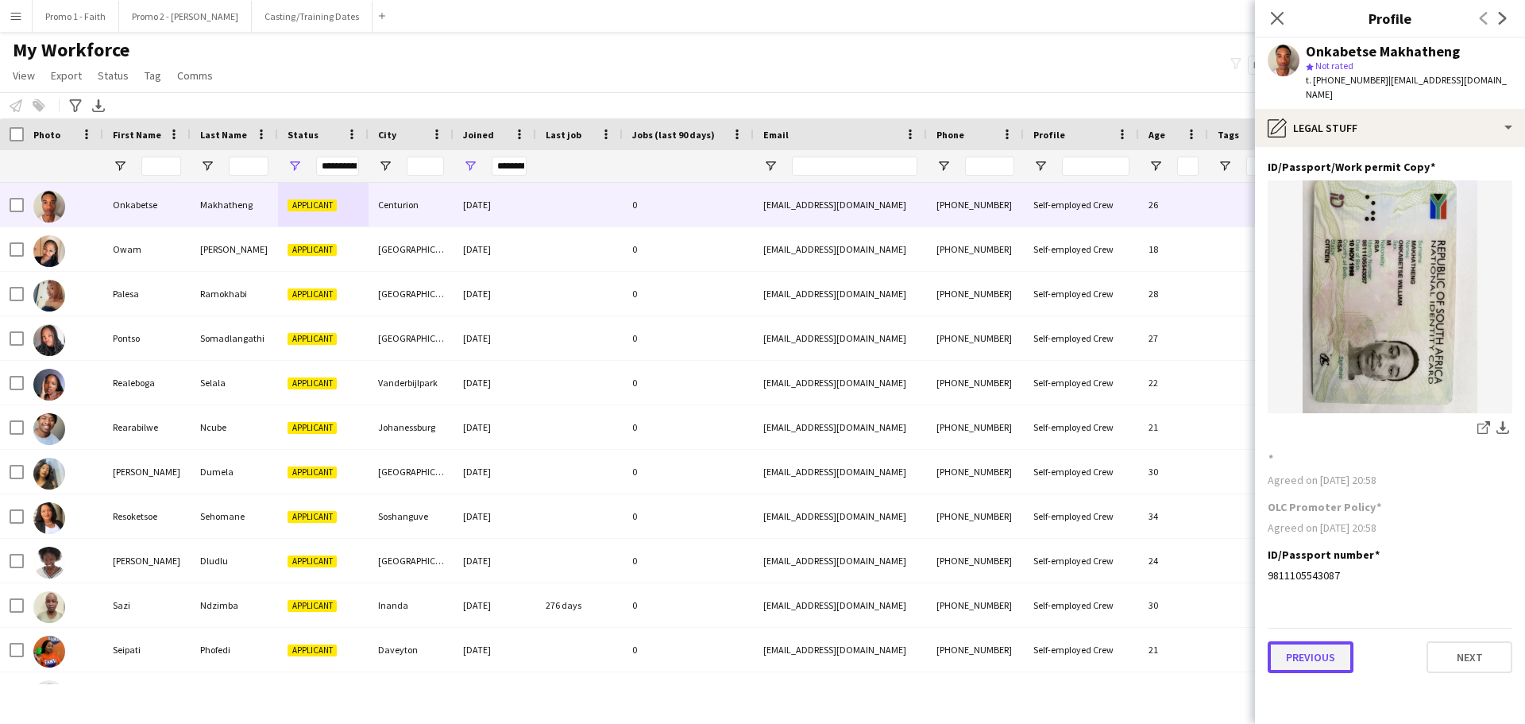
click at [1319, 641] on button "Previous" at bounding box center [1311, 657] width 86 height 32
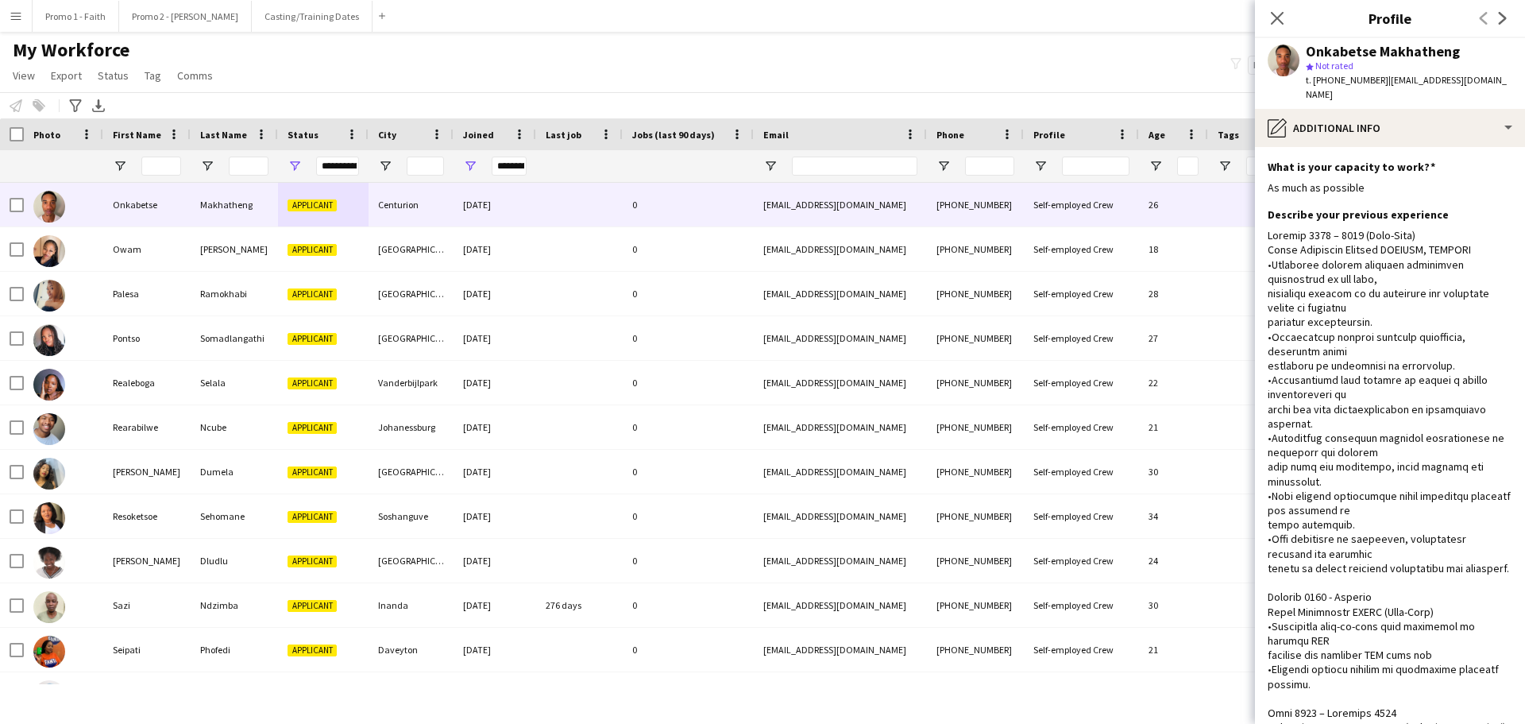
scroll to position [624, 0]
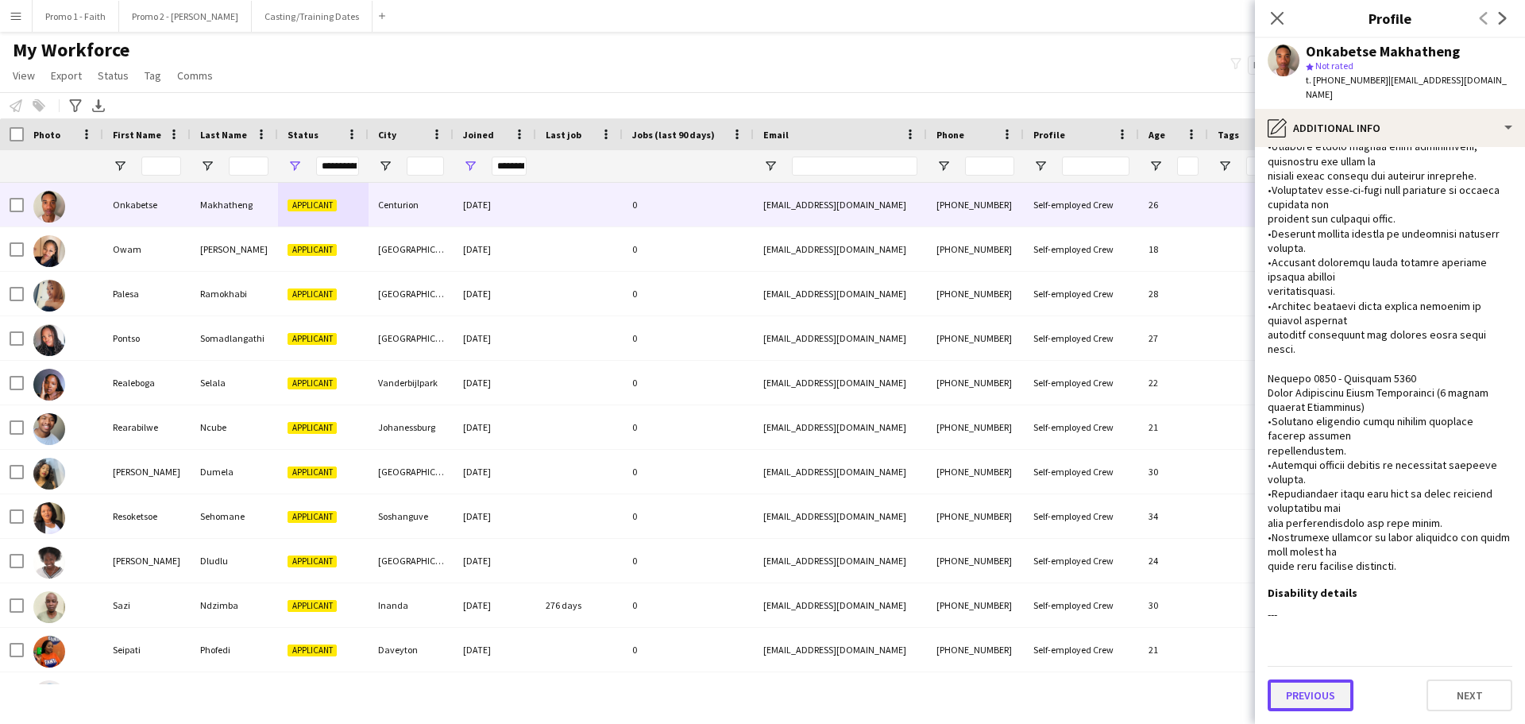
click at [1324, 691] on button "Previous" at bounding box center [1311, 695] width 86 height 32
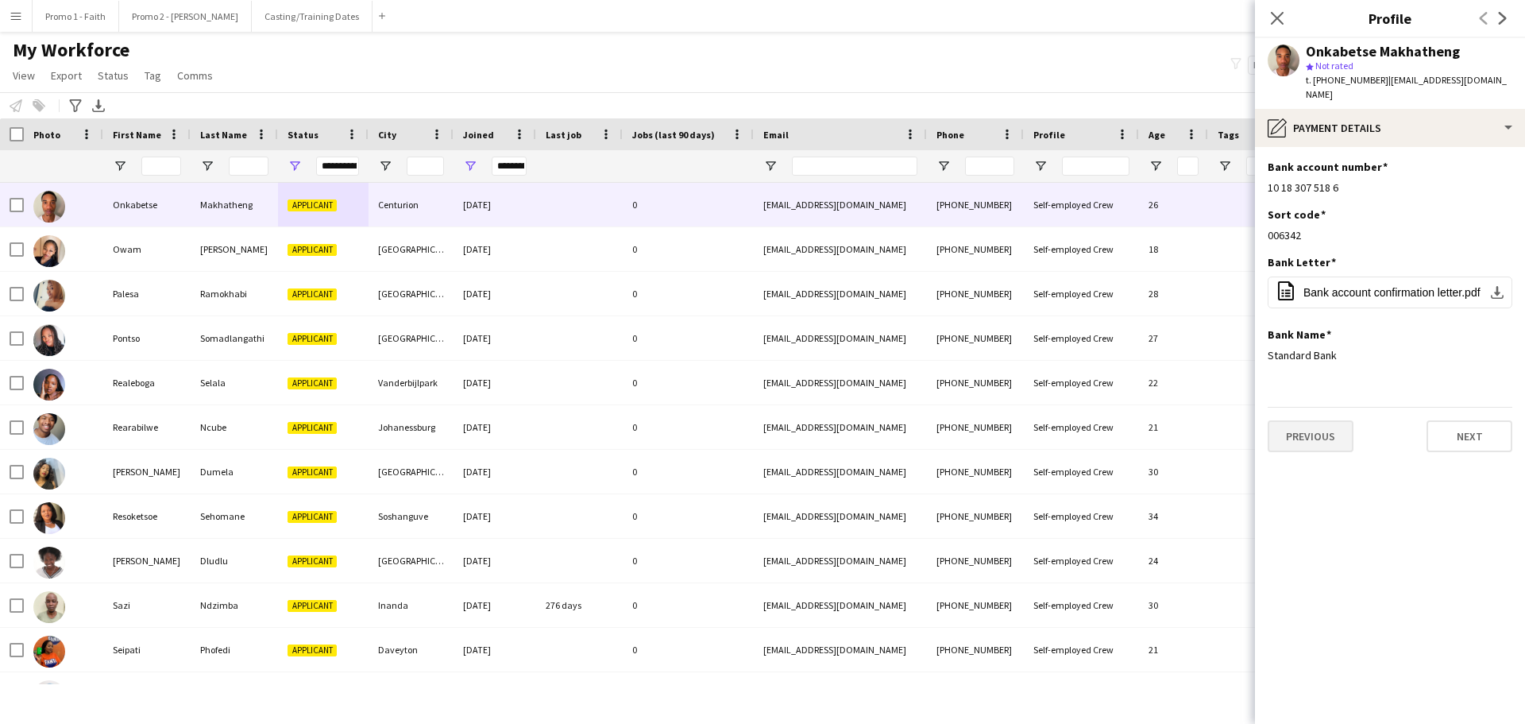
scroll to position [0, 0]
click at [1339, 426] on button "Previous" at bounding box center [1311, 436] width 86 height 32
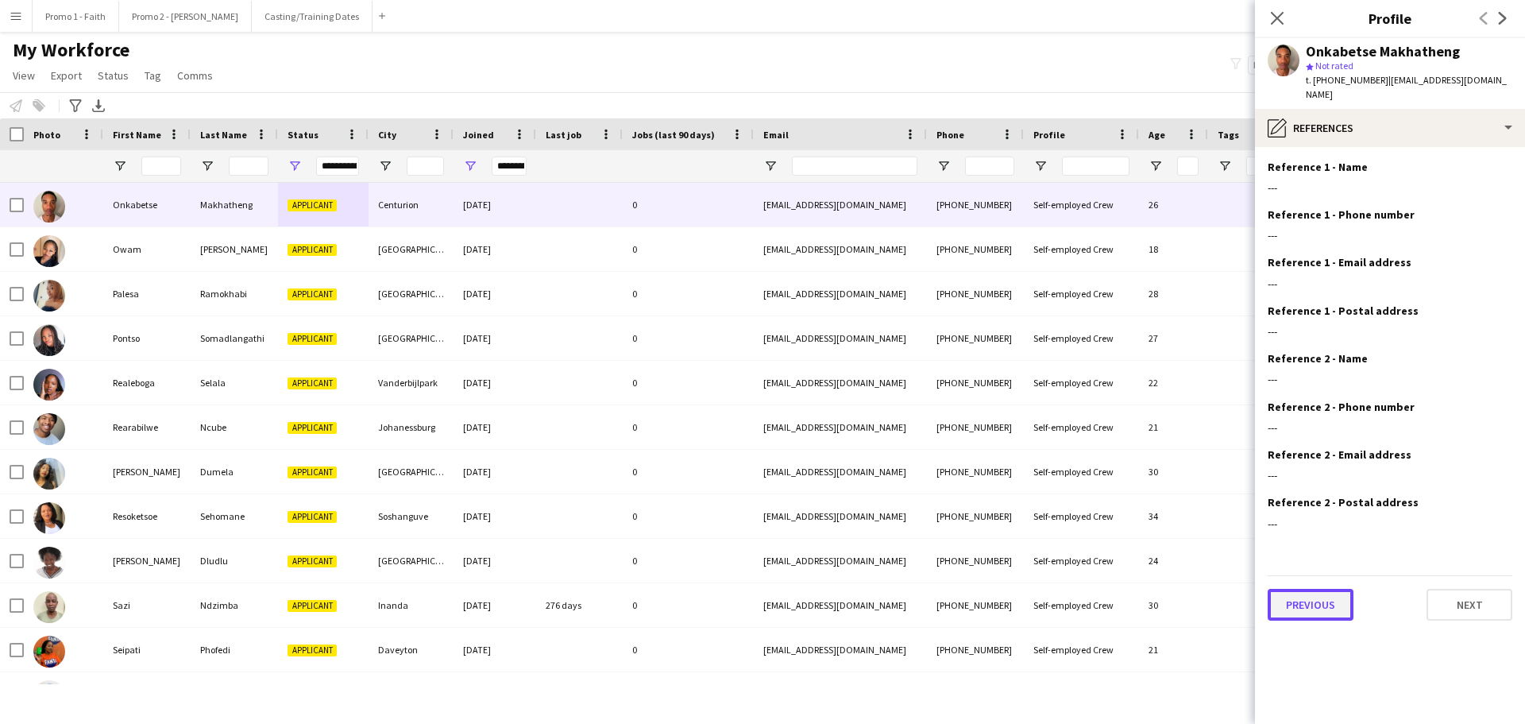
click at [1300, 593] on button "Previous" at bounding box center [1311, 605] width 86 height 32
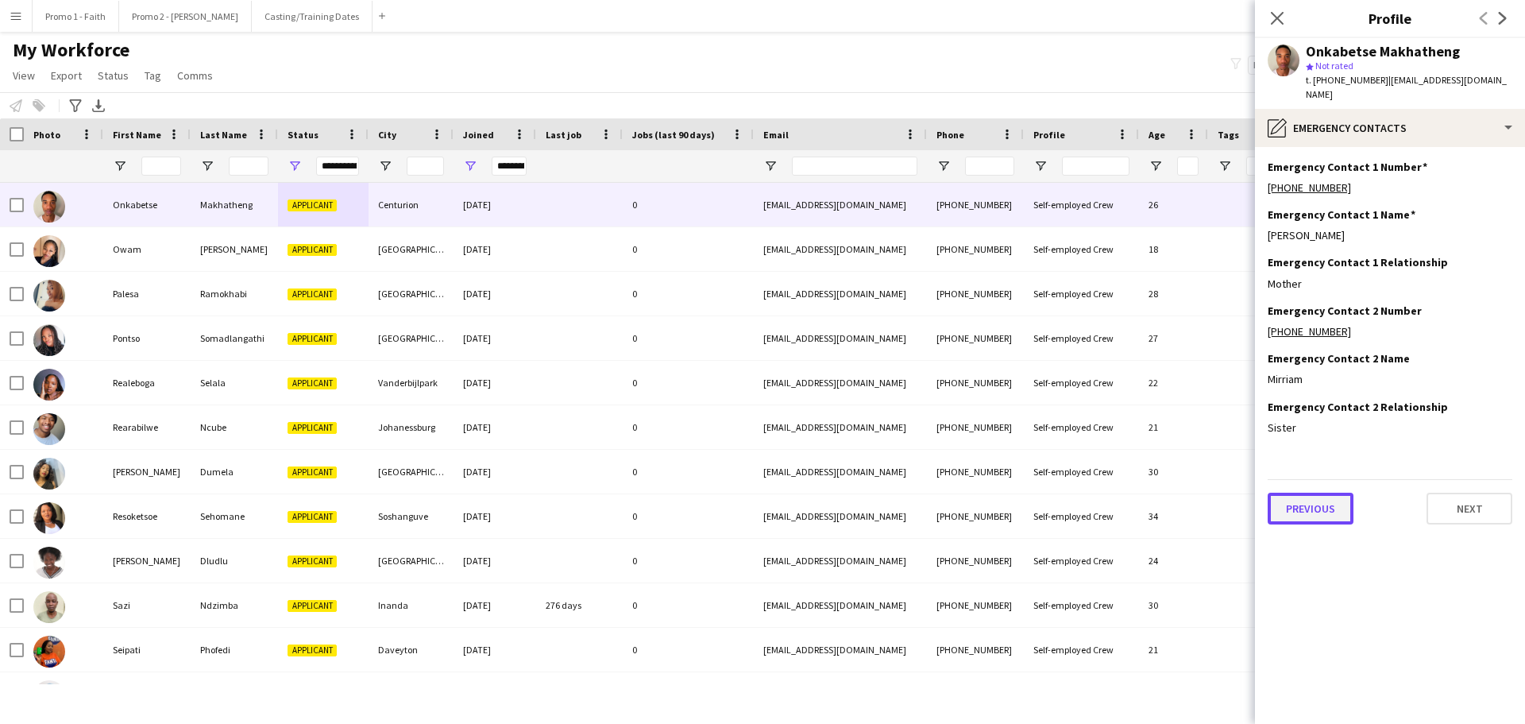
click at [1310, 496] on button "Previous" at bounding box center [1311, 509] width 86 height 32
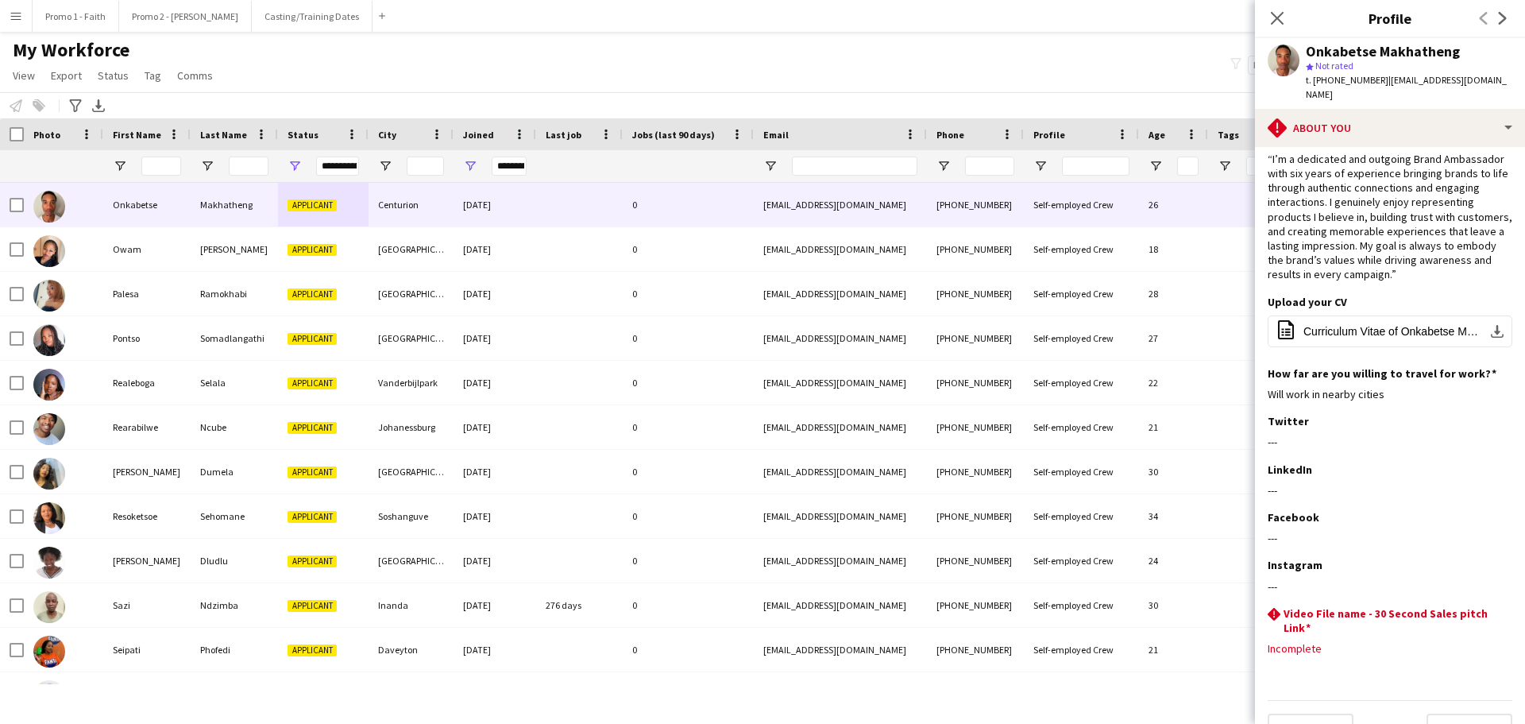
scroll to position [48, 0]
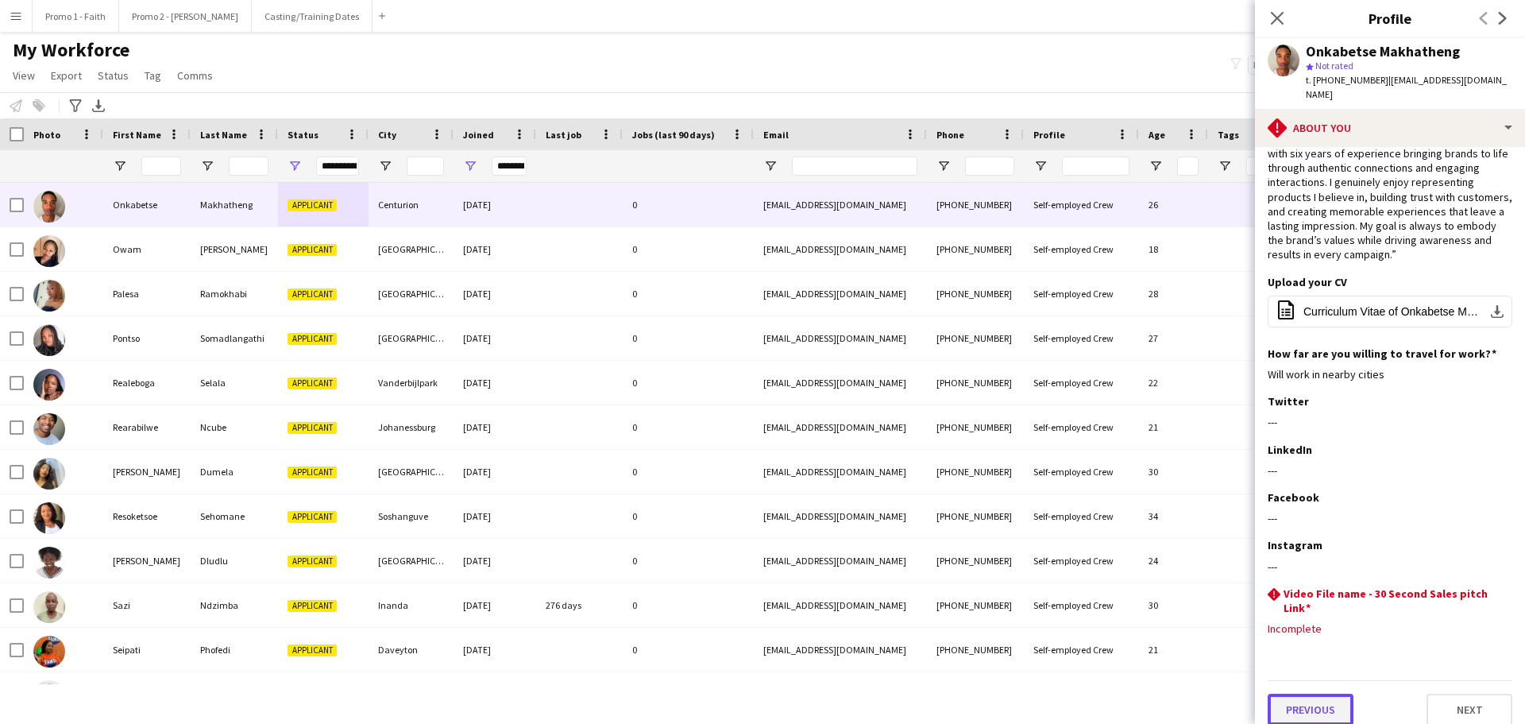
click at [1331, 694] on button "Previous" at bounding box center [1311, 709] width 86 height 32
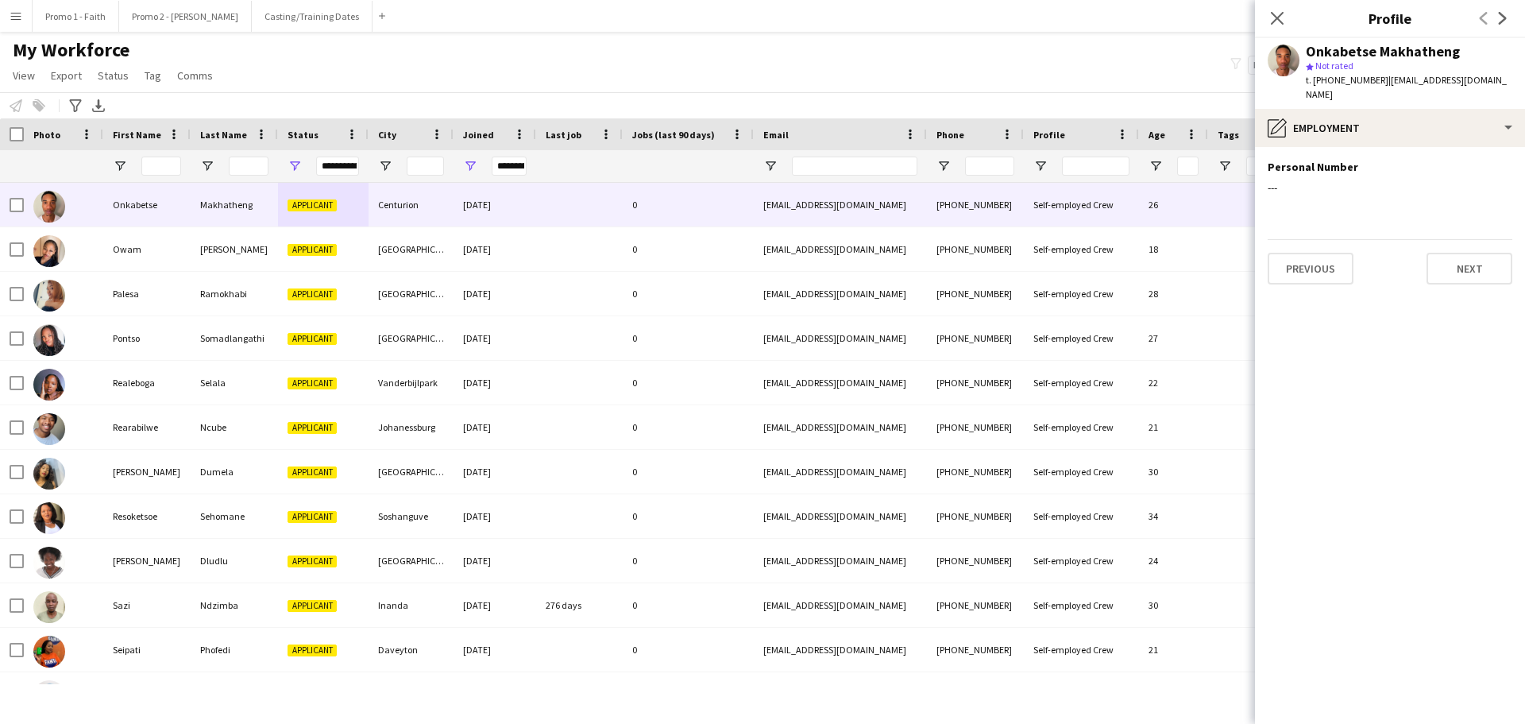
scroll to position [0, 0]
click at [1326, 257] on button "Previous" at bounding box center [1311, 269] width 86 height 32
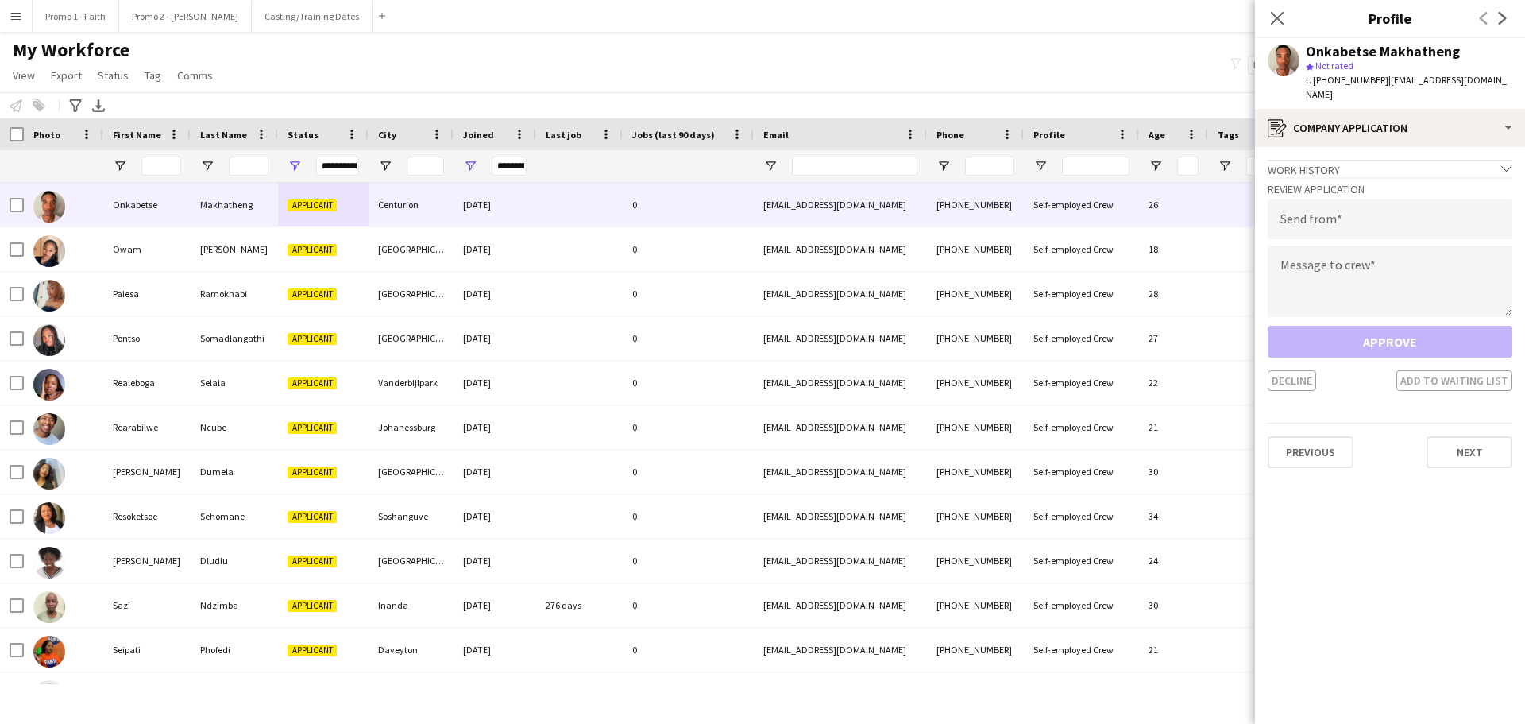
drag, startPoint x: 1375, startPoint y: 79, endPoint x: 1499, endPoint y: 79, distance: 123.9
click at [1499, 79] on app-profile-header "Onkabetse Makhatheng star Not rated t. [PHONE_NUMBER] | [EMAIL_ADDRESS][DOMAIN_…" at bounding box center [1390, 73] width 270 height 71
copy span "[EMAIL_ADDRESS][DOMAIN_NAME]"
click at [1311, 213] on input "email" at bounding box center [1390, 219] width 245 height 40
paste input "**********"
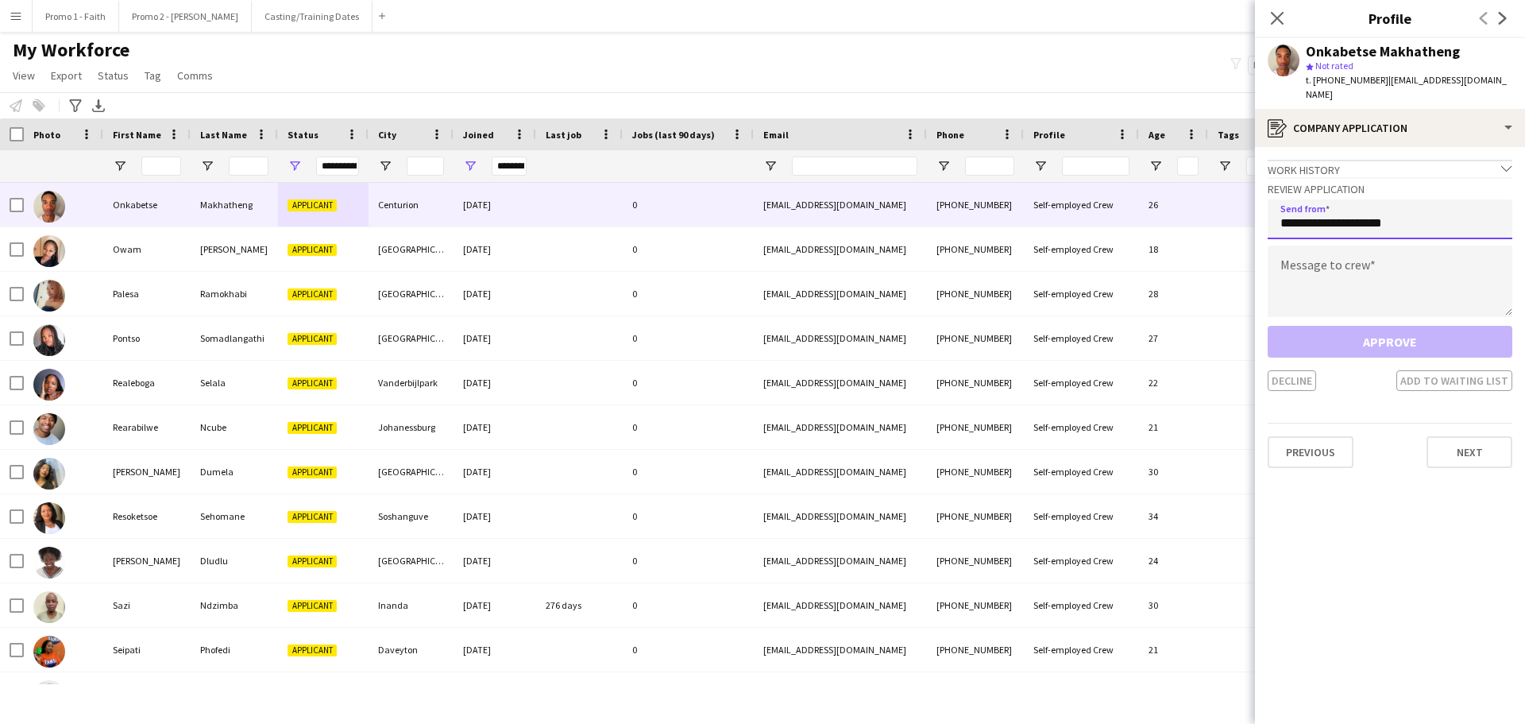
type input "**********"
click at [1290, 254] on textarea at bounding box center [1390, 280] width 245 height 71
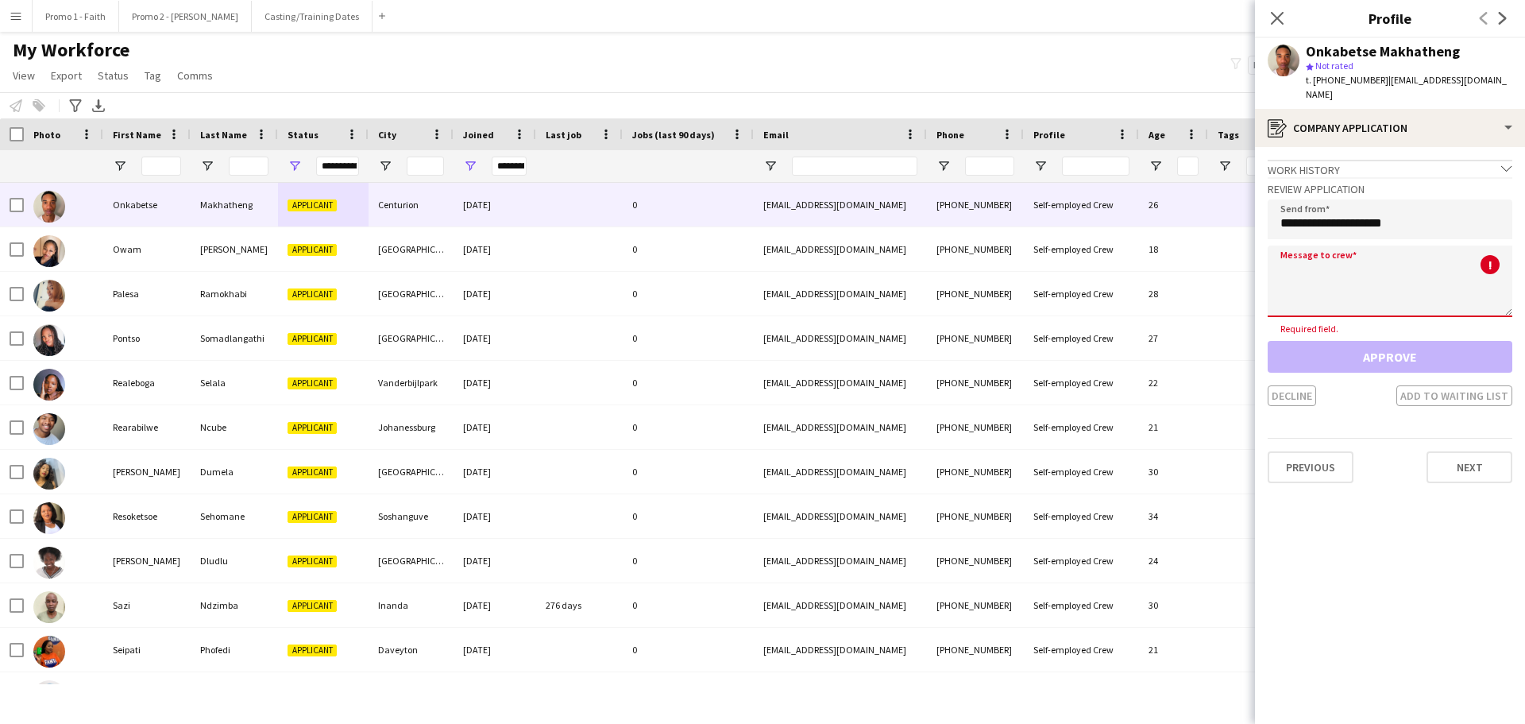
paste textarea "**********"
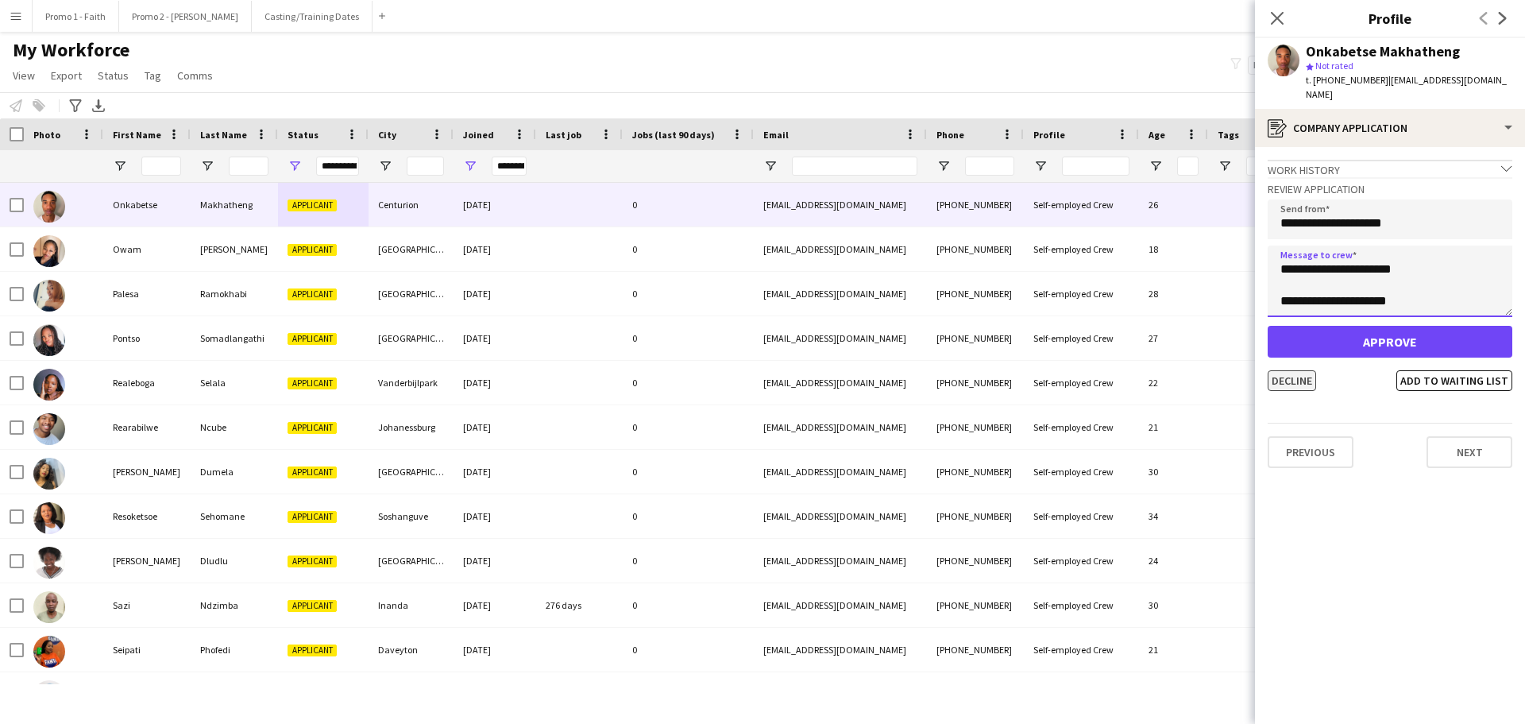
type textarea "**********"
click at [1291, 370] on button "Decline" at bounding box center [1292, 380] width 48 height 21
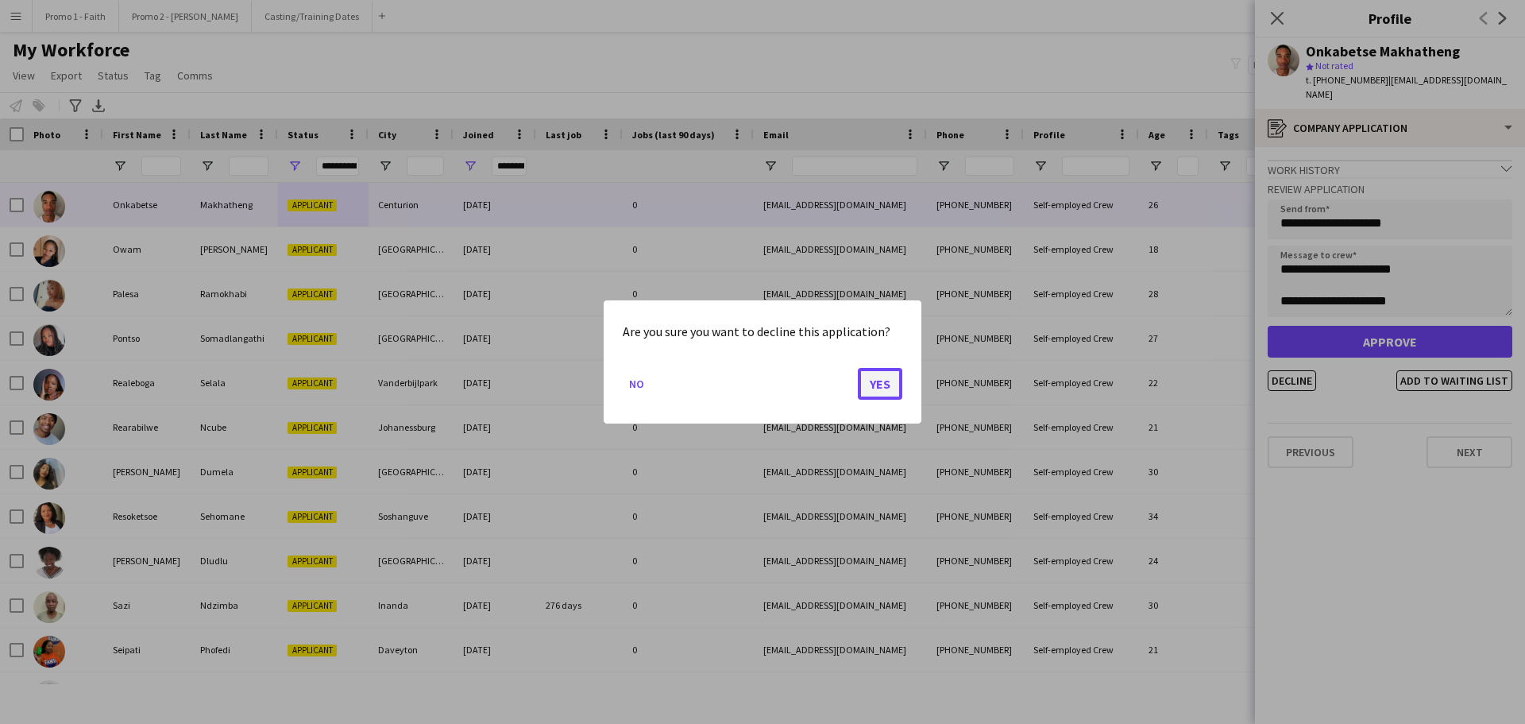
click at [886, 392] on button "Yes" at bounding box center [880, 384] width 44 height 32
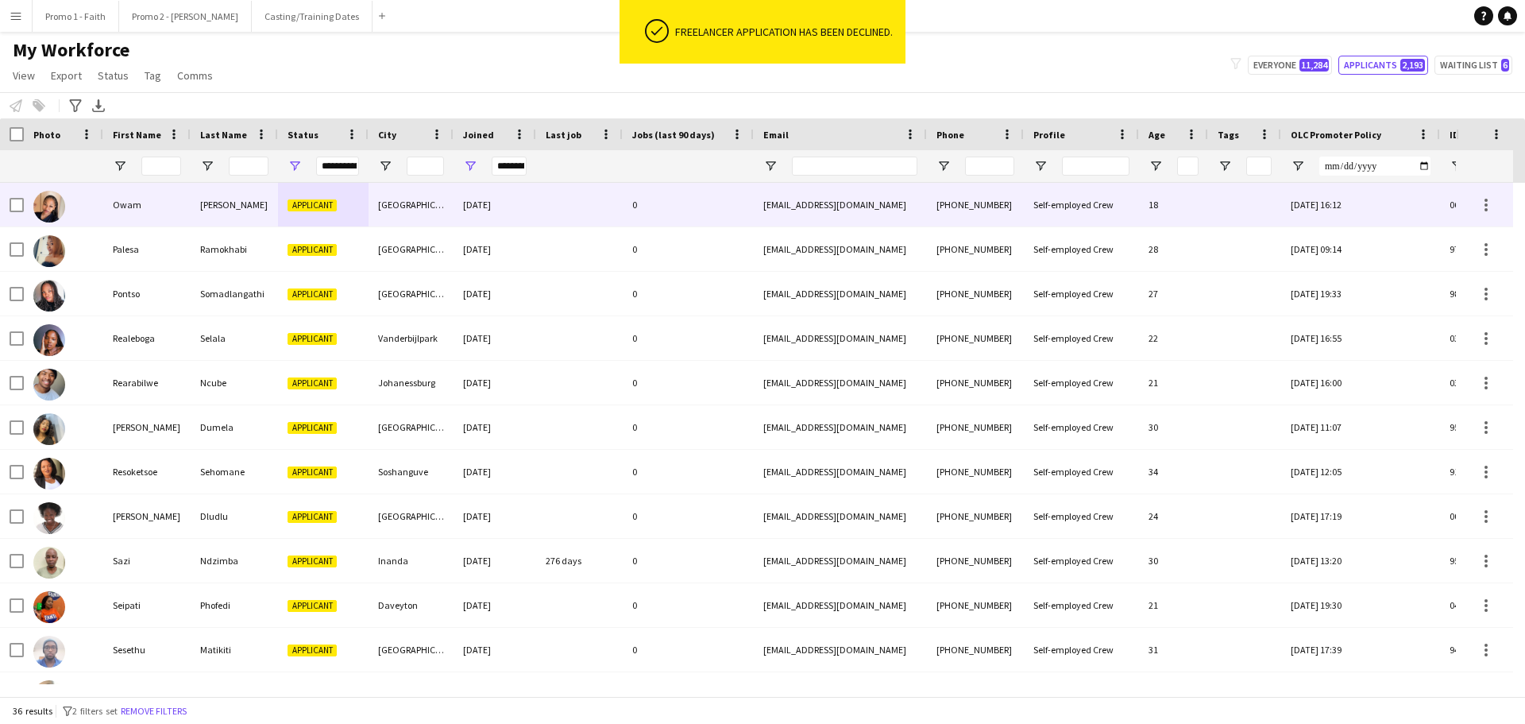
click at [353, 207] on div "Applicant" at bounding box center [323, 205] width 91 height 44
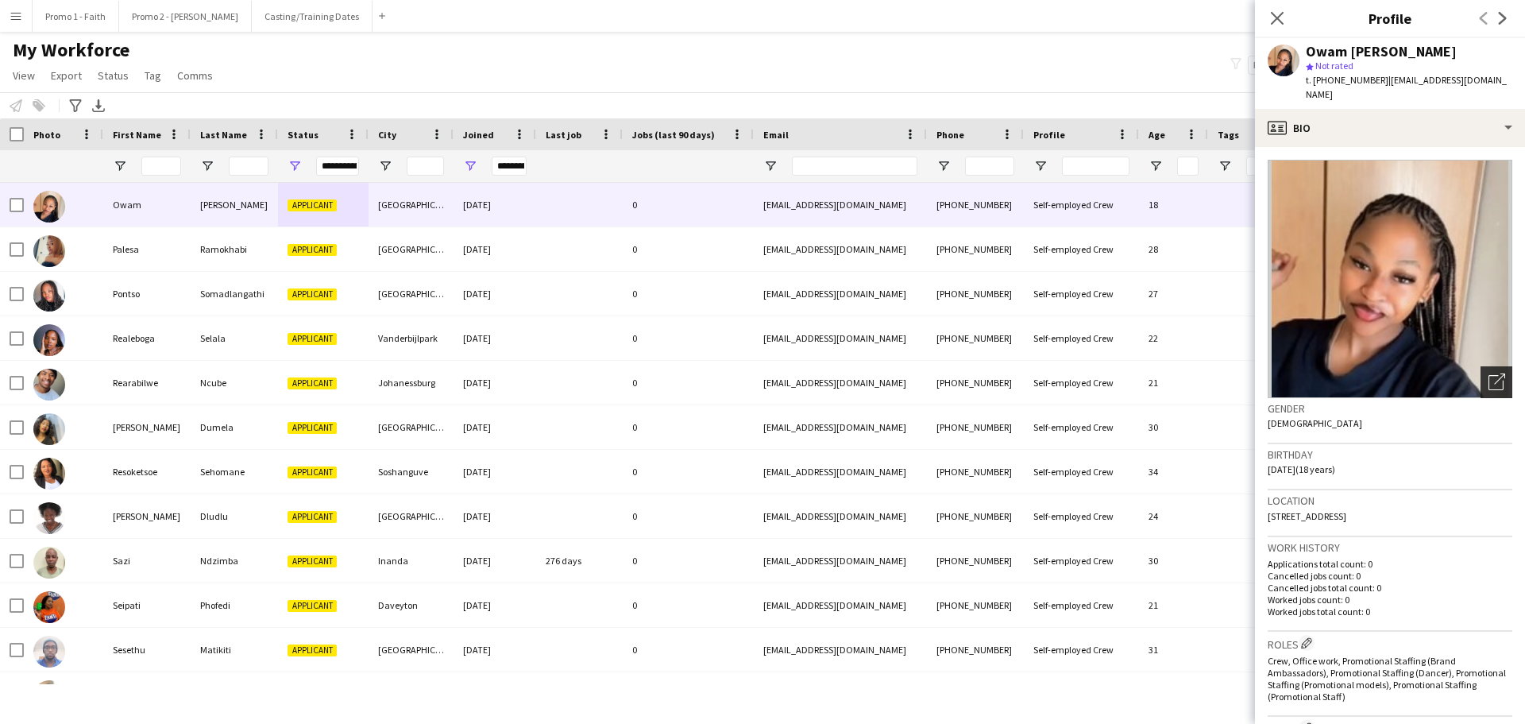
click at [1489, 373] on icon "Open photos pop-in" at bounding box center [1497, 381] width 17 height 17
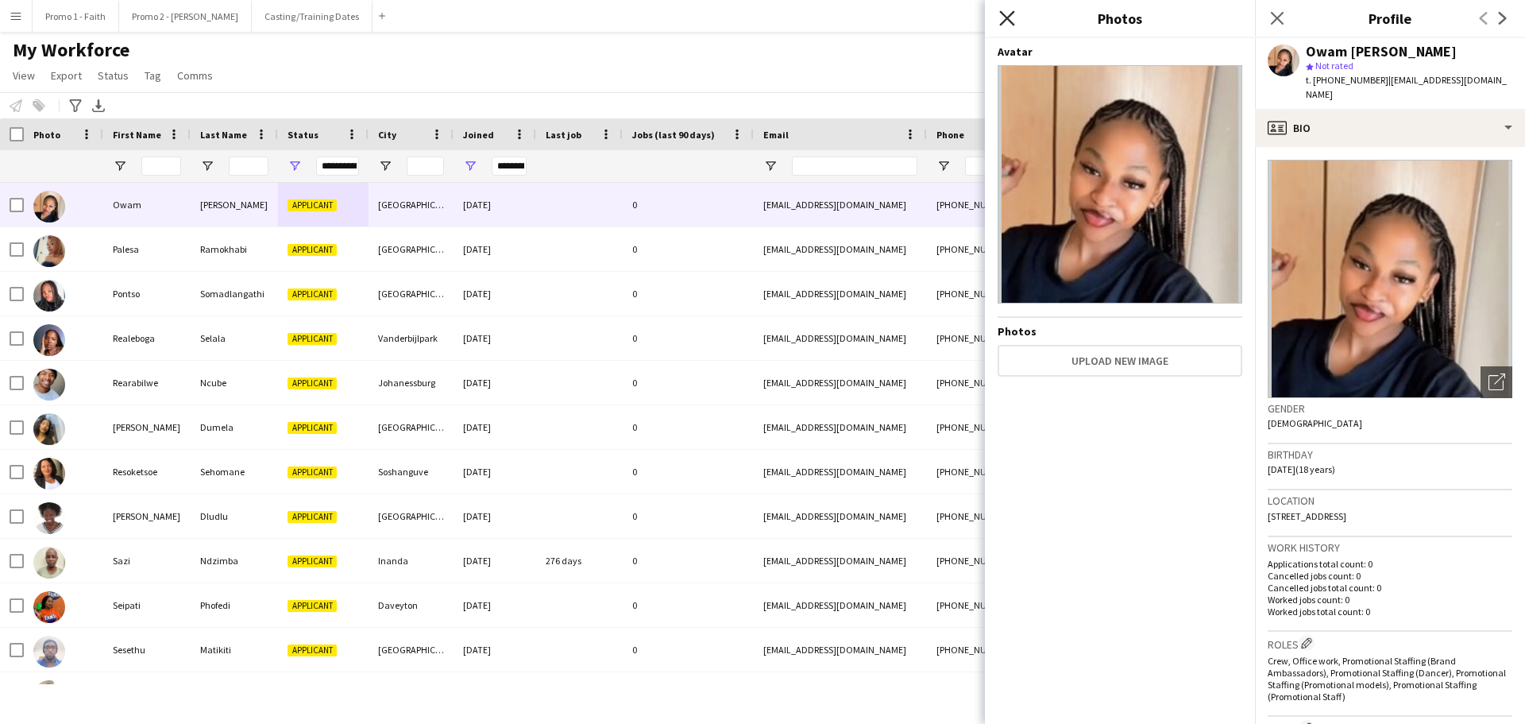
click at [1006, 17] on icon at bounding box center [1006, 17] width 15 height 15
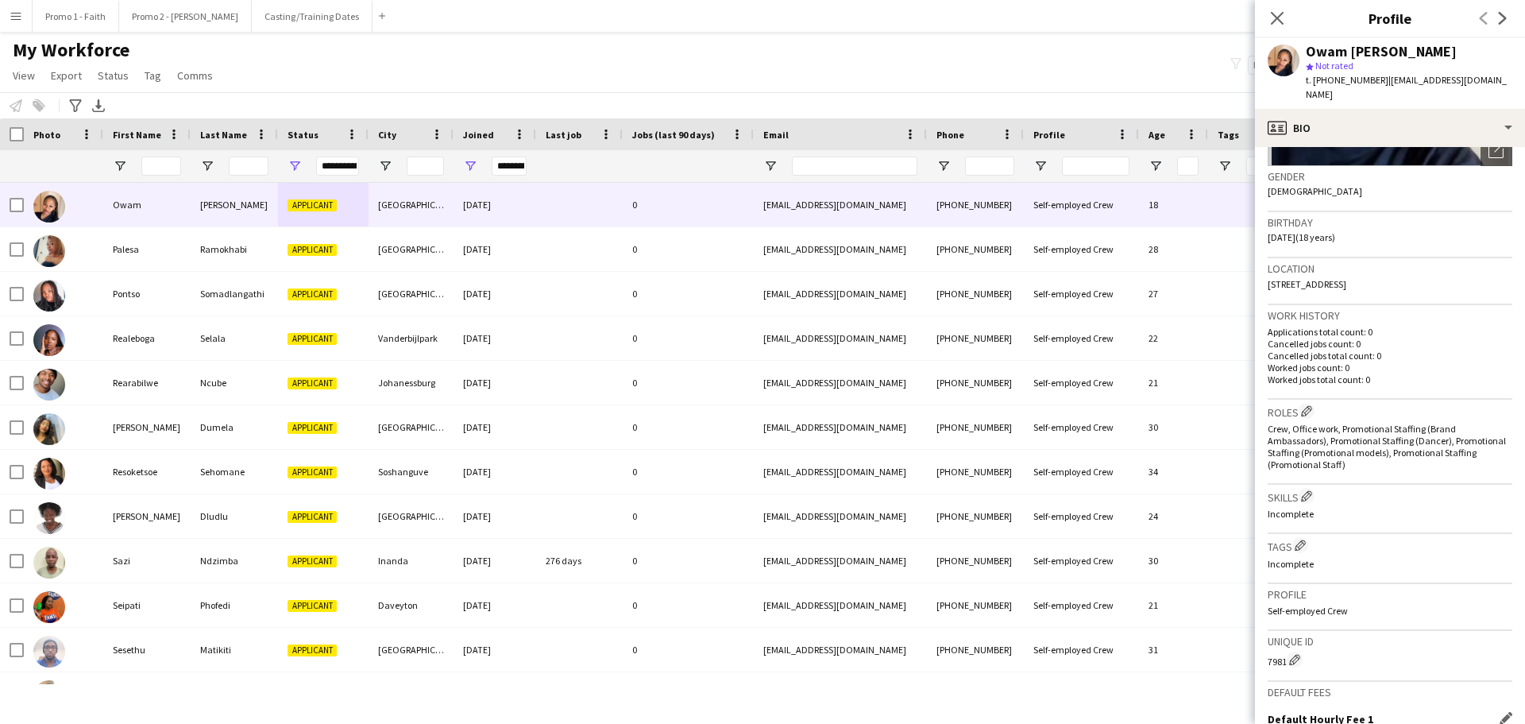
scroll to position [455, 0]
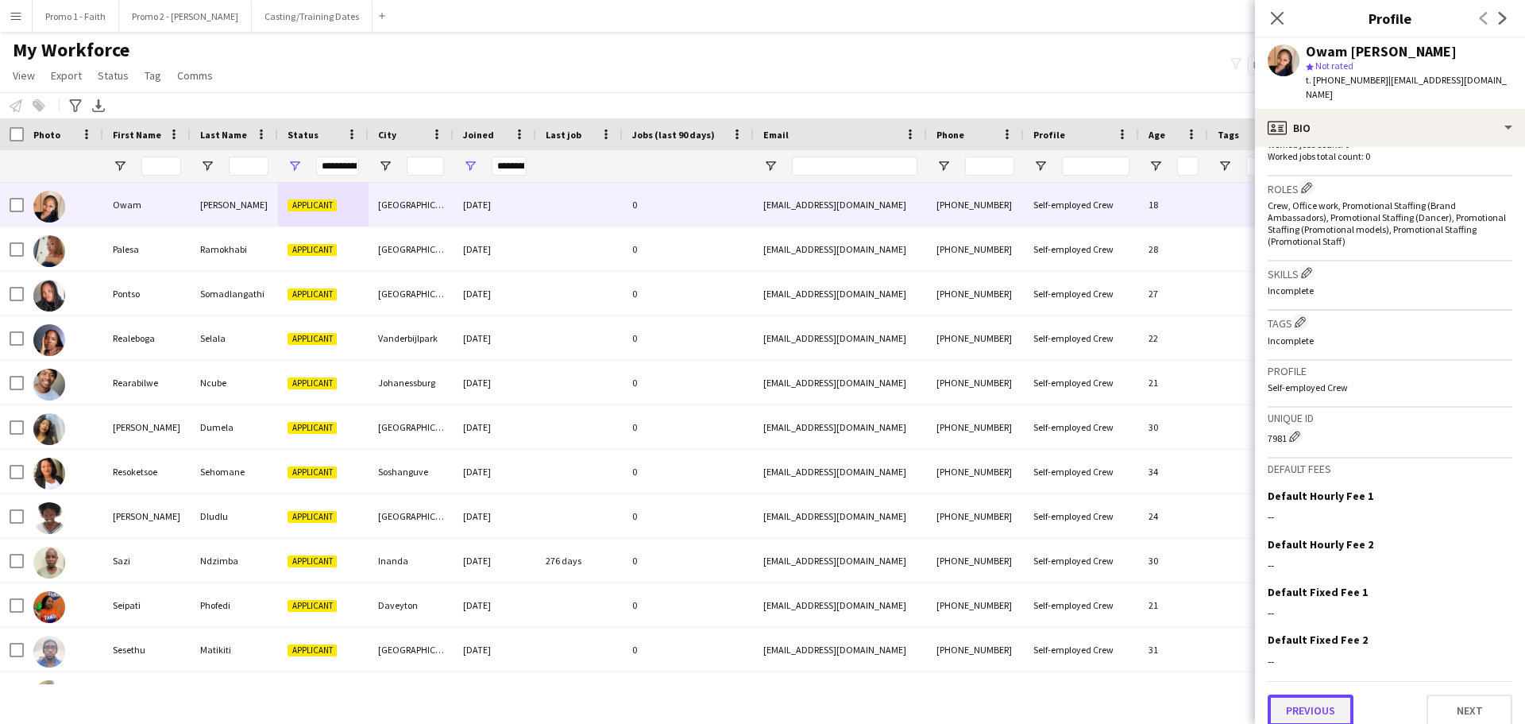
click at [1320, 694] on button "Previous" at bounding box center [1311, 710] width 86 height 32
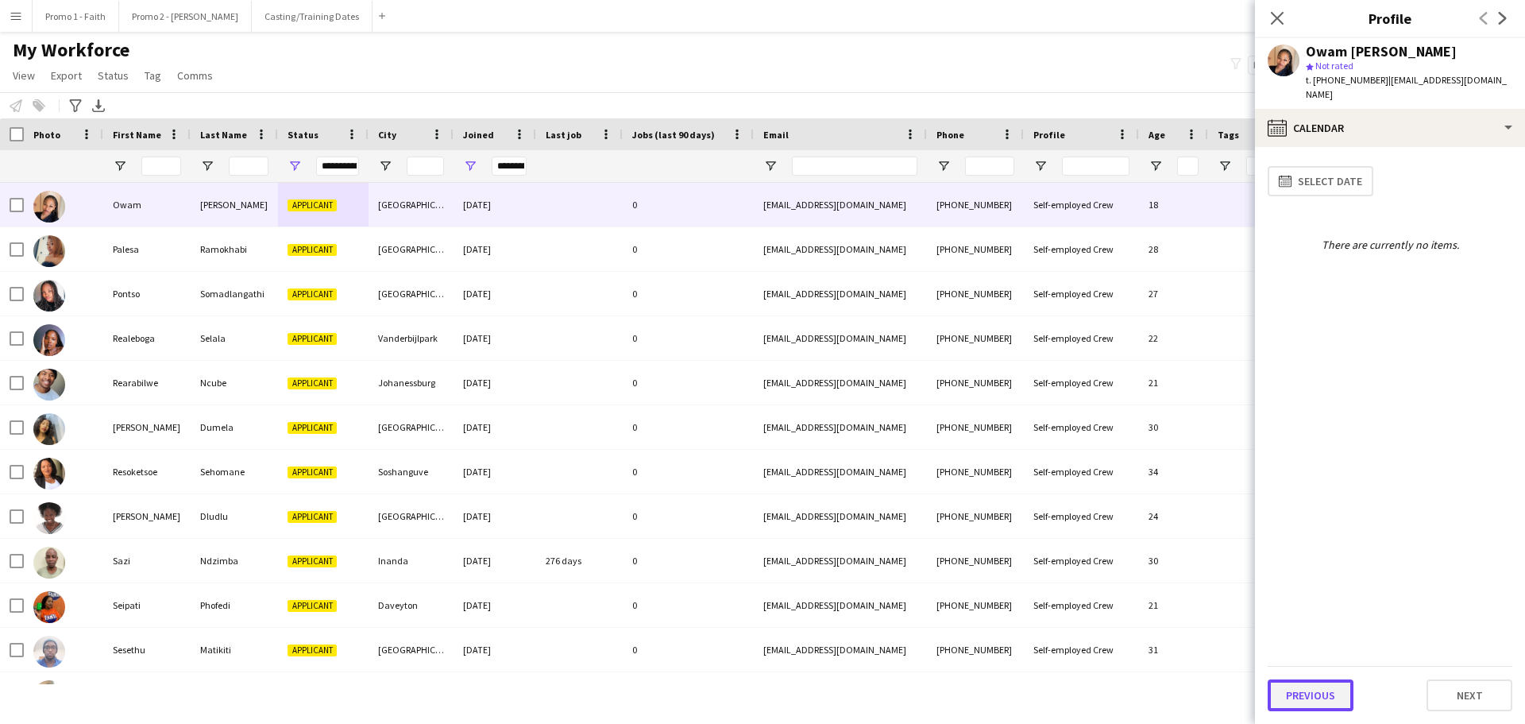
click at [1319, 690] on button "Previous" at bounding box center [1311, 695] width 86 height 32
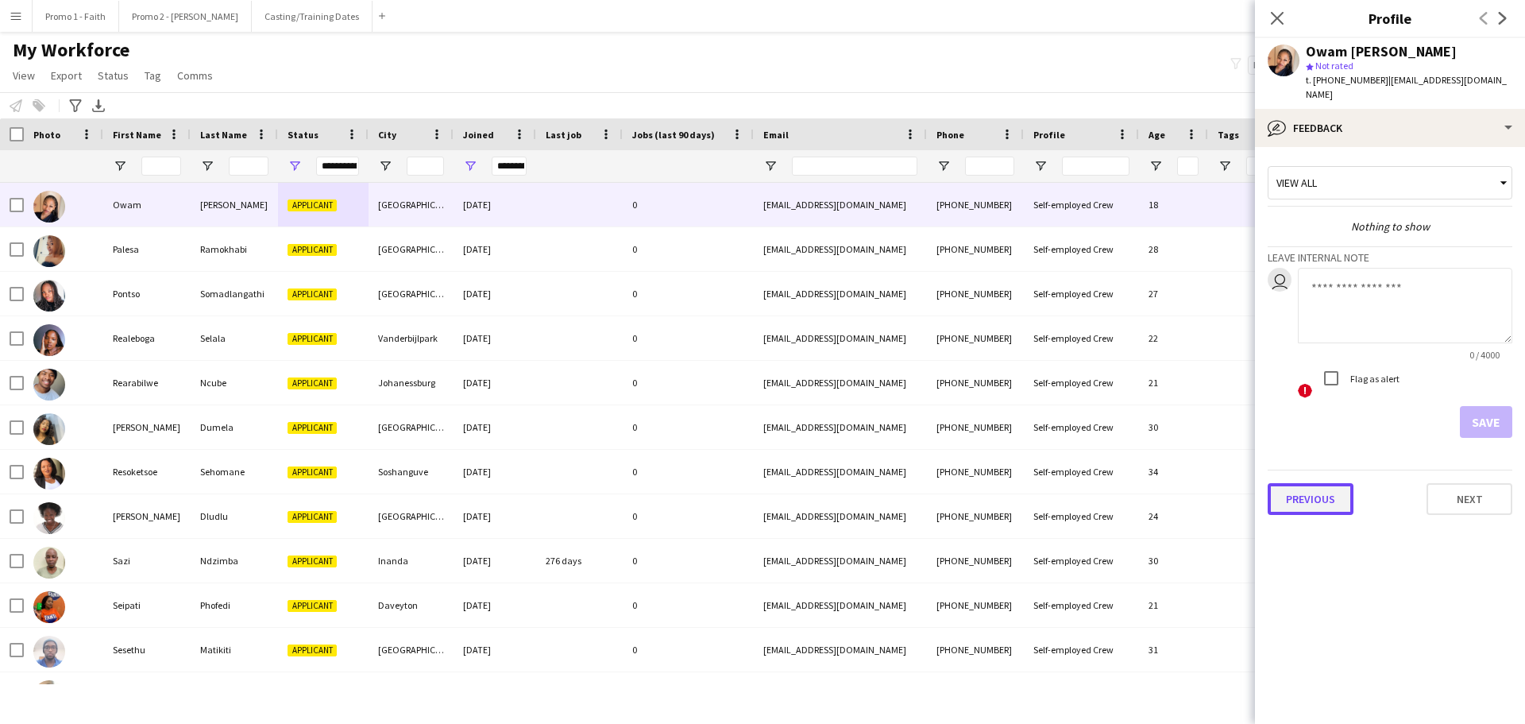
click at [1300, 486] on button "Previous" at bounding box center [1311, 499] width 86 height 32
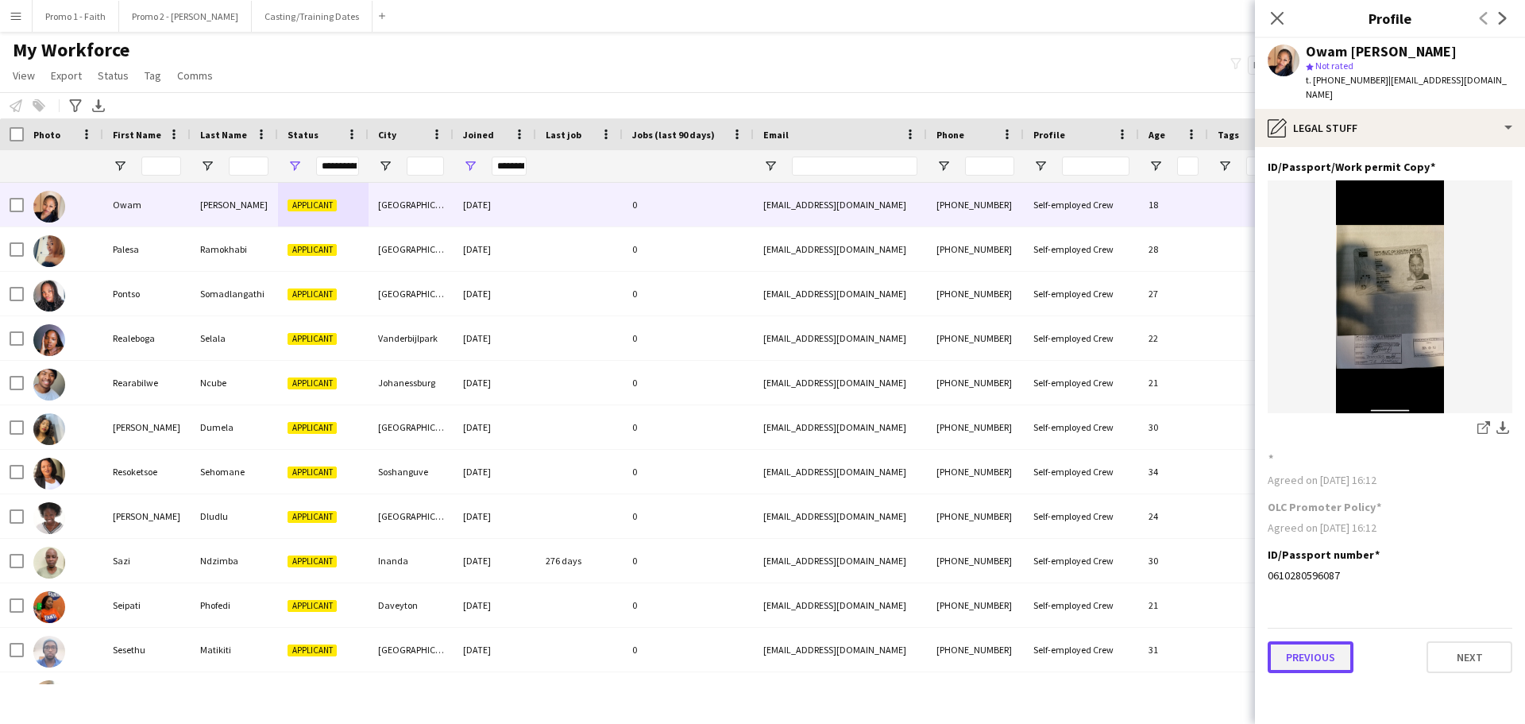
click at [1307, 649] on button "Previous" at bounding box center [1311, 657] width 86 height 32
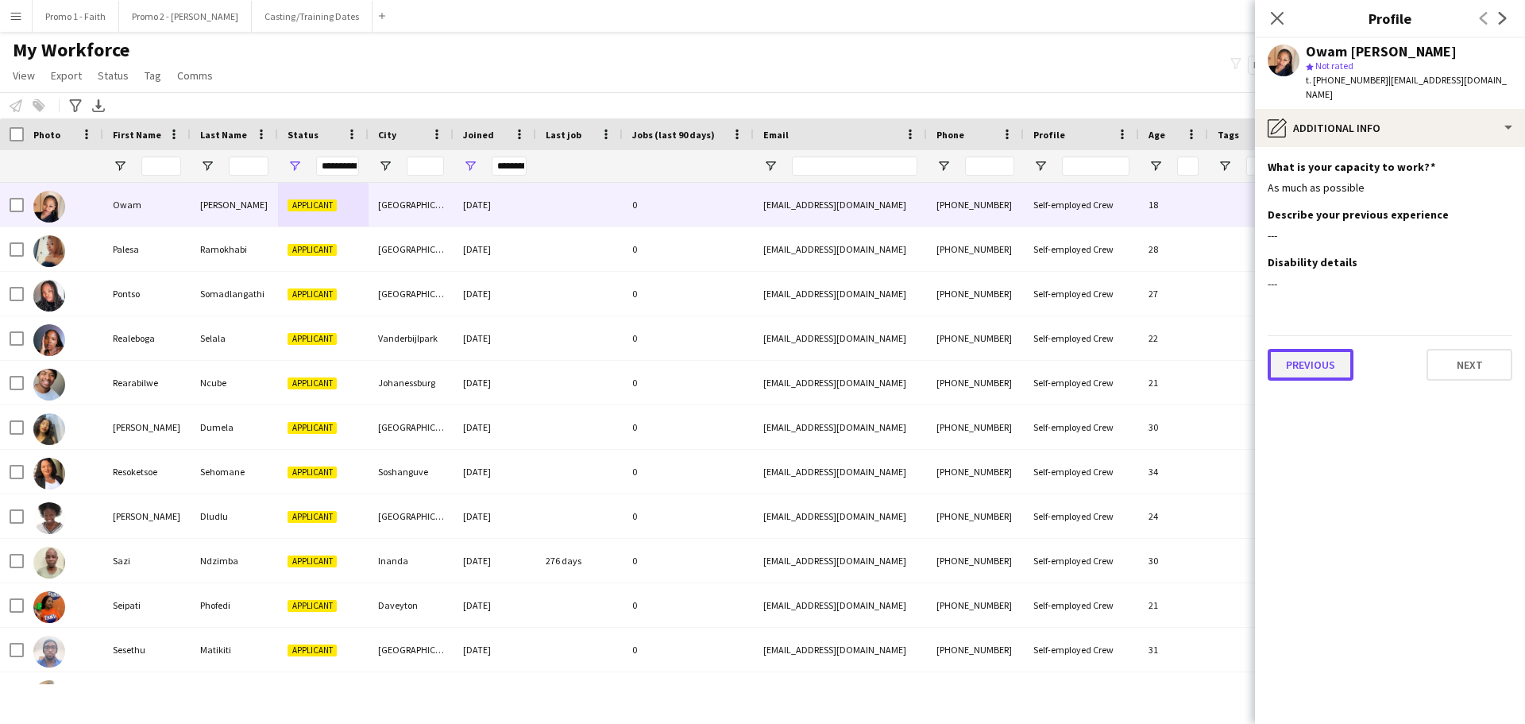
click at [1309, 362] on button "Previous" at bounding box center [1311, 365] width 86 height 32
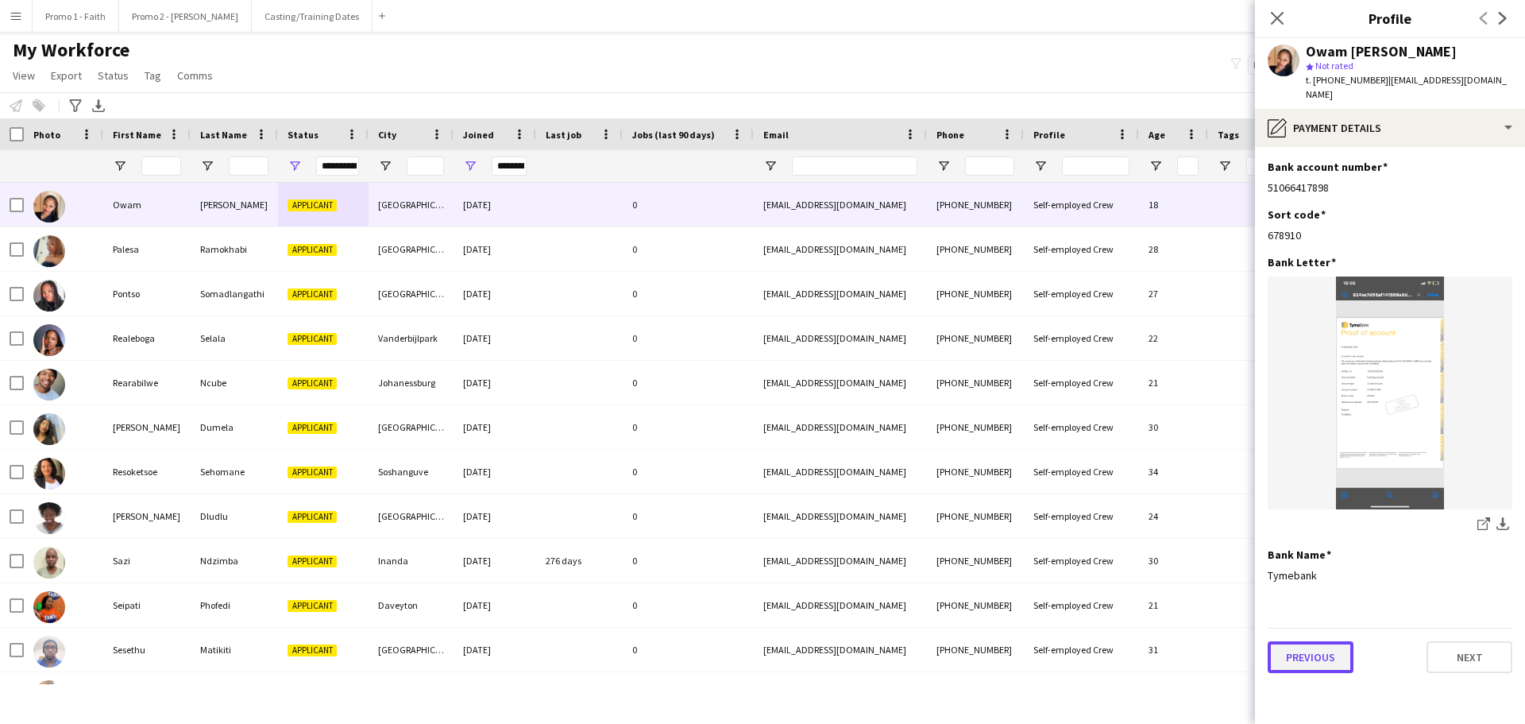
click at [1302, 651] on button "Previous" at bounding box center [1311, 657] width 86 height 32
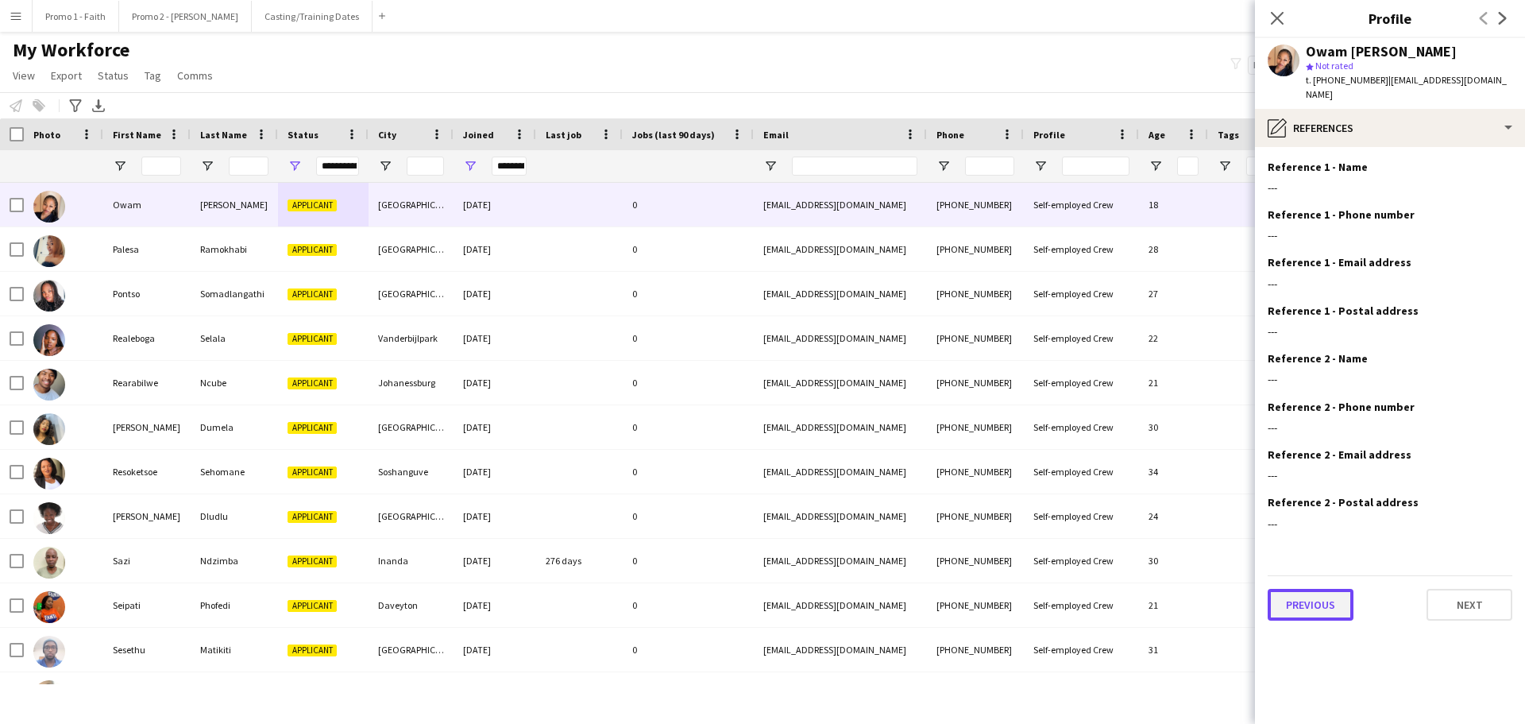
click at [1304, 589] on button "Previous" at bounding box center [1311, 605] width 86 height 32
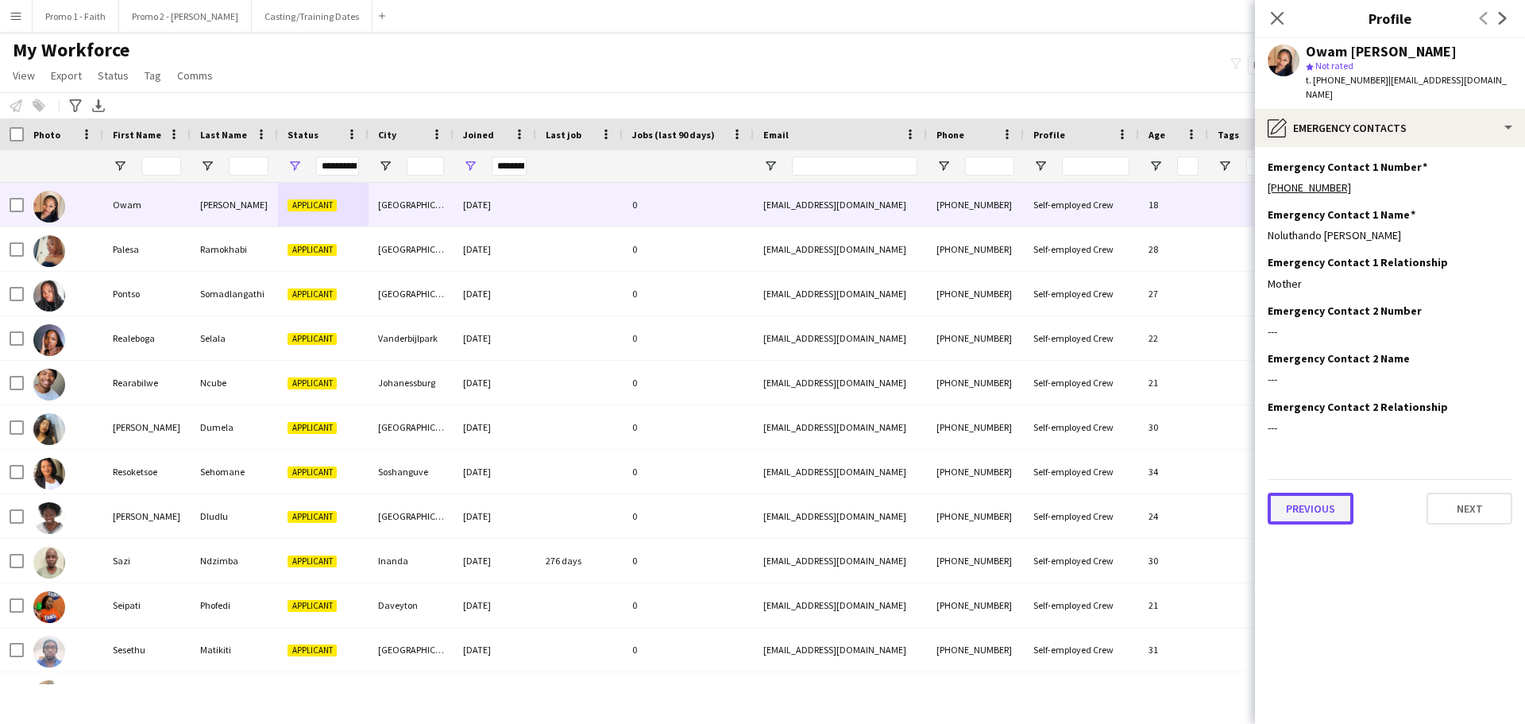
click at [1294, 493] on button "Previous" at bounding box center [1311, 509] width 86 height 32
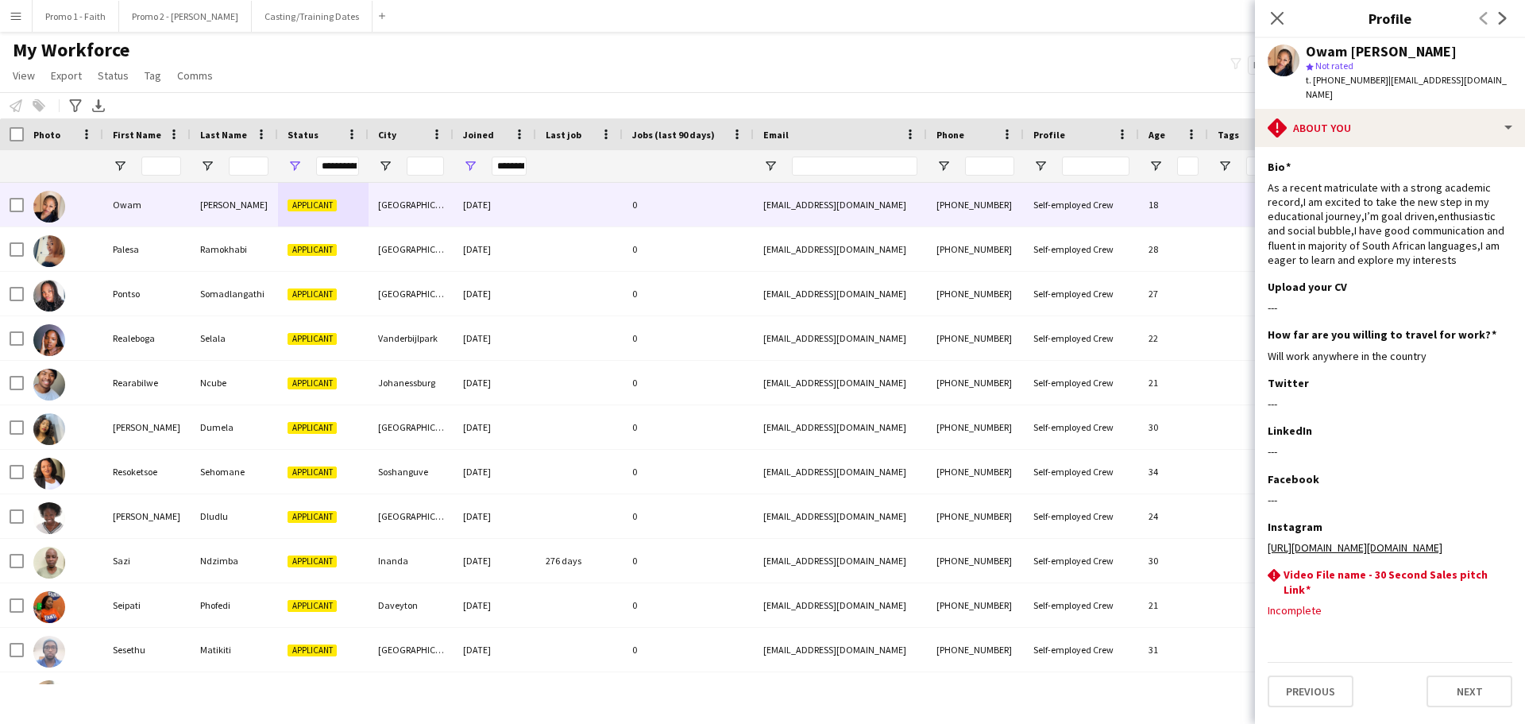
scroll to position [10, 0]
click at [1319, 697] on button "Previous" at bounding box center [1311, 691] width 86 height 32
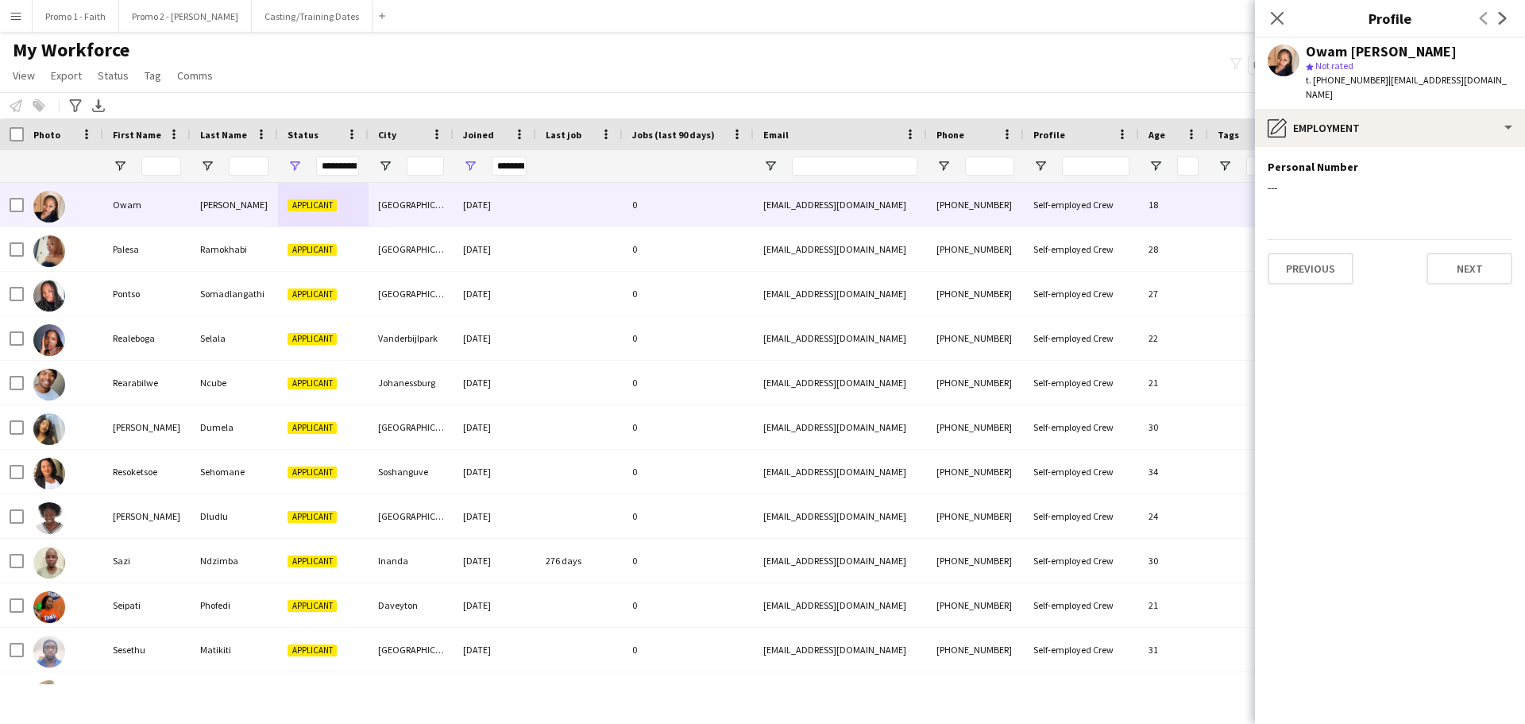
scroll to position [0, 0]
click at [1304, 253] on button "Previous" at bounding box center [1311, 269] width 86 height 32
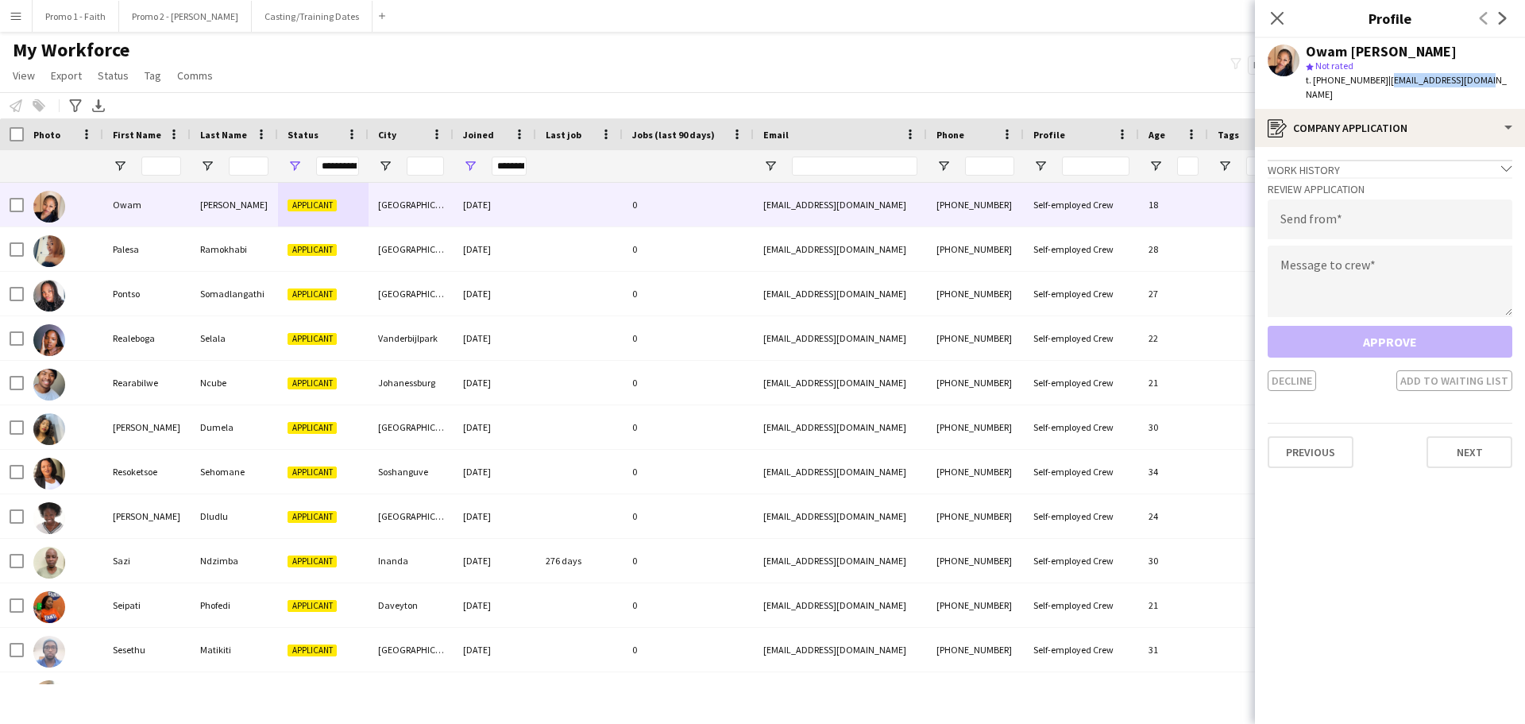
drag, startPoint x: 1377, startPoint y: 80, endPoint x: 1507, endPoint y: 77, distance: 129.5
click at [1507, 77] on app-profile-header "Owam [PERSON_NAME] star Not rated t. [PHONE_NUMBER] | [EMAIL_ADDRESS][DOMAIN_NA…" at bounding box center [1390, 73] width 270 height 71
copy span "[EMAIL_ADDRESS][DOMAIN_NAME]"
click at [1319, 203] on input "email" at bounding box center [1390, 219] width 245 height 40
paste input "**********"
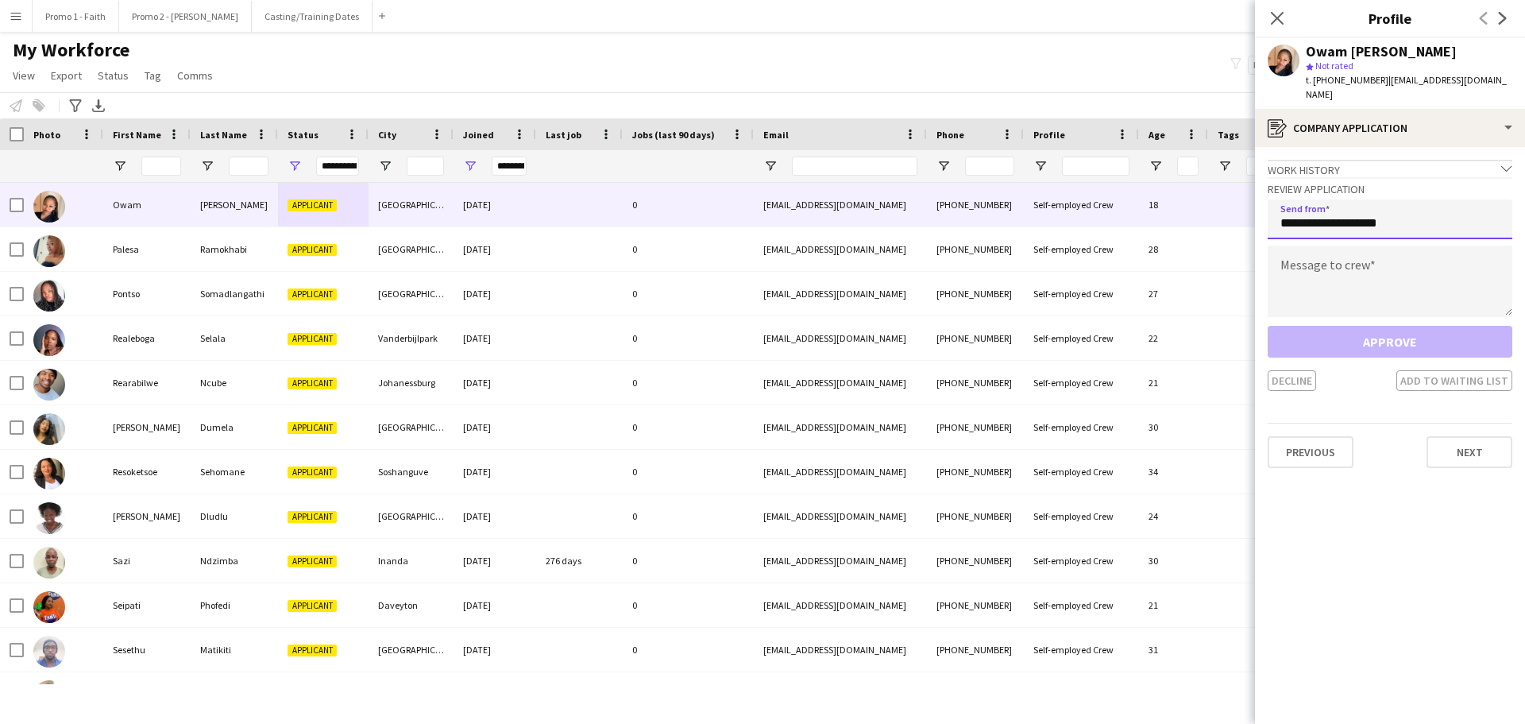
type input "**********"
click at [1339, 269] on textarea at bounding box center [1390, 280] width 245 height 71
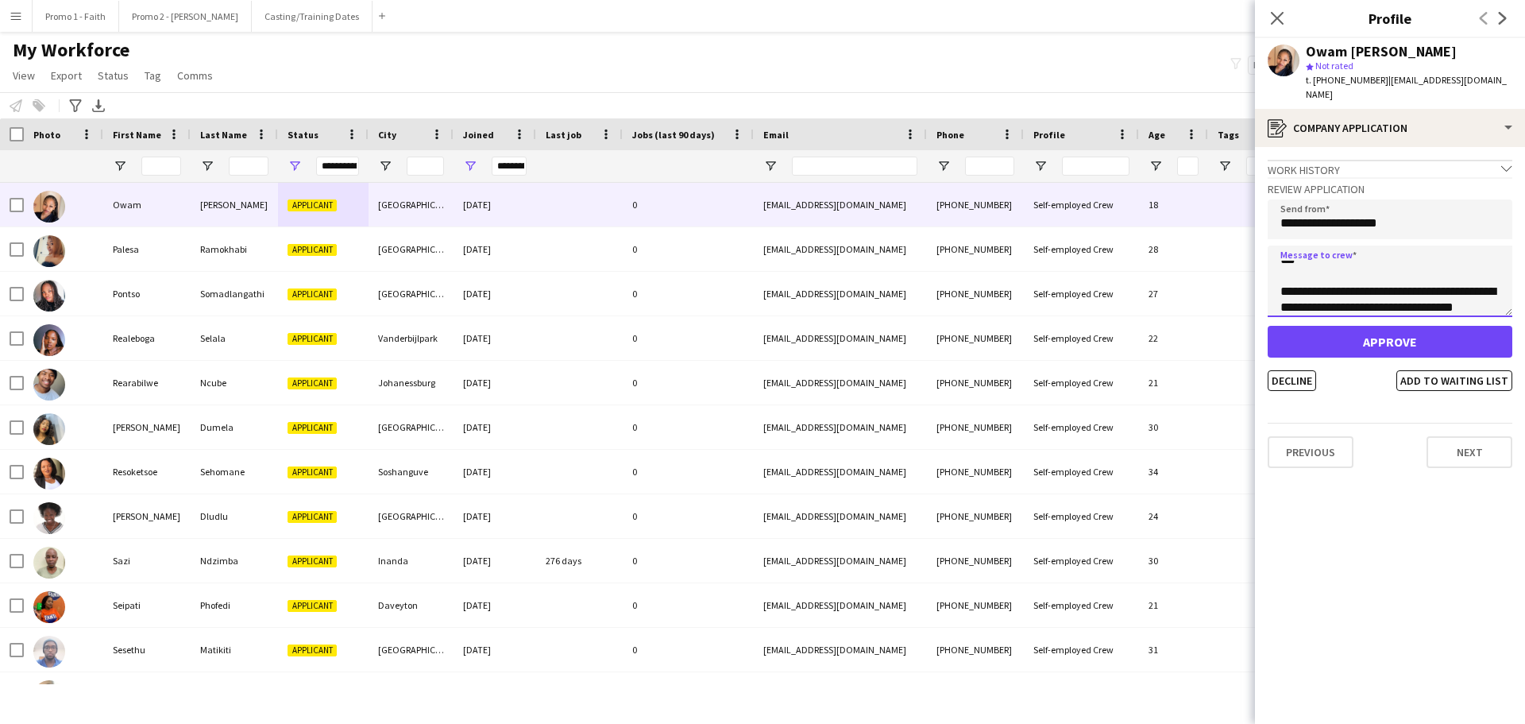
scroll to position [25, 0]
type textarea "**********"
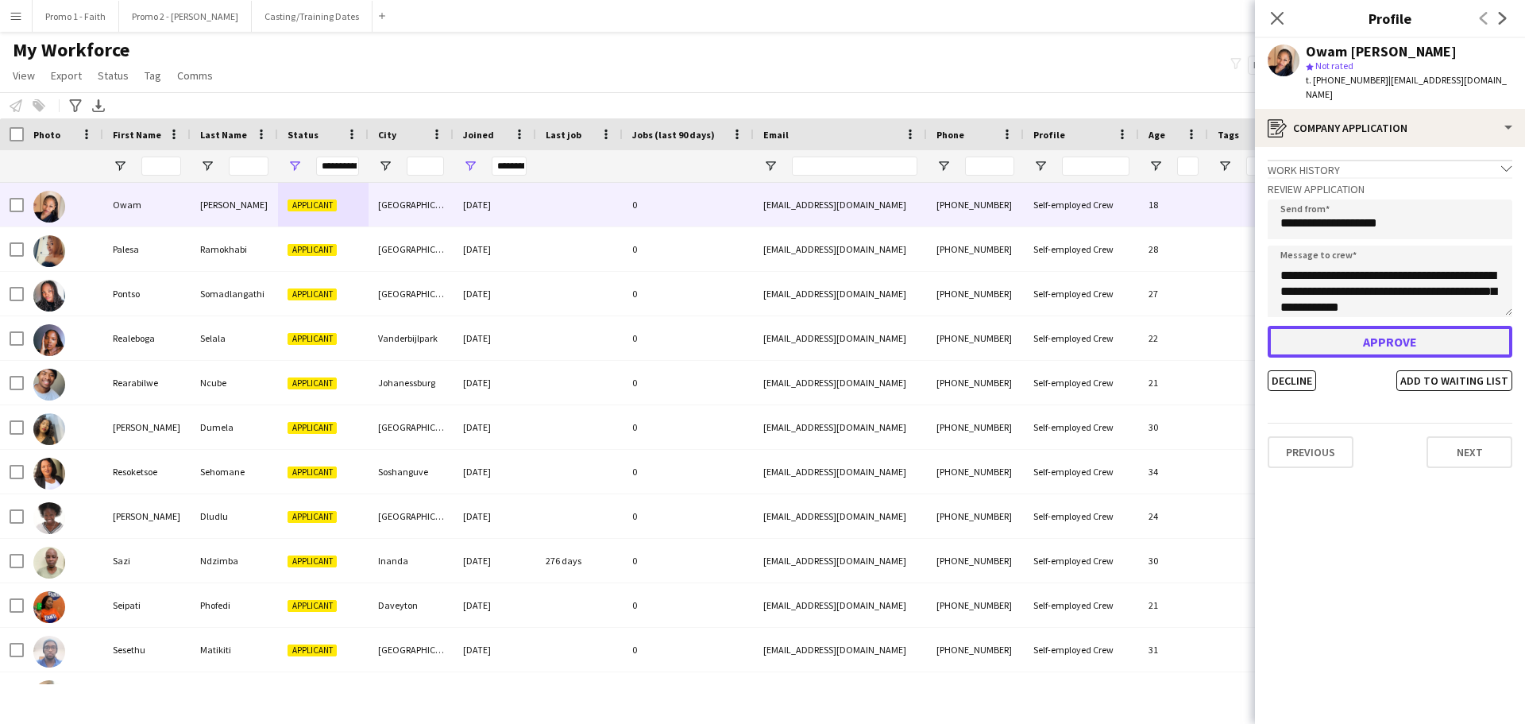
click at [1324, 326] on button "Approve" at bounding box center [1390, 342] width 245 height 32
